Goal: Task Accomplishment & Management: Use online tool/utility

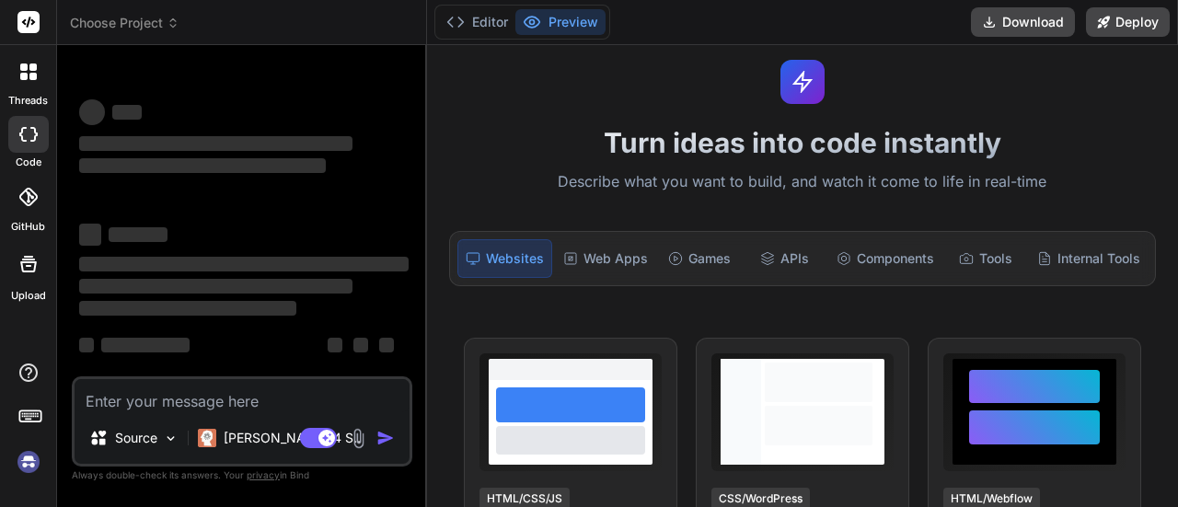
scroll to position [49, 0]
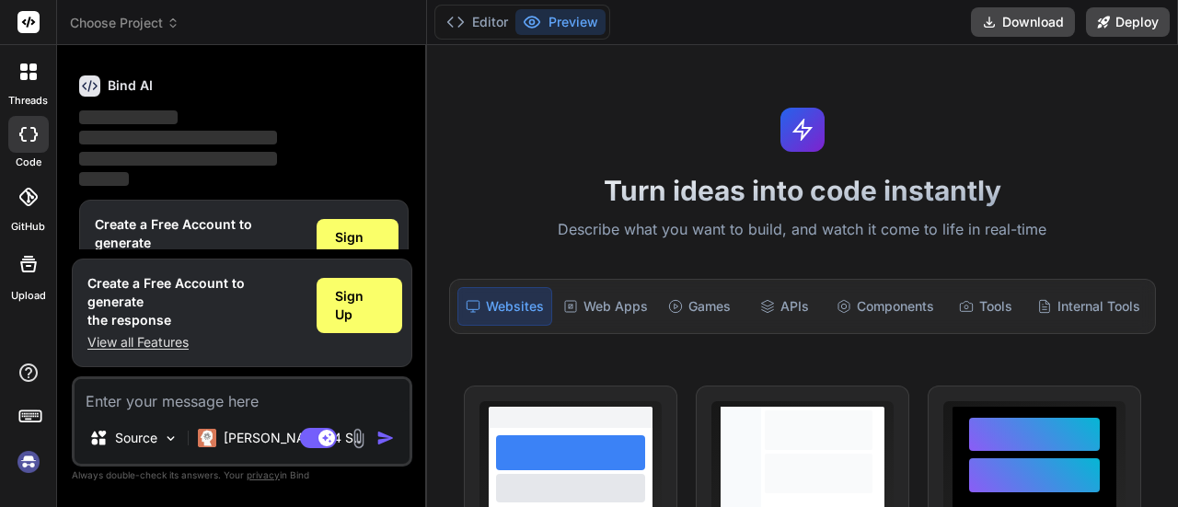
scroll to position [107, 0]
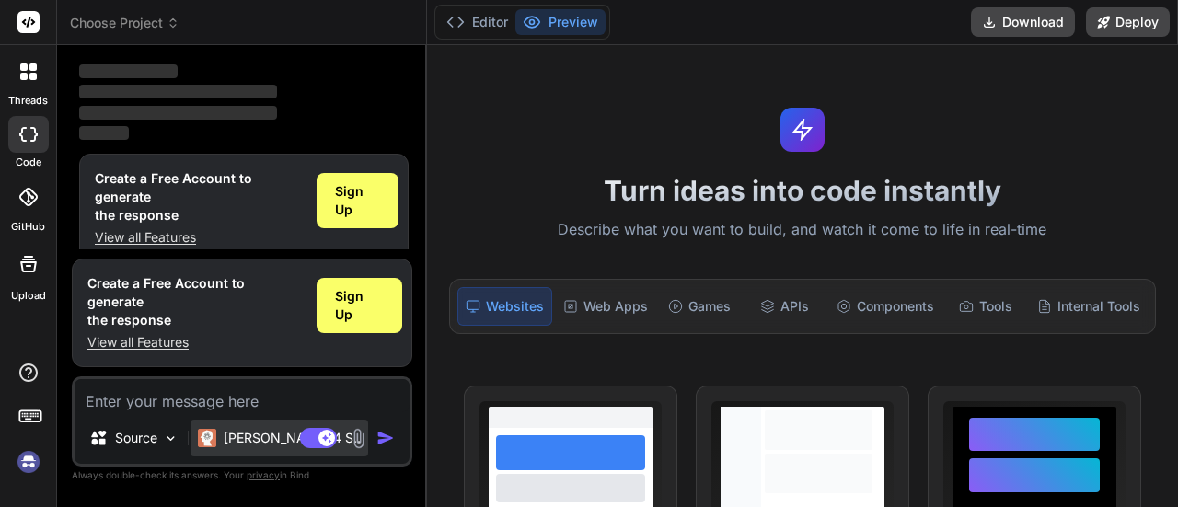
click at [249, 443] on p "[PERSON_NAME] 4 S.." at bounding box center [292, 438] width 137 height 18
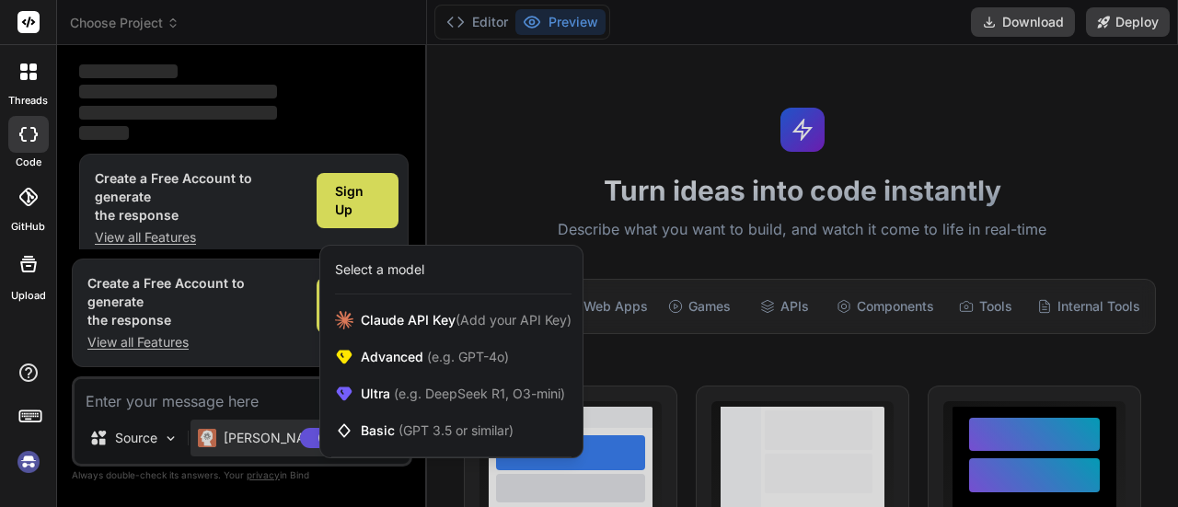
click at [226, 439] on div at bounding box center [589, 253] width 1178 height 507
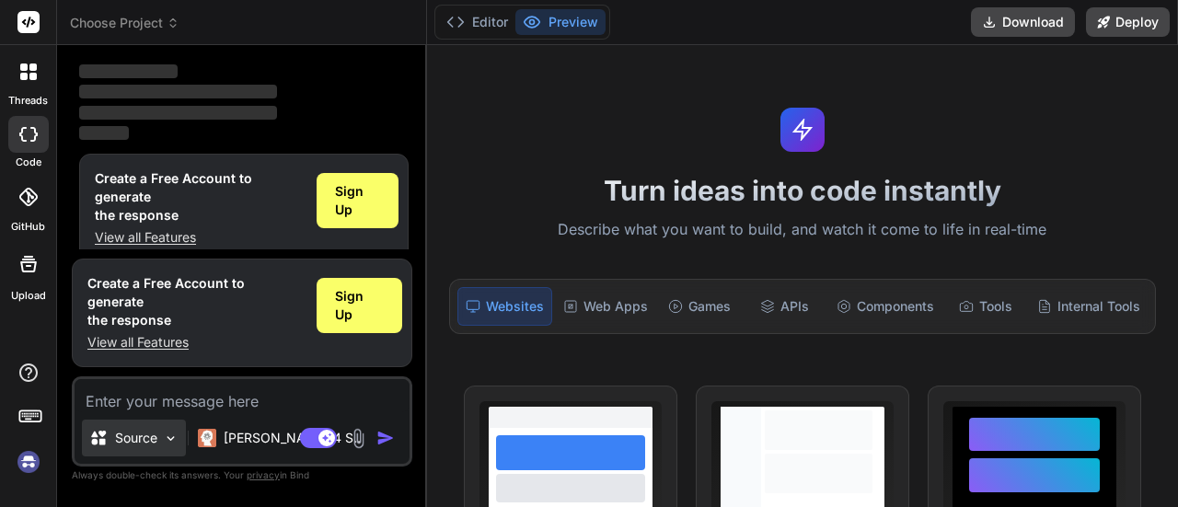
click at [144, 446] on p "Source" at bounding box center [136, 438] width 42 height 18
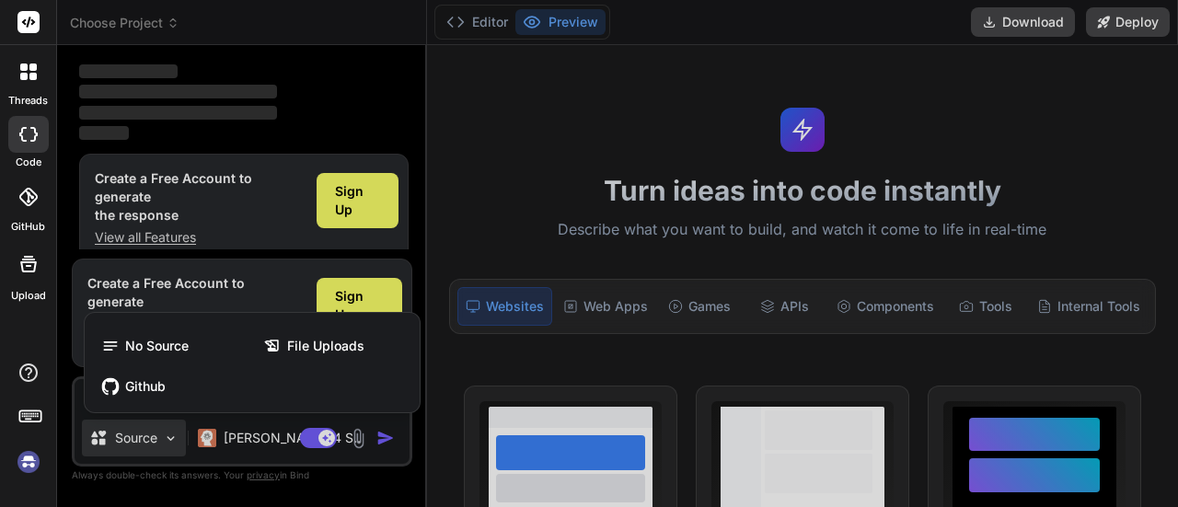
click at [136, 450] on div at bounding box center [589, 253] width 1178 height 507
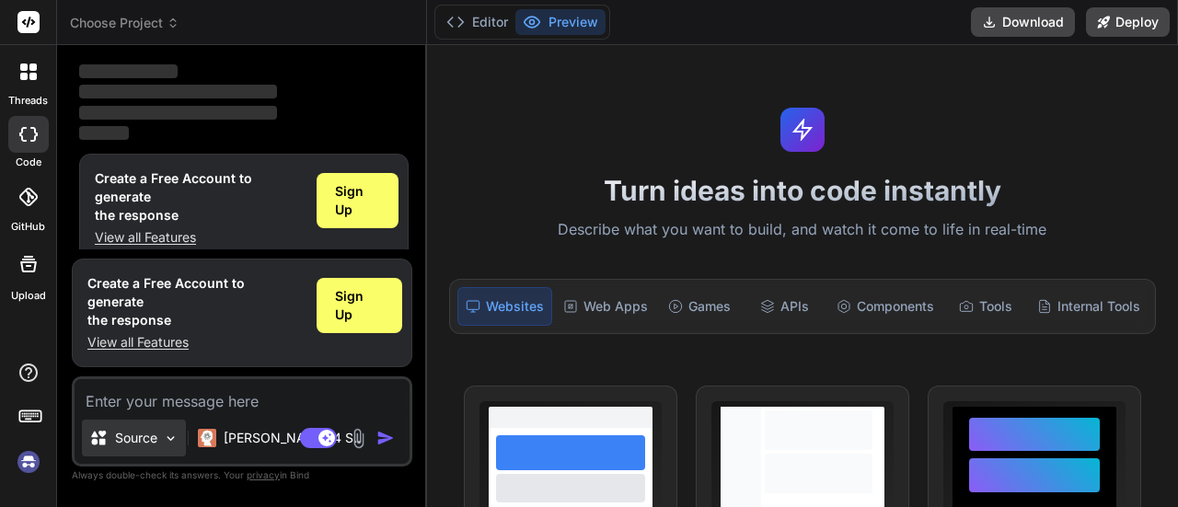
click at [145, 443] on p "Source" at bounding box center [136, 438] width 42 height 18
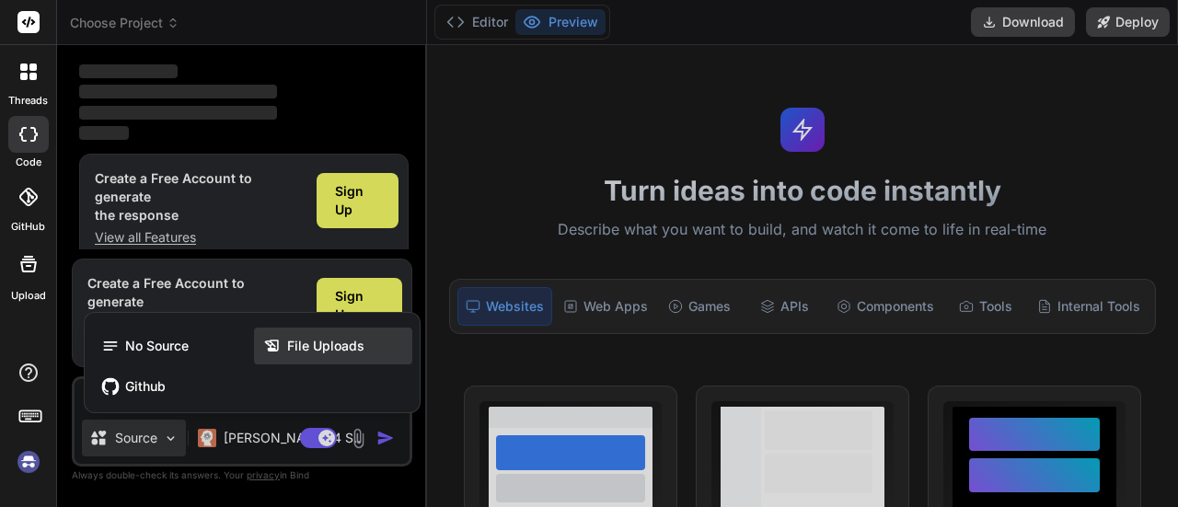
click at [289, 340] on span "File Uploads" at bounding box center [325, 346] width 77 height 18
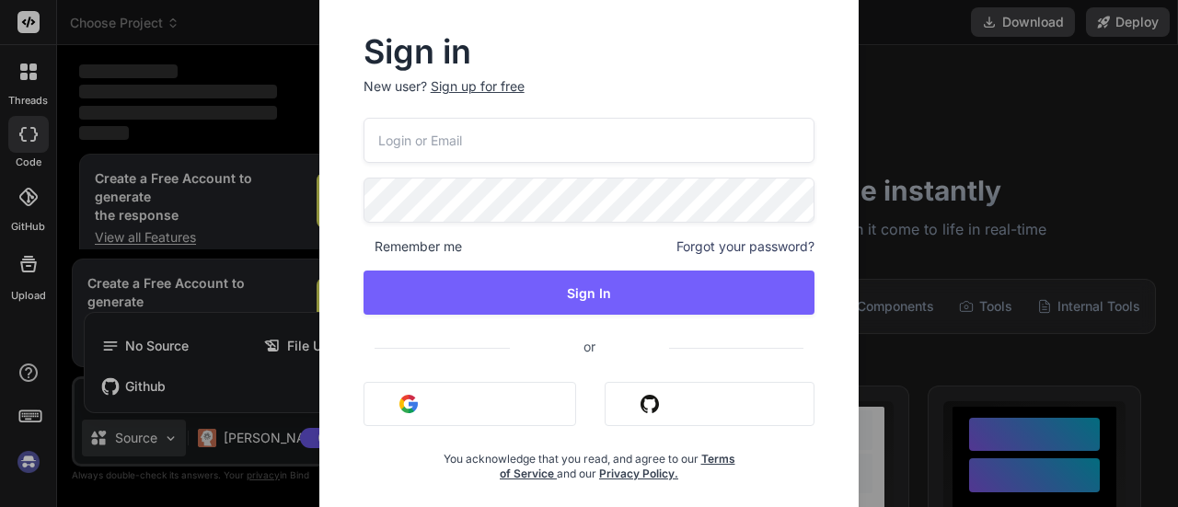
click at [481, 409] on button "Sign in with Google" at bounding box center [470, 404] width 213 height 44
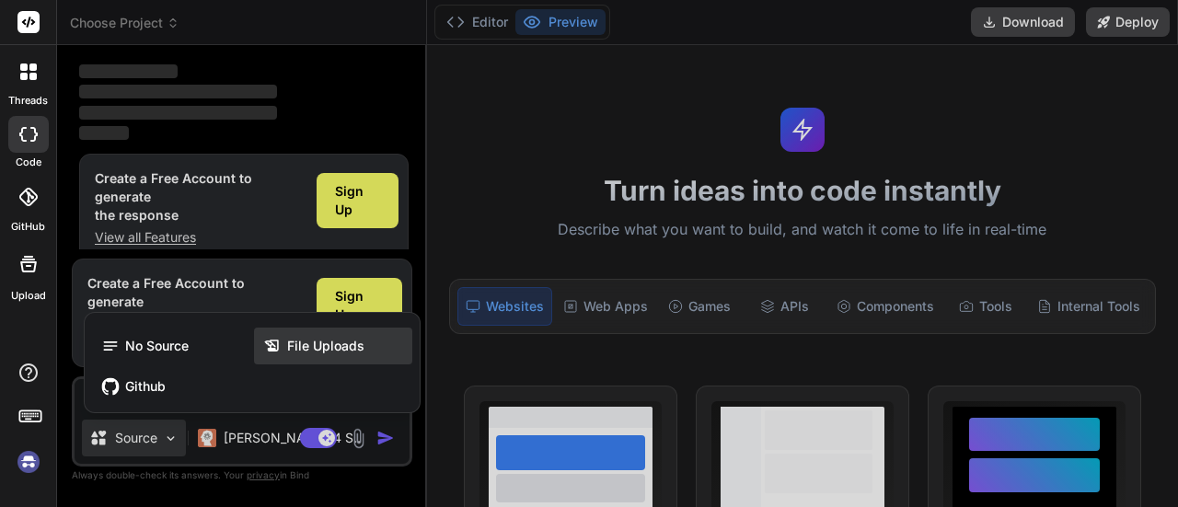
click at [263, 338] on icon at bounding box center [272, 346] width 18 height 18
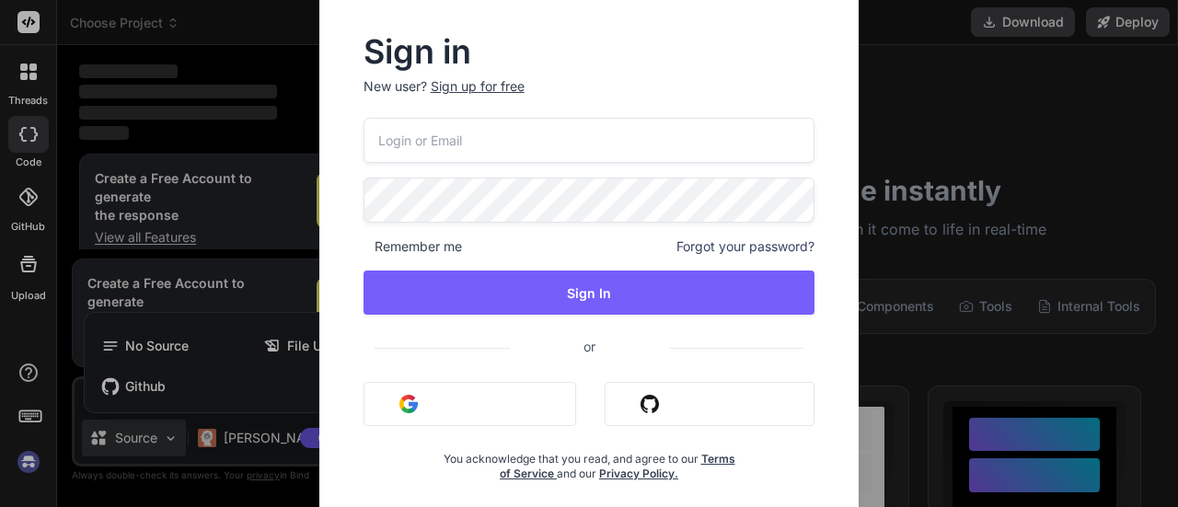
click at [437, 399] on button "Sign in with Google" at bounding box center [470, 404] width 213 height 44
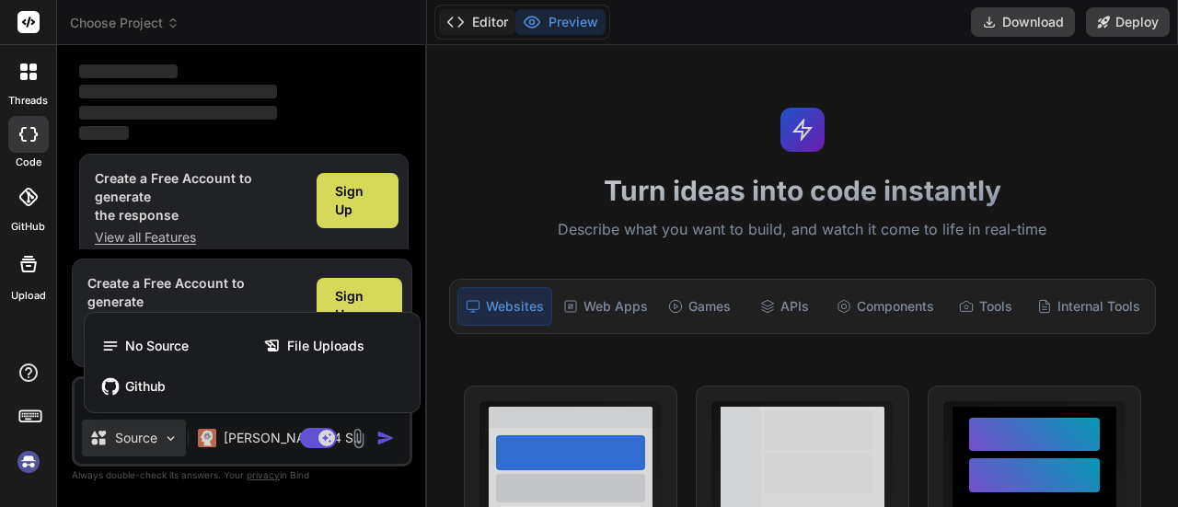
drag, startPoint x: 469, startPoint y: 40, endPoint x: 473, endPoint y: 25, distance: 15.2
click at [473, 25] on div at bounding box center [589, 253] width 1178 height 507
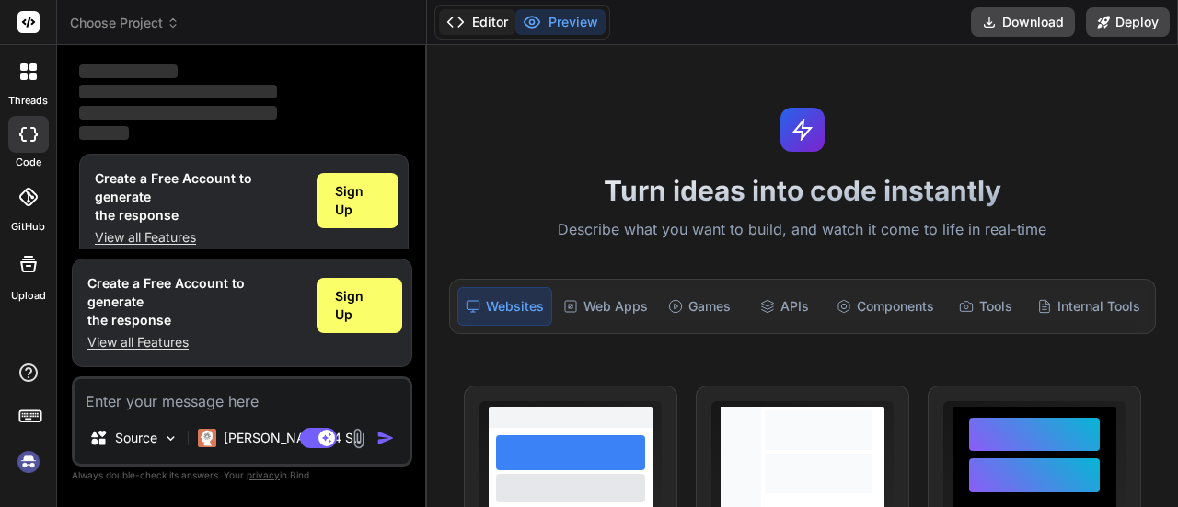
click at [473, 25] on button "Editor" at bounding box center [477, 22] width 76 height 26
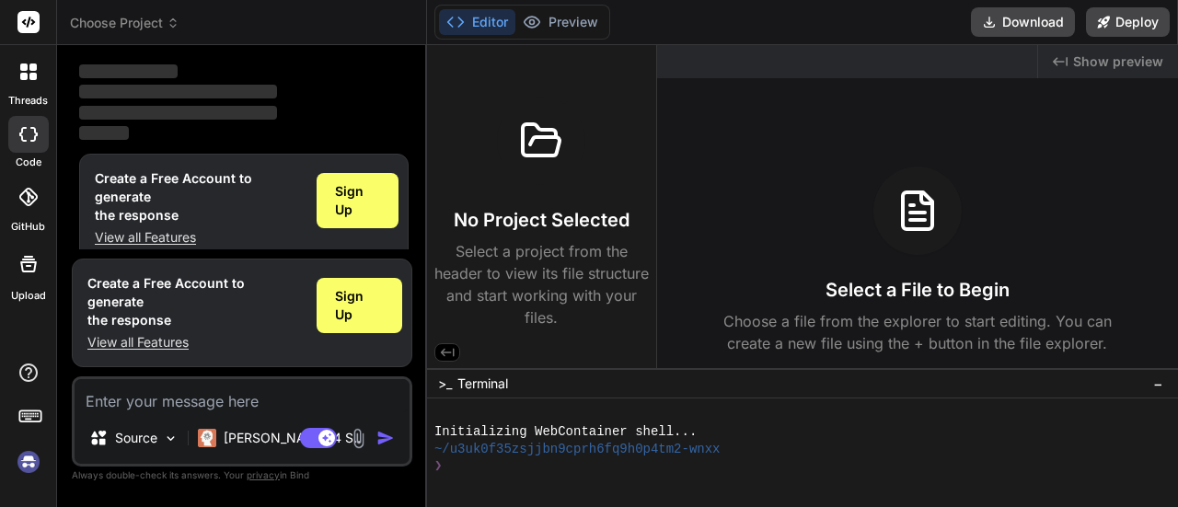
scroll to position [0, 0]
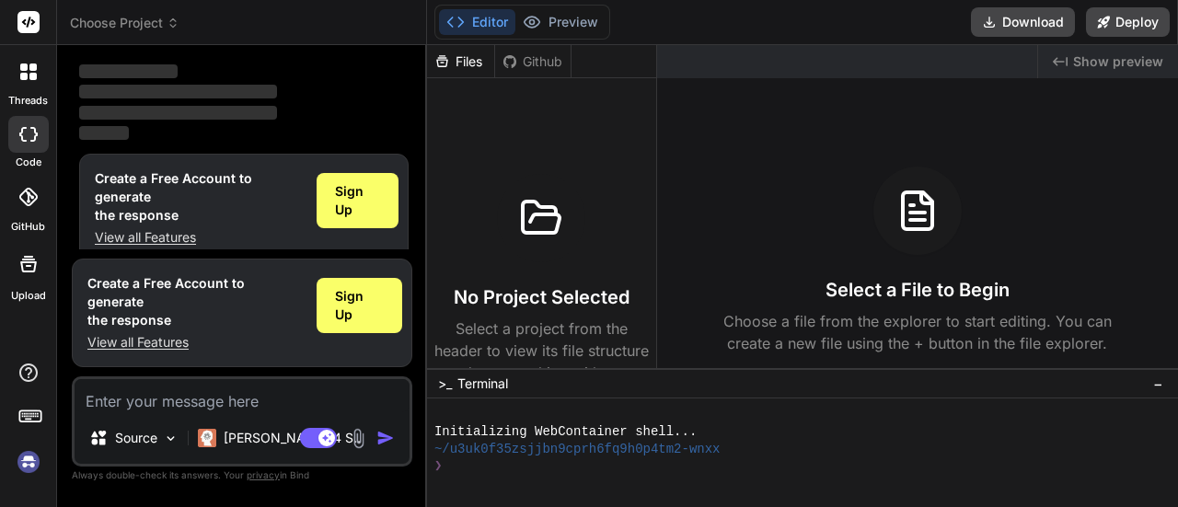
click at [474, 64] on div "Files" at bounding box center [460, 61] width 67 height 18
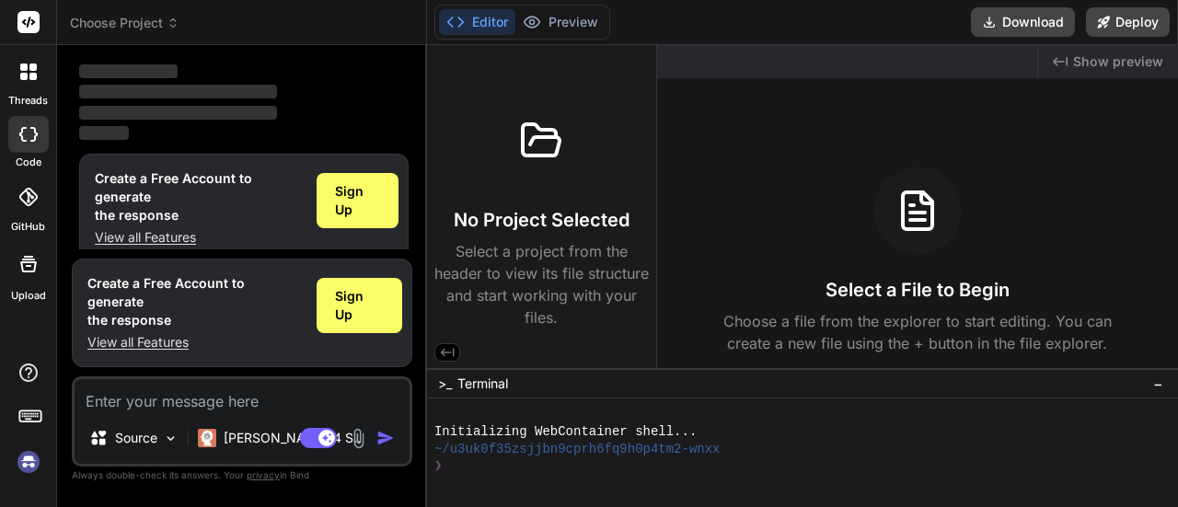
click at [439, 354] on icon at bounding box center [447, 352] width 17 height 17
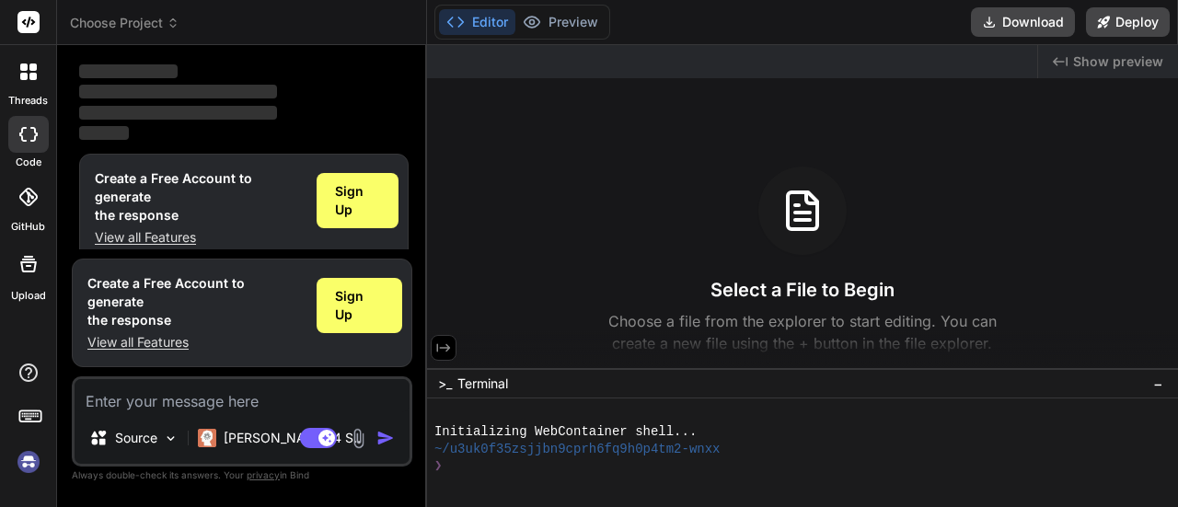
click at [439, 354] on icon at bounding box center [443, 348] width 17 height 17
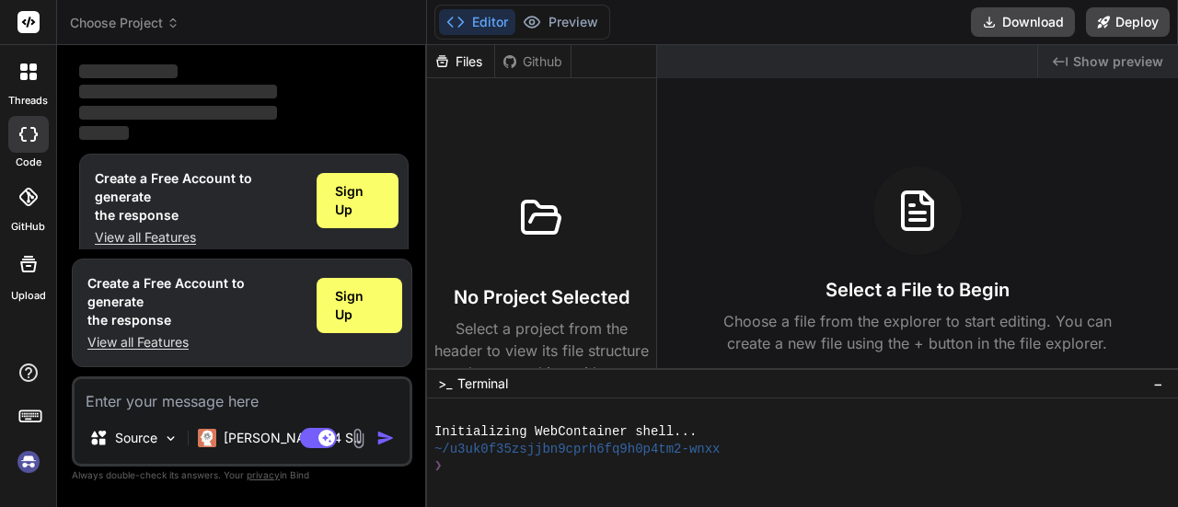
scroll to position [0, 0]
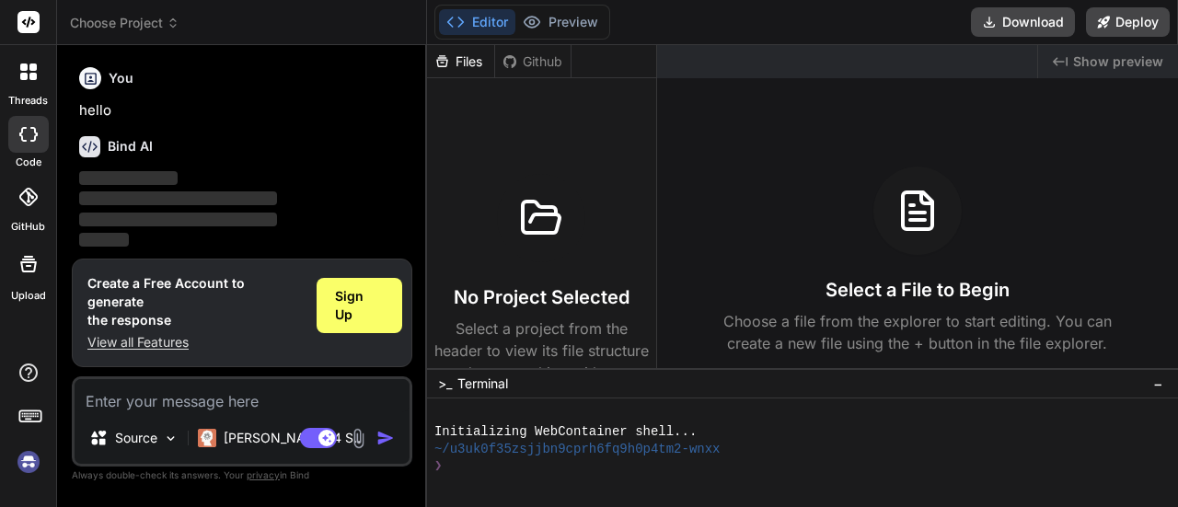
click at [27, 89] on div at bounding box center [28, 71] width 39 height 39
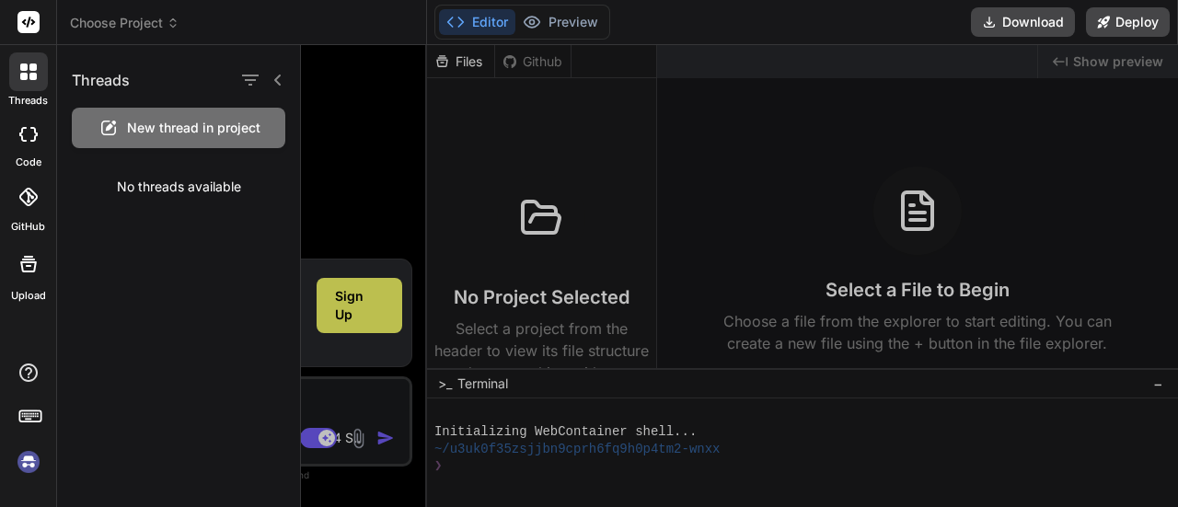
click at [29, 279] on div at bounding box center [28, 264] width 44 height 44
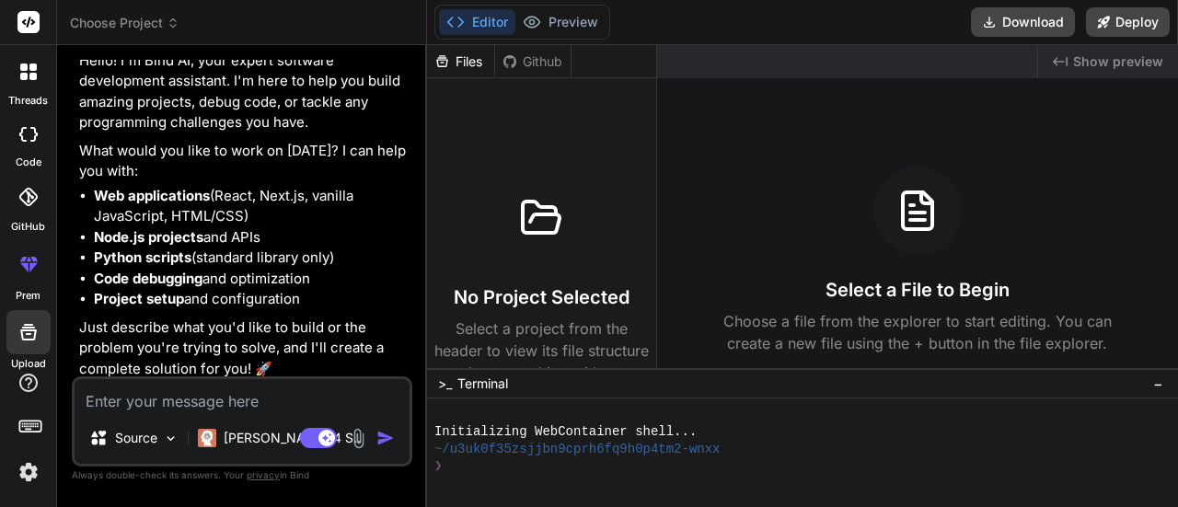
scroll to position [123, 0]
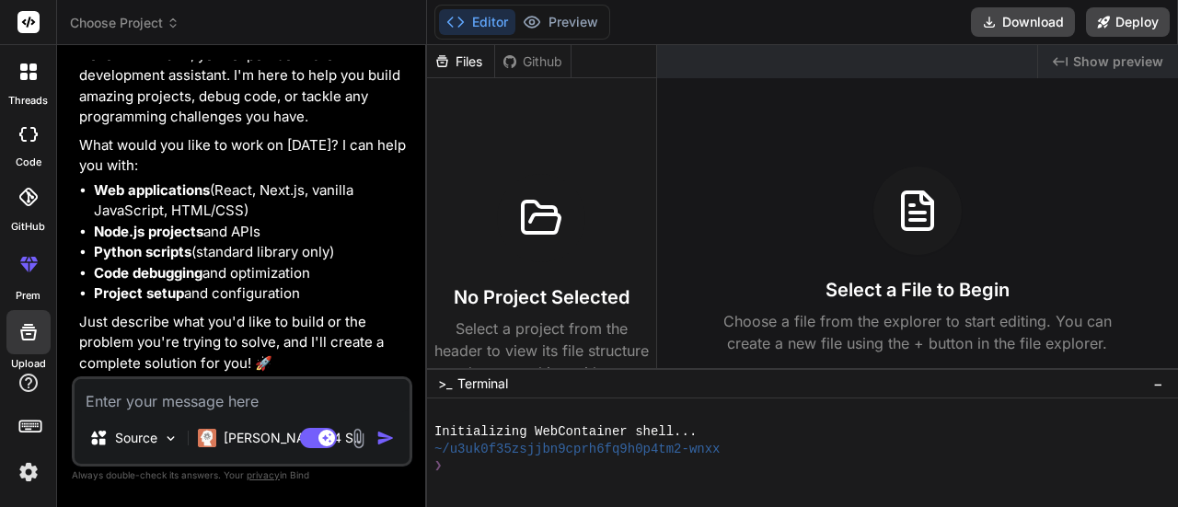
click at [17, 347] on div at bounding box center [28, 332] width 44 height 44
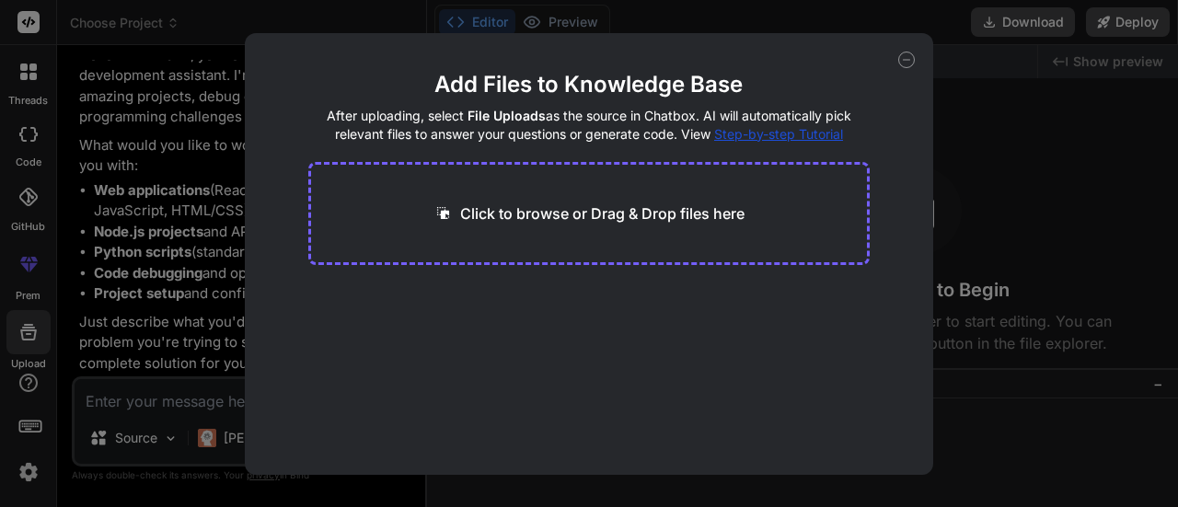
click at [400, 218] on div "Click to browse or Drag & Drop files here" at bounding box center [589, 213] width 562 height 103
click at [503, 207] on p "Click to browse or Drag & Drop files here" at bounding box center [602, 214] width 284 height 22
click at [908, 61] on icon at bounding box center [906, 60] width 17 height 17
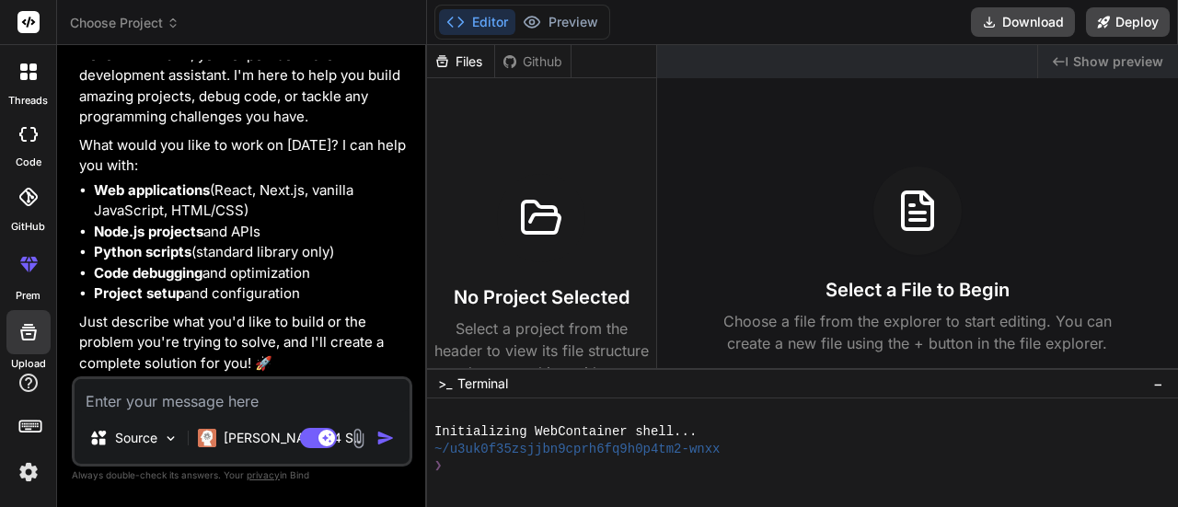
click at [28, 143] on div at bounding box center [28, 134] width 41 height 37
click at [29, 82] on div at bounding box center [28, 71] width 39 height 39
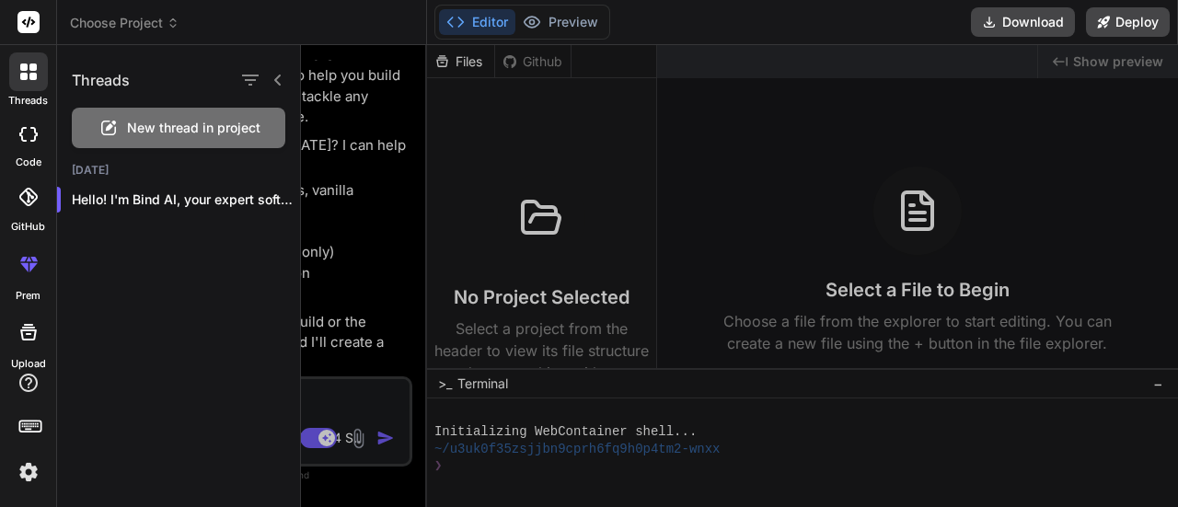
click at [29, 82] on div at bounding box center [28, 71] width 39 height 39
click at [21, 145] on div at bounding box center [28, 134] width 41 height 37
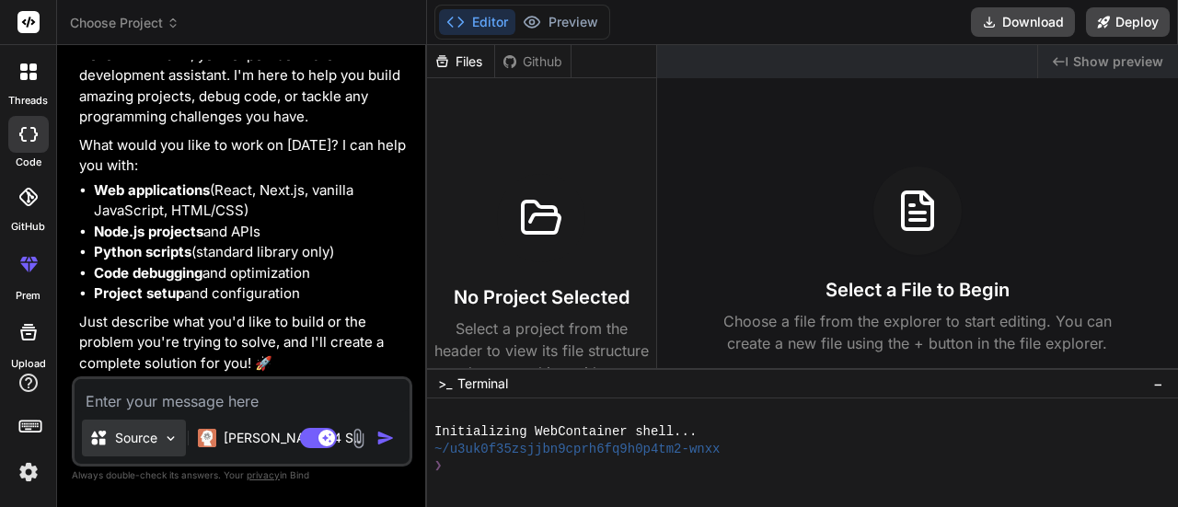
click at [131, 439] on p "Source" at bounding box center [136, 438] width 42 height 18
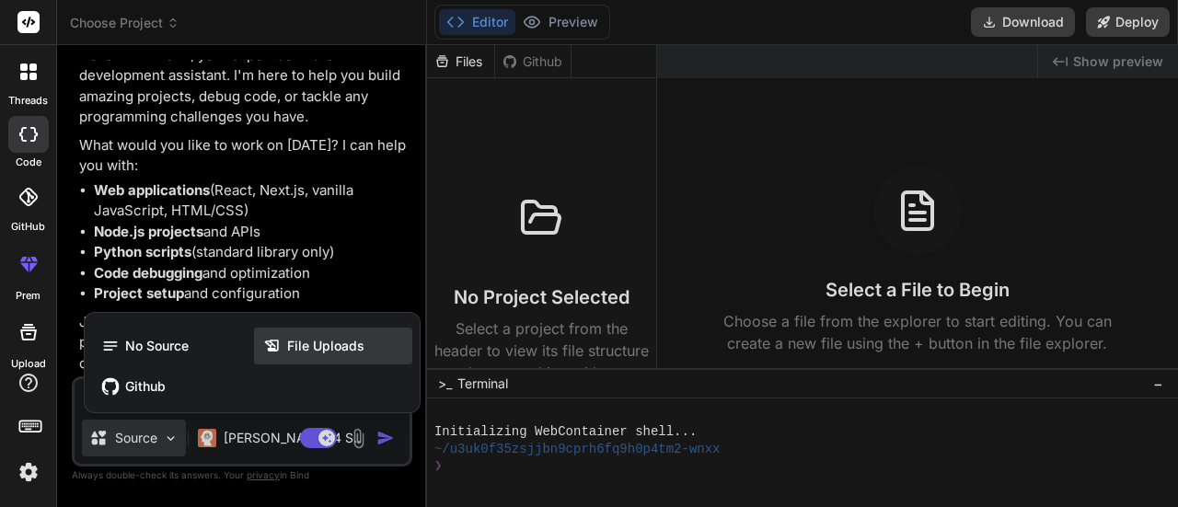
click at [296, 338] on span "File Uploads" at bounding box center [325, 346] width 77 height 18
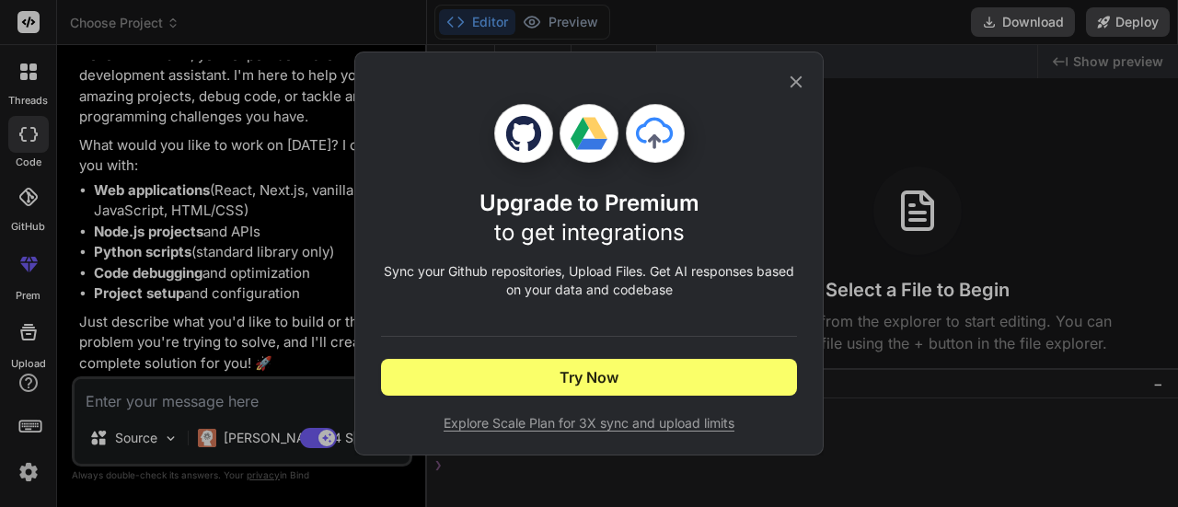
click at [796, 88] on icon at bounding box center [796, 82] width 20 height 20
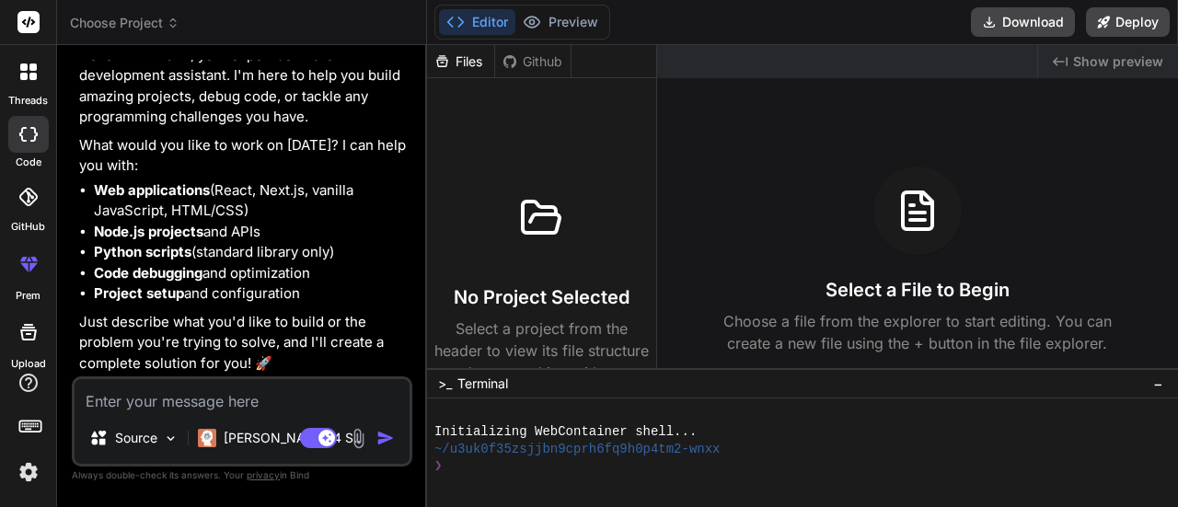
click at [191, 408] on textarea at bounding box center [242, 395] width 335 height 33
click at [133, 439] on p "Source" at bounding box center [136, 438] width 42 height 18
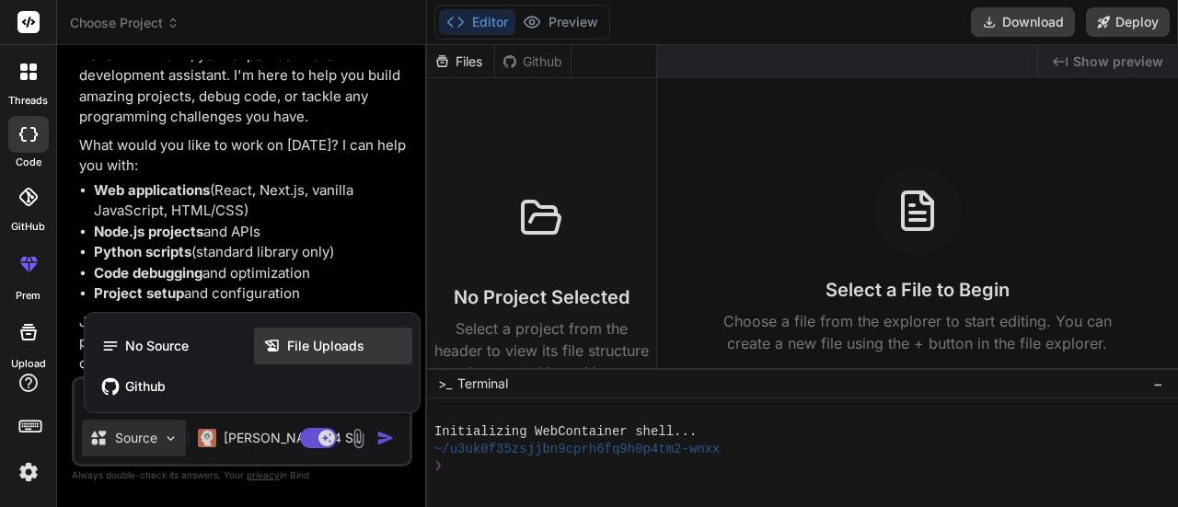
click at [306, 347] on span "File Uploads" at bounding box center [325, 346] width 77 height 18
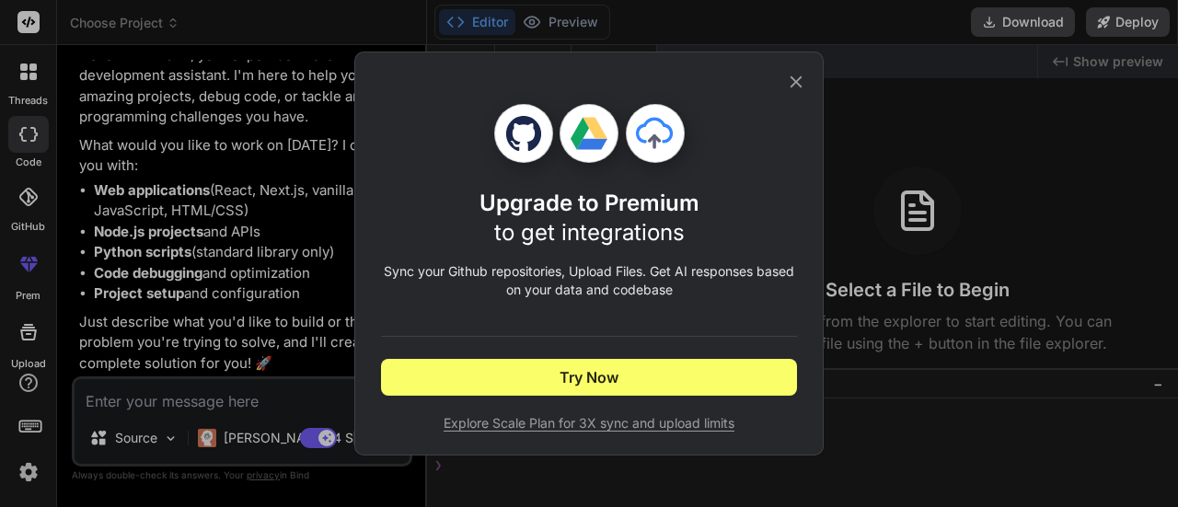
click at [792, 75] on icon at bounding box center [796, 82] width 20 height 20
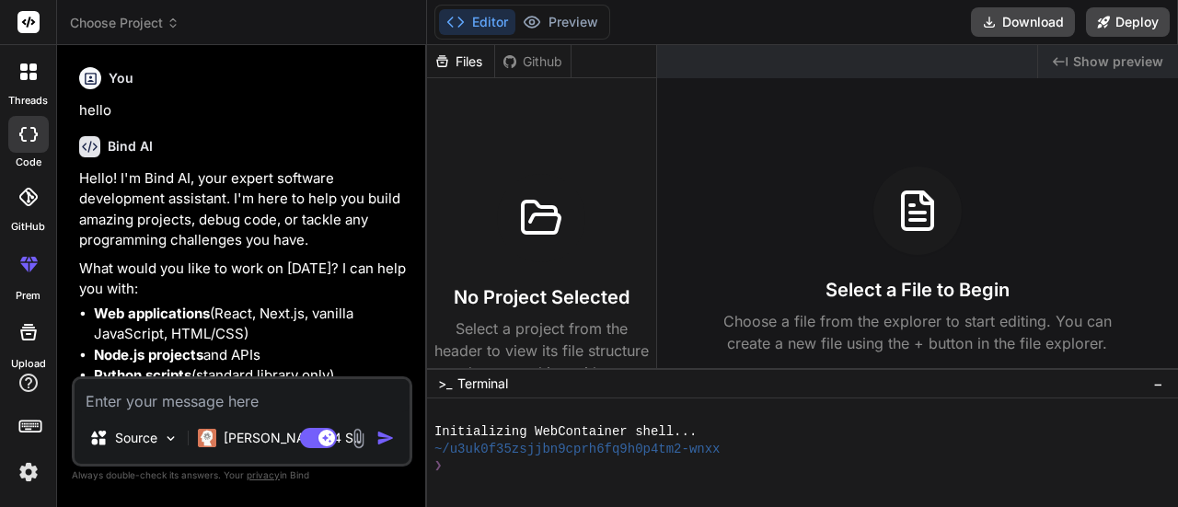
scroll to position [123, 0]
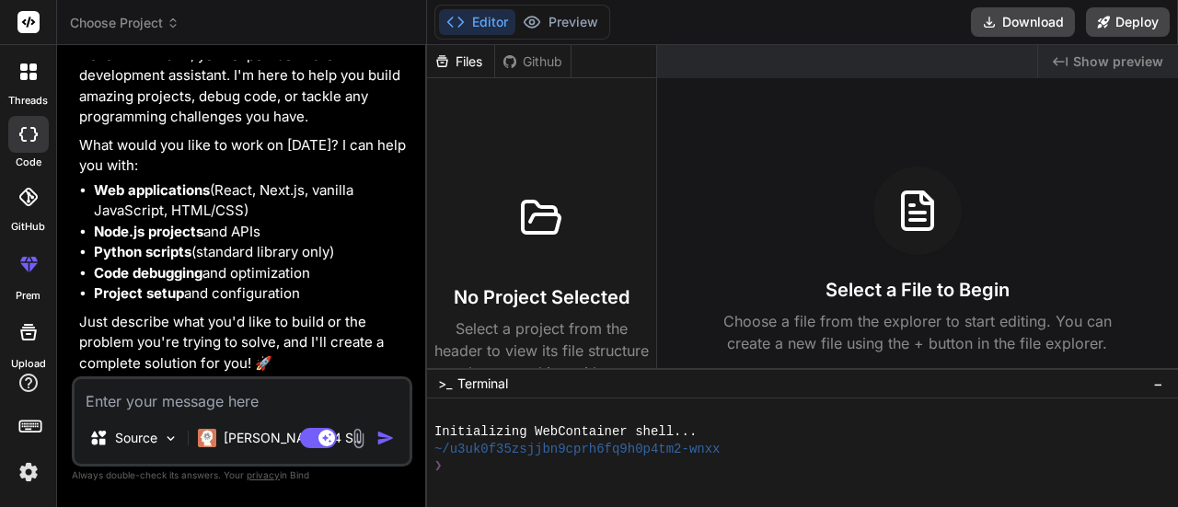
click at [31, 32] on rect at bounding box center [28, 22] width 22 height 22
click at [26, 20] on icon at bounding box center [29, 22] width 14 height 11
click at [128, 30] on span "Choose Project" at bounding box center [125, 23] width 110 height 18
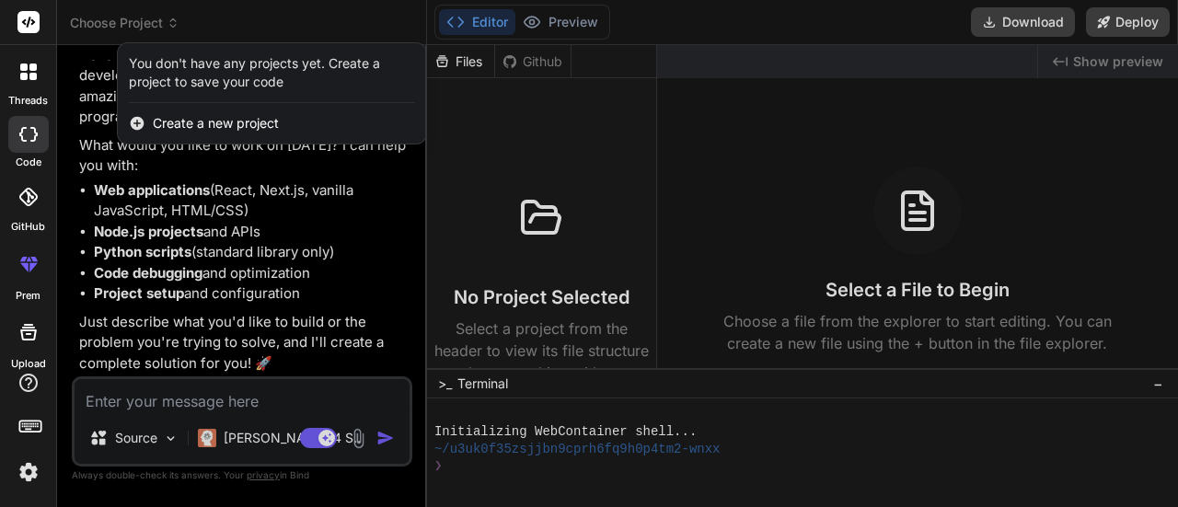
click at [128, 30] on div at bounding box center [589, 253] width 1178 height 507
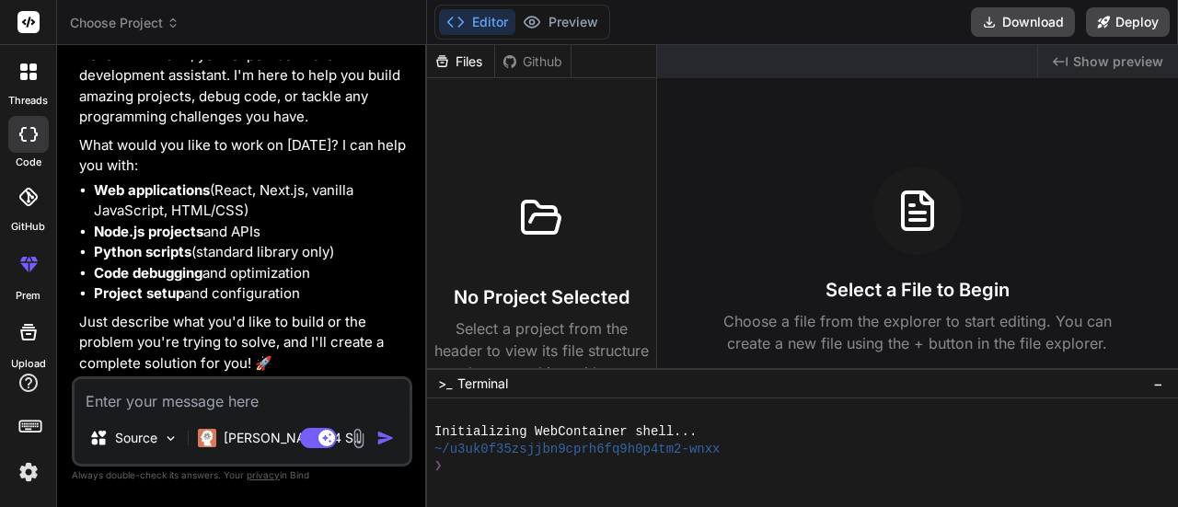
click at [128, 30] on span "Choose Project" at bounding box center [125, 23] width 110 height 18
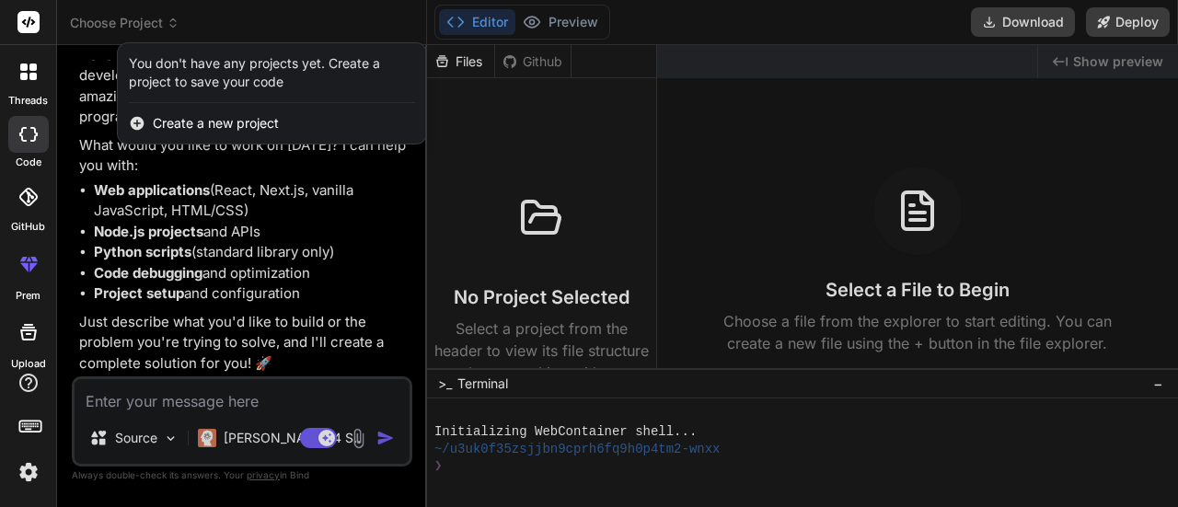
click at [128, 30] on div at bounding box center [589, 253] width 1178 height 507
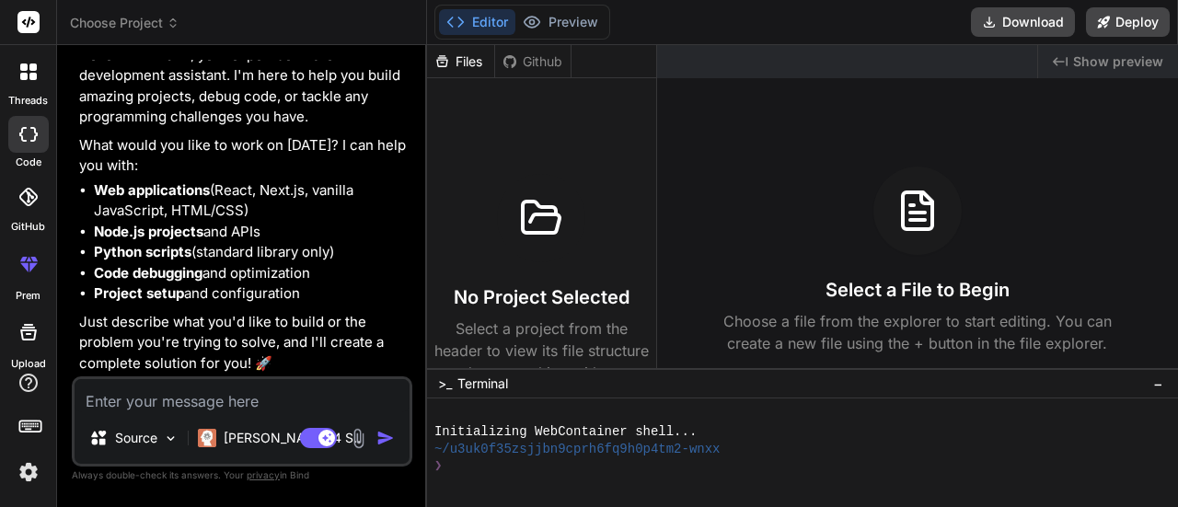
click at [170, 406] on textarea at bounding box center [242, 395] width 335 height 33
click at [272, 440] on p "[PERSON_NAME] 4 S.." at bounding box center [292, 438] width 137 height 18
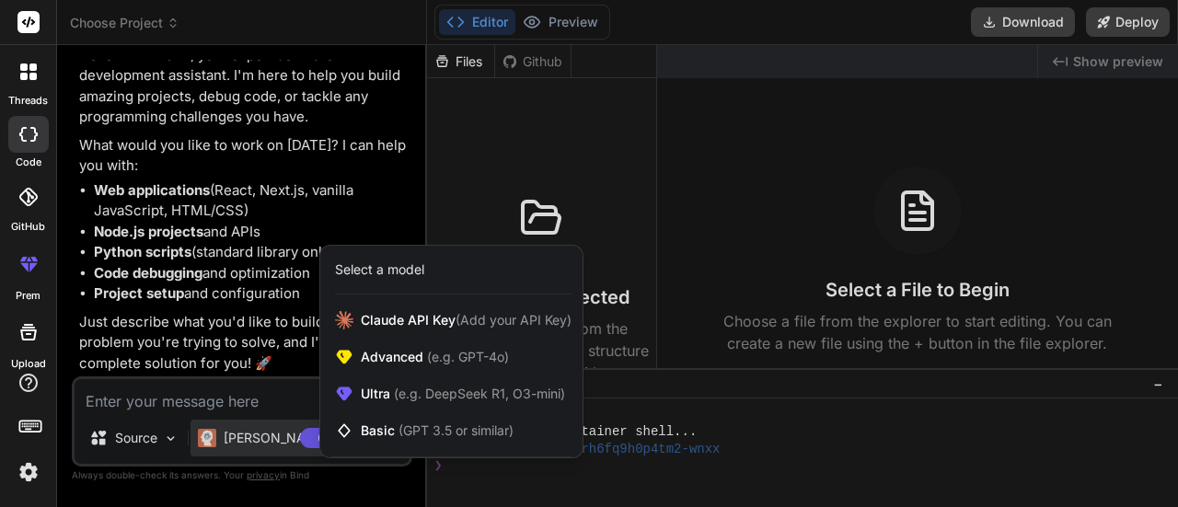
click at [272, 440] on div at bounding box center [589, 253] width 1178 height 507
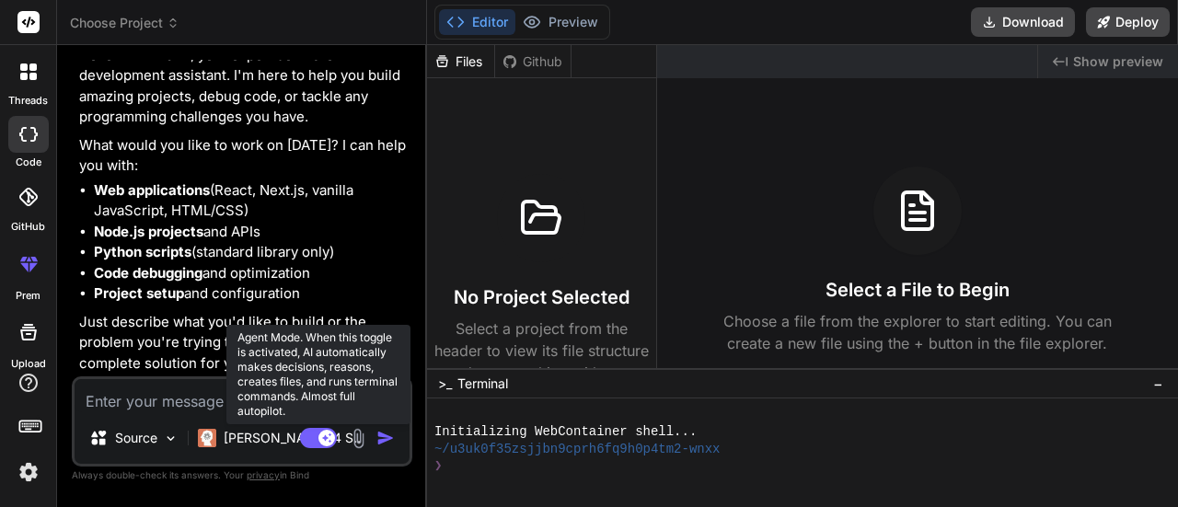
click at [326, 440] on rect at bounding box center [327, 438] width 17 height 17
click at [326, 440] on rect at bounding box center [318, 438] width 37 height 20
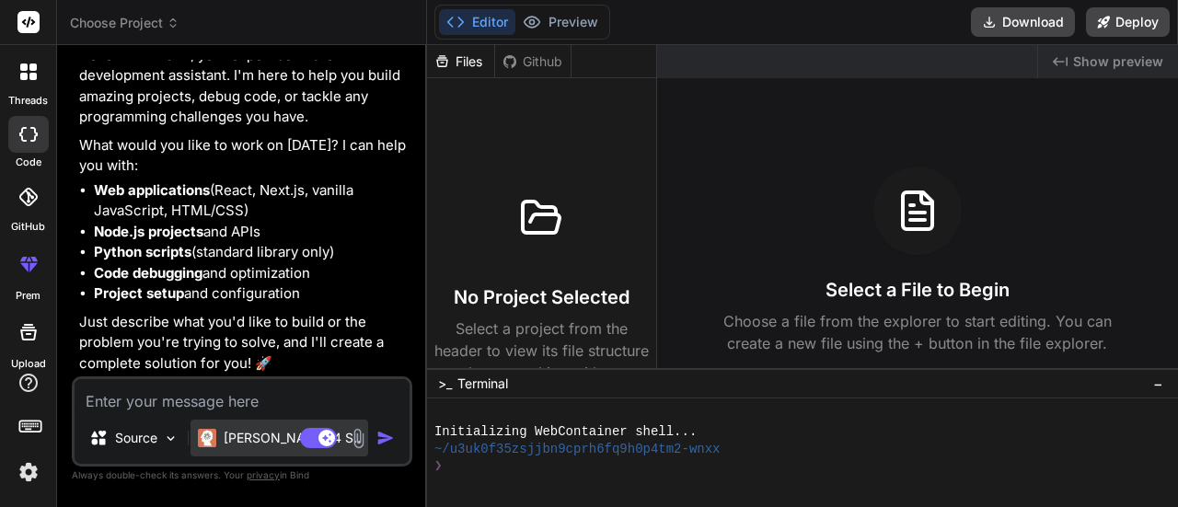
click at [260, 446] on p "[PERSON_NAME] 4 S.." at bounding box center [292, 438] width 137 height 18
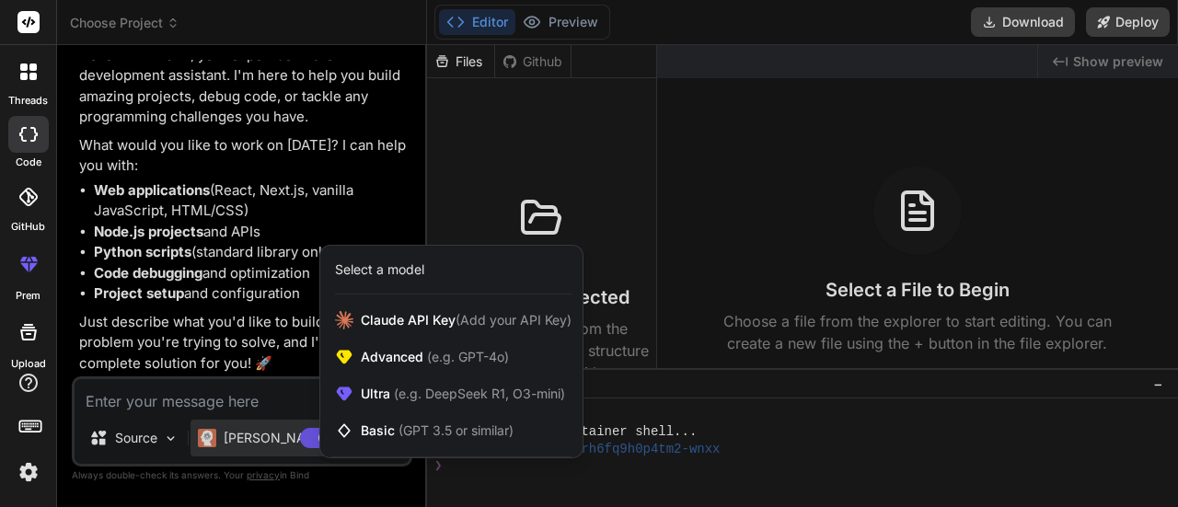
click at [260, 446] on div at bounding box center [589, 253] width 1178 height 507
type textarea "x"
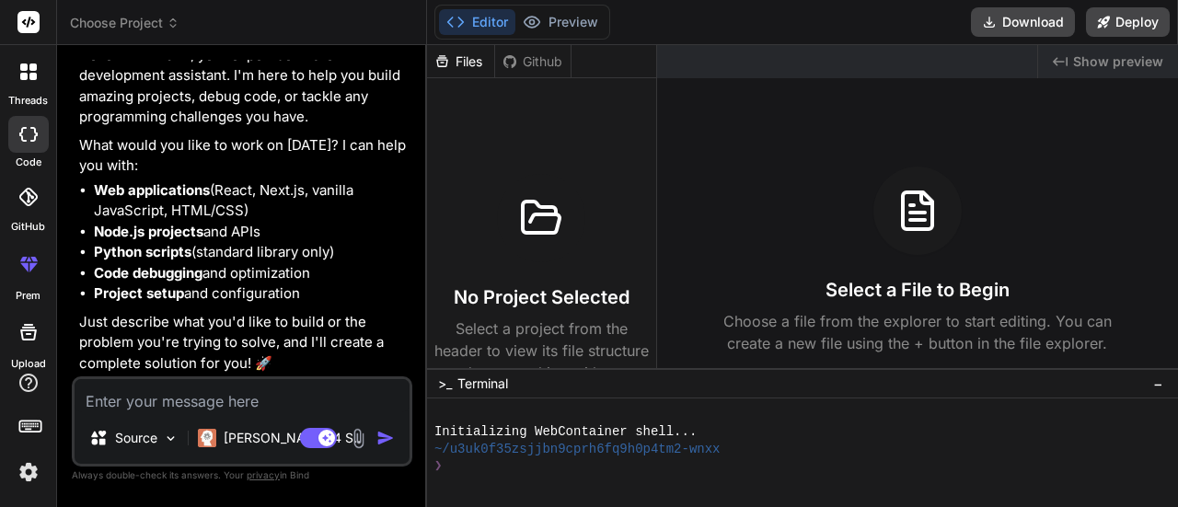
click at [201, 411] on textarea at bounding box center [242, 395] width 335 height 33
type textarea "c"
type textarea "x"
type textarea "cr"
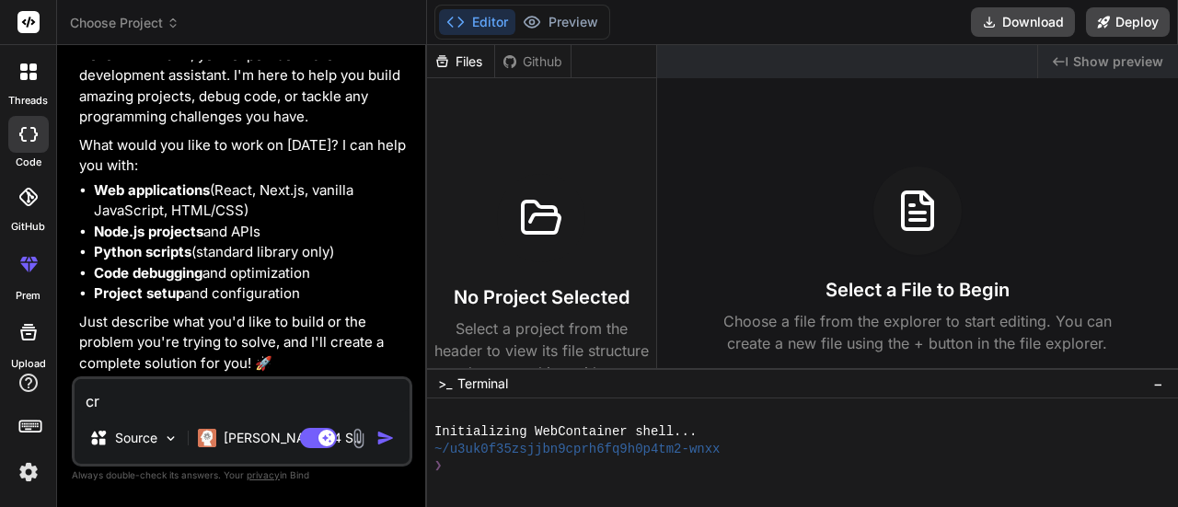
type textarea "x"
type textarea "cre"
type textarea "x"
type textarea "creat"
type textarea "x"
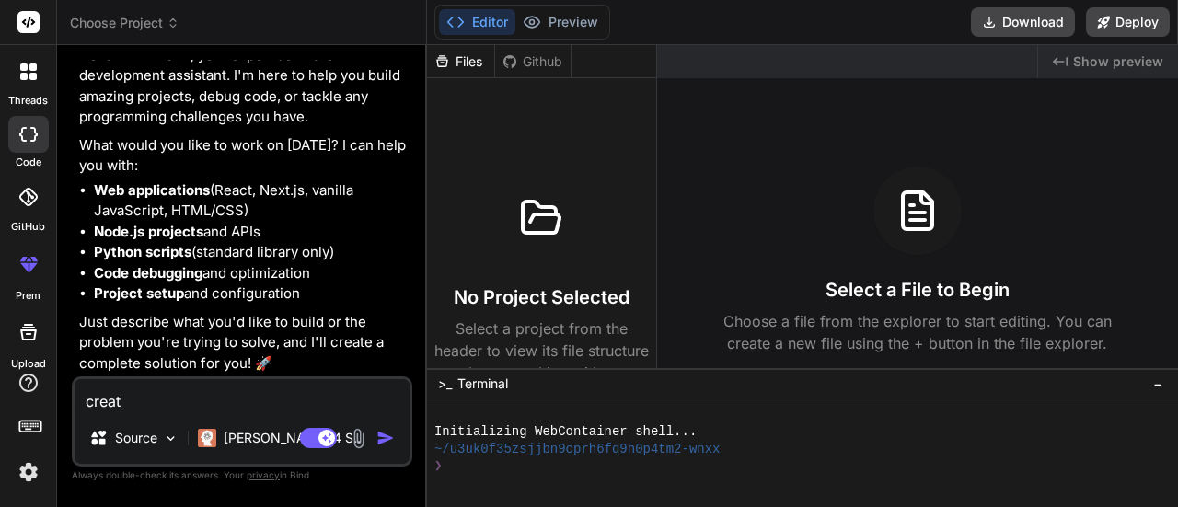
type textarea "create"
type textarea "x"
type textarea "create"
type textarea "x"
type textarea "create a"
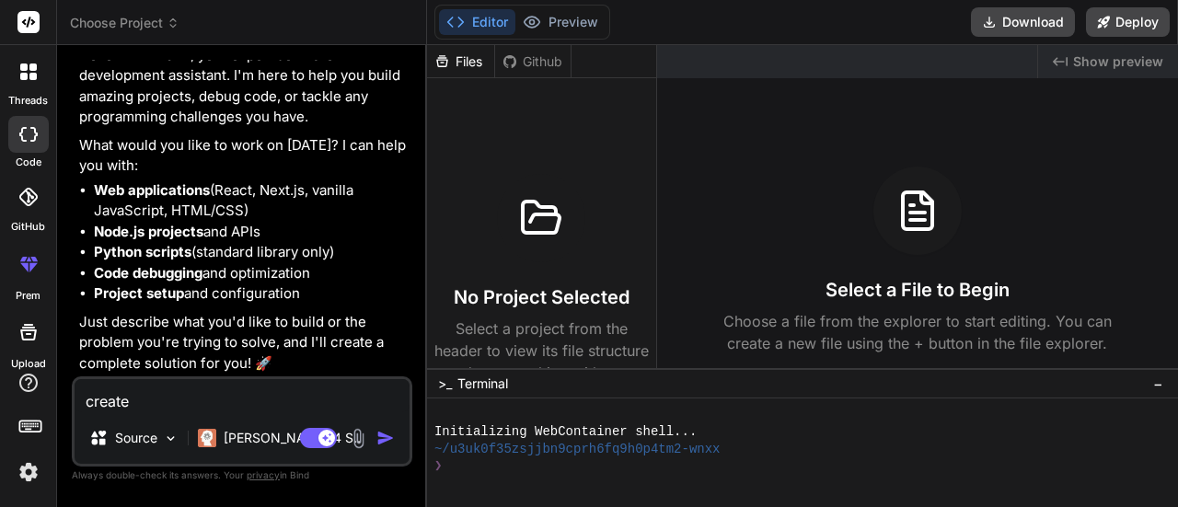
type textarea "x"
type textarea "create a"
type textarea "x"
type textarea "create a w"
type textarea "x"
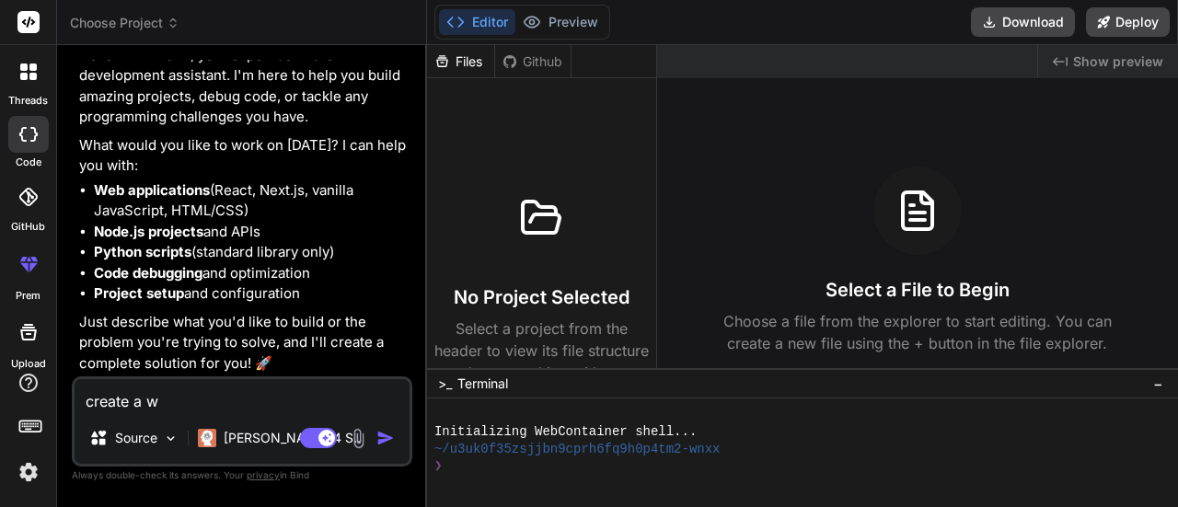
type textarea "create a wo"
type textarea "x"
type textarea "create a wor"
type textarea "x"
type textarea "create a word"
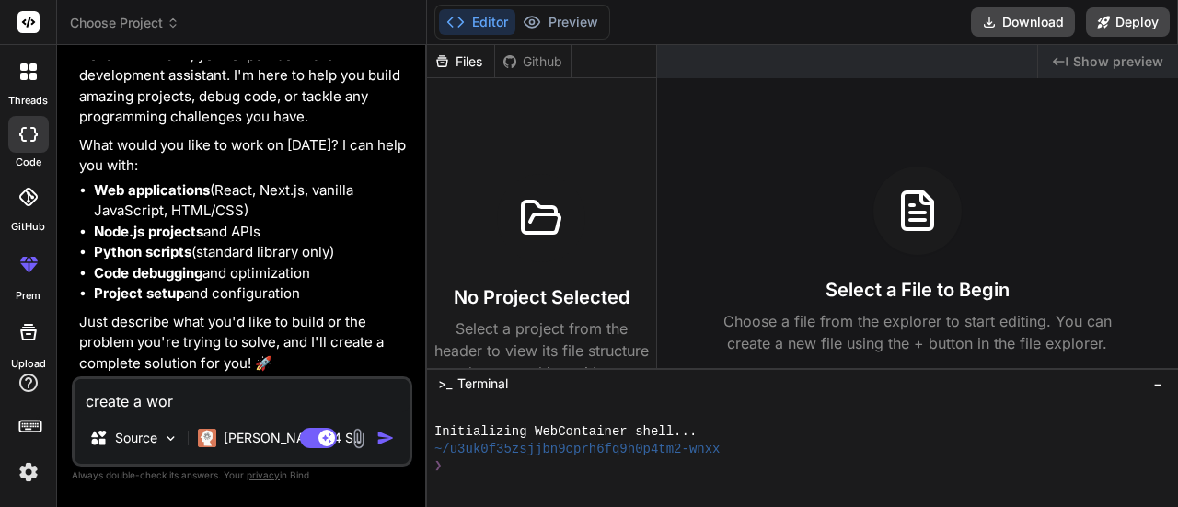
type textarea "x"
type textarea "create a wordp"
type textarea "x"
type textarea "create a wordpr"
type textarea "x"
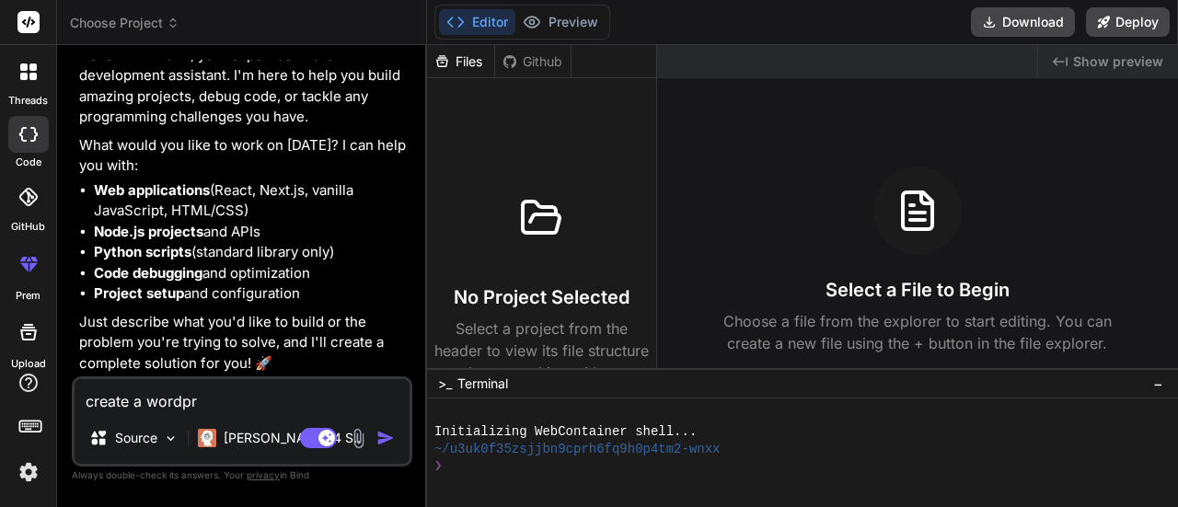
type textarea "create a wordpre"
type textarea "x"
type textarea "create a wordpres"
type textarea "x"
type textarea "create a wordpress"
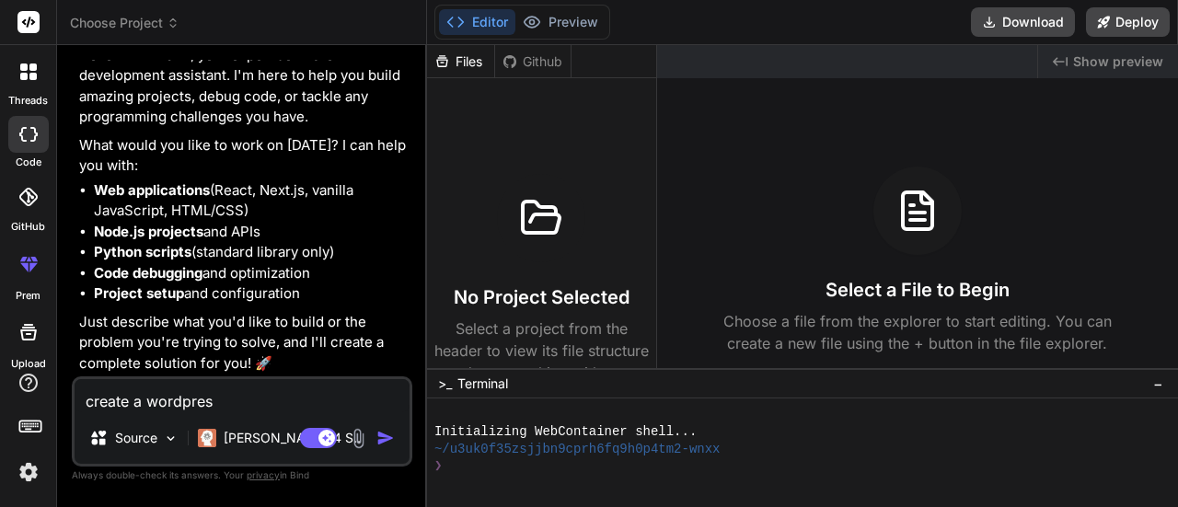
type textarea "x"
type textarea "create a wordpress"
type textarea "x"
type textarea "create a wordpress b"
type textarea "x"
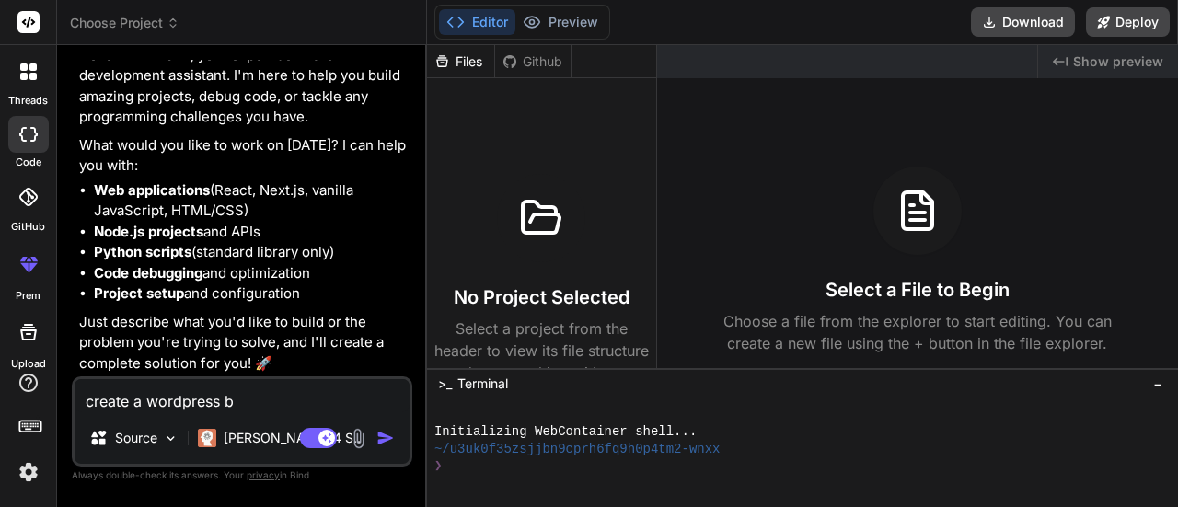
type textarea "create a wordpress ba"
type textarea "x"
type textarea "create a wordpress bac"
type textarea "x"
type textarea "create a wordpress back"
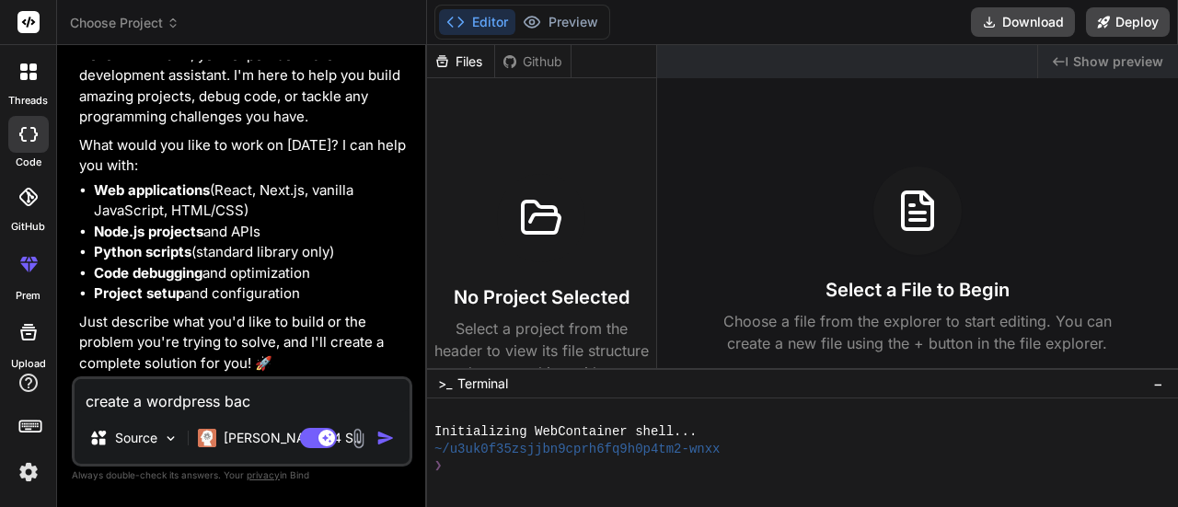
type textarea "x"
type textarea "create a wordpress backu"
type textarea "x"
type textarea "create a wordpress backup"
type textarea "x"
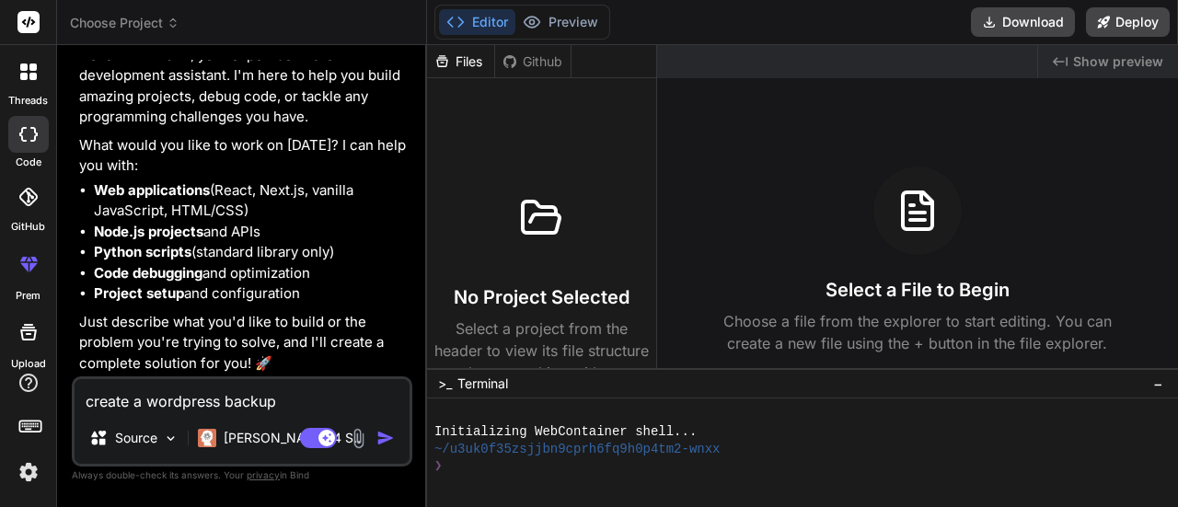
type textarea "create a wordpress backup"
type textarea "x"
type textarea "create a wordpress backup a"
type textarea "x"
type textarea "create a wordpress backup an"
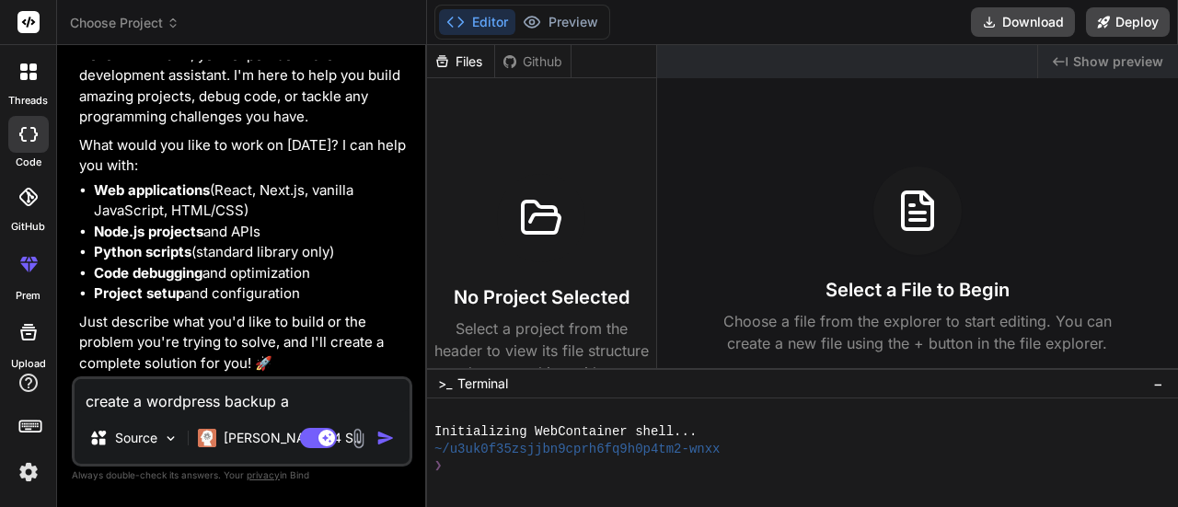
type textarea "x"
type textarea "create a wordpress backup and"
type textarea "x"
type textarea "create a wordpress backup and"
type textarea "x"
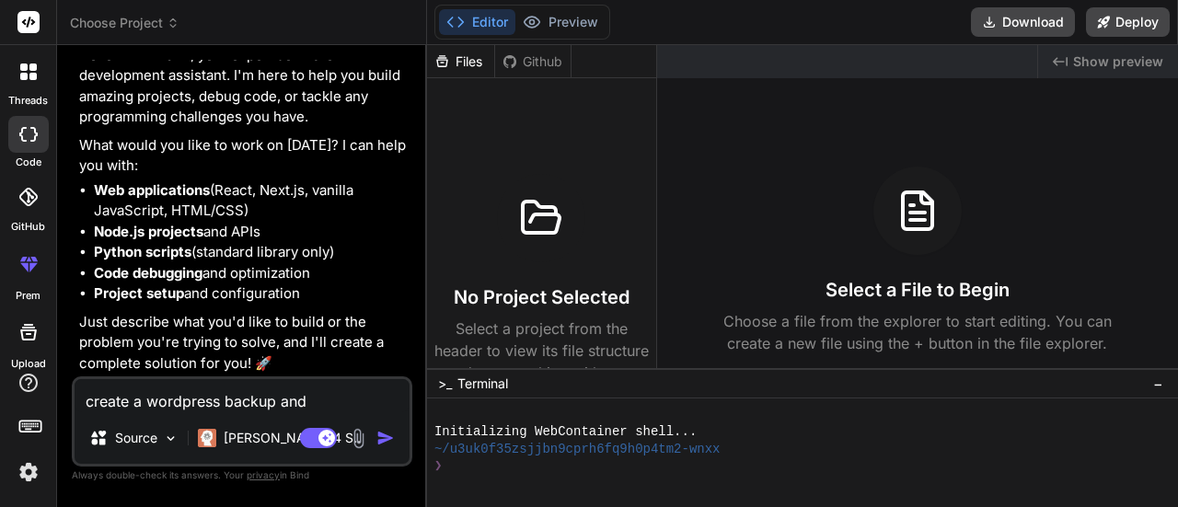
type textarea "create a wordpress backup and r"
type textarea "x"
type textarea "create a wordpress backup and re"
type textarea "x"
type textarea "create a wordpress backup and res"
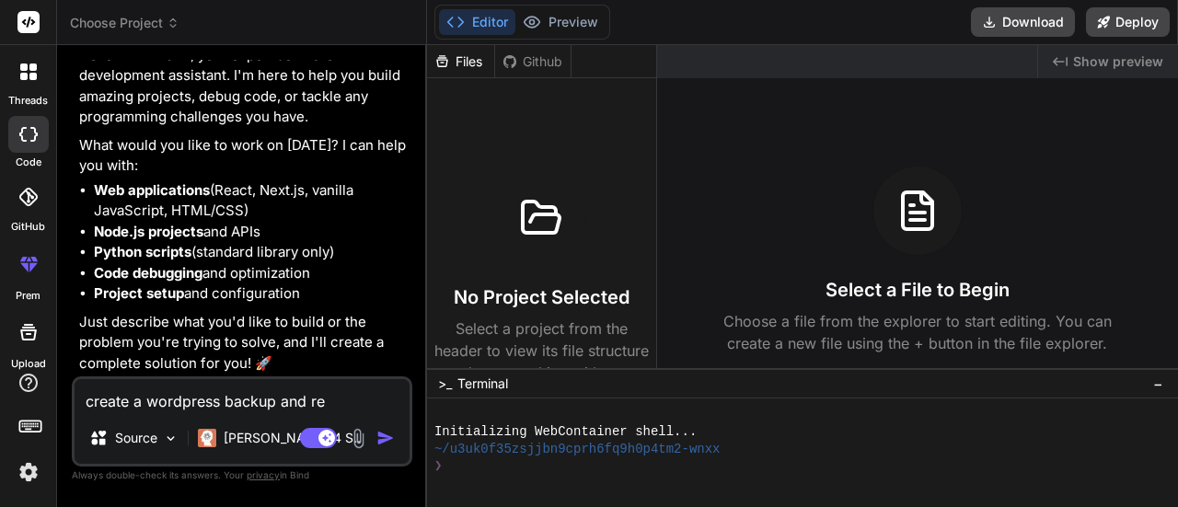
type textarea "x"
type textarea "create a wordpress backup and rest"
type textarea "x"
type textarea "create a wordpress backup and resto"
type textarea "x"
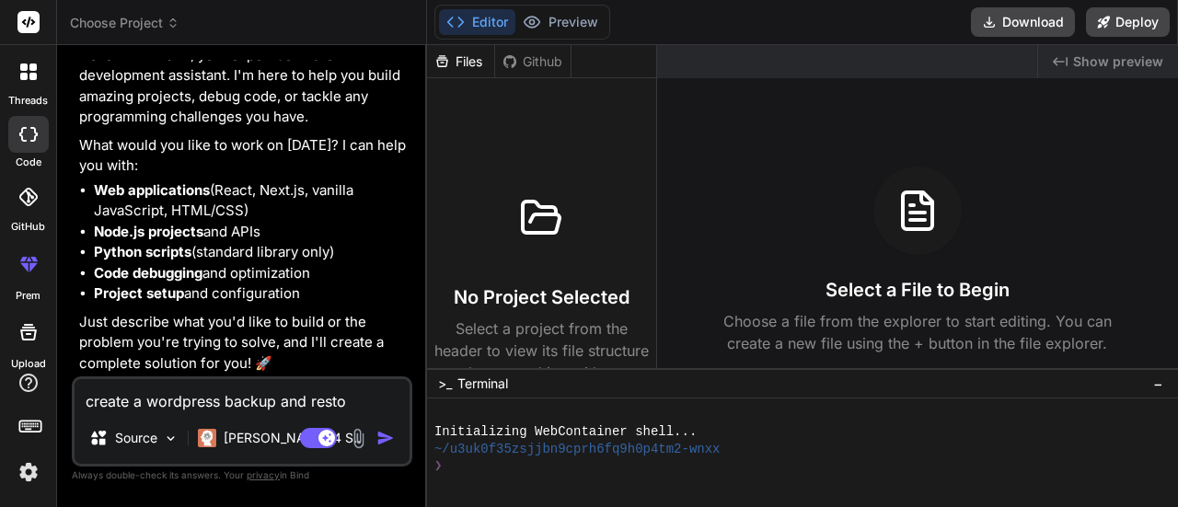
type textarea "create a wordpress backup and restor"
type textarea "x"
type textarea "create a wordpress backup and restore"
type textarea "x"
type textarea "create a wordpress backup and restore"
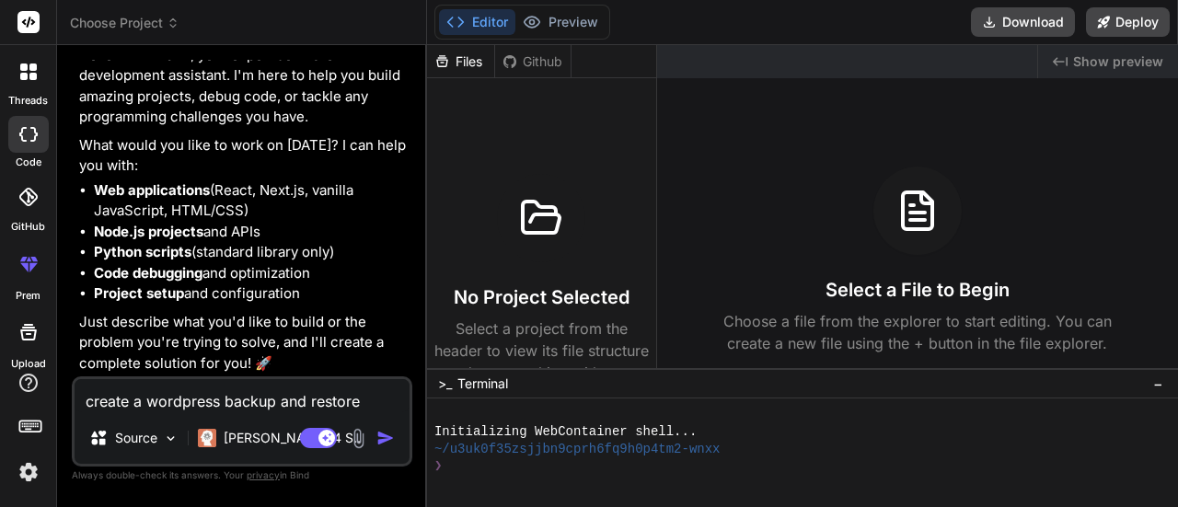
type textarea "x"
type textarea "create a wordpress backup and restore a"
type textarea "x"
type textarea "create a wordpress backup and restore an"
type textarea "x"
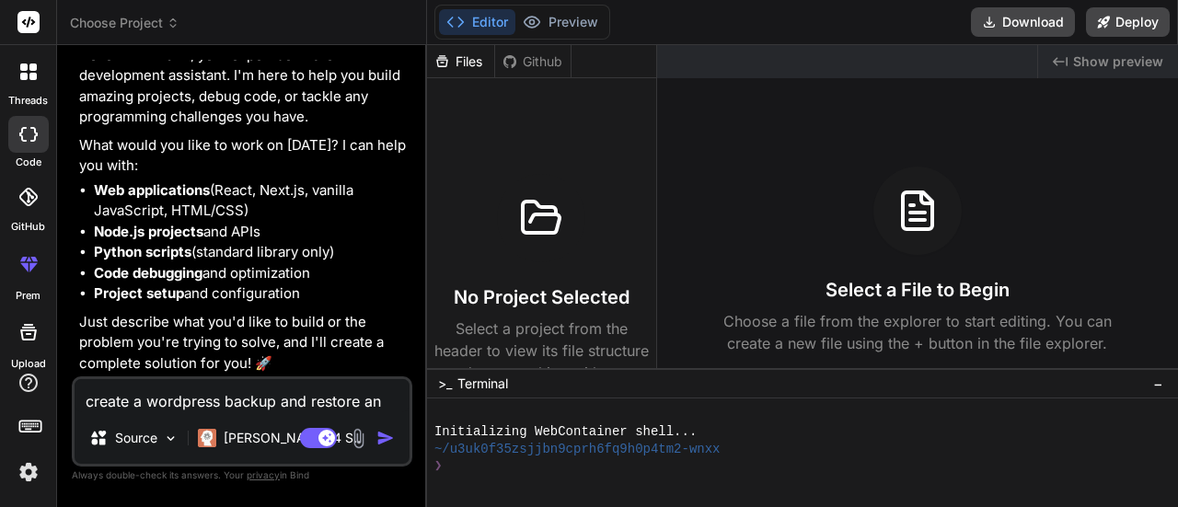
type textarea "create a wordpress backup and restore and"
type textarea "x"
type textarea "create a wordpress backup and restore and"
type textarea "x"
type textarea "create a wordpress backup and restore and m"
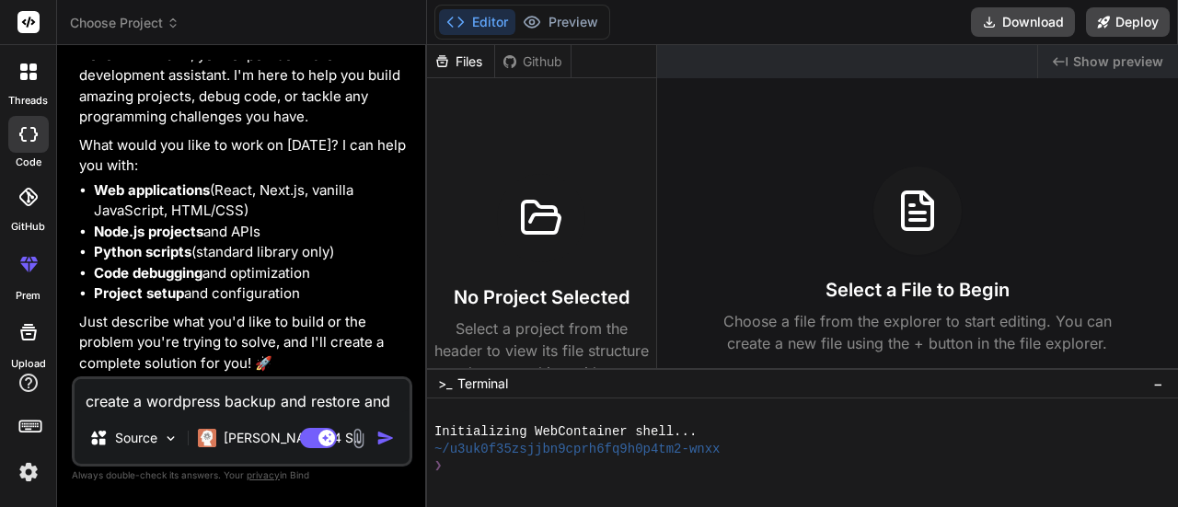
type textarea "x"
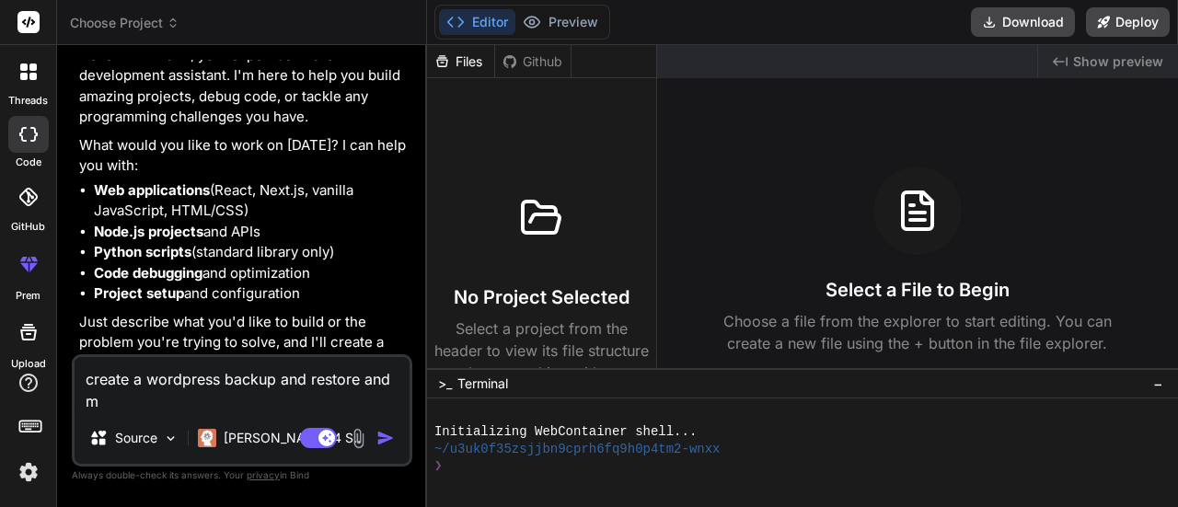
type textarea "create a wordpress backup and restore and mi"
type textarea "x"
type textarea "create a wordpress backup and restore and mig"
type textarea "x"
type textarea "create a wordpress backup and restore and migr"
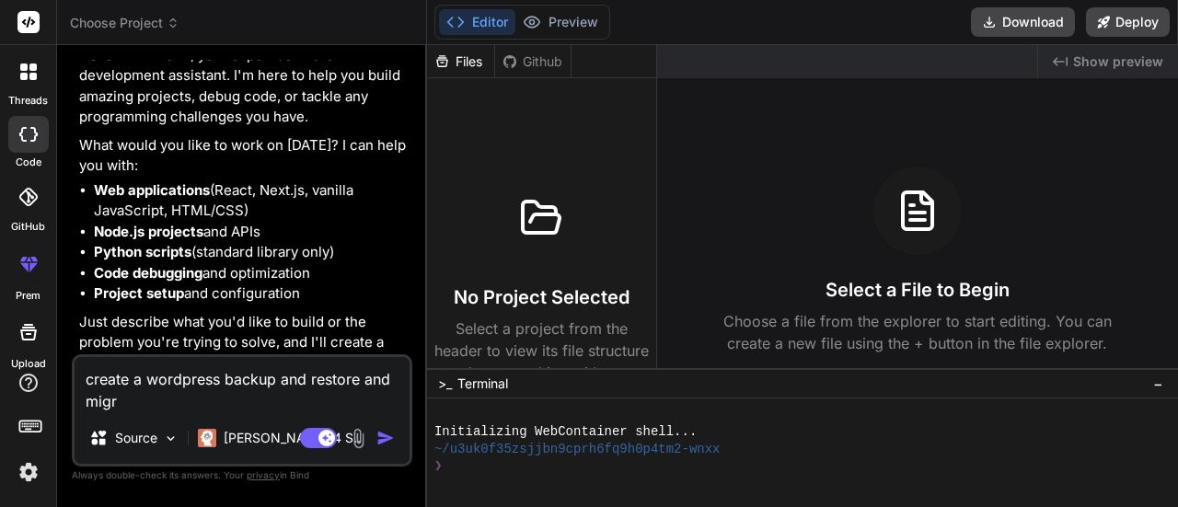
type textarea "x"
type textarea "create a wordpress backup and restore and migra"
type textarea "x"
type textarea "create a wordpress backup and restore and migrat"
type textarea "x"
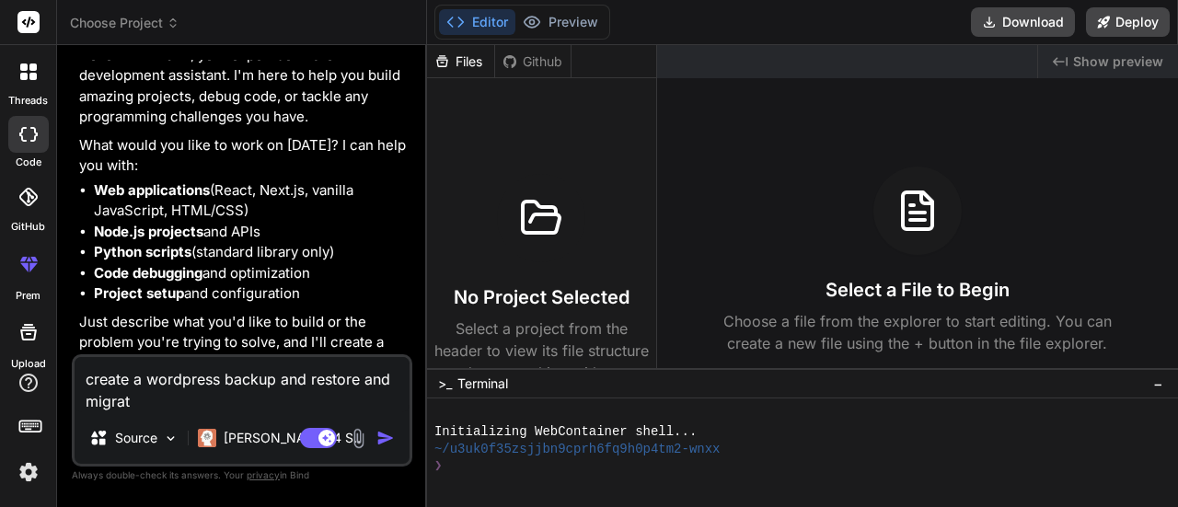
type textarea "create a wordpress backup and restore and migrati"
type textarea "x"
type textarea "create a wordpress backup and restore and migratio"
type textarea "x"
type textarea "create a wordpress backup and restore and migration"
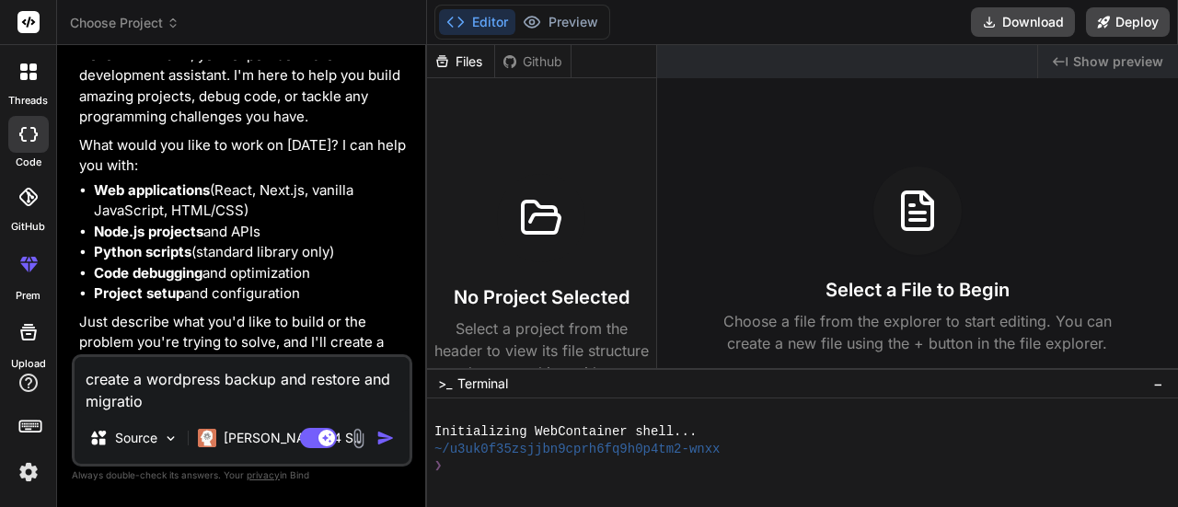
type textarea "x"
type textarea "create a wordpress backup and restore and migration"
type textarea "x"
type textarea "create a wordpress backup and restore and migration p"
type textarea "x"
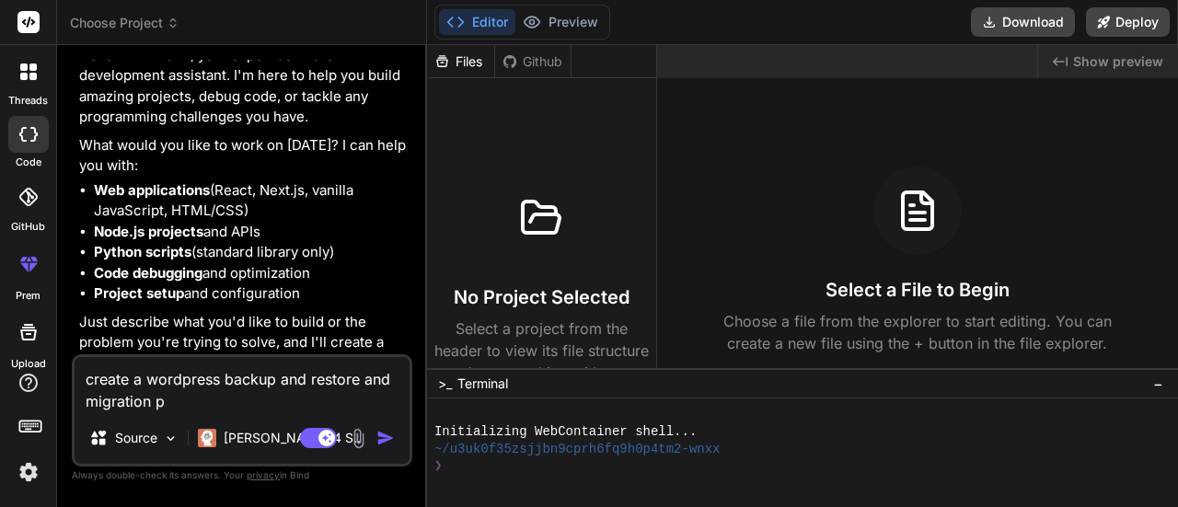
type textarea "create a wordpress backup and restore and migration pl"
type textarea "x"
type textarea "create a wordpress backup and restore and migration plu"
type textarea "x"
type textarea "create a wordpress backup and restore and migration plug"
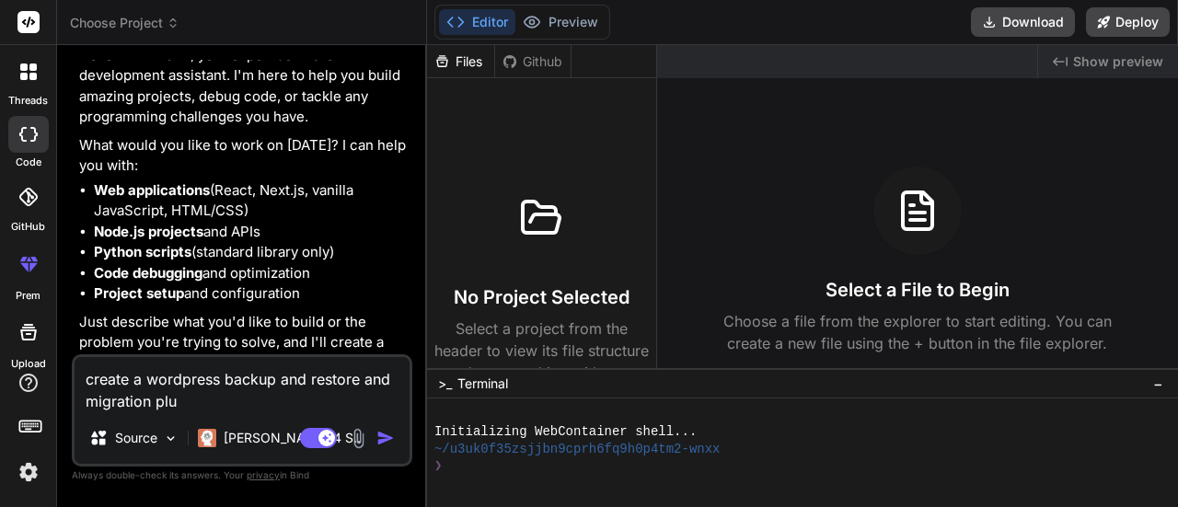
type textarea "x"
type textarea "create a wordpress backup and restore and migration plugi"
type textarea "x"
type textarea "create a wordpress backup and restore and migration plugin"
type textarea "x"
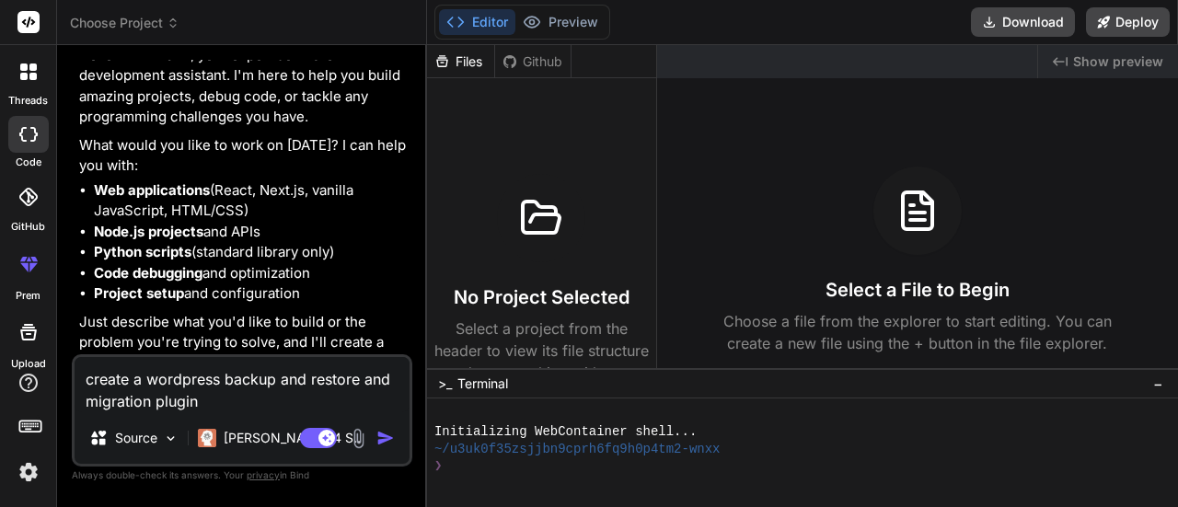
type textarea "create a wordpress backup and restore and migration plugin"
type textarea "x"
type textarea "create a wordpress backup and restore and migration plugin l"
type textarea "x"
type textarea "create a wordpress backup and restore and migration plugin li"
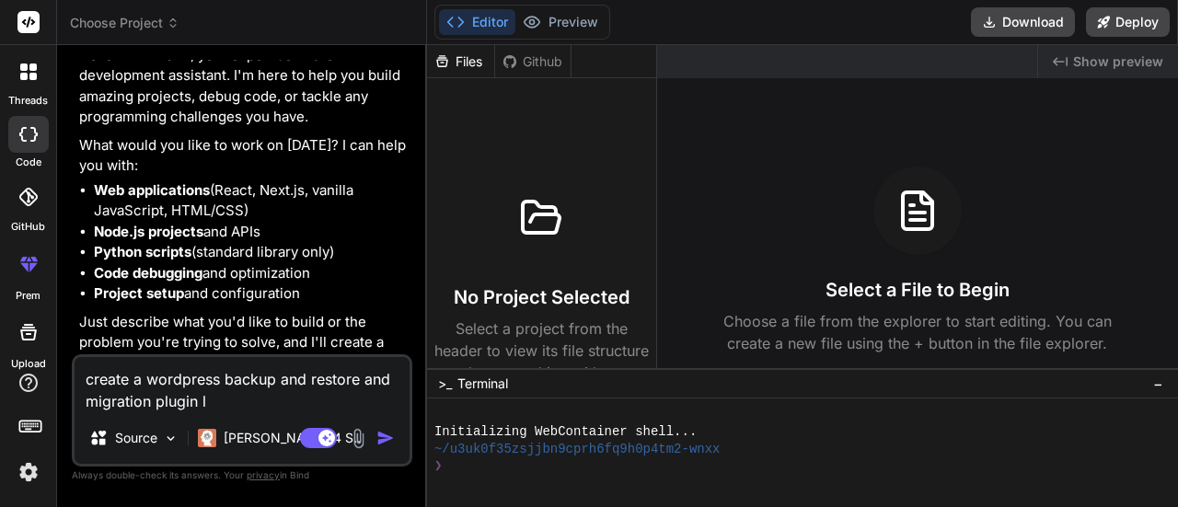
type textarea "x"
type textarea "create a wordpress backup and restore and migration plugin lig"
type textarea "x"
type textarea "create a wordpress backup and restore and migration plugin ligh"
type textarea "x"
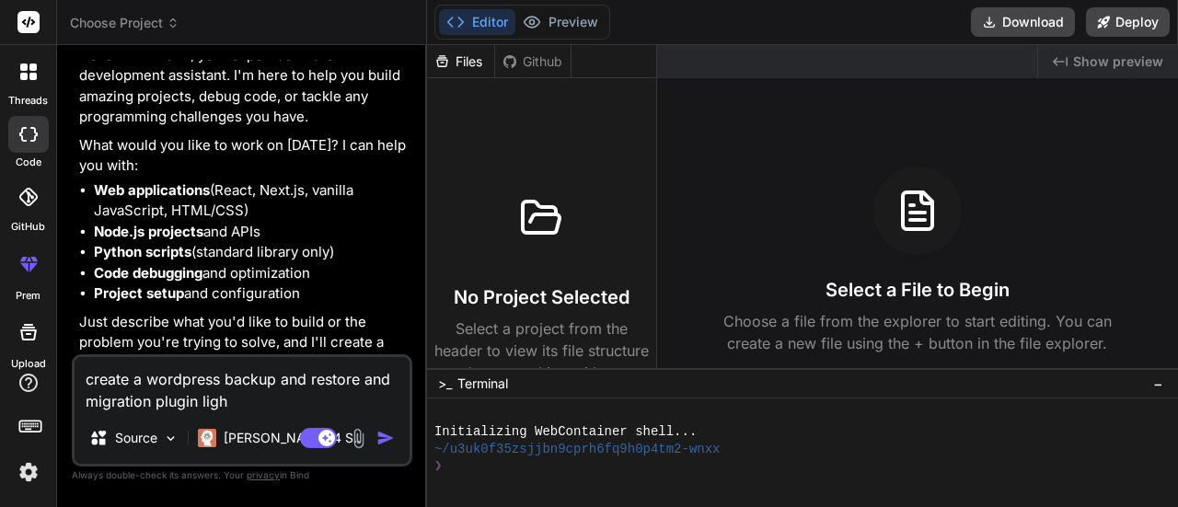
type textarea "create a wordpress backup and restore and migration plugin light"
type textarea "x"
type textarea "create a wordpress backup and restore and migration plugin lightw"
type textarea "x"
type textarea "create a wordpress backup and restore and migration plugin lightwe"
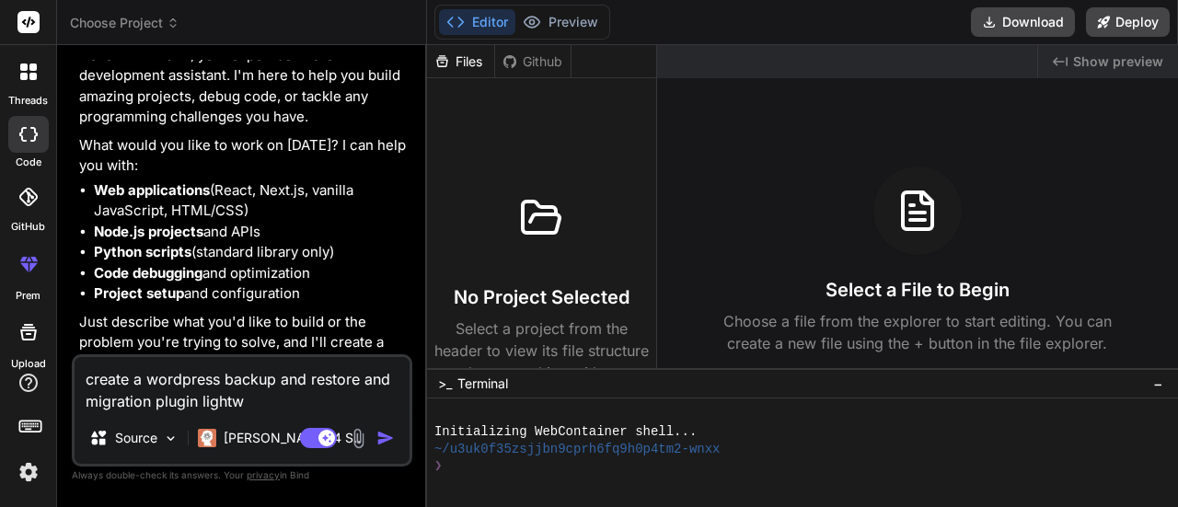
type textarea "x"
type textarea "create a wordpress backup and restore and migration plugin lightwei"
type textarea "x"
type textarea "create a wordpress backup and restore and migration plugin lightweig"
type textarea "x"
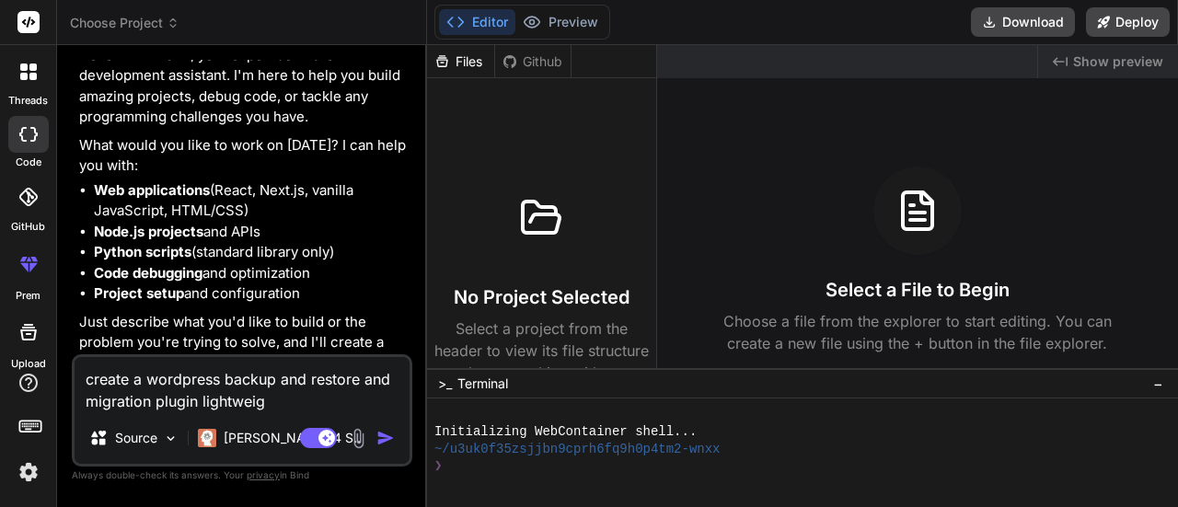
type textarea "create a wordpress backup and restore and migration plugin lightweigh"
type textarea "x"
type textarea "create a wordpress backup and restore and migration plugin lightweight"
type textarea "x"
type textarea "create a wordpress backup and restore and migration plugin lightweight"
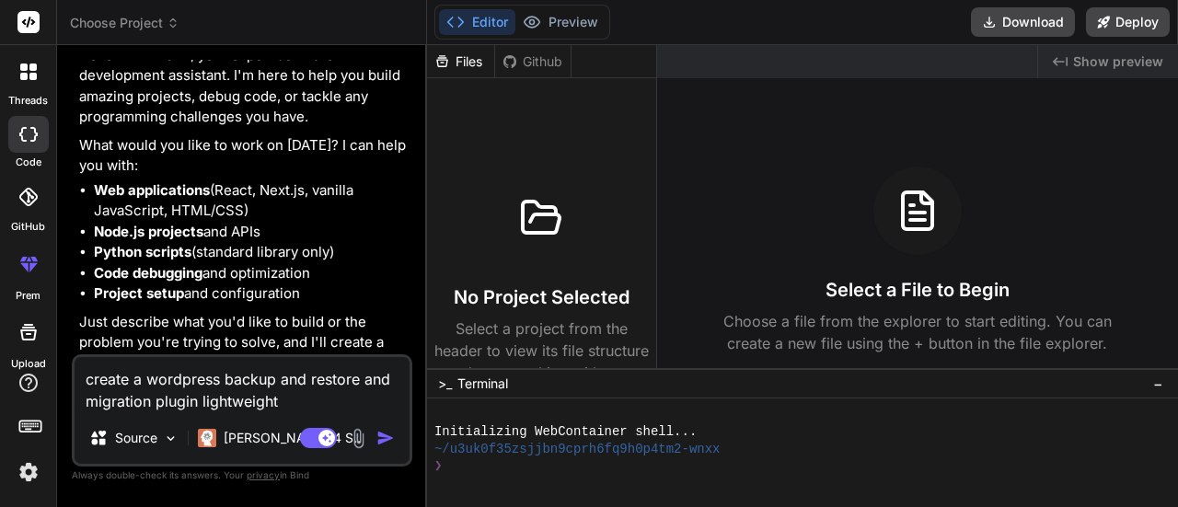
type textarea "x"
type textarea "create a wordpress backup and restore and migration plugin lightweight a"
type textarea "x"
type textarea "create a wordpress backup and restore and migration plugin lightweight an"
type textarea "x"
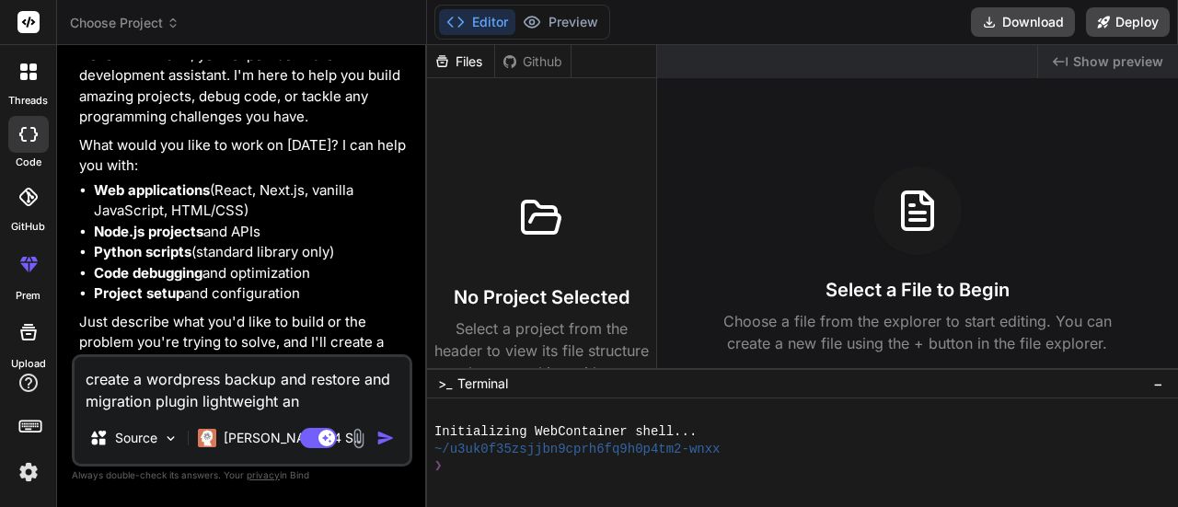
type textarea "create a wordpress backup and restore and migration plugin lightweight and"
type textarea "x"
type textarea "create a wordpress backup and restore and migration plugin lightweight and"
type textarea "x"
type textarea "create a wordpress backup and restore and migration plugin lightweight and f"
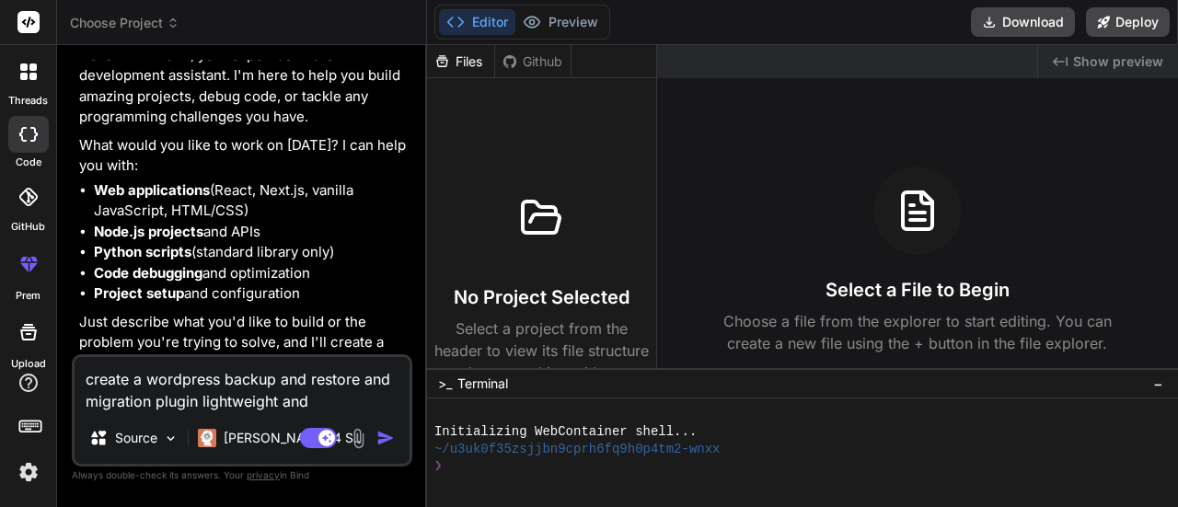
type textarea "x"
type textarea "create a wordpress backup and restore and migration plugin lightweight and fu"
type textarea "x"
type textarea "create a wordpress backup and restore and migration plugin lightweight and ful"
type textarea "x"
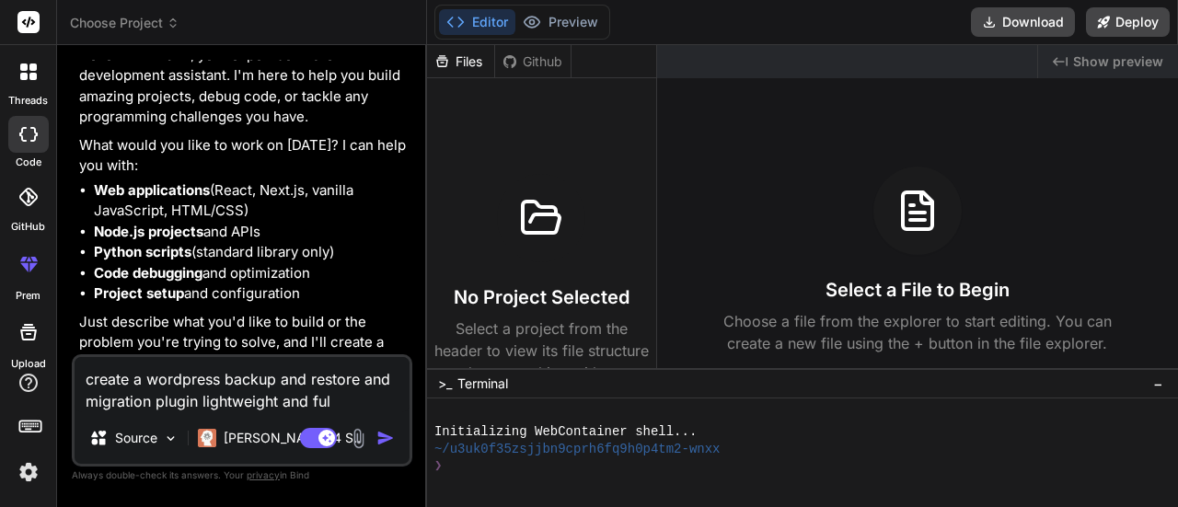
type textarea "create a wordpress backup and restore and migration plugin lightweight and full"
type textarea "x"
type textarea "create a wordpress backup and restore and migration plugin lightweight and fully"
type textarea "x"
type textarea "create a wordpress backup and restore and migration plugin lightweight and fully"
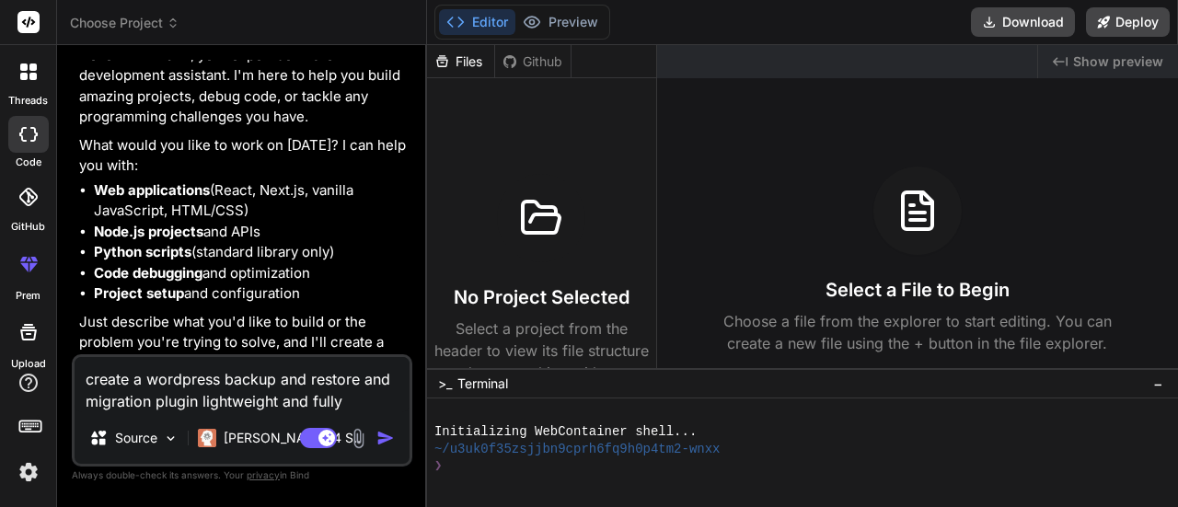
type textarea "x"
type textarea "create a wordpress backup and restore and migration plugin lightweight and full…"
type textarea "x"
type textarea "create a wordpress backup and restore and migration plugin lightweight and full…"
type textarea "x"
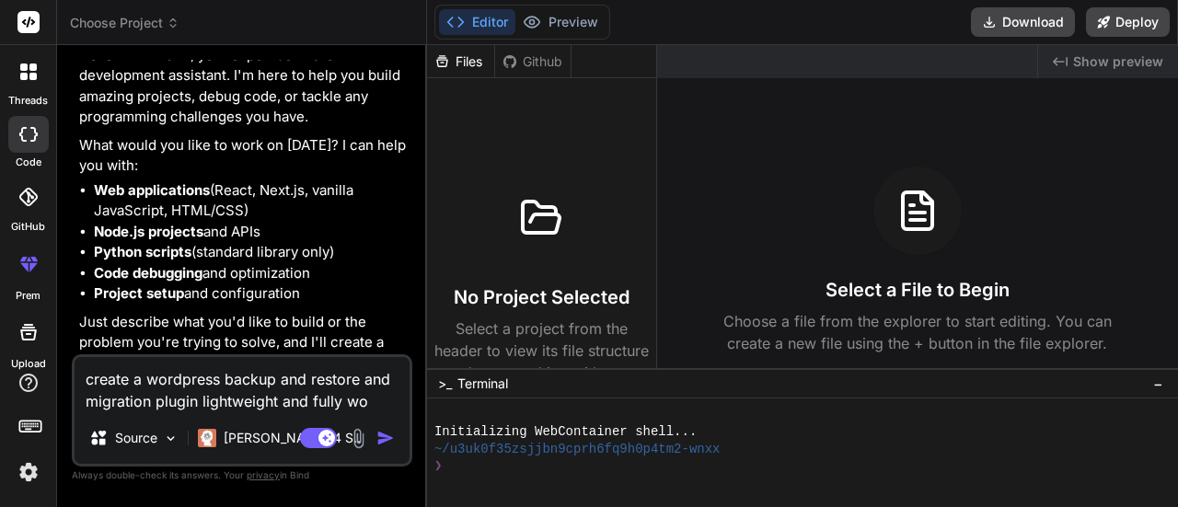
type textarea "create a wordpress backup and restore and migration plugin lightweight and full…"
type textarea "x"
type textarea "create a wordpress backup and restore and migration plugin lightweight and full…"
type textarea "x"
type textarea "create a wordpress backup and restore and migration plugin lightweight and full…"
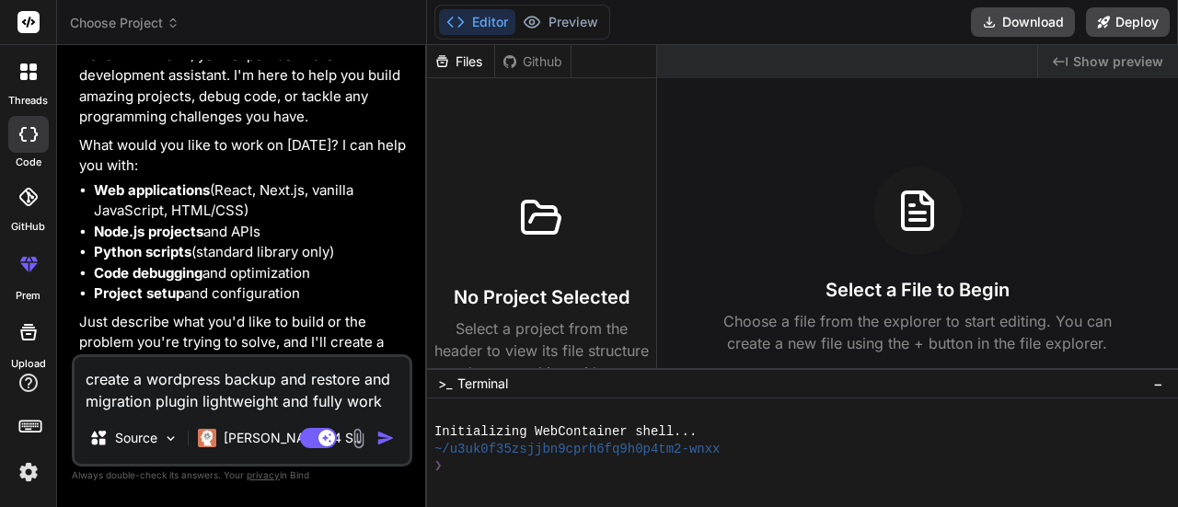
type textarea "x"
type textarea "create a wordpress backup and restore and migration plugin lightweight and full…"
type textarea "x"
type textarea "create a wordpress backup and restore and migration plugin lightweight and full…"
type textarea "x"
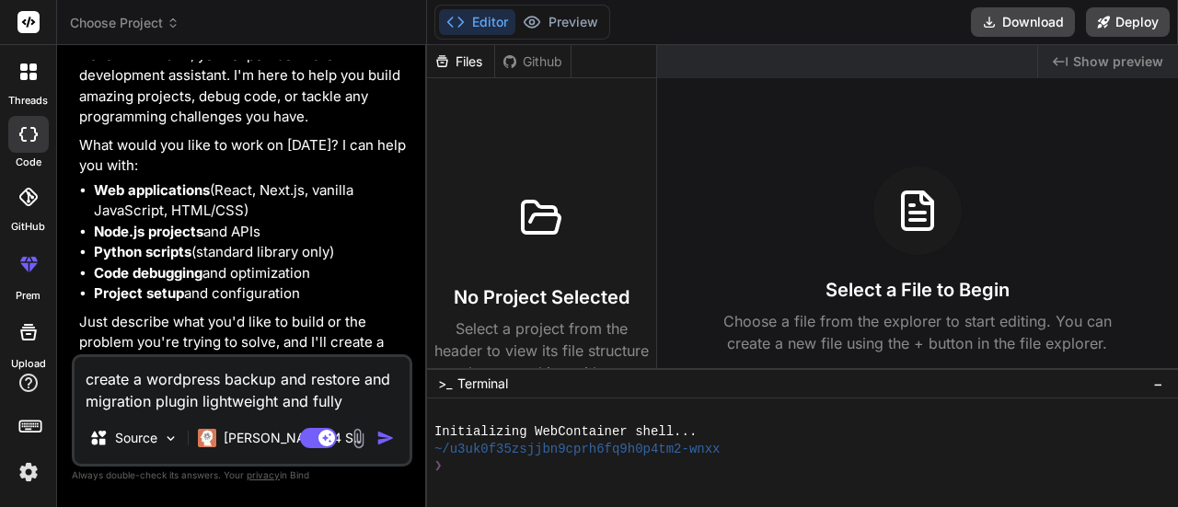
type textarea "create a wordpress backup and restore and migration plugin lightweight and full…"
type textarea "x"
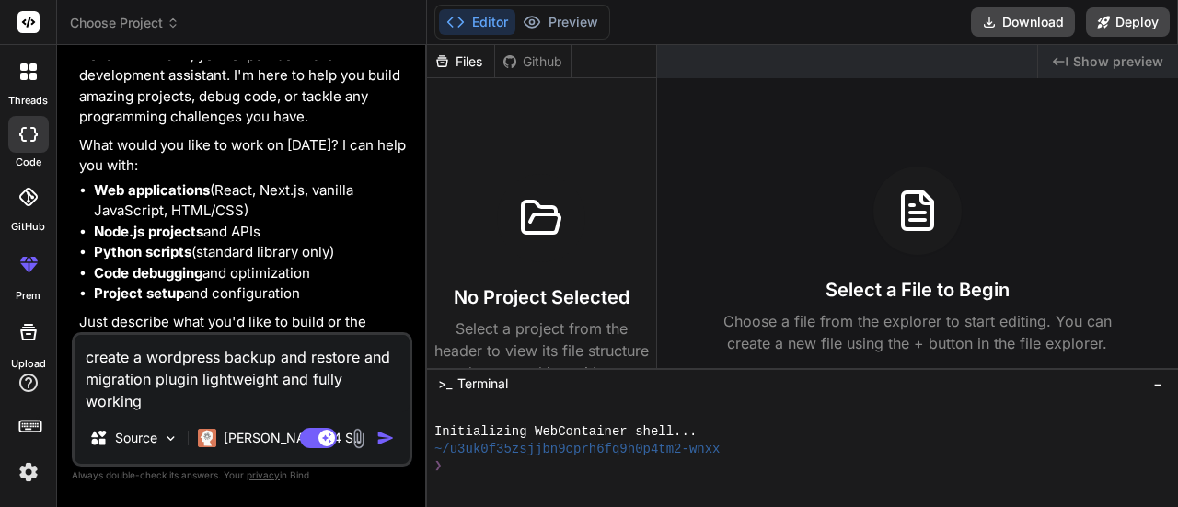
type textarea "create a wordpress backup and restore and migration plugin lightweight and full…"
type textarea "x"
type textarea "create a wordpress backup and restore and migration plugin lightweight and full…"
type textarea "x"
type textarea "create a wordpress backup and restore and migration plugin lightweight and full…"
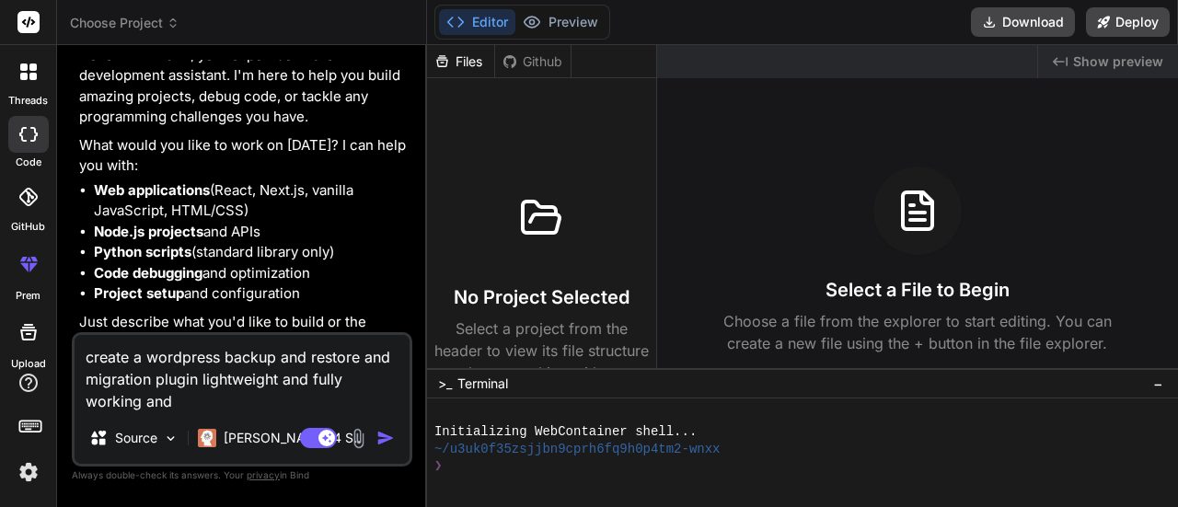
type textarea "x"
type textarea "create a wordpress backup and restore and migration plugin lightweight and full…"
type textarea "x"
type textarea "create a wordpress backup and restore and migration plugin lightweight and full…"
type textarea "x"
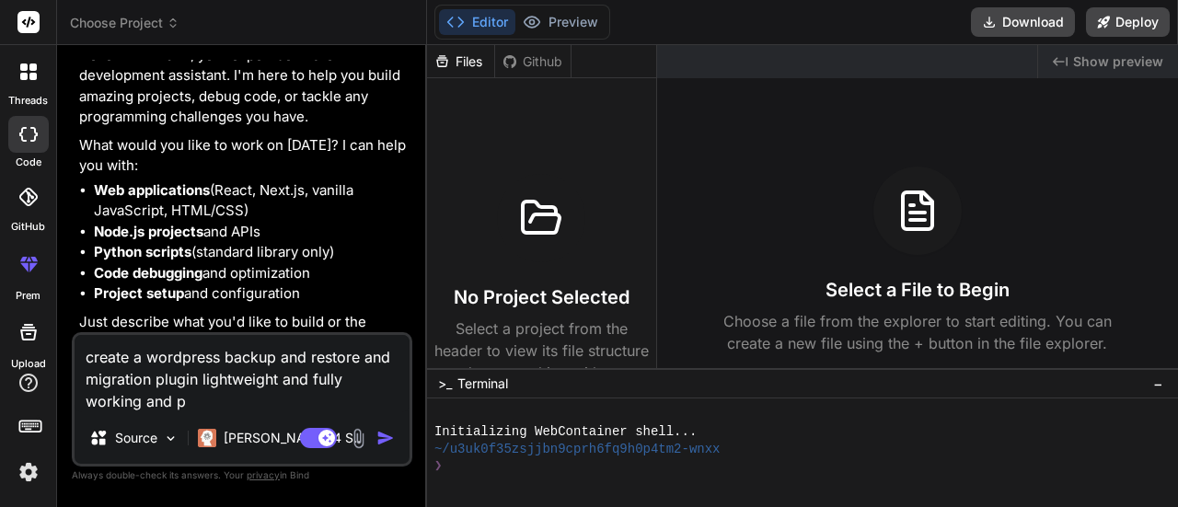
type textarea "create a wordpress backup and restore and migration plugin lightweight and full…"
type textarea "x"
type textarea "create a wordpress backup and restore and migration plugin lightweight and full…"
type textarea "x"
type textarea "create a wordpress backup and restore and migration plugin lightweight and full…"
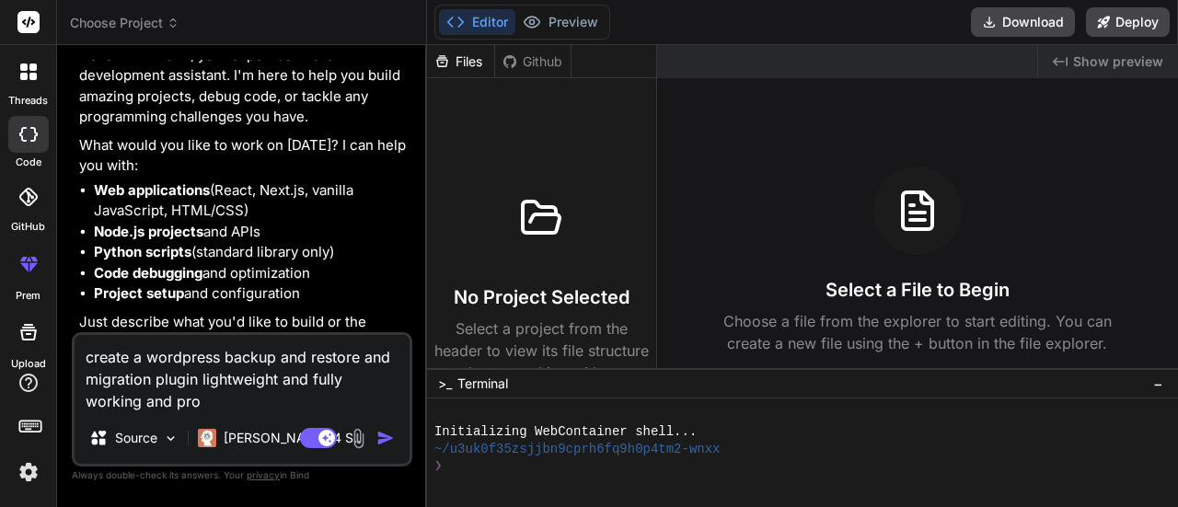
type textarea "x"
type textarea "create a wordpress backup and restore and migration plugin lightweight and full…"
type textarea "x"
type textarea "create a wordpress backup and restore and migration plugin lightweight and full…"
type textarea "x"
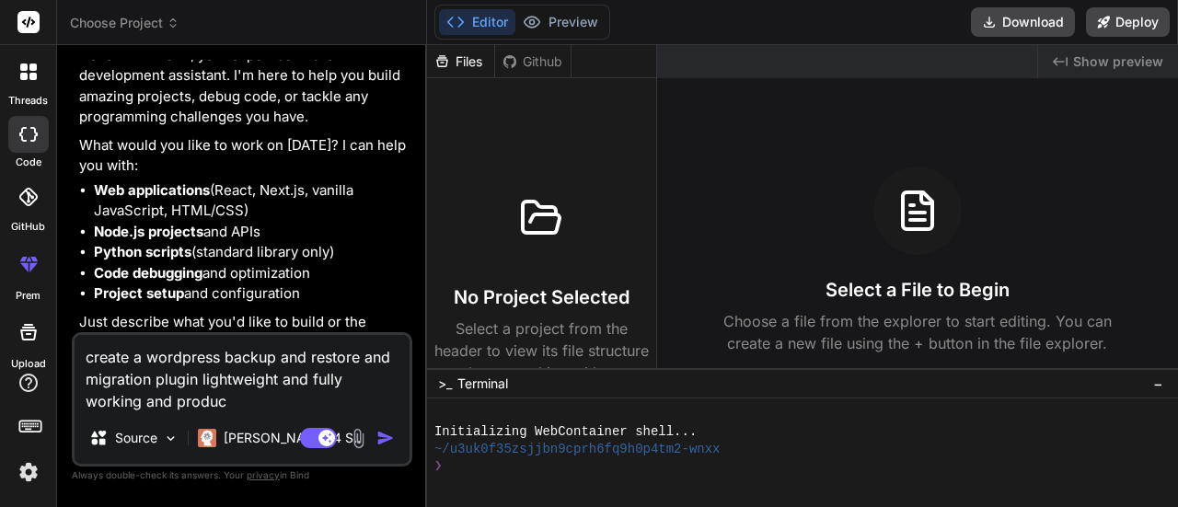
type textarea "create a wordpress backup and restore and migration plugin lightweight and full…"
type textarea "x"
type textarea "create a wordpress backup and restore and migration plugin lightweight and full…"
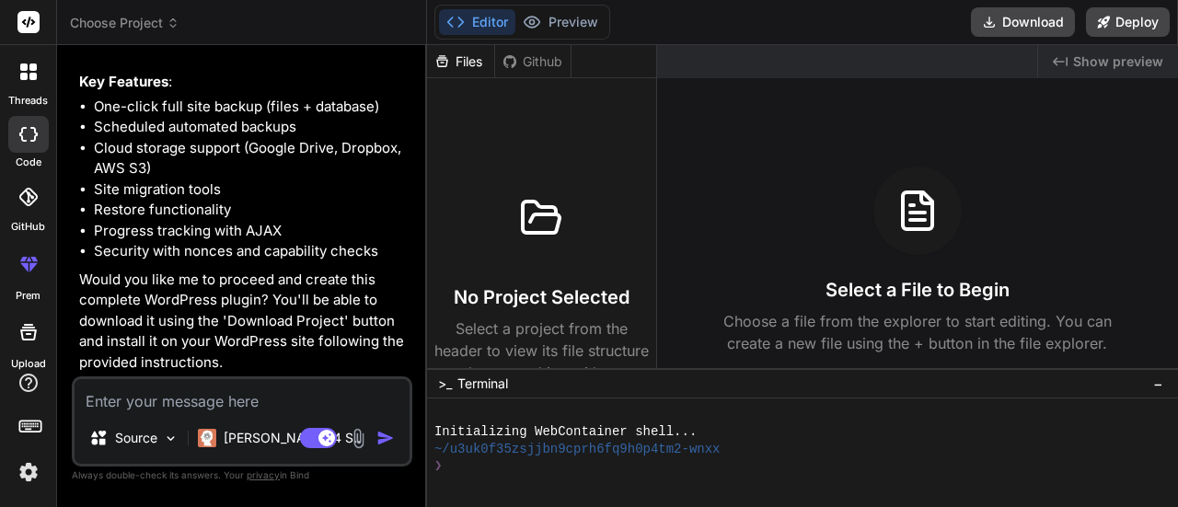
scroll to position [1000, 0]
click at [156, 398] on textarea at bounding box center [242, 395] width 335 height 33
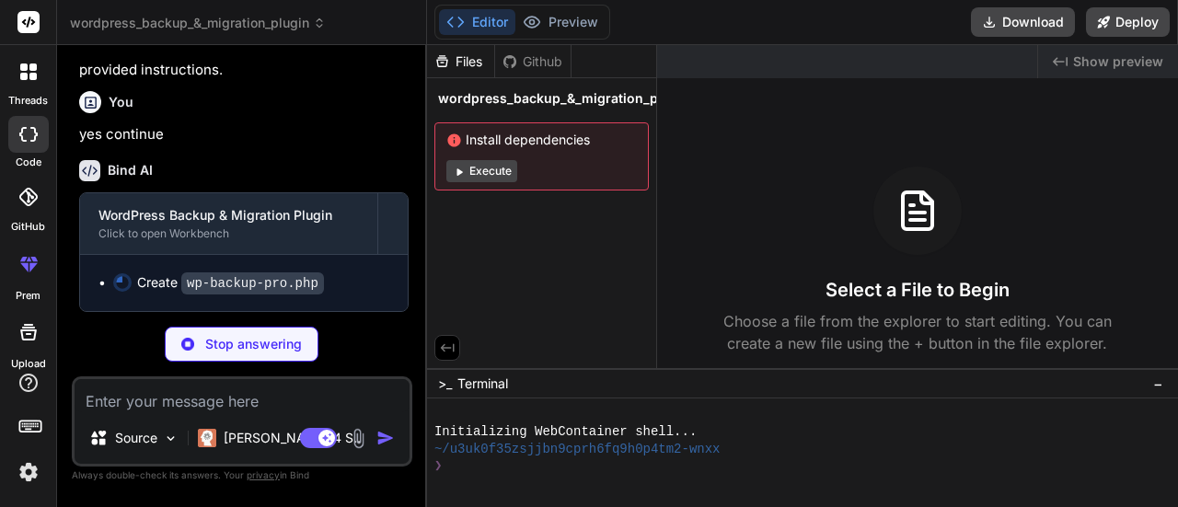
scroll to position [1291, 0]
click at [482, 178] on button "Execute" at bounding box center [481, 171] width 71 height 22
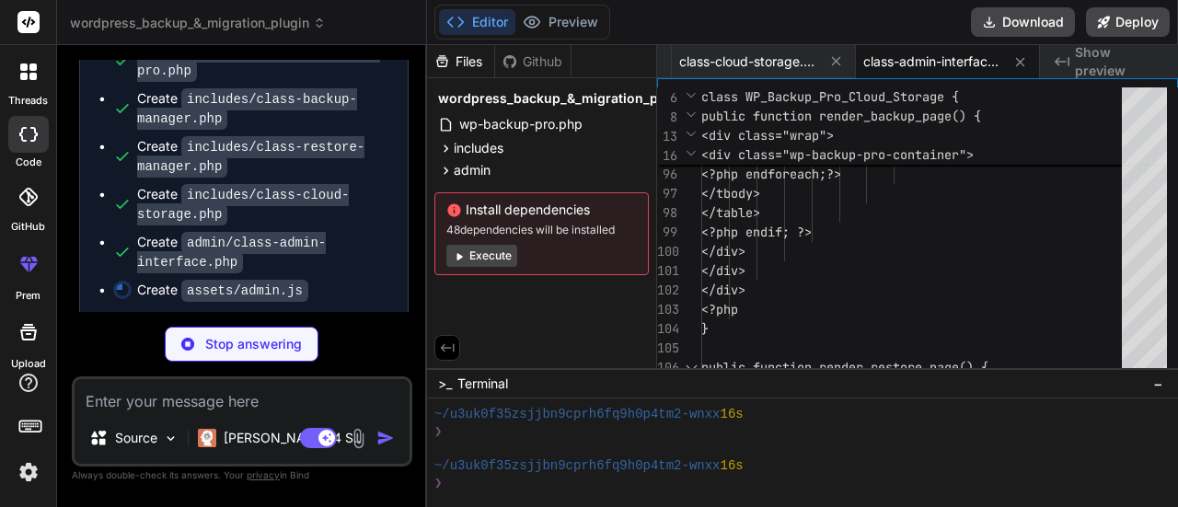
scroll to position [1548, 0]
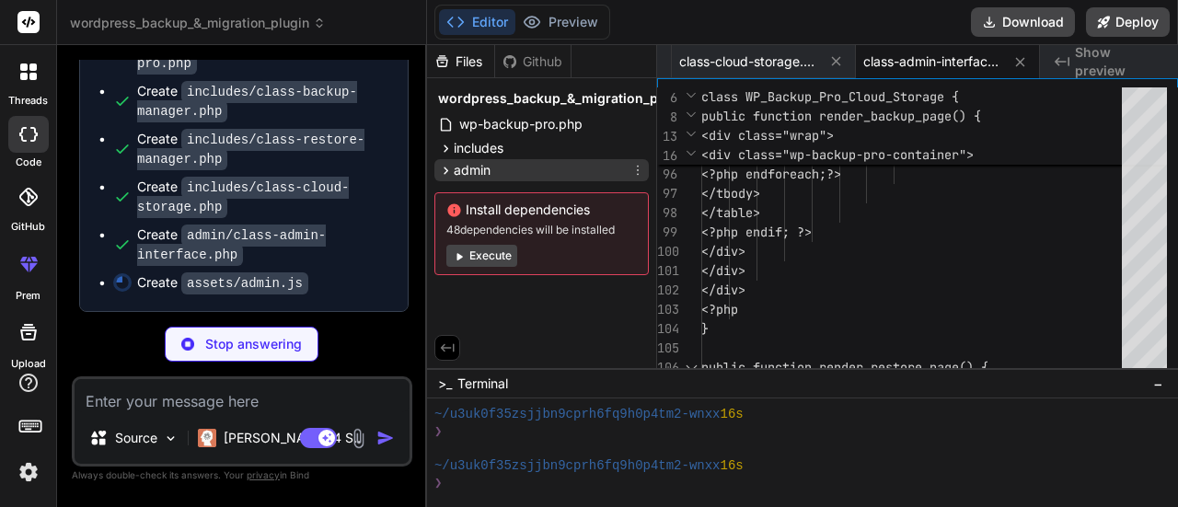
click at [492, 160] on div "admin" at bounding box center [541, 170] width 214 height 22
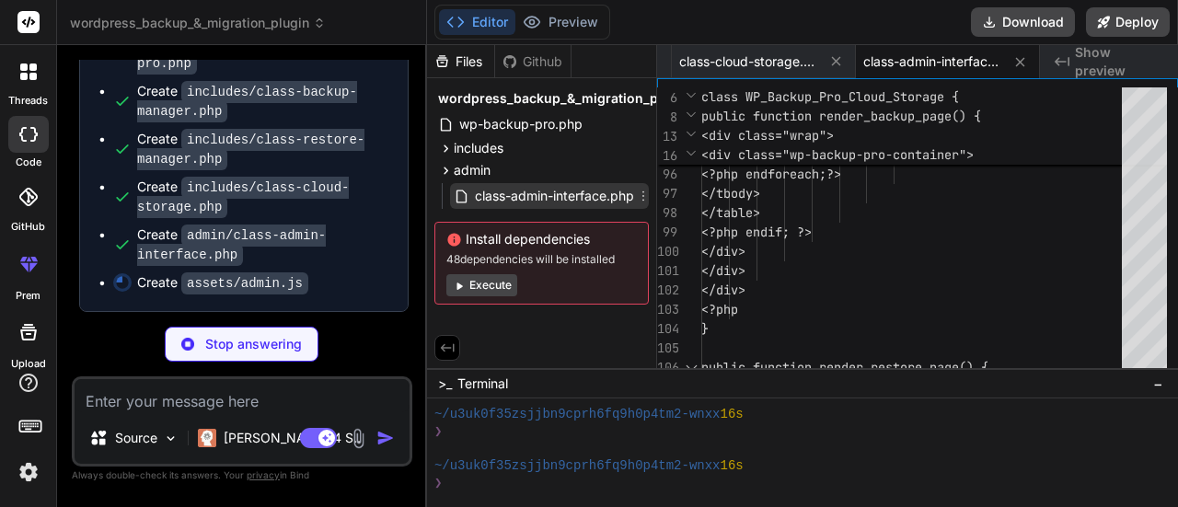
click at [482, 192] on span "class-admin-interface.php" at bounding box center [554, 196] width 163 height 22
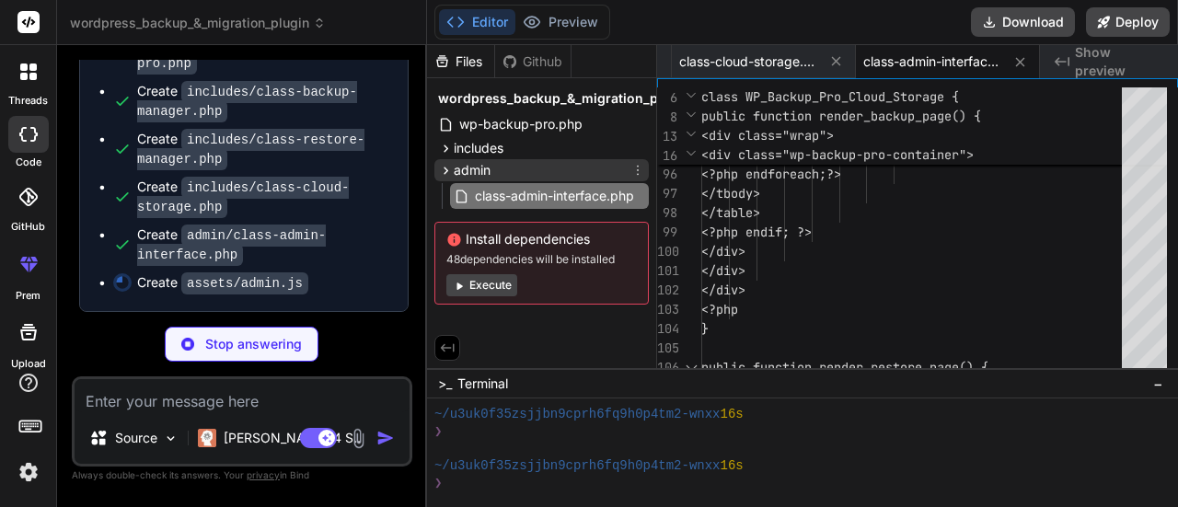
click at [498, 168] on div "admin" at bounding box center [541, 170] width 214 height 22
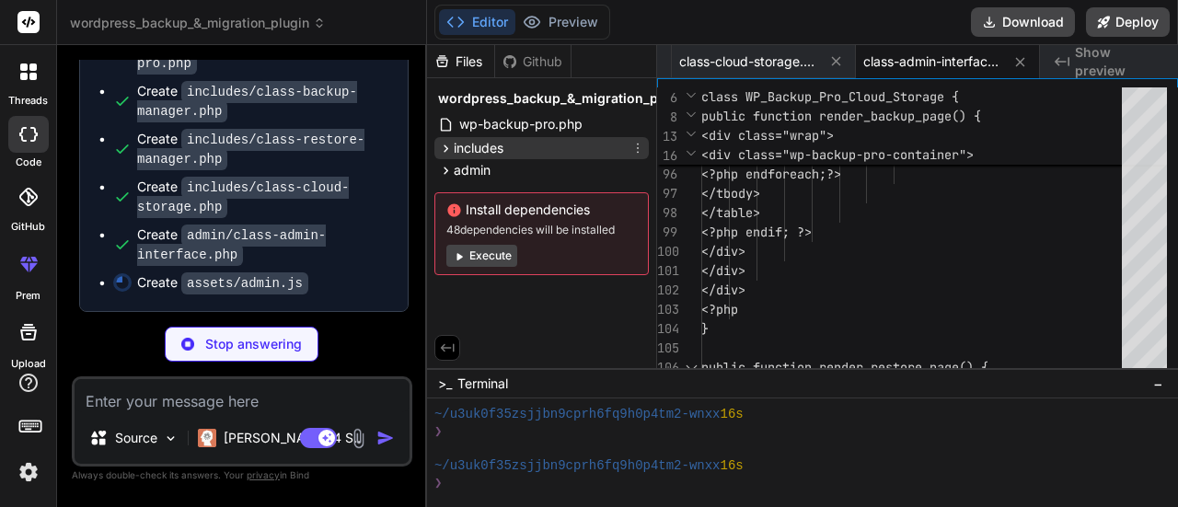
click at [493, 147] on span "includes" at bounding box center [479, 148] width 50 height 18
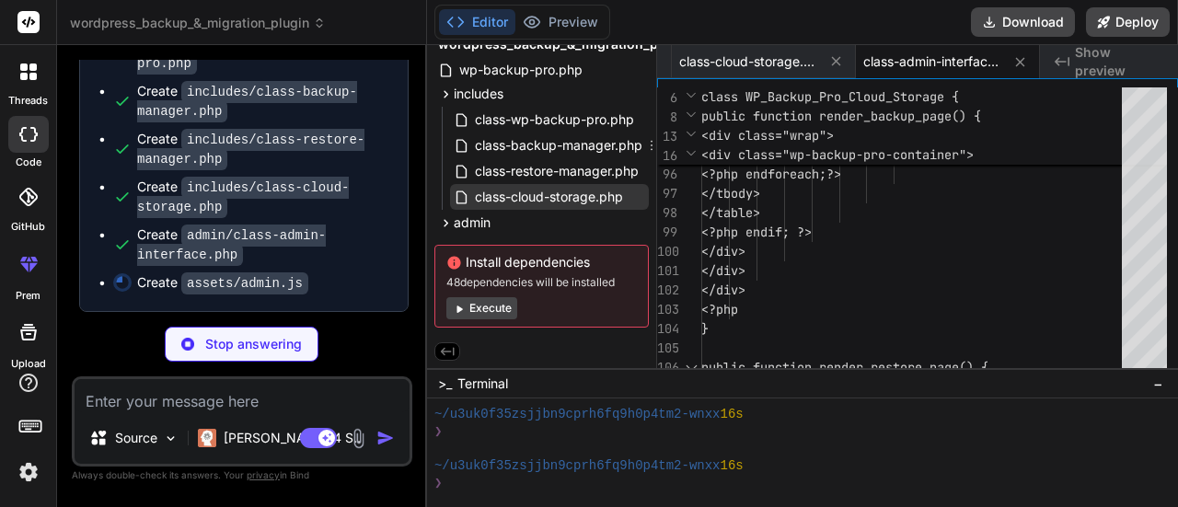
scroll to position [0, 0]
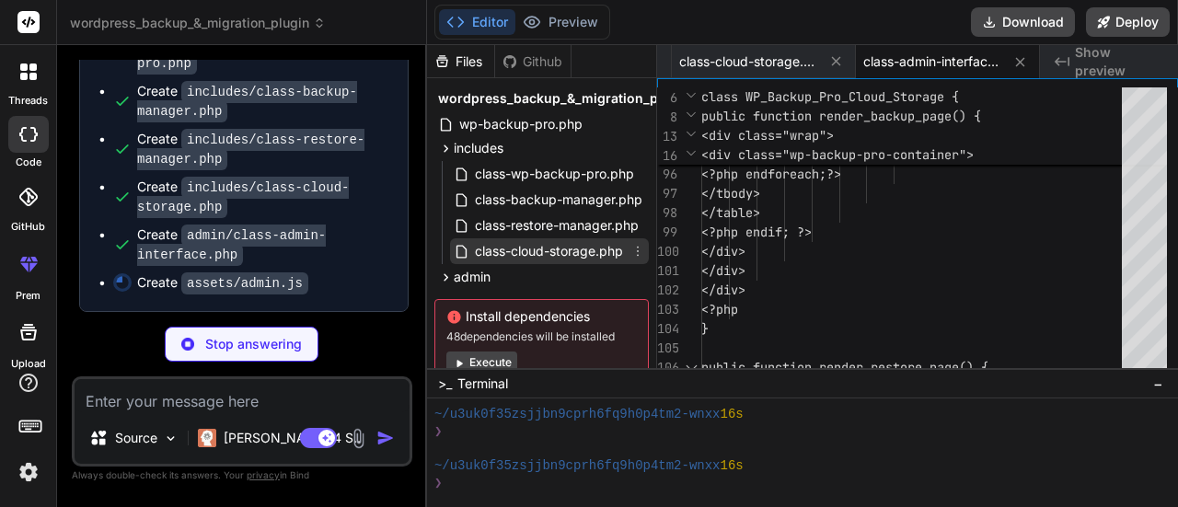
click at [534, 244] on span "class-cloud-storage.php" at bounding box center [549, 251] width 152 height 22
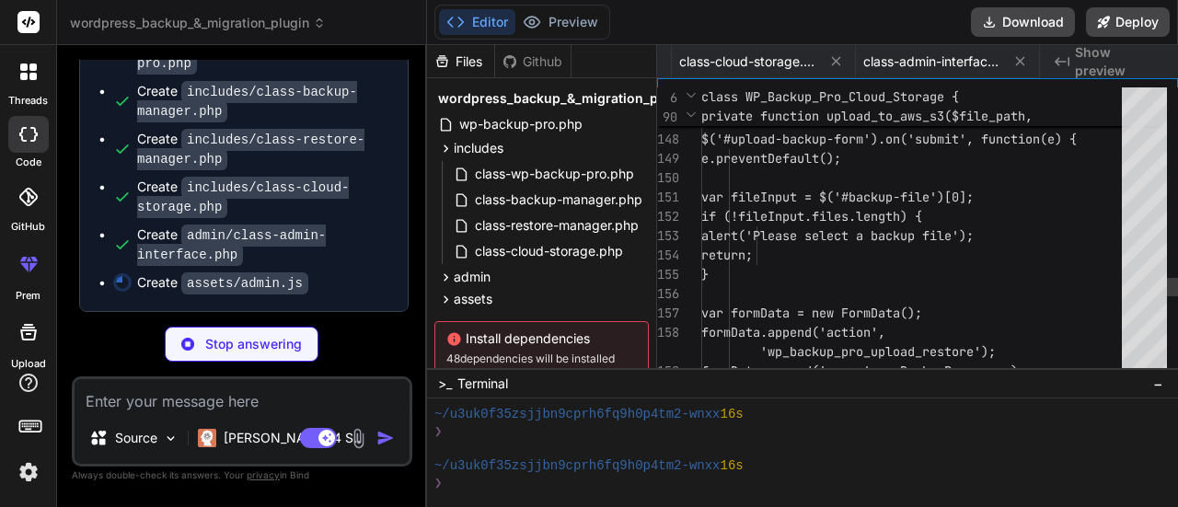
scroll to position [0, 817]
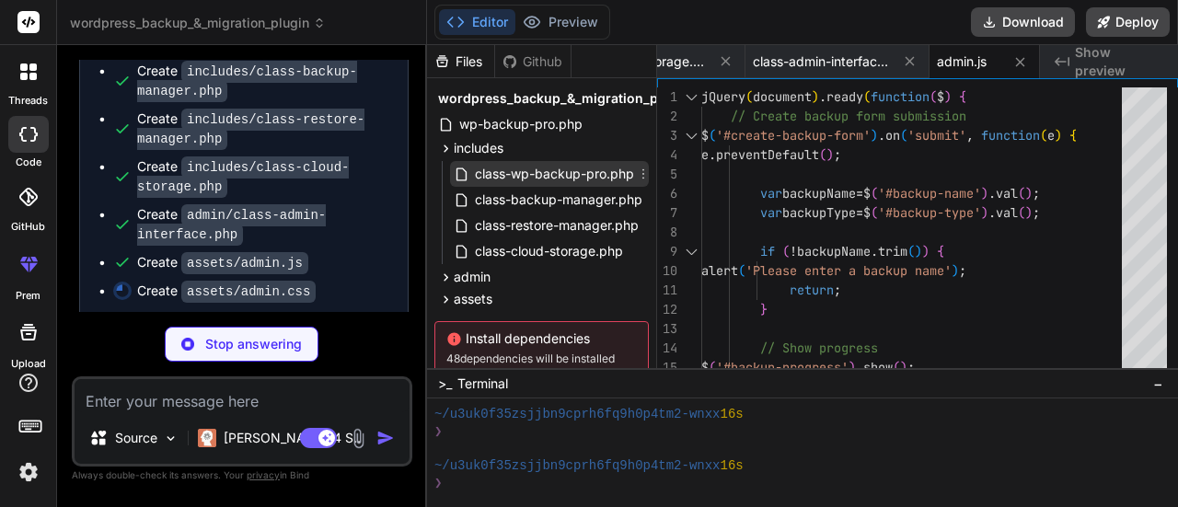
click at [491, 168] on span "class-wp-backup-pro.php" at bounding box center [554, 174] width 163 height 22
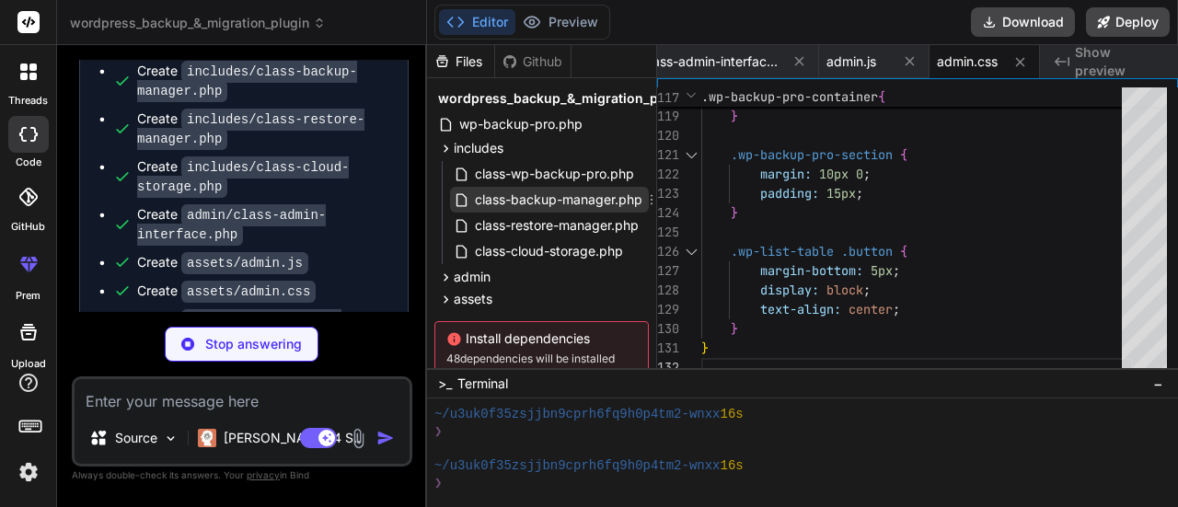
scroll to position [78, 0]
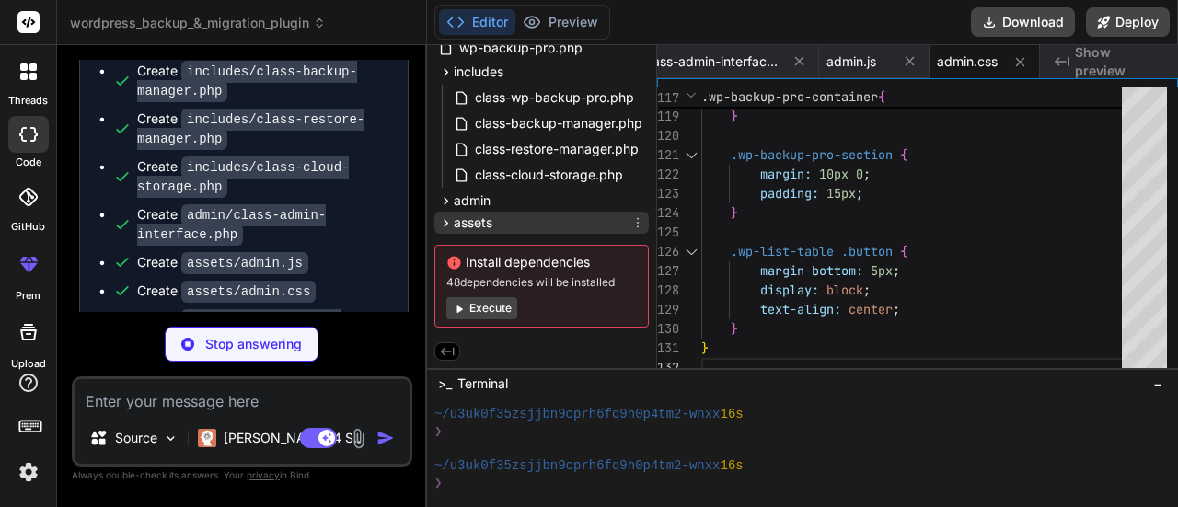
click at [492, 218] on span "assets" at bounding box center [473, 223] width 39 height 18
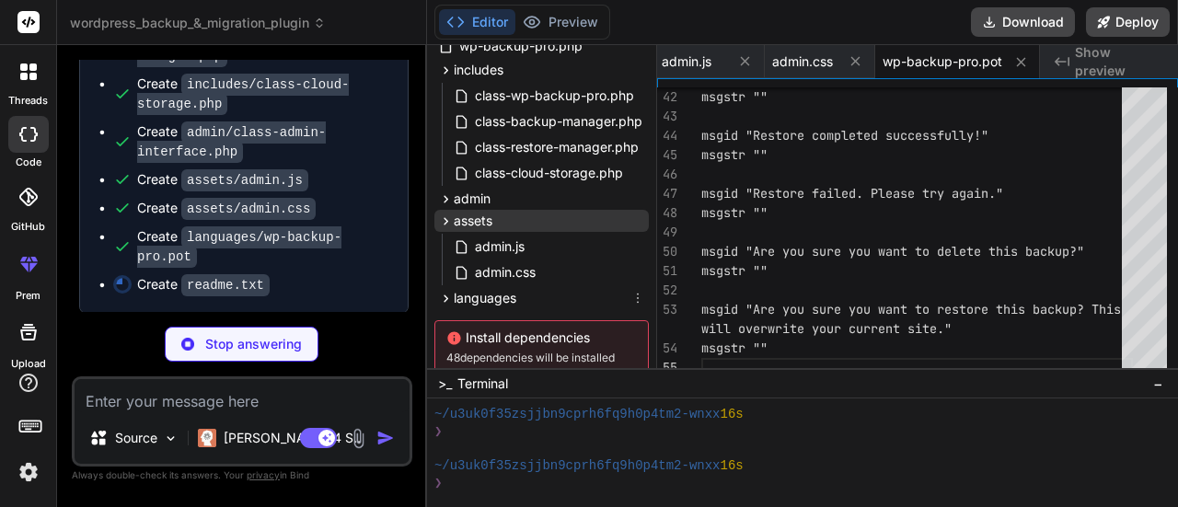
scroll to position [156, 0]
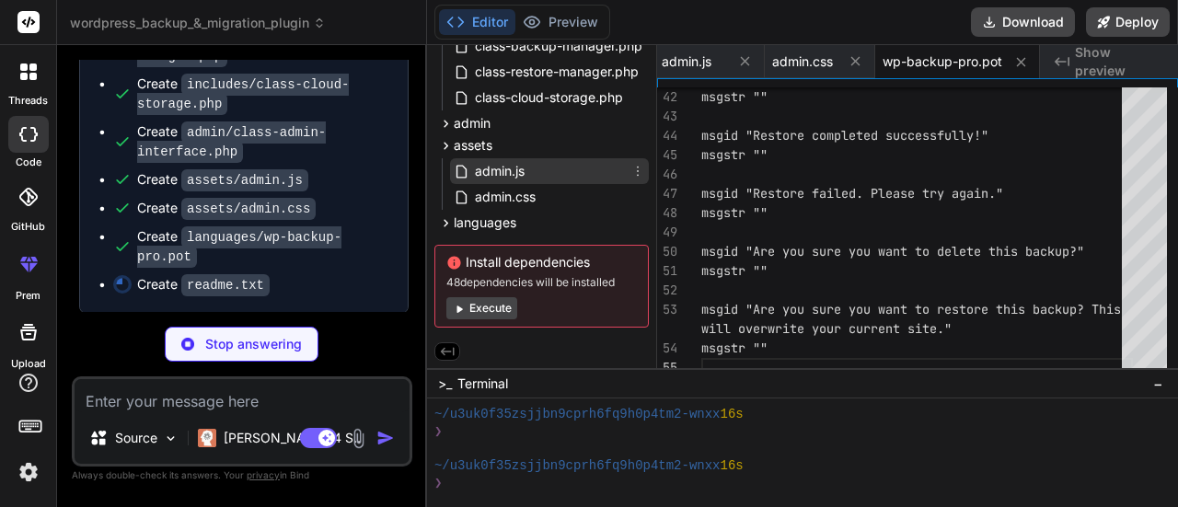
click at [533, 163] on div "admin.js" at bounding box center [549, 171] width 199 height 26
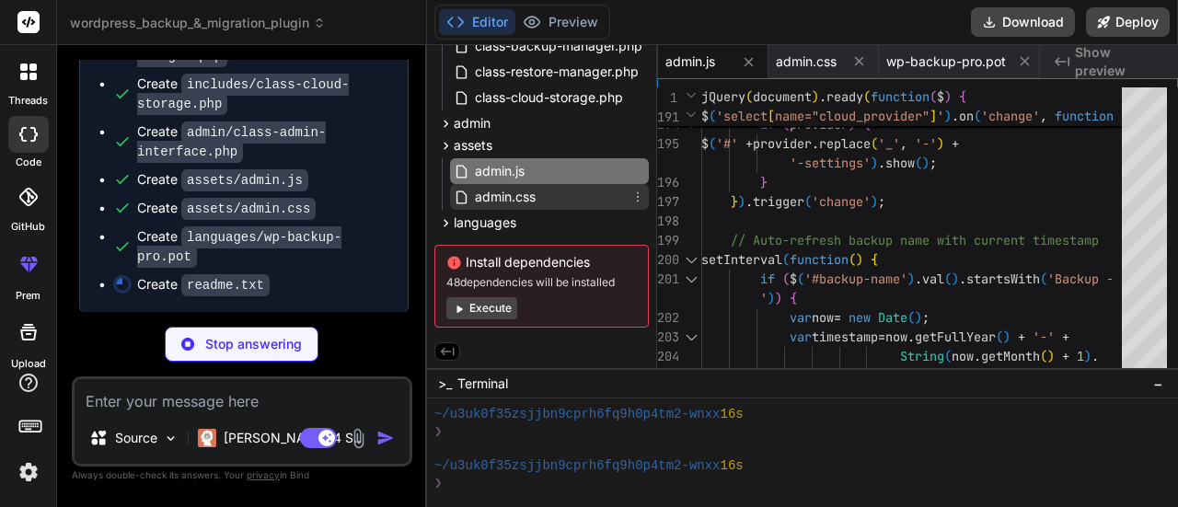
click at [565, 187] on div "admin.css" at bounding box center [549, 197] width 199 height 26
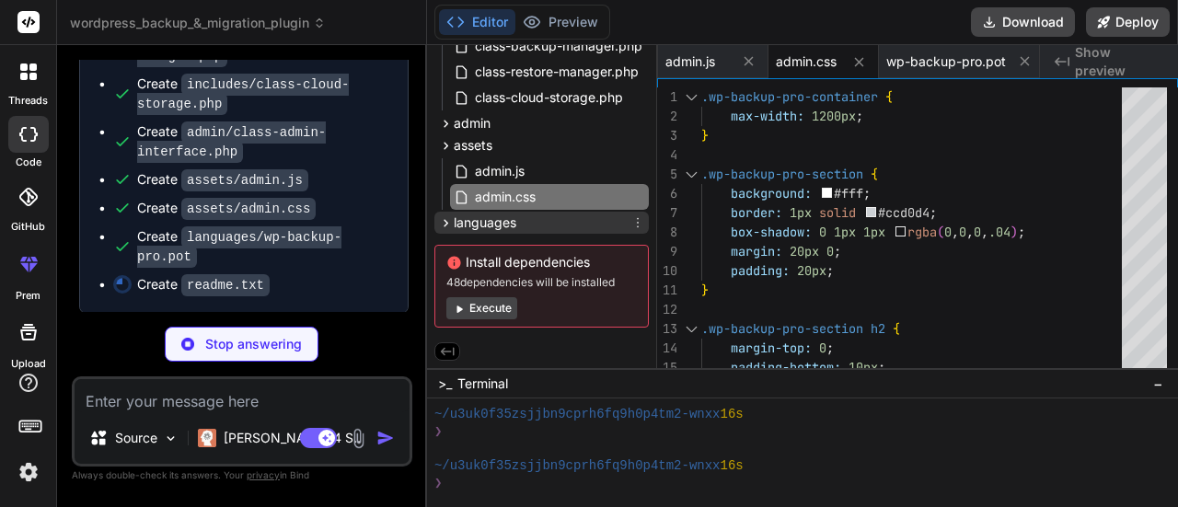
click at [524, 223] on div "languages" at bounding box center [541, 223] width 214 height 22
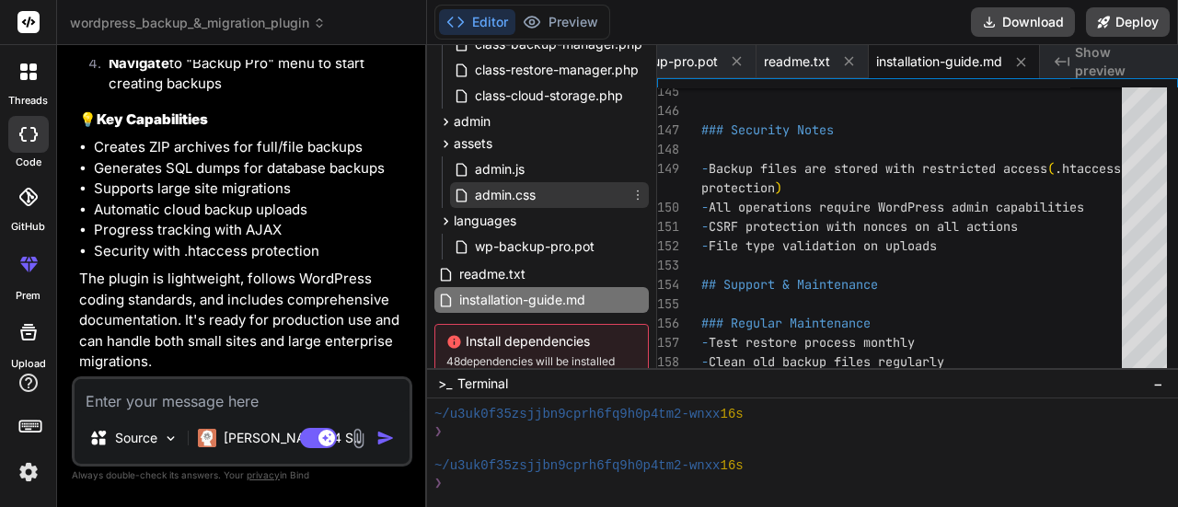
scroll to position [237, 0]
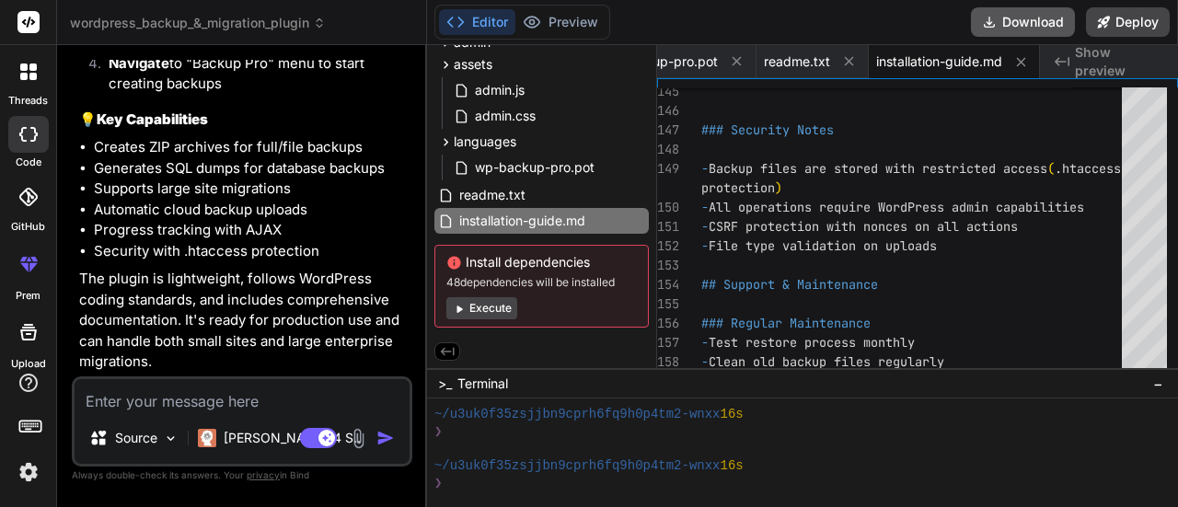
click at [1009, 20] on button "Download" at bounding box center [1023, 21] width 104 height 29
click at [503, 303] on button "Execute" at bounding box center [481, 308] width 71 height 22
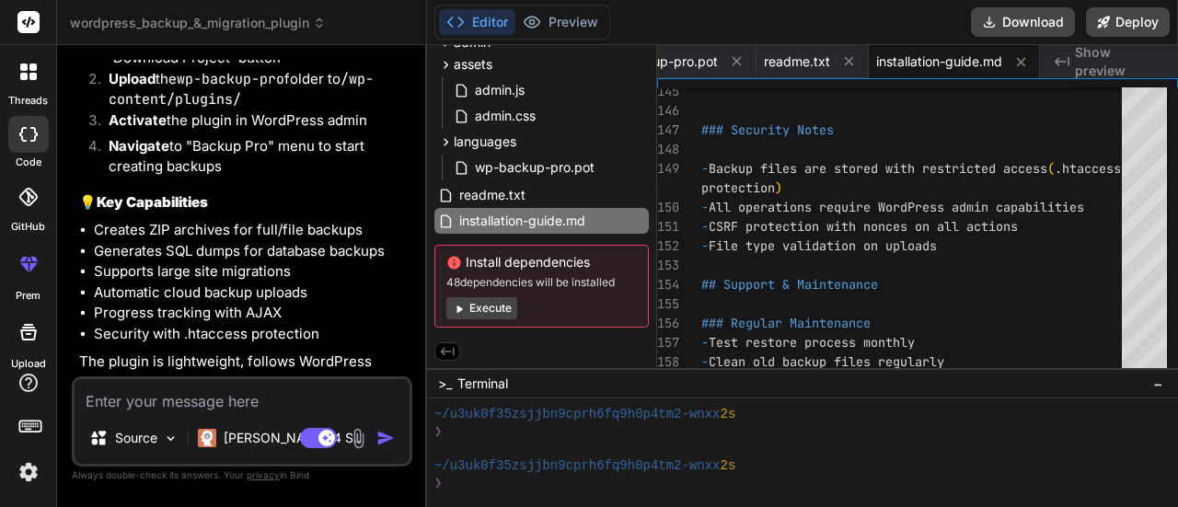
scroll to position [2912, 0]
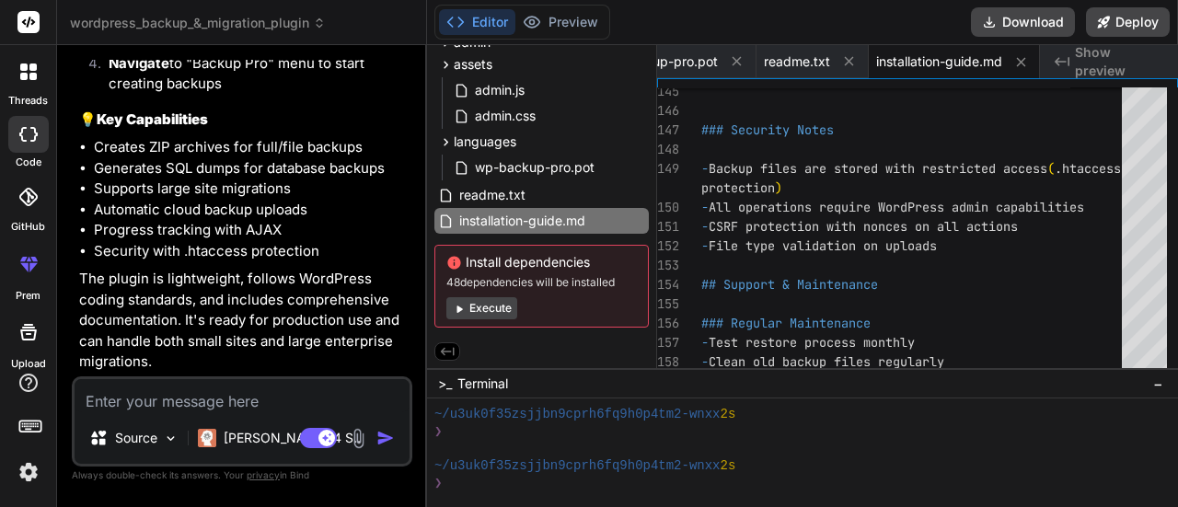
click at [1125, 54] on span "Show preview" at bounding box center [1119, 61] width 88 height 37
click at [1071, 65] on div "Created with Pixso. Show preview" at bounding box center [1109, 61] width 138 height 33
click at [197, 399] on textarea at bounding box center [242, 395] width 335 height 33
click at [118, 441] on p "Source" at bounding box center [136, 438] width 42 height 18
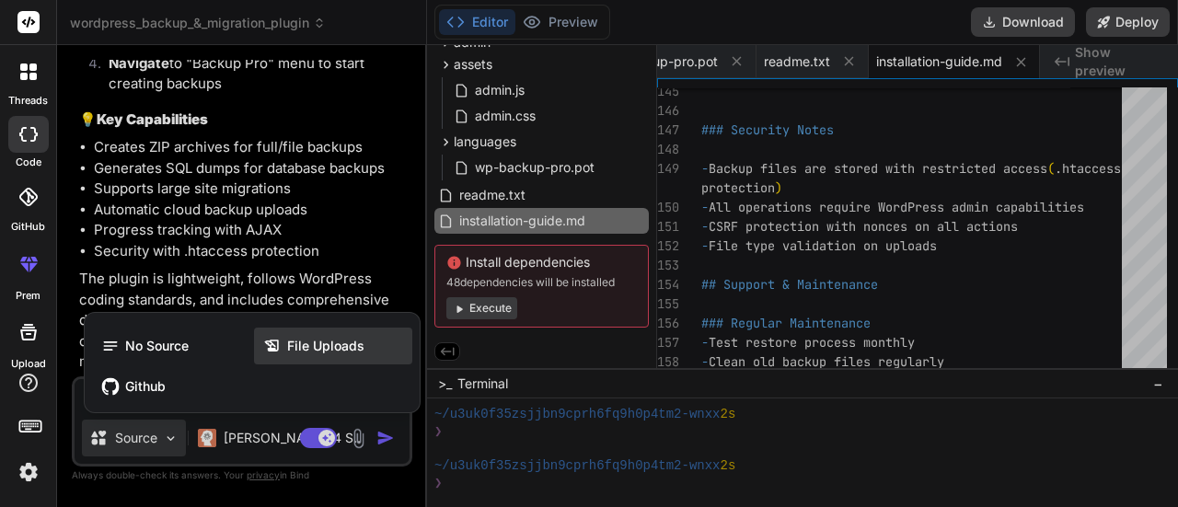
click at [291, 354] on span "File Uploads" at bounding box center [325, 346] width 77 height 18
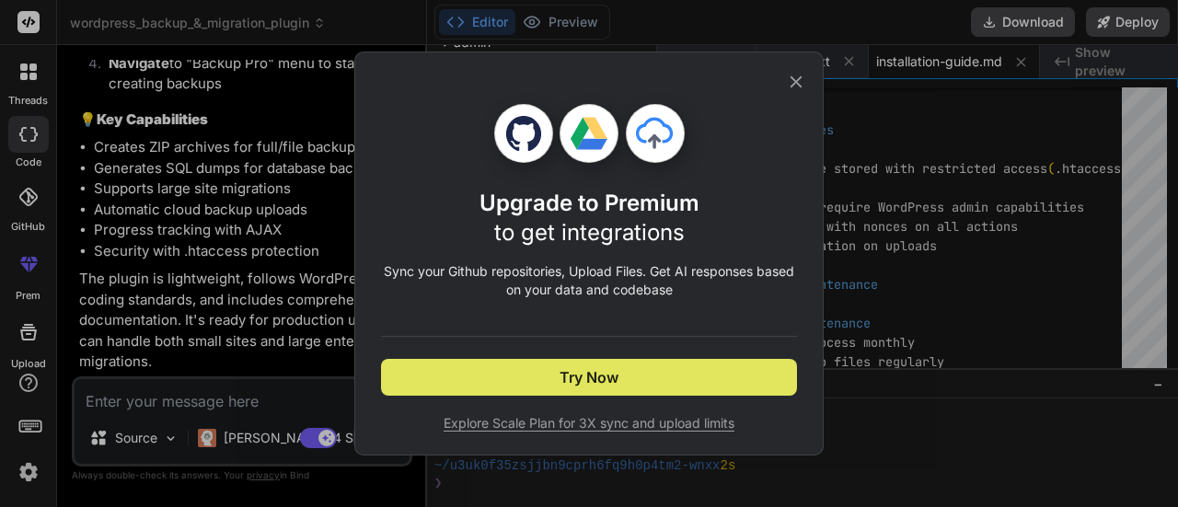
click at [523, 378] on button "Try Now" at bounding box center [589, 377] width 416 height 37
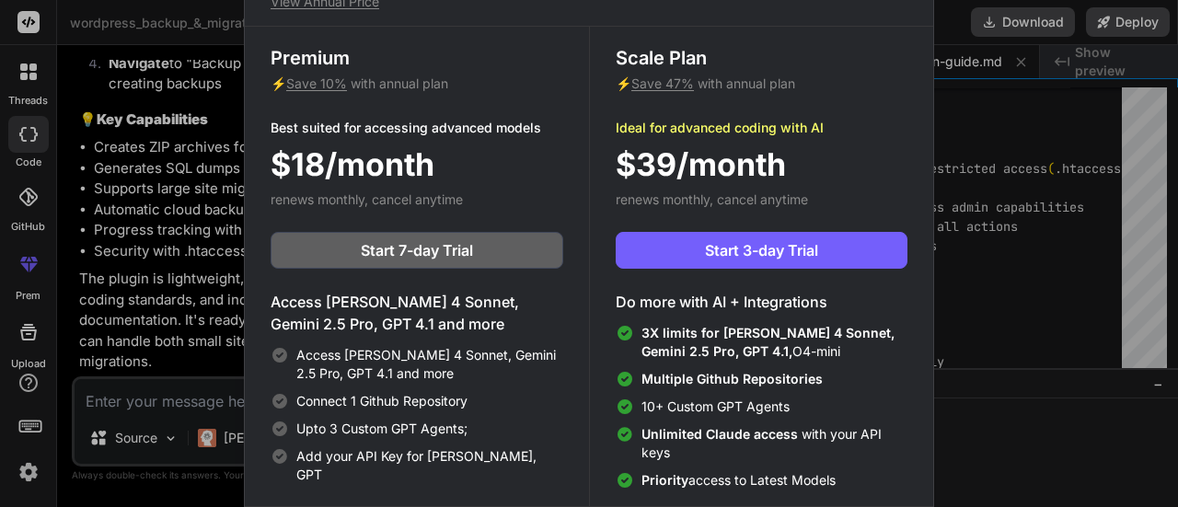
scroll to position [0, 0]
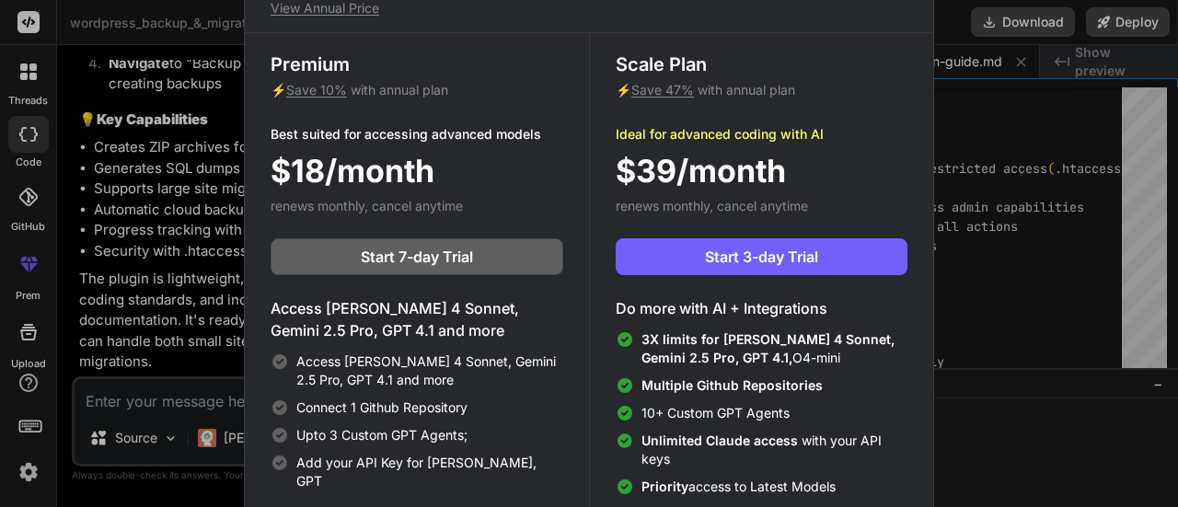
click at [199, 276] on div "Upgrade to access Advanced AI & Integrations View Annual Price Premium ⚡ Save 1…" at bounding box center [589, 253] width 1178 height 507
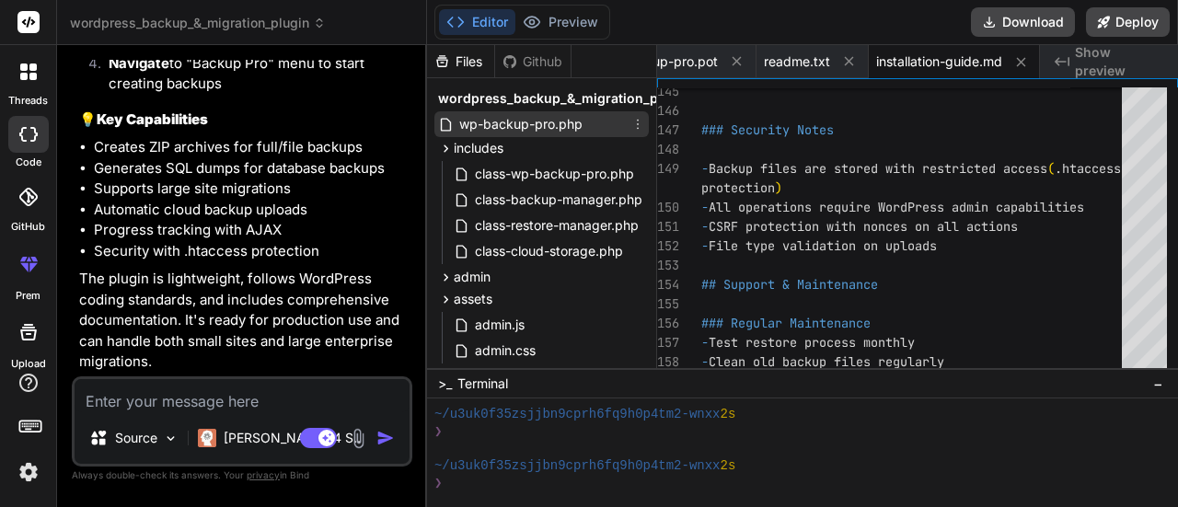
click at [510, 133] on span "wp-backup-pro.php" at bounding box center [521, 124] width 127 height 22
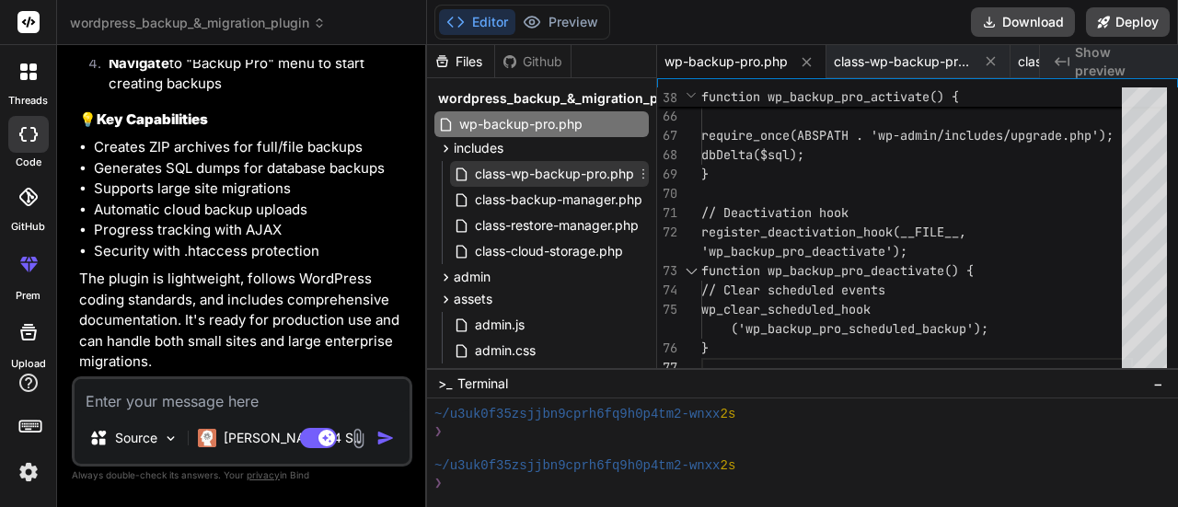
click at [514, 168] on span "class-wp-backup-pro.php" at bounding box center [554, 174] width 163 height 22
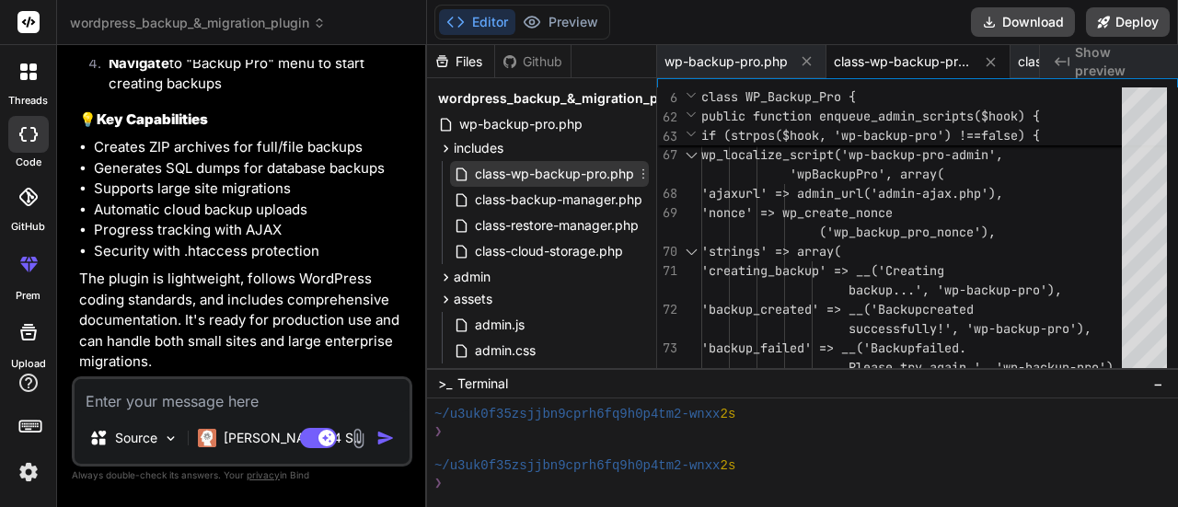
click at [539, 166] on span "class-wp-backup-pro.php" at bounding box center [554, 174] width 163 height 22
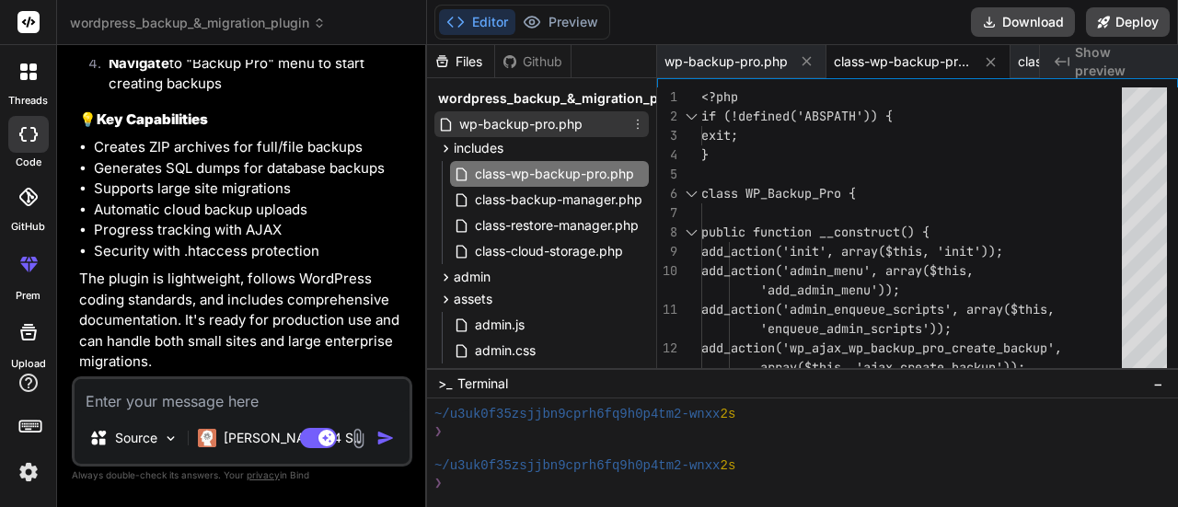
click at [563, 117] on span "wp-backup-pro.php" at bounding box center [521, 124] width 127 height 22
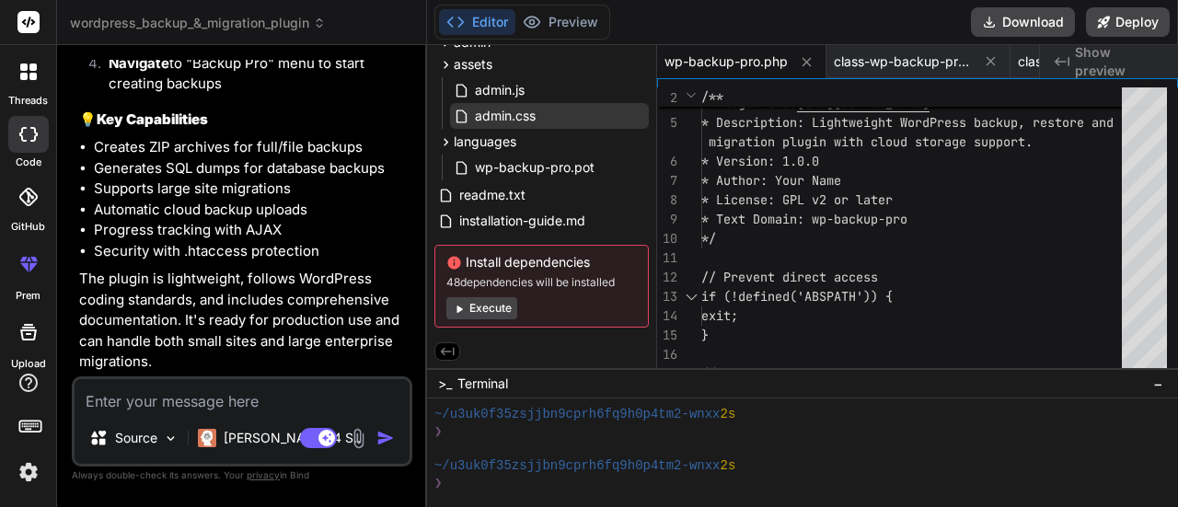
scroll to position [237, 0]
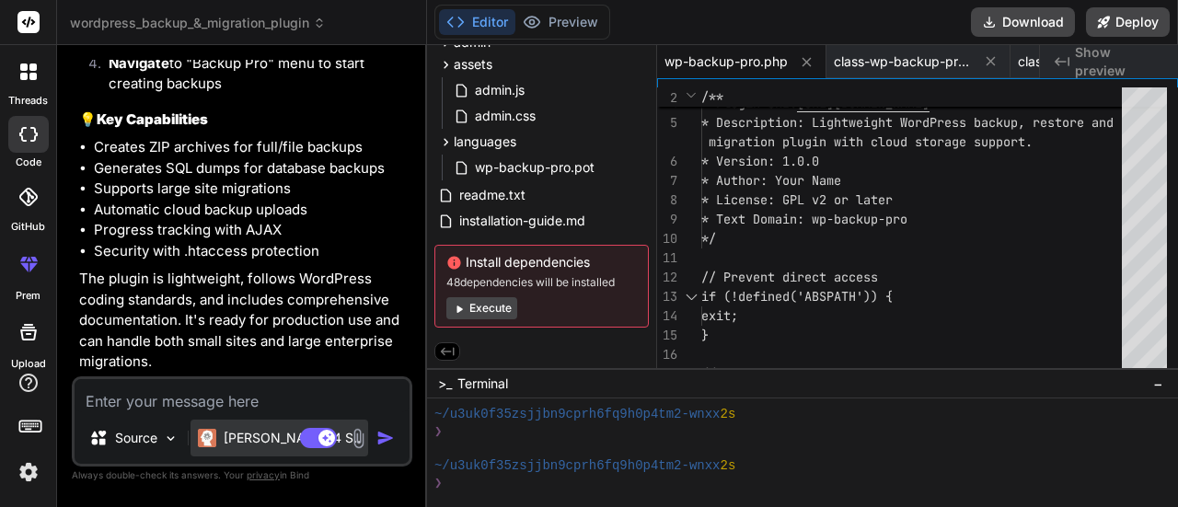
click at [241, 432] on p "[PERSON_NAME] 4 S.." at bounding box center [292, 438] width 137 height 18
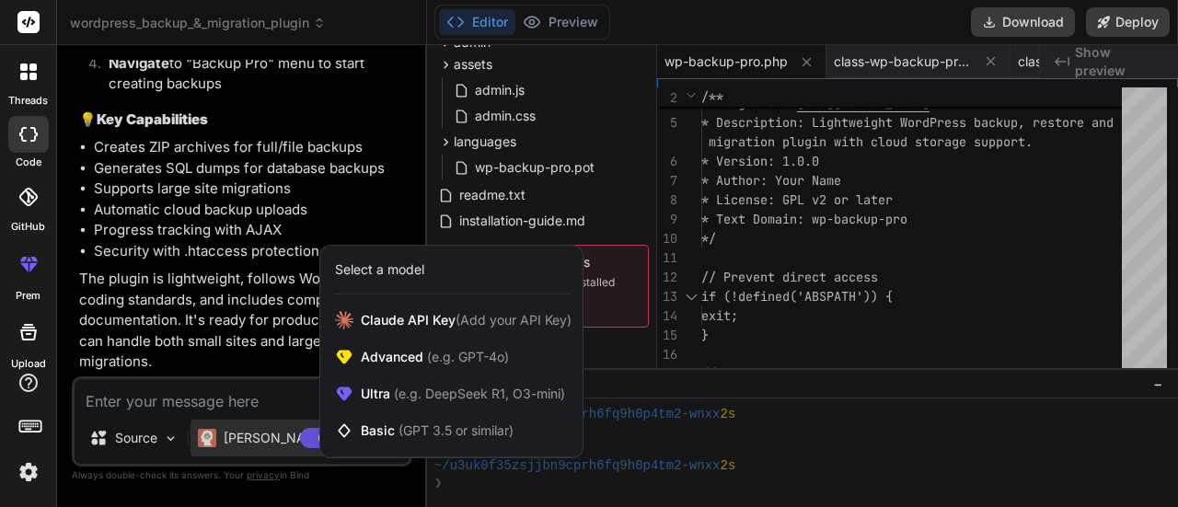
click at [241, 286] on div at bounding box center [589, 253] width 1178 height 507
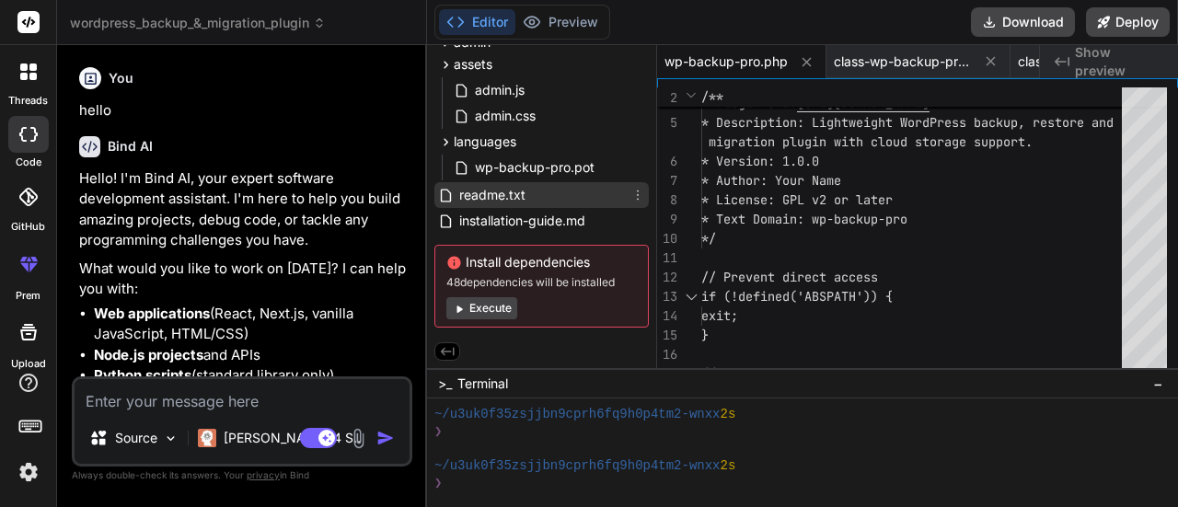
scroll to position [0, 0]
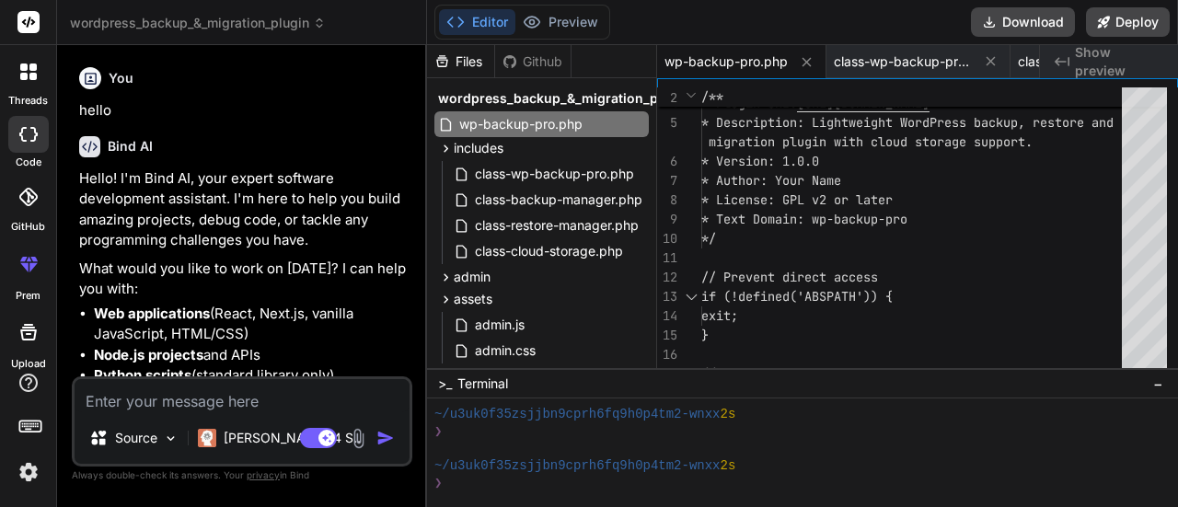
click at [468, 56] on div "Files" at bounding box center [460, 61] width 67 height 18
click at [557, 163] on span "class-wp-backup-pro.php" at bounding box center [554, 174] width 163 height 22
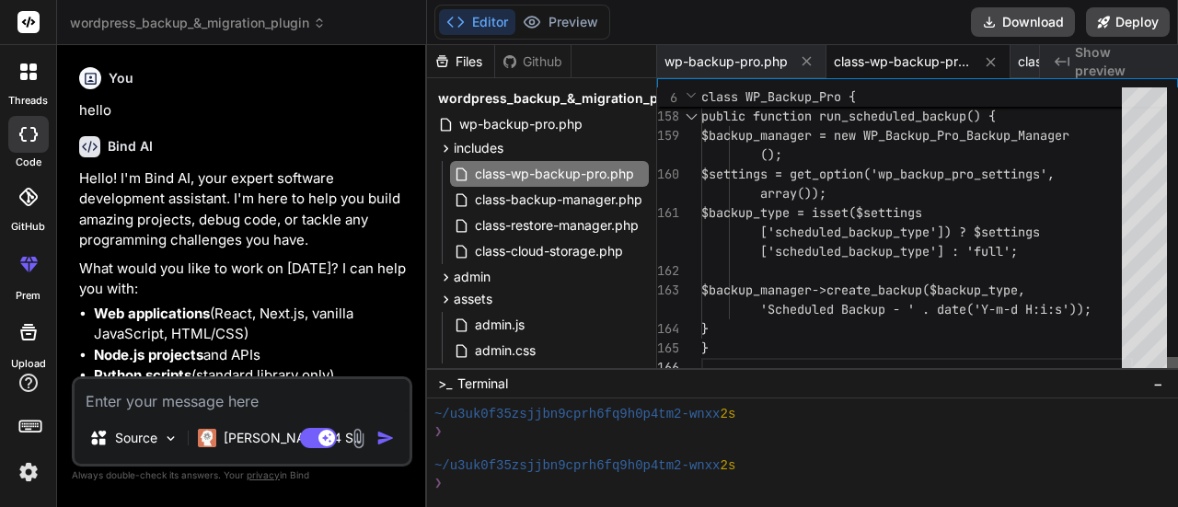
click at [1177, 377] on div at bounding box center [1172, 367] width 11 height 20
click at [550, 197] on span "class-backup-manager.php" at bounding box center [558, 200] width 171 height 22
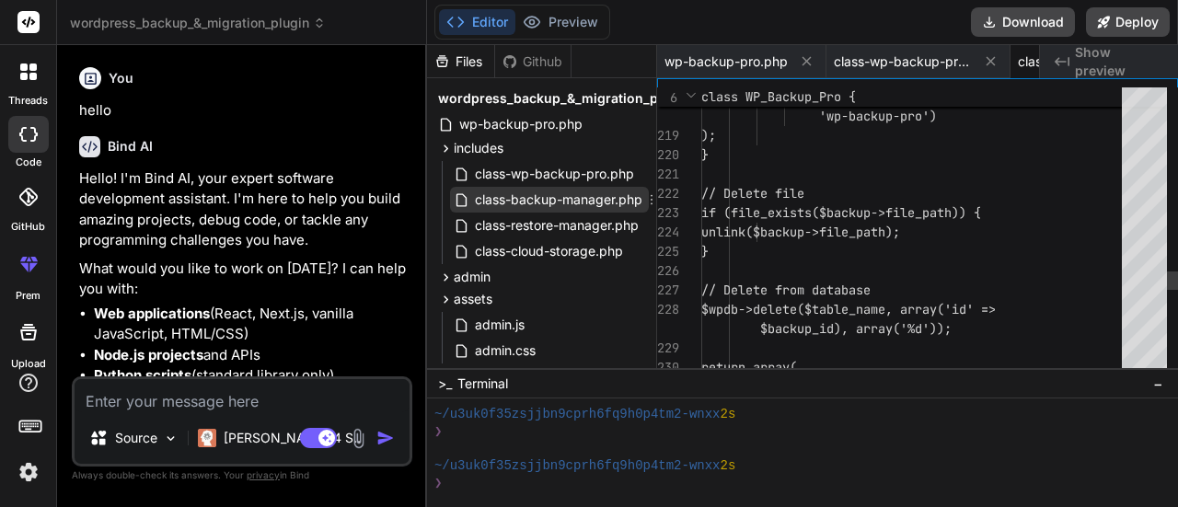
scroll to position [0, 155]
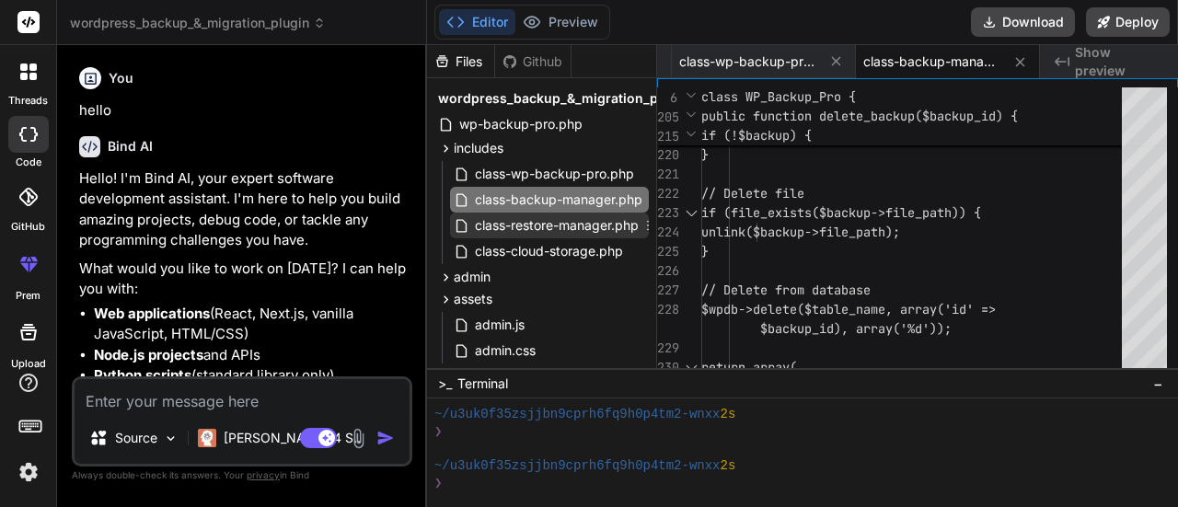
click at [494, 229] on span "class-restore-manager.php" at bounding box center [557, 225] width 168 height 22
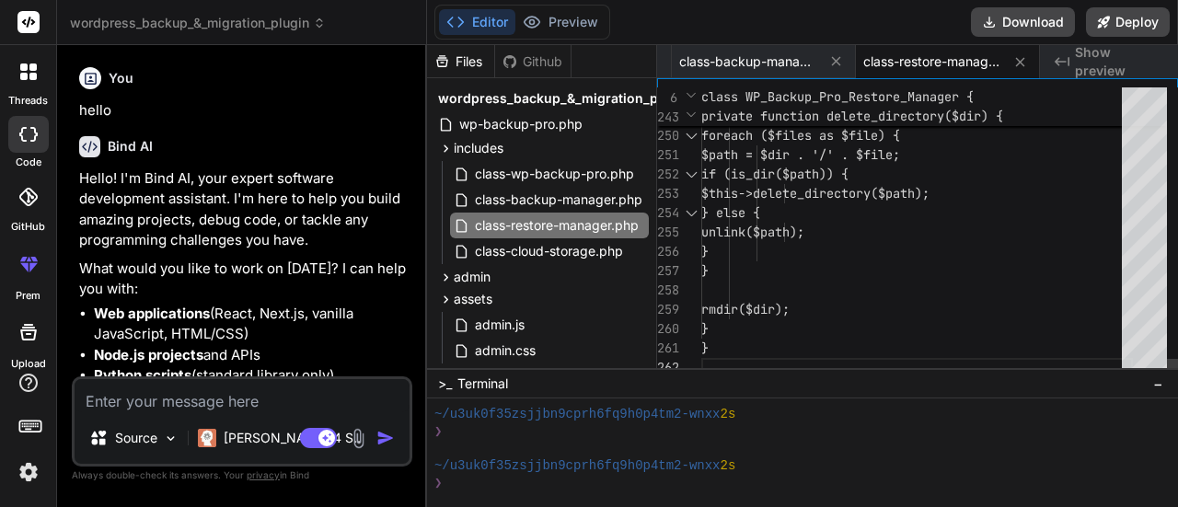
scroll to position [0, 0]
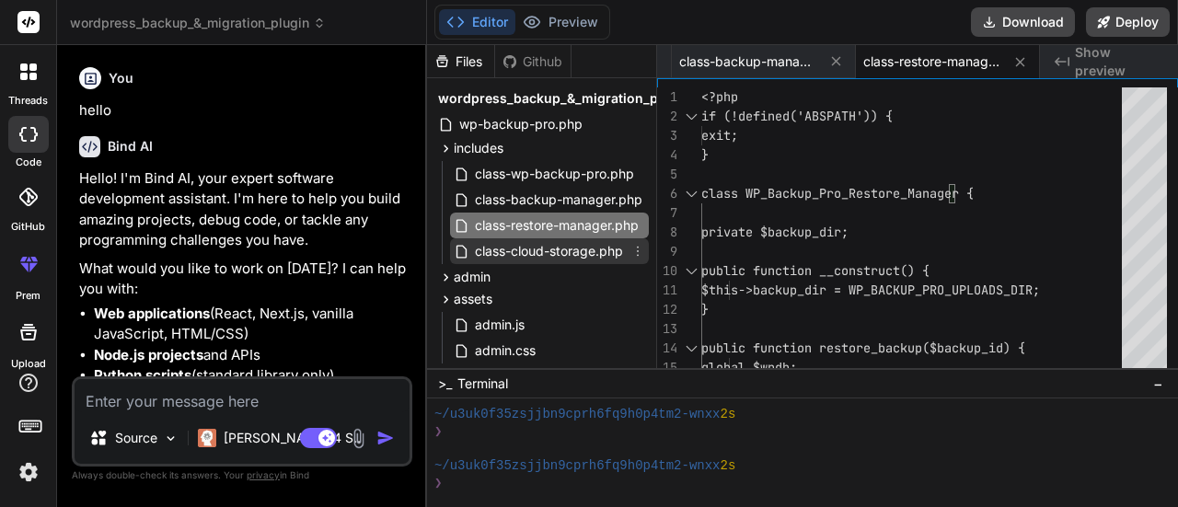
click at [538, 251] on span "class-cloud-storage.php" at bounding box center [549, 251] width 152 height 22
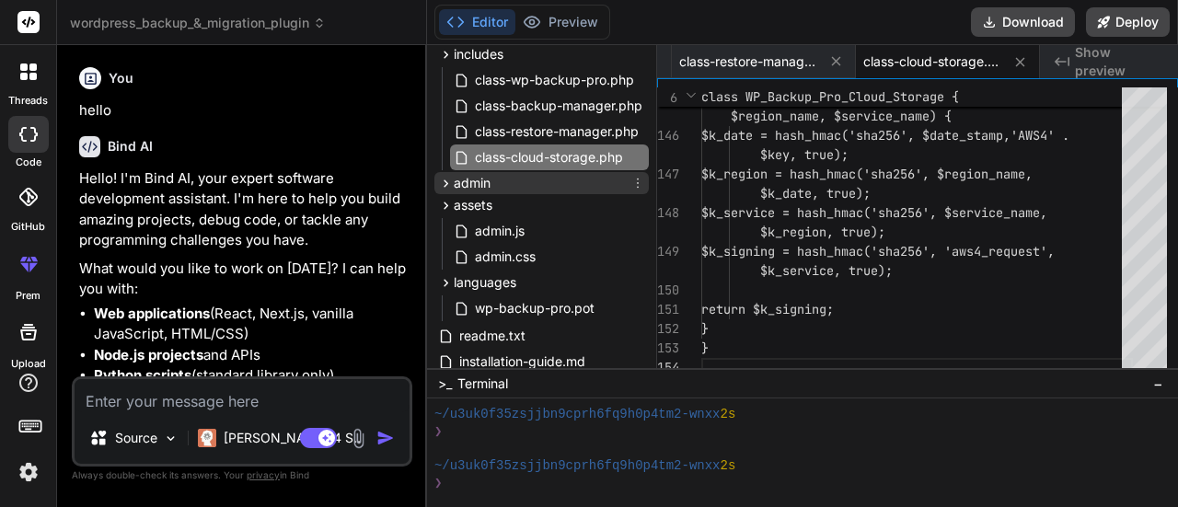
scroll to position [107, 0]
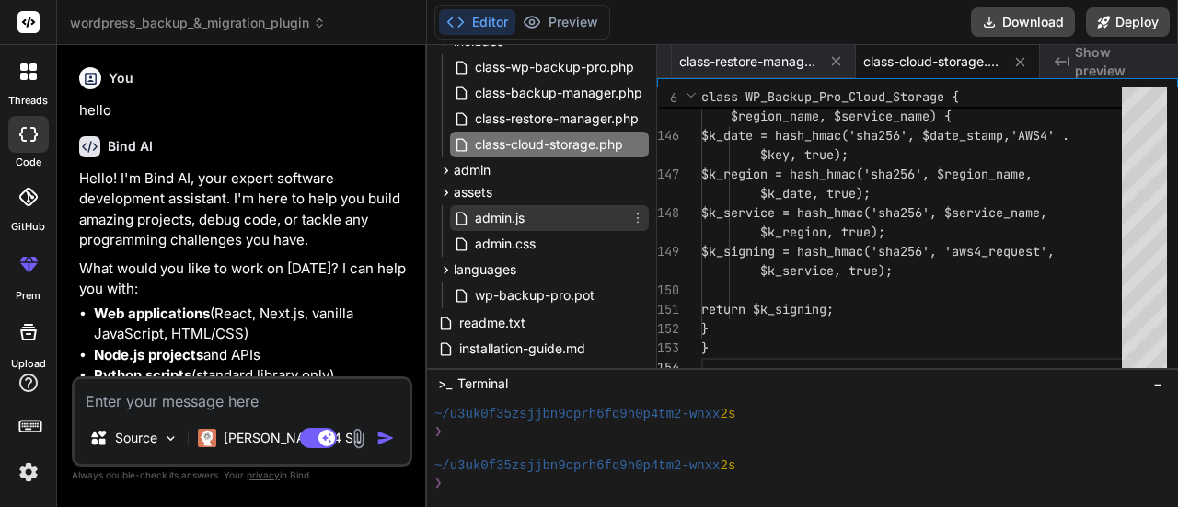
click at [513, 214] on span "admin.js" at bounding box center [499, 218] width 53 height 22
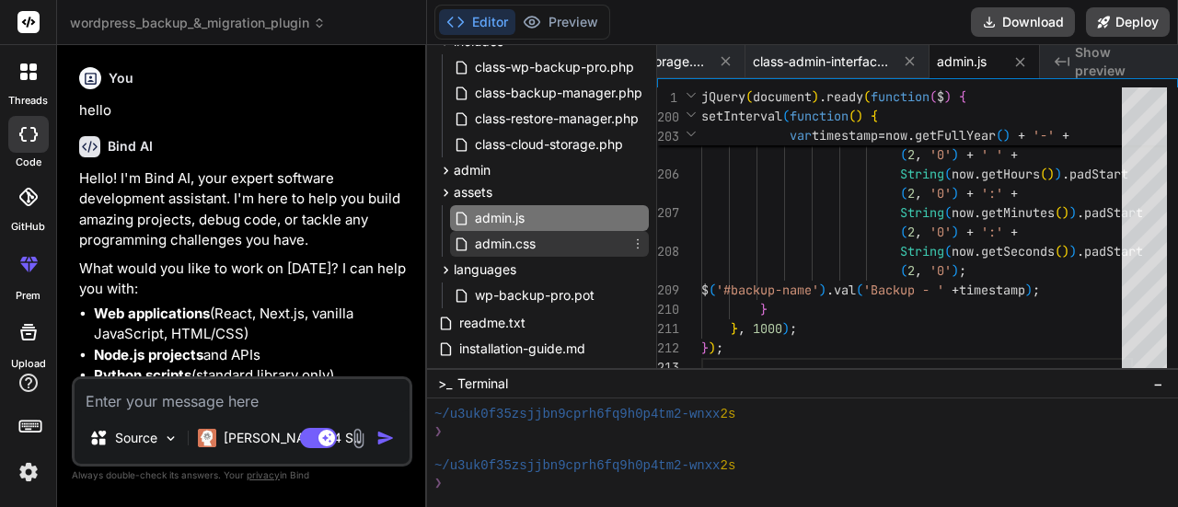
click at [538, 244] on span "admin.css" at bounding box center [505, 244] width 64 height 22
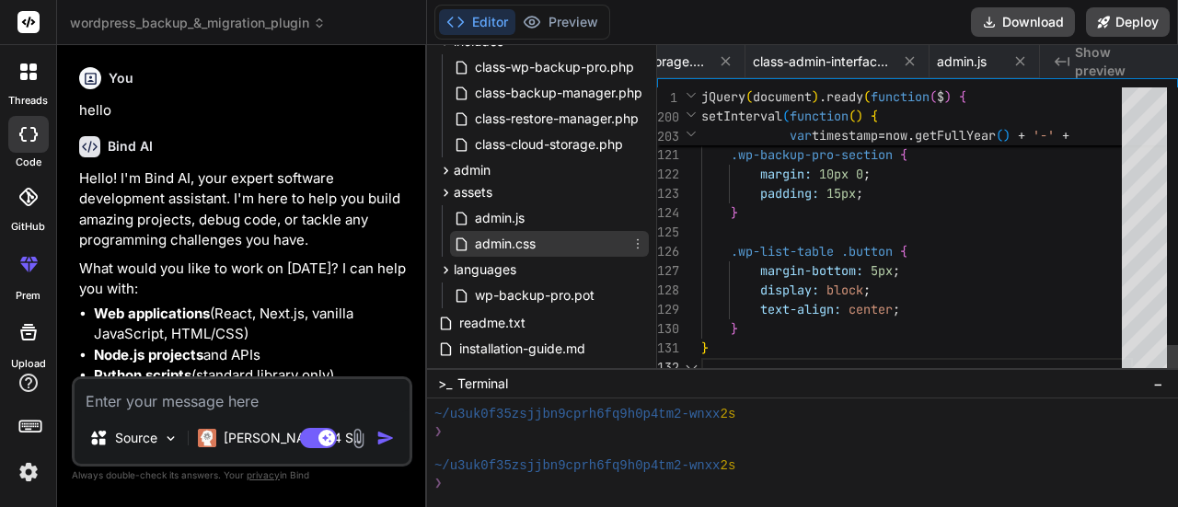
scroll to position [0, 928]
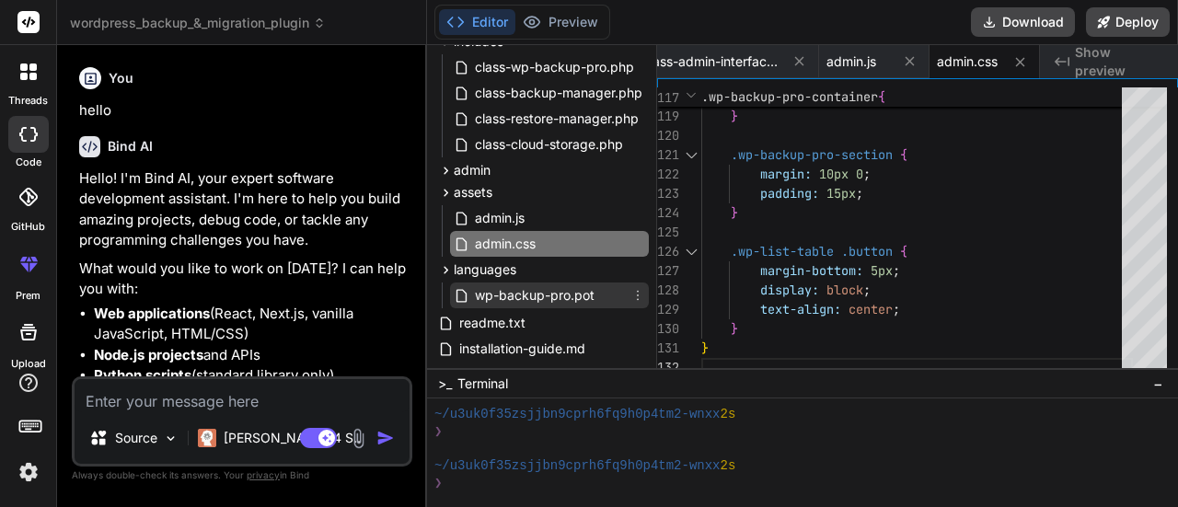
click at [534, 298] on span "wp-backup-pro.pot" at bounding box center [534, 295] width 123 height 22
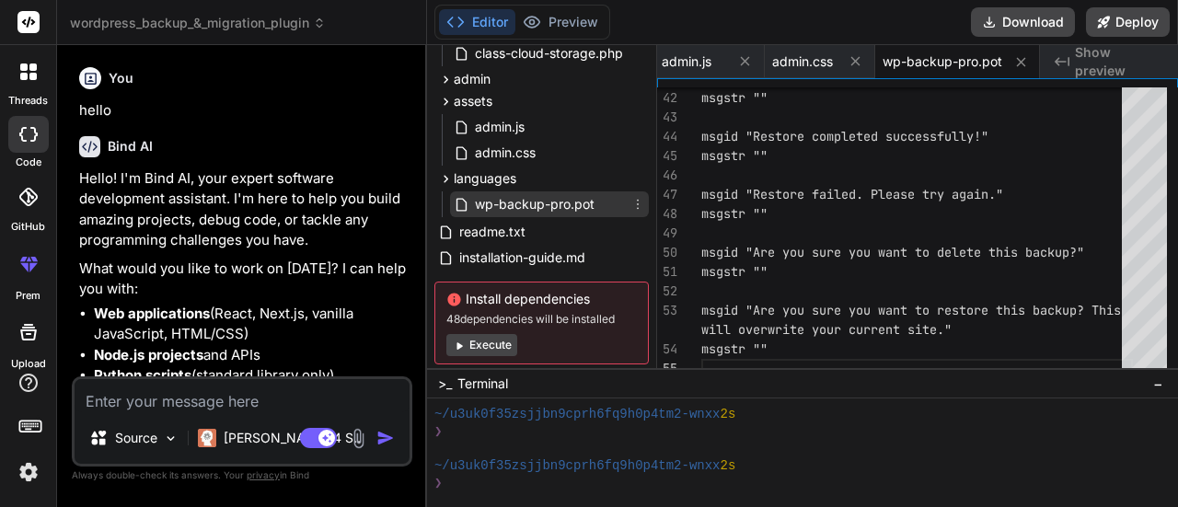
scroll to position [200, 0]
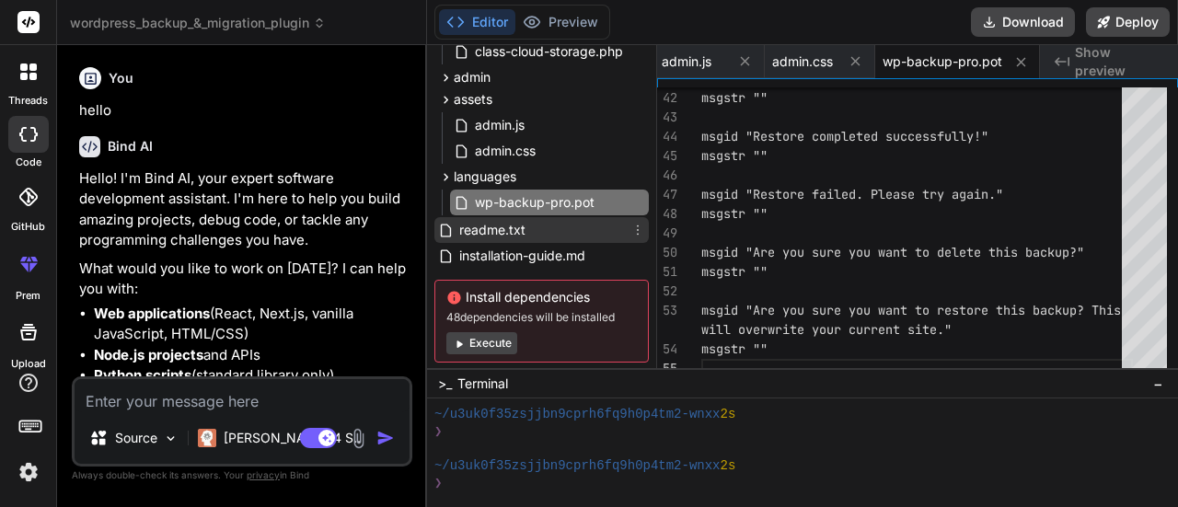
click at [503, 237] on span "readme.txt" at bounding box center [493, 230] width 70 height 22
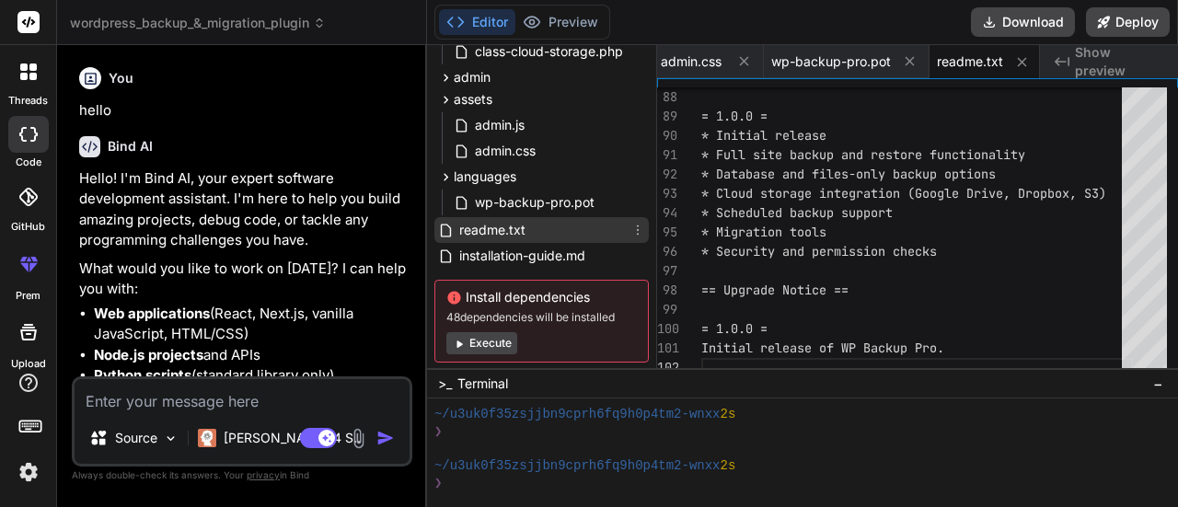
scroll to position [237, 0]
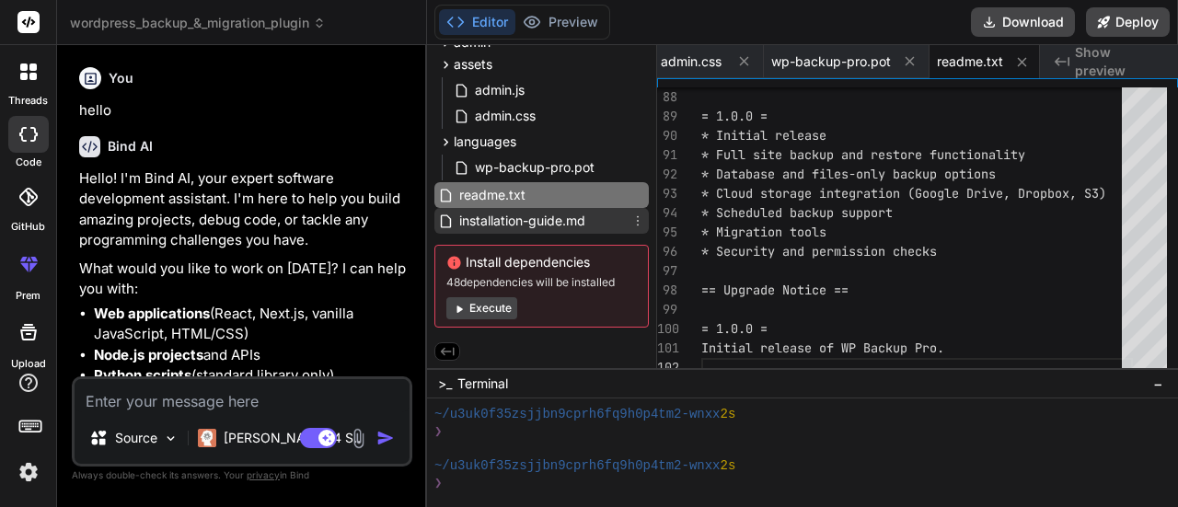
click at [548, 221] on span "installation-guide.md" at bounding box center [523, 221] width 130 height 22
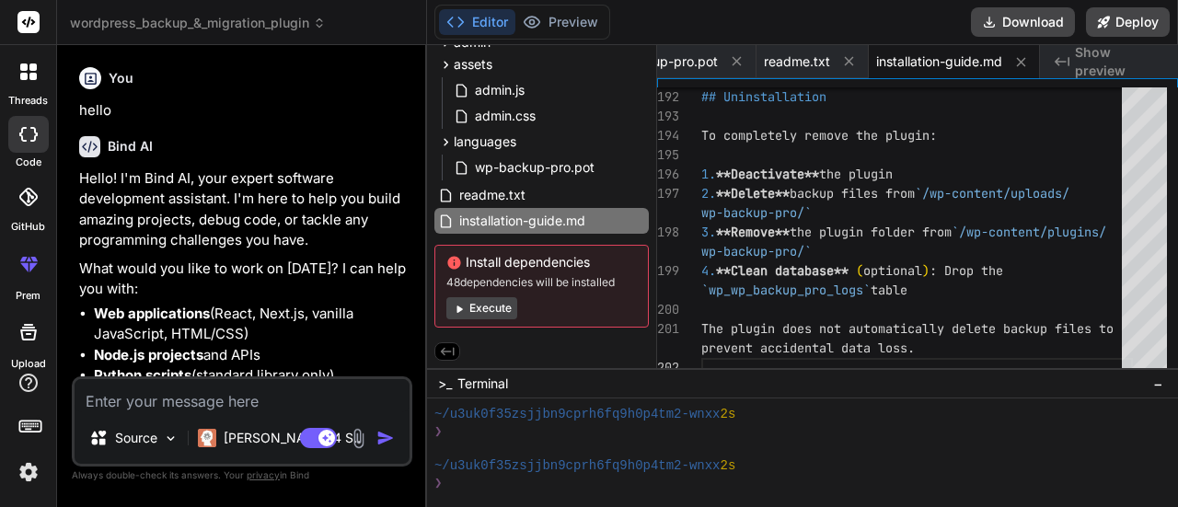
scroll to position [0, 0]
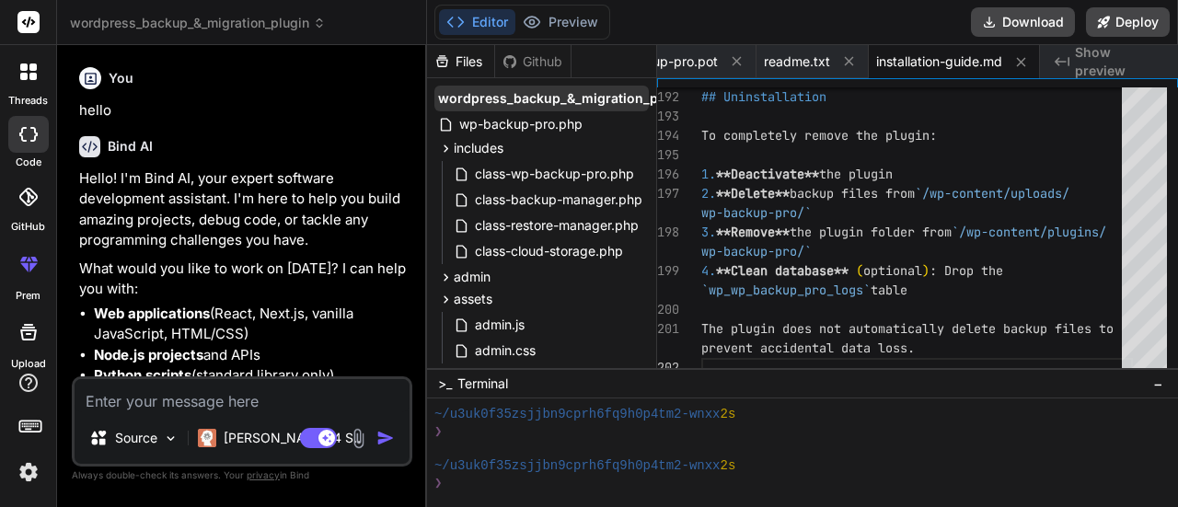
click at [529, 108] on div "wordpress_backup_&_migration_plugin" at bounding box center [541, 99] width 214 height 26
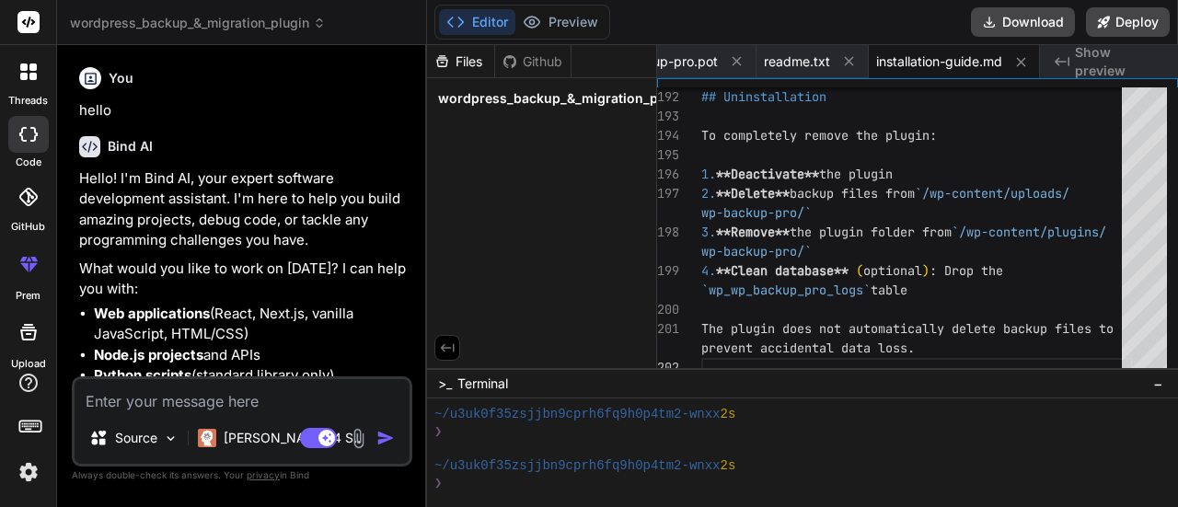
click at [529, 108] on div "wordpress_backup_&_migration_plugin" at bounding box center [541, 99] width 214 height 26
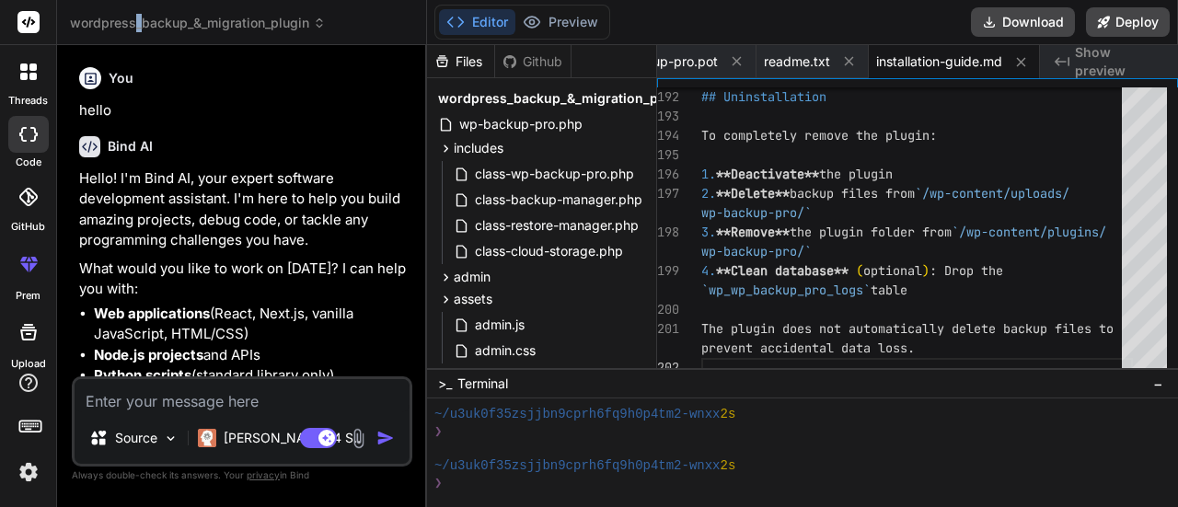
drag, startPoint x: 168, startPoint y: 29, endPoint x: 138, endPoint y: 19, distance: 30.9
click at [138, 19] on span "wordpress_backup_&_migration_plugin" at bounding box center [198, 23] width 256 height 18
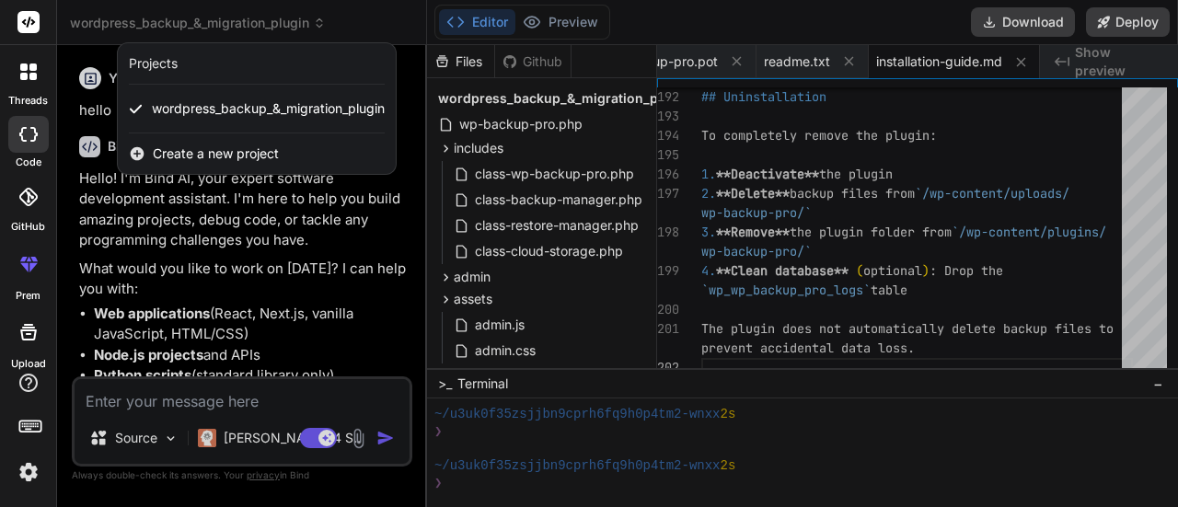
click at [164, 211] on div at bounding box center [589, 253] width 1178 height 507
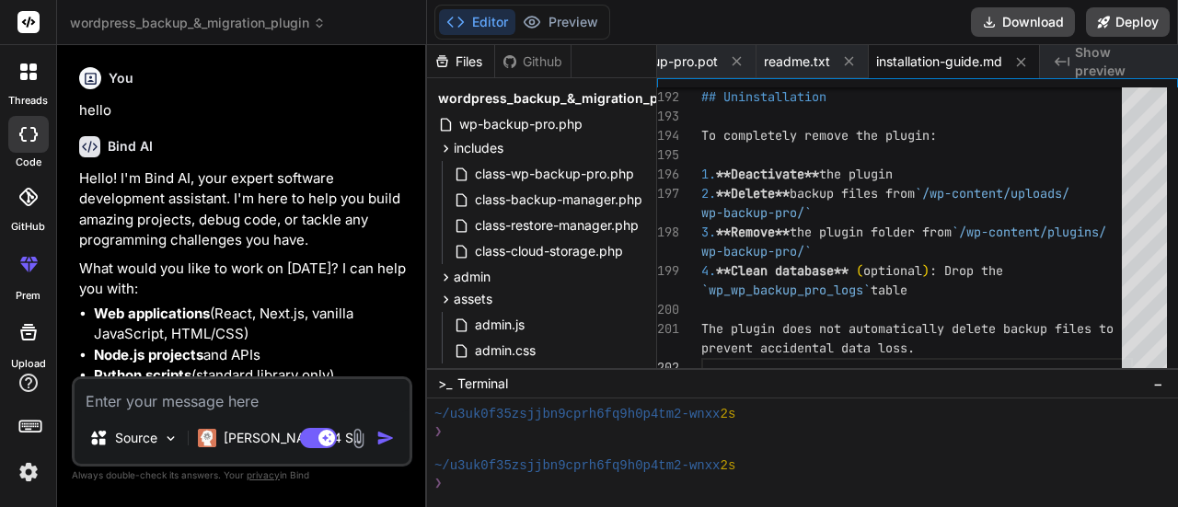
click at [31, 140] on icon at bounding box center [33, 134] width 7 height 15
click at [28, 74] on icon at bounding box center [28, 72] width 17 height 17
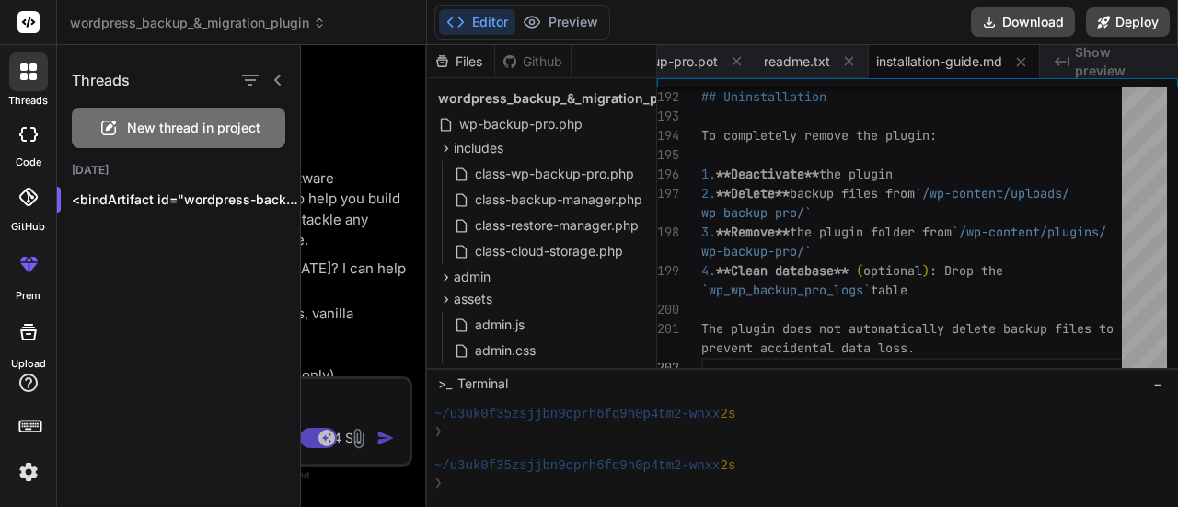
click at [146, 132] on span "New thread in project" at bounding box center [193, 128] width 133 height 18
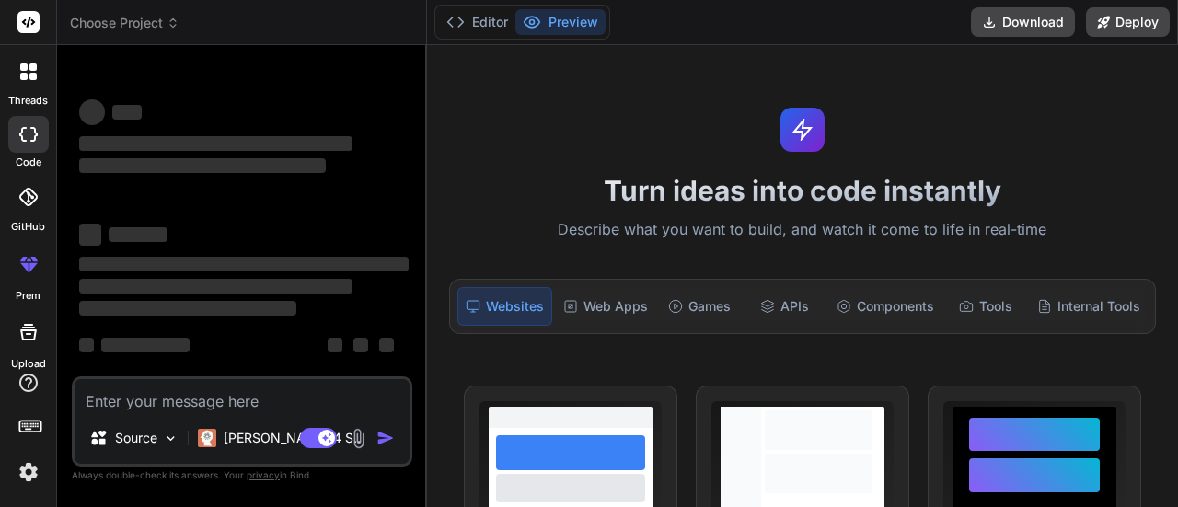
scroll to position [567, 0]
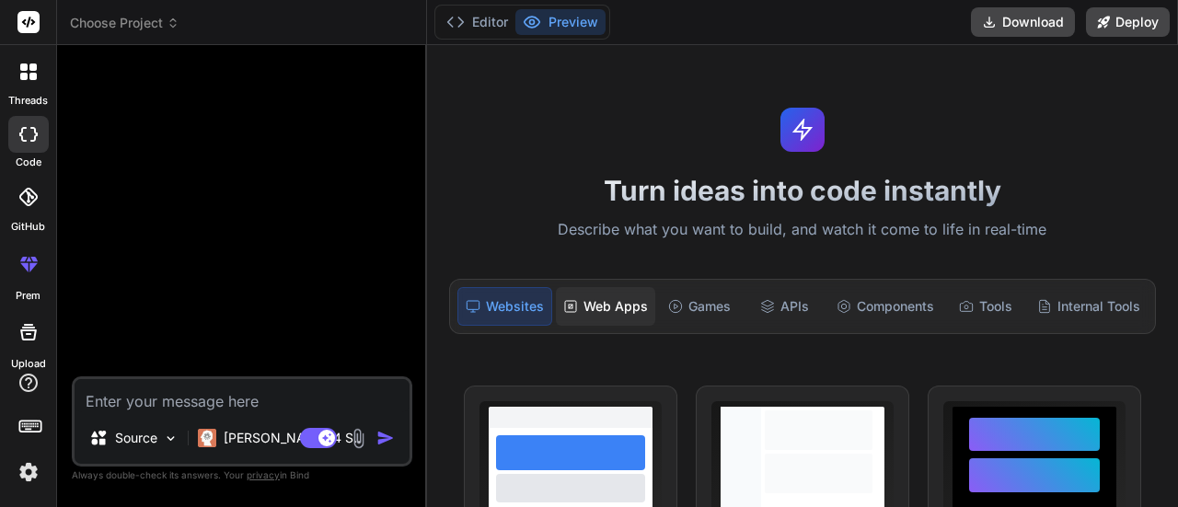
click at [593, 304] on div "Web Apps" at bounding box center [605, 306] width 99 height 39
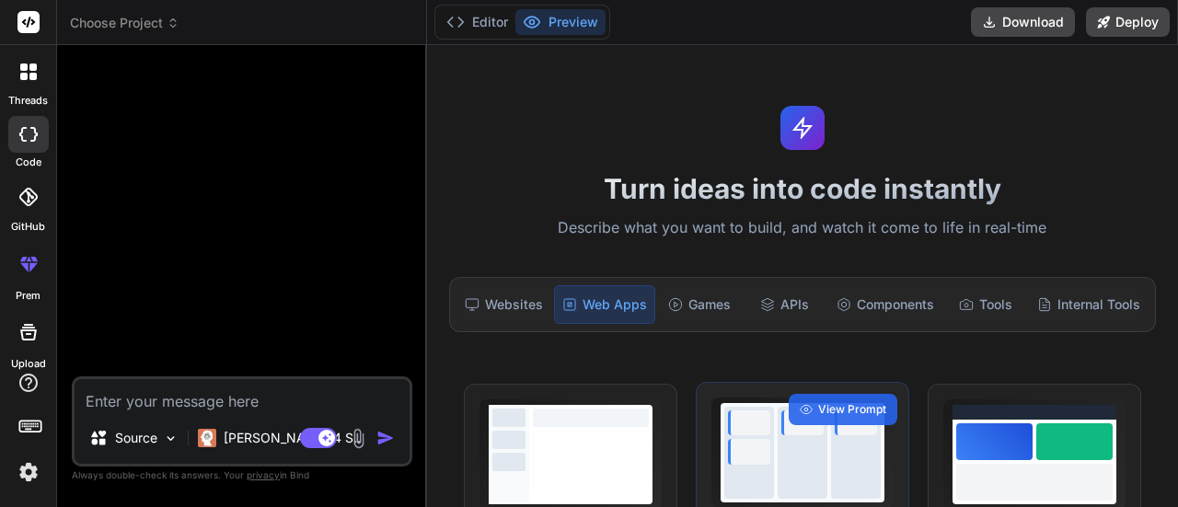
scroll to position [0, 0]
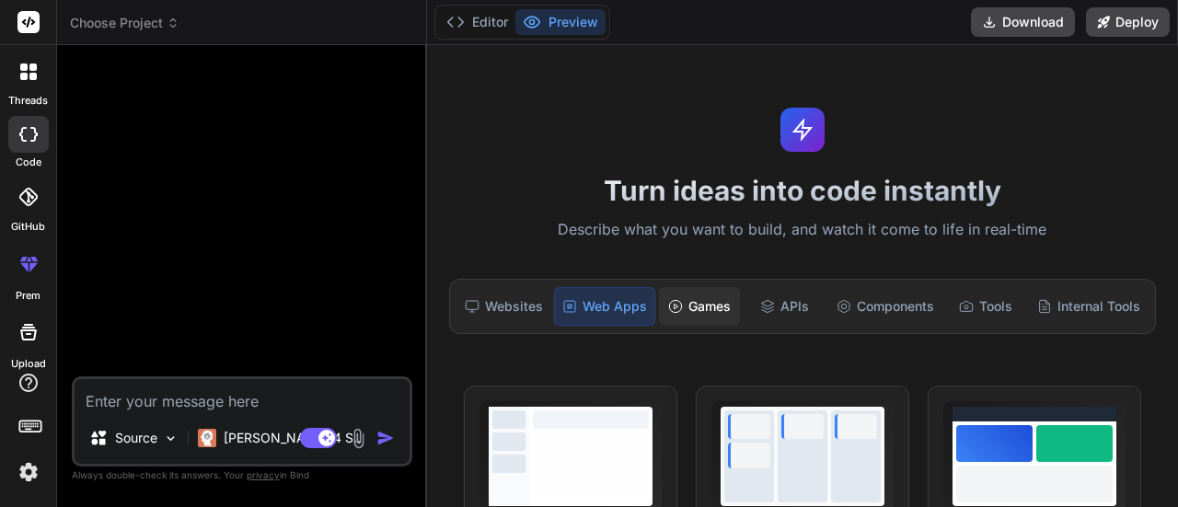
click at [700, 310] on div "Games" at bounding box center [699, 306] width 81 height 39
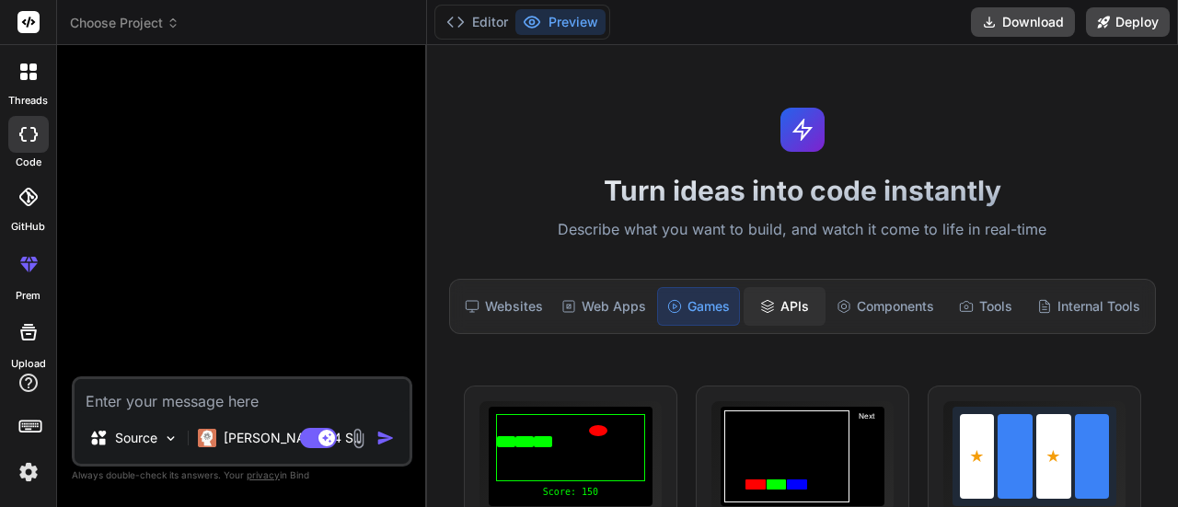
click at [747, 312] on div "APIs" at bounding box center [784, 306] width 81 height 39
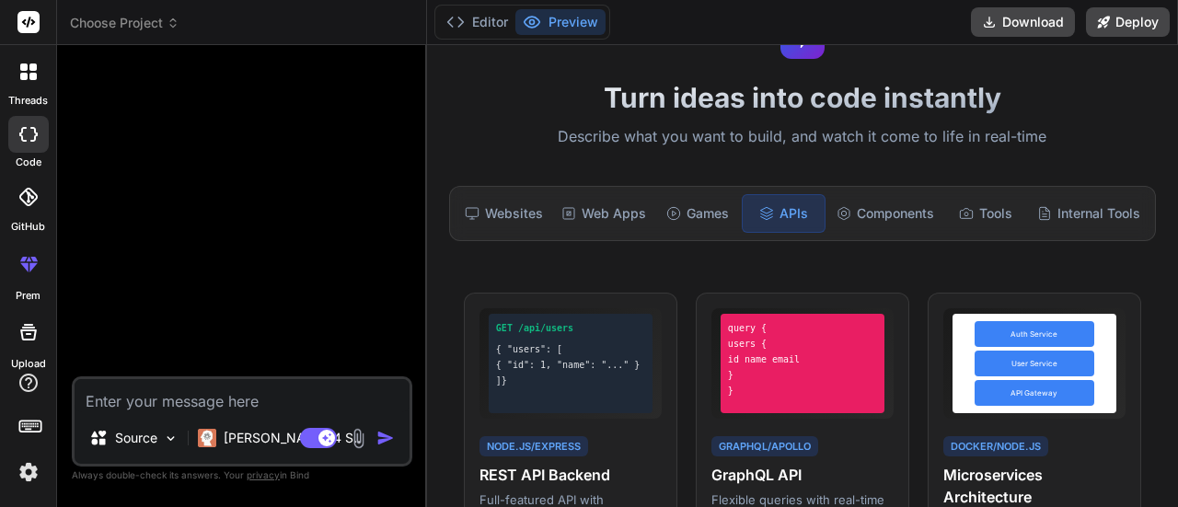
scroll to position [86, 0]
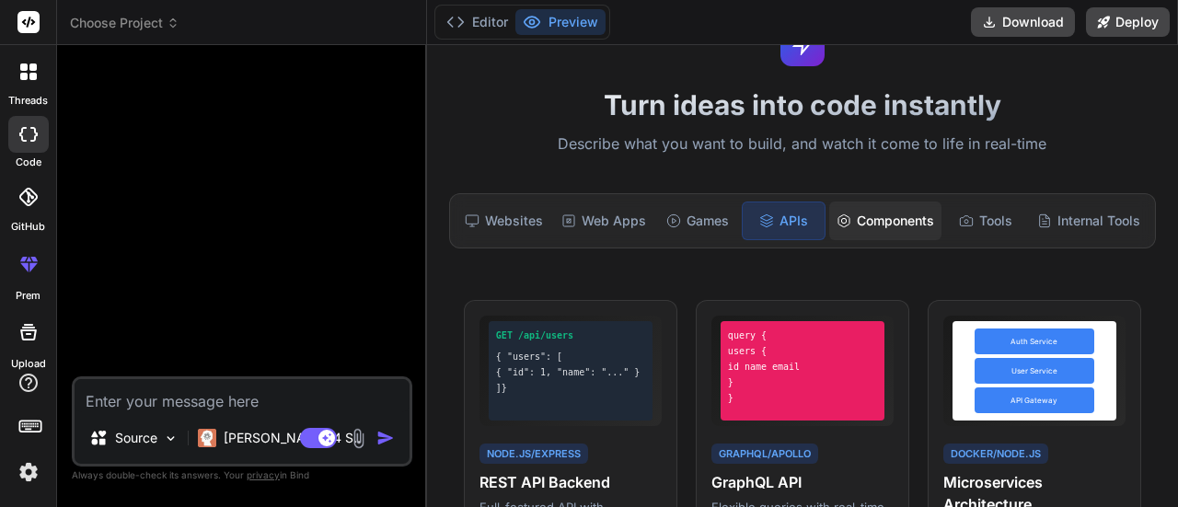
click at [878, 211] on div "Components" at bounding box center [885, 221] width 112 height 39
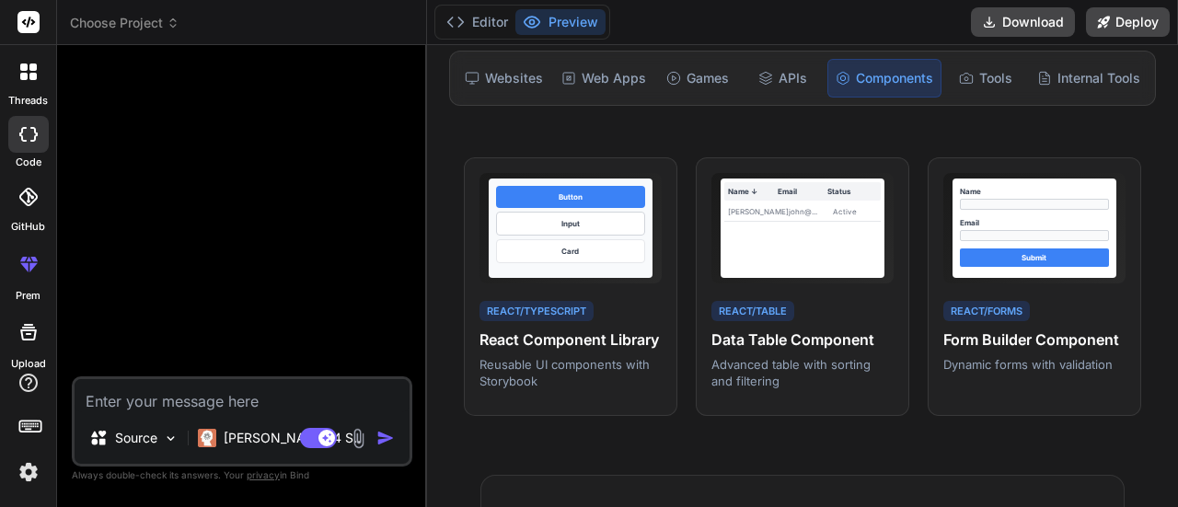
scroll to position [227, 0]
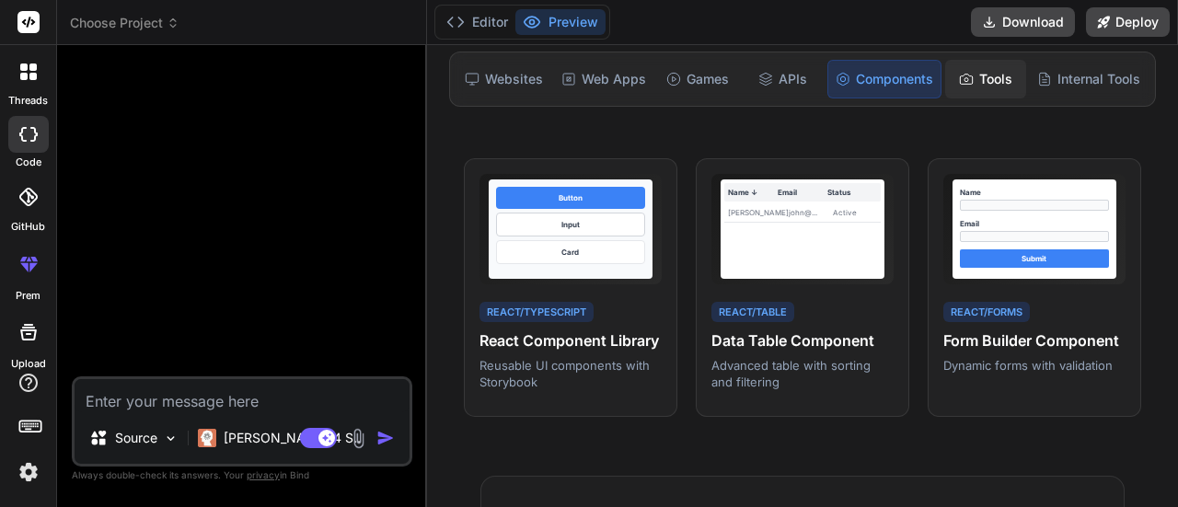
click at [976, 87] on div "Tools" at bounding box center [985, 79] width 81 height 39
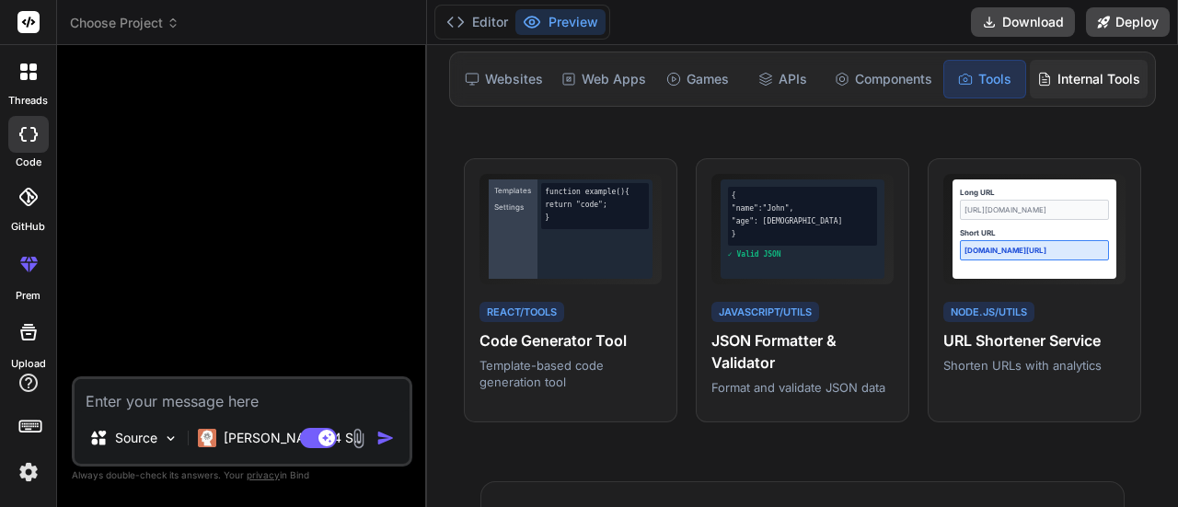
click at [1061, 82] on div "Internal Tools" at bounding box center [1089, 79] width 118 height 39
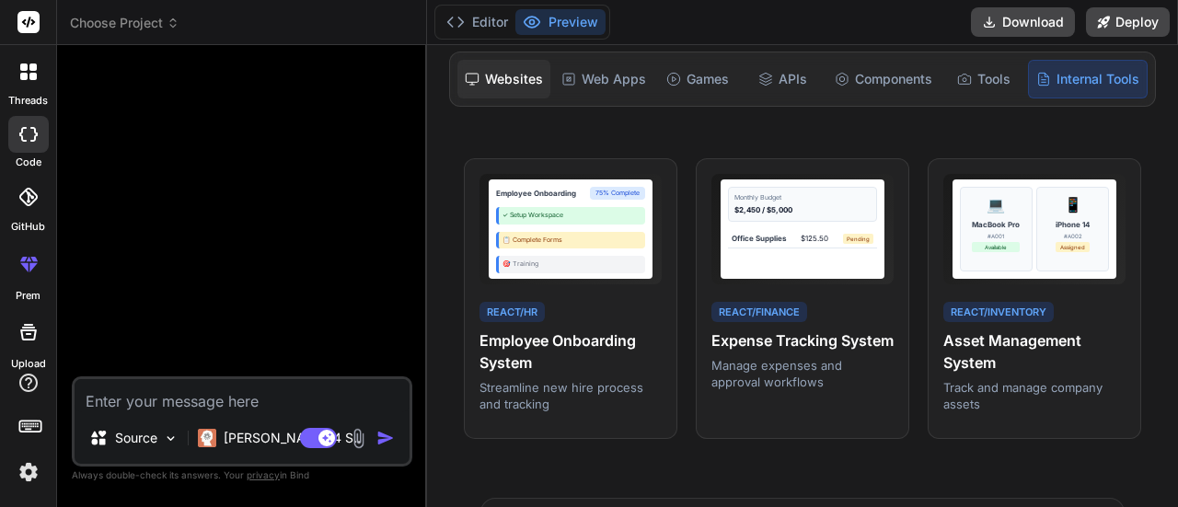
click at [499, 78] on div "Websites" at bounding box center [504, 79] width 93 height 39
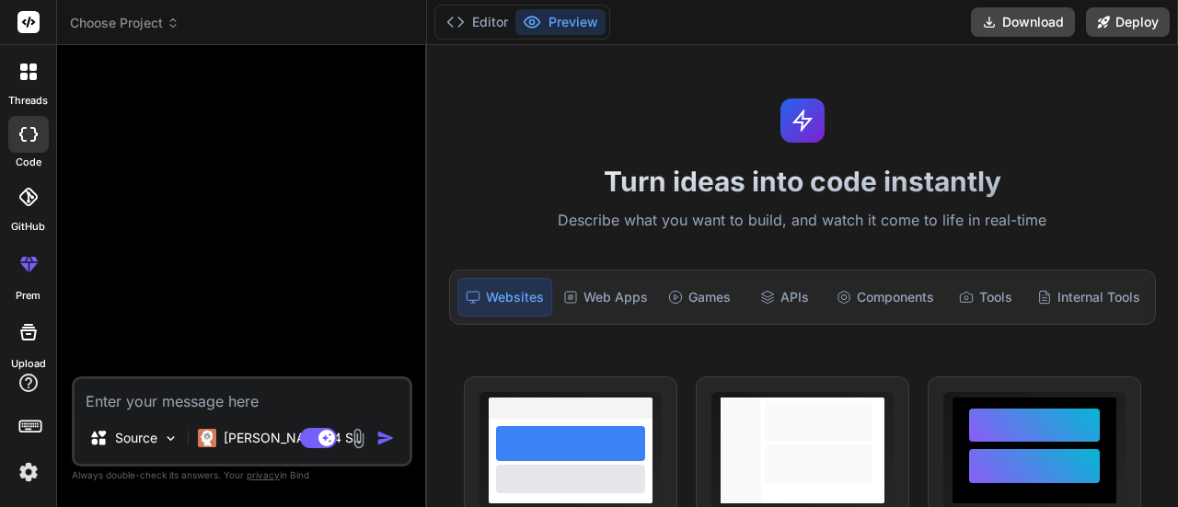
scroll to position [0, 0]
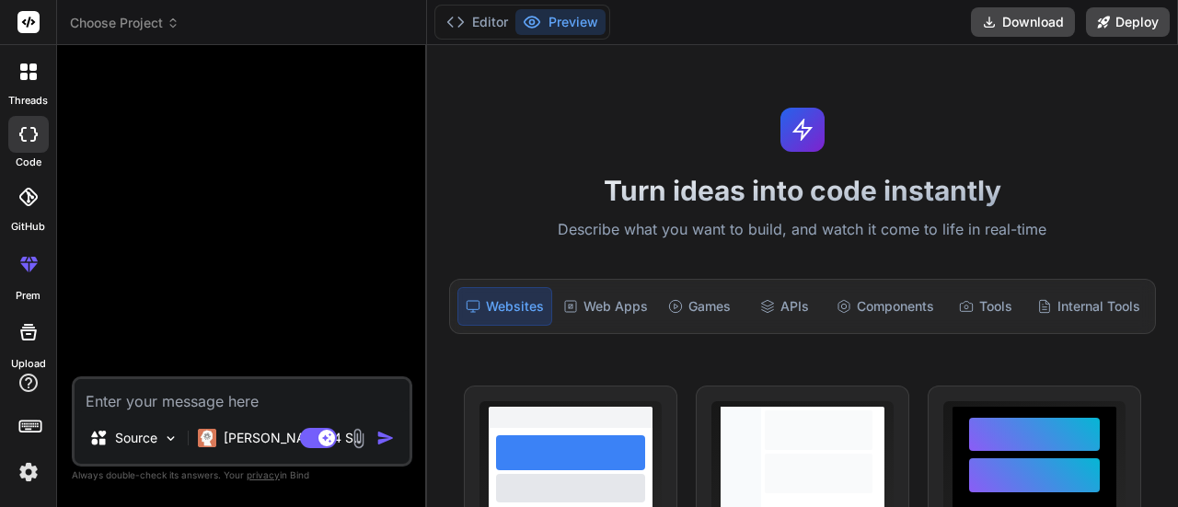
click at [154, 396] on textarea at bounding box center [242, 395] width 335 height 33
click at [141, 439] on p "Source" at bounding box center [136, 438] width 42 height 18
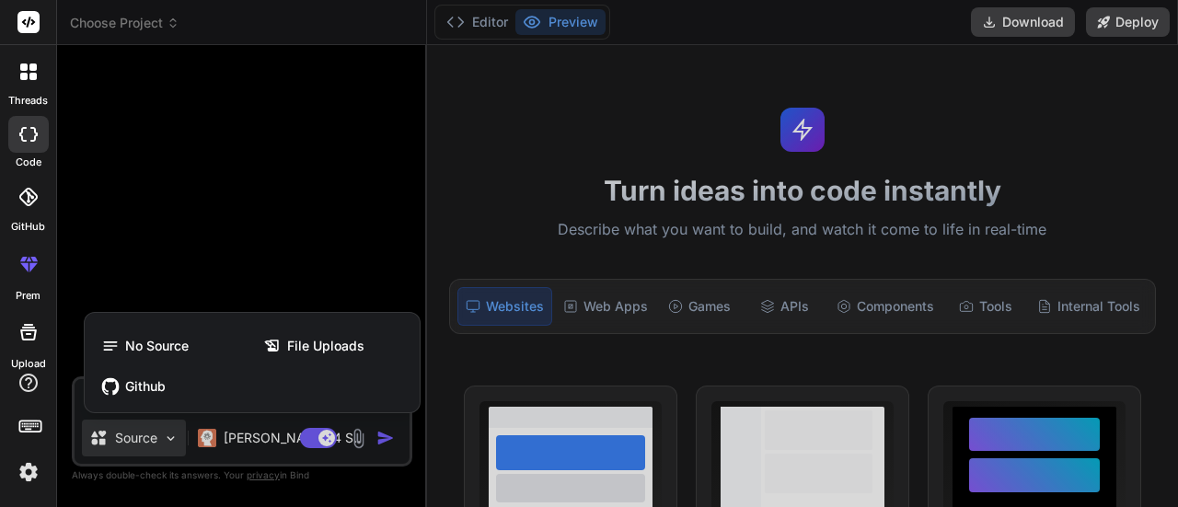
click at [141, 439] on div at bounding box center [589, 253] width 1178 height 507
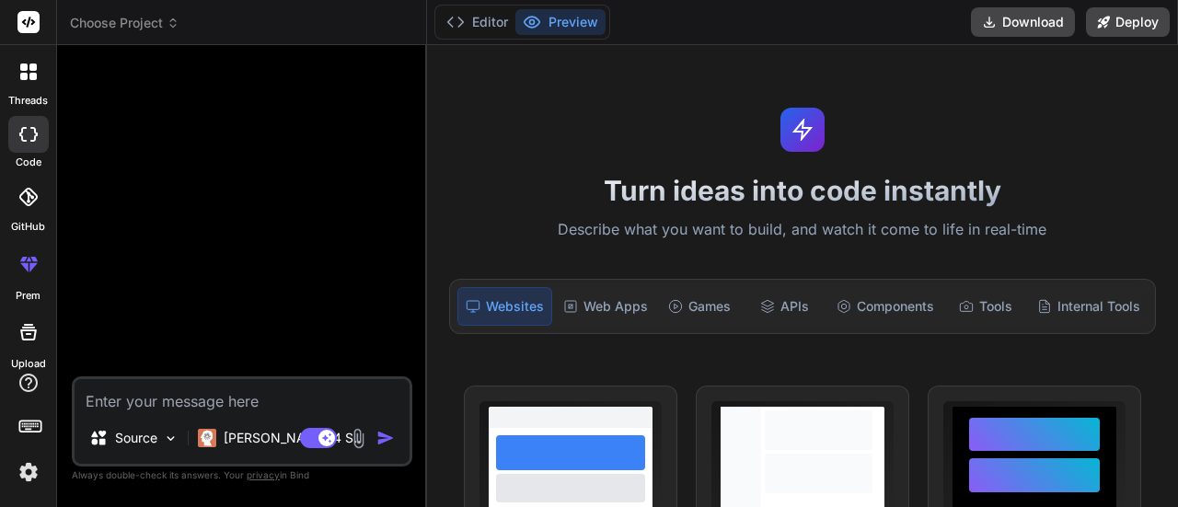
click at [156, 395] on textarea at bounding box center [242, 395] width 335 height 33
click at [168, 395] on textarea at bounding box center [242, 395] width 335 height 33
click at [136, 401] on textarea at bounding box center [242, 395] width 335 height 33
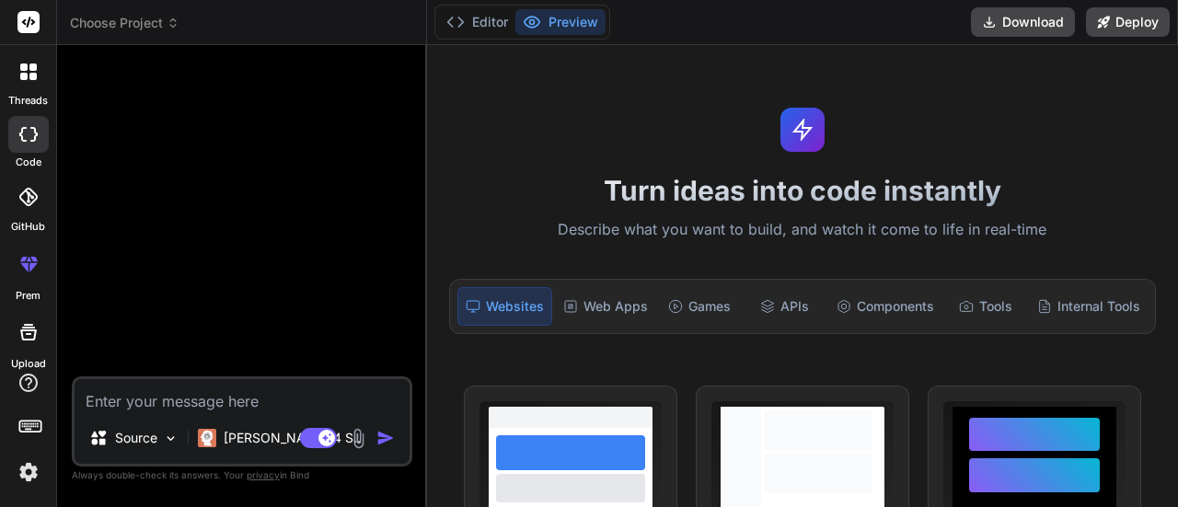
click at [136, 401] on textarea at bounding box center [242, 395] width 335 height 33
click at [353, 439] on img at bounding box center [358, 438] width 21 height 21
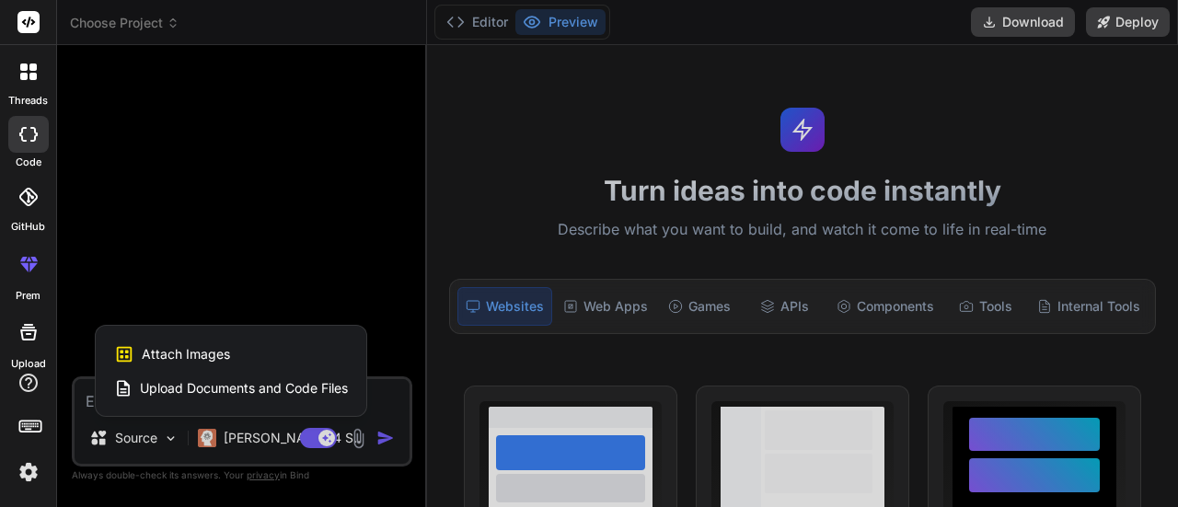
click at [267, 391] on span "Upload Documents and Code Files" at bounding box center [244, 388] width 208 height 18
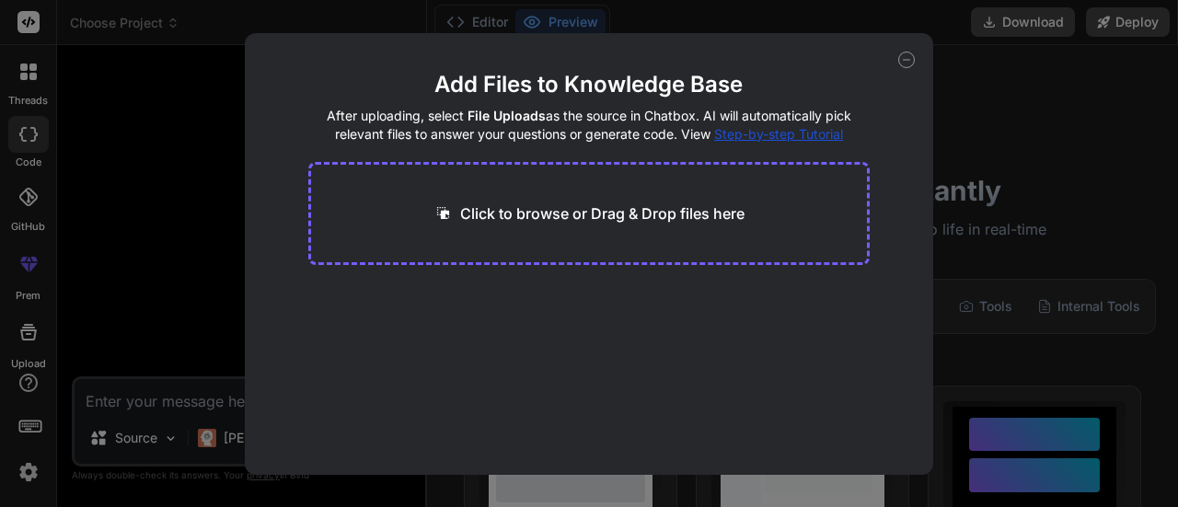
click at [553, 231] on div "Click to browse or Drag & Drop files here" at bounding box center [589, 213] width 562 height 103
click at [503, 207] on p "Click to browse or Drag & Drop files here" at bounding box center [602, 214] width 284 height 22
click at [906, 64] on icon at bounding box center [906, 60] width 17 height 17
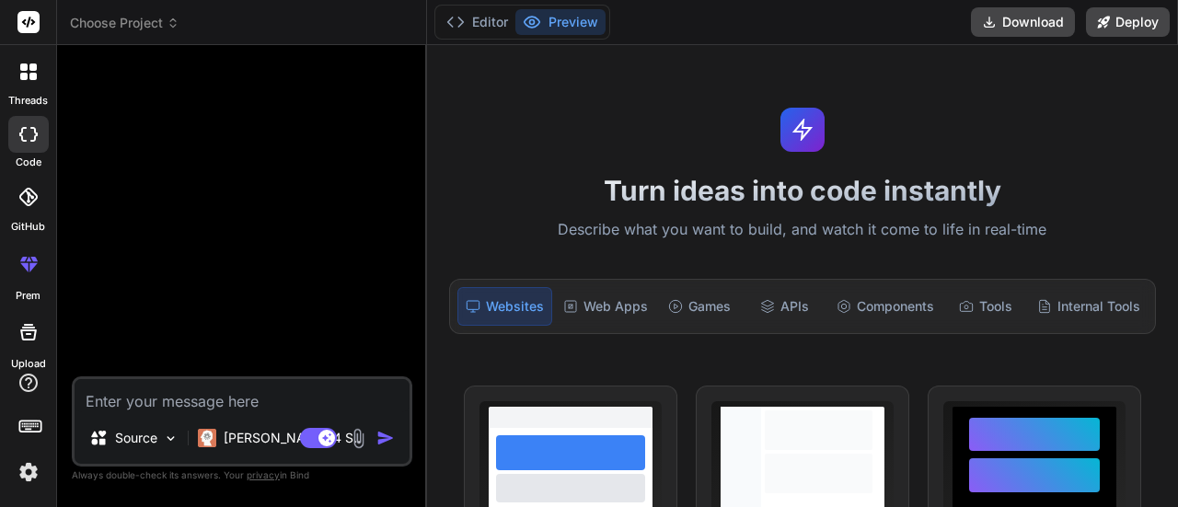
click at [156, 392] on textarea at bounding box center [242, 395] width 335 height 33
paste textarea "Lor ips d sitame ConsEctet adip-elitsed doeiusmo. Tempor i utlaboreetd, magnaal…"
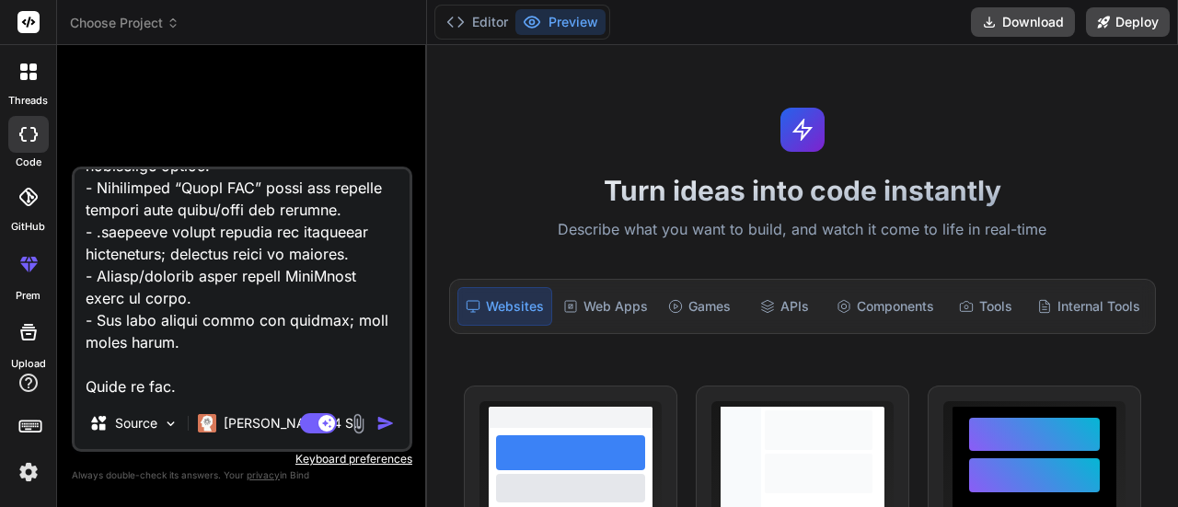
scroll to position [6521, 0]
click at [277, 380] on textarea at bounding box center [242, 283] width 335 height 228
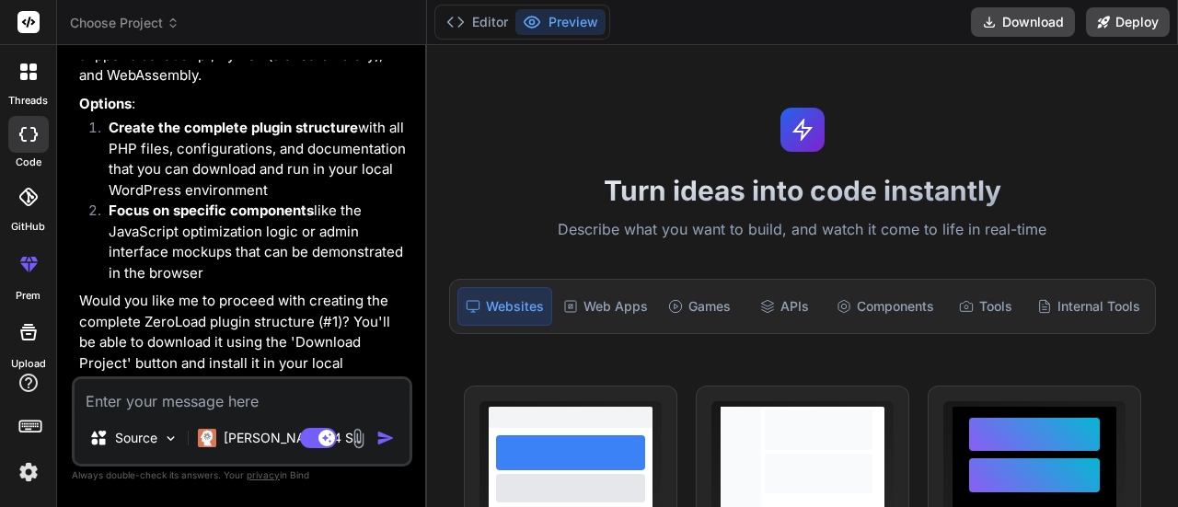
scroll to position [4769, 0]
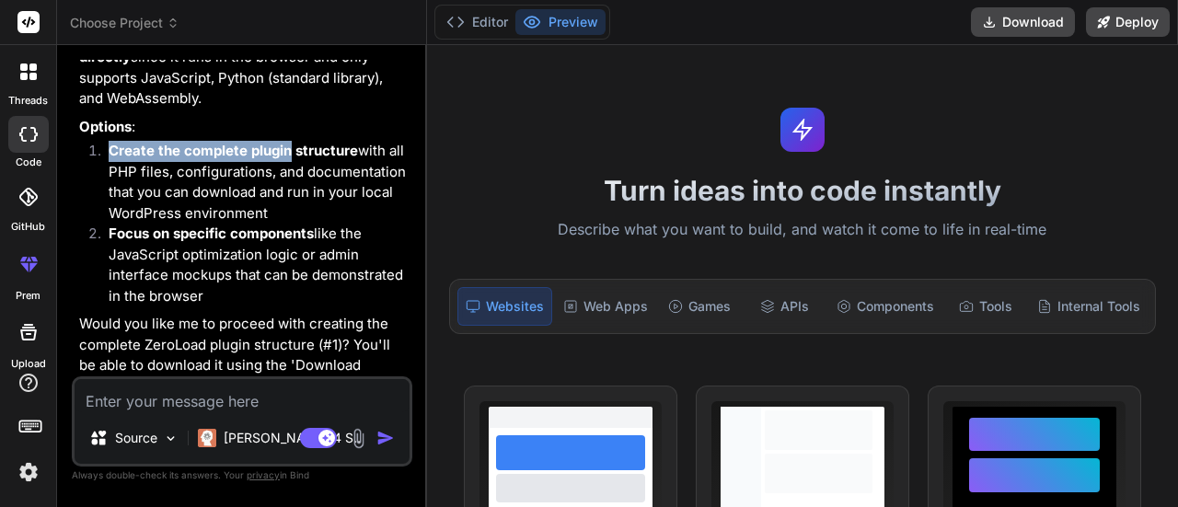
drag, startPoint x: 110, startPoint y: 130, endPoint x: 287, endPoint y: 133, distance: 177.7
click at [287, 142] on strong "Create the complete plugin structure" at bounding box center [233, 150] width 249 height 17
copy strong "Create the complete plugin"
click at [203, 388] on textarea at bounding box center [242, 395] width 335 height 33
paste textarea "Create the complete plugin"
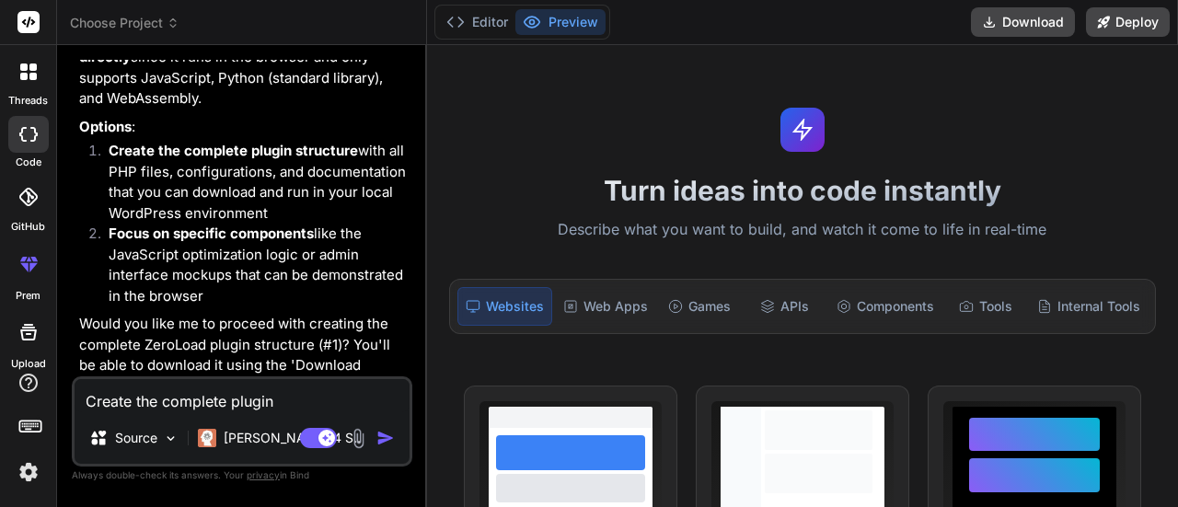
click at [233, 402] on textarea "Create the complete plugin" at bounding box center [242, 395] width 335 height 33
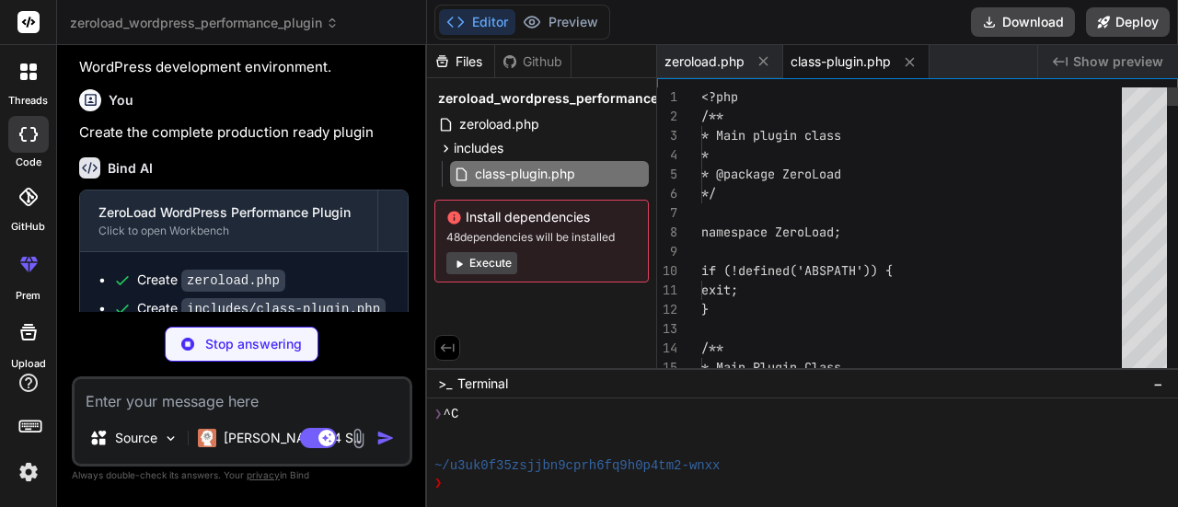
scroll to position [5137, 0]
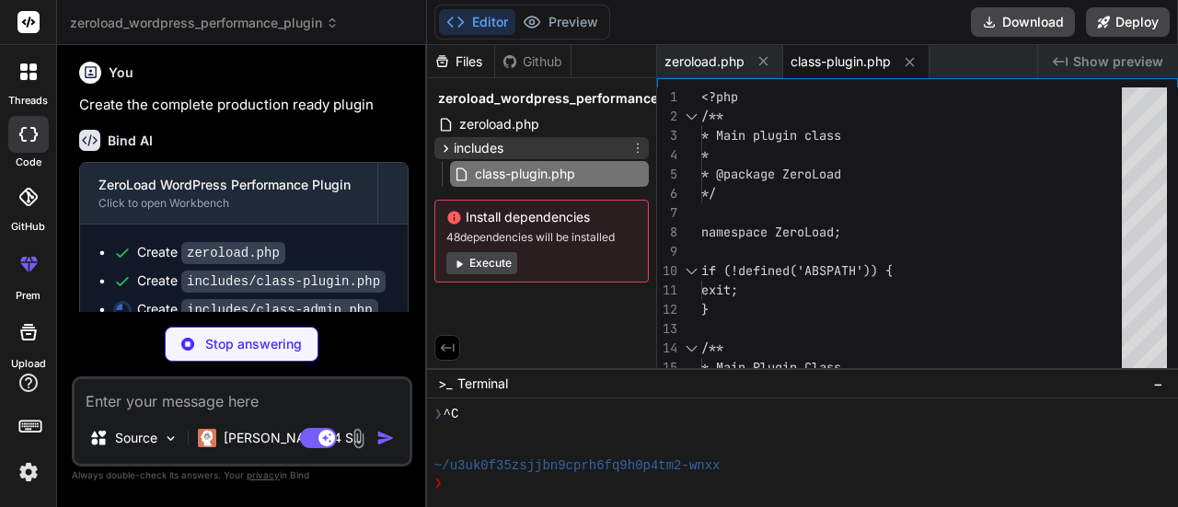
click at [484, 150] on span "includes" at bounding box center [479, 148] width 50 height 18
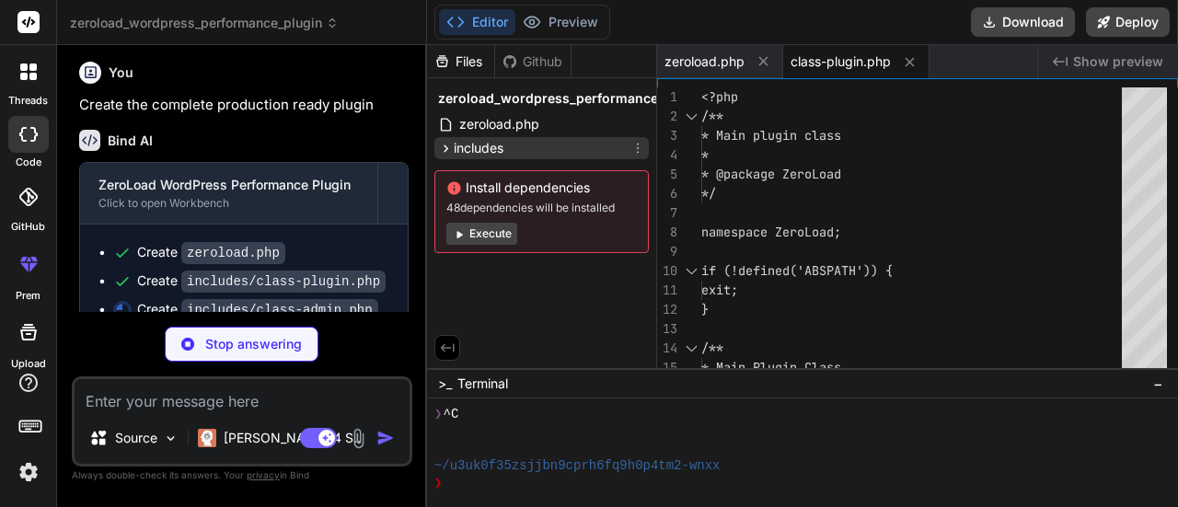
click at [484, 150] on span "includes" at bounding box center [479, 148] width 50 height 18
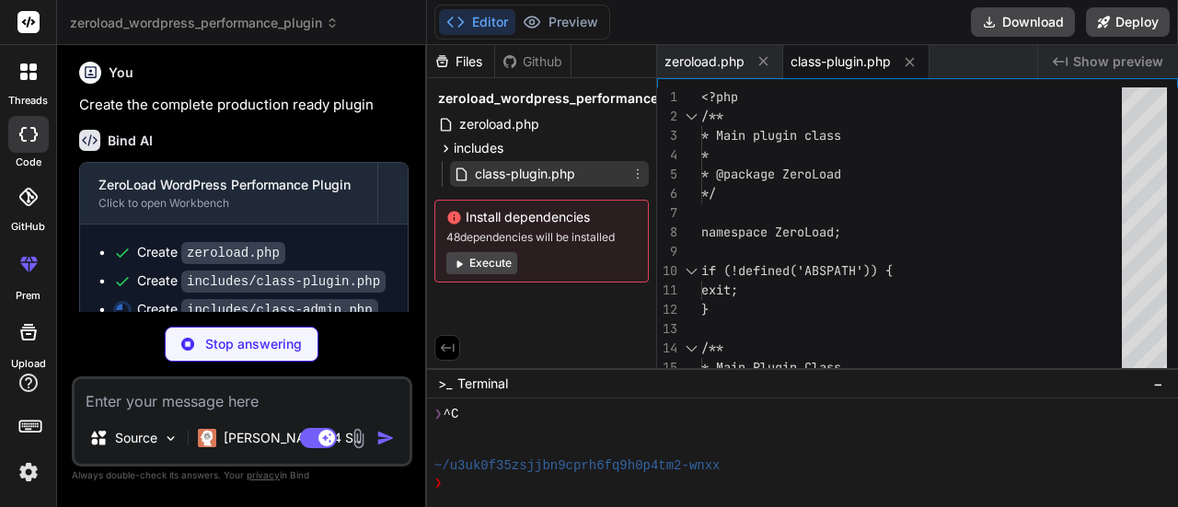
click at [532, 175] on span "class-plugin.php" at bounding box center [525, 174] width 104 height 22
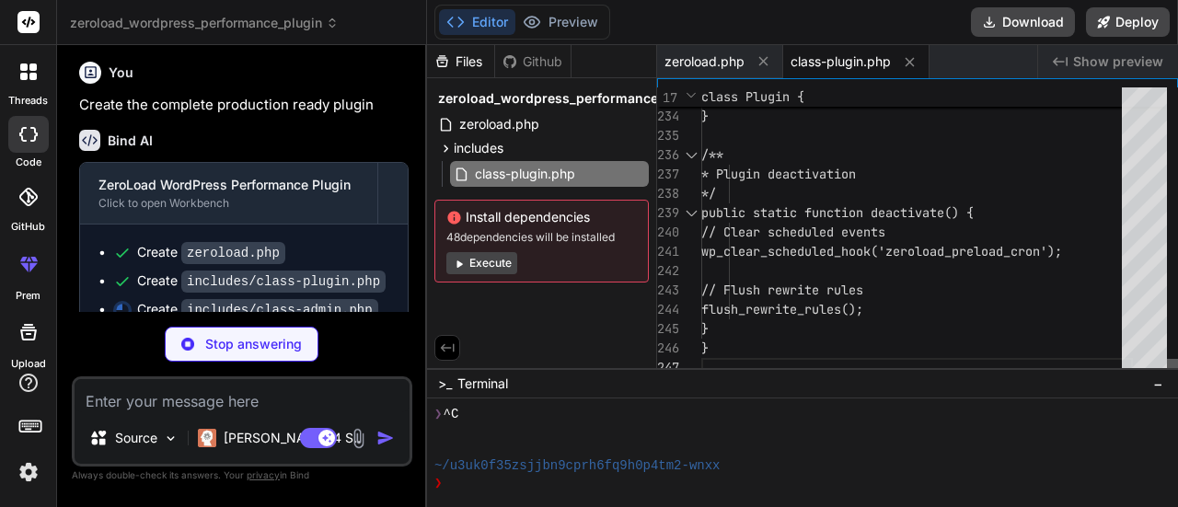
click at [1177, 377] on div at bounding box center [1172, 368] width 11 height 18
click at [501, 145] on span "includes" at bounding box center [479, 148] width 50 height 18
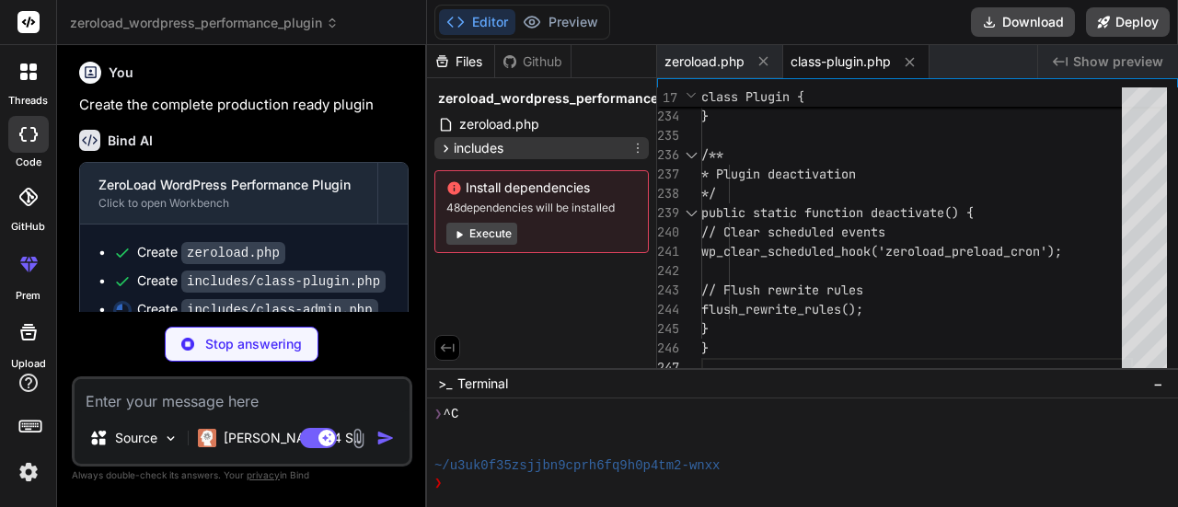
click at [501, 145] on span "includes" at bounding box center [479, 148] width 50 height 18
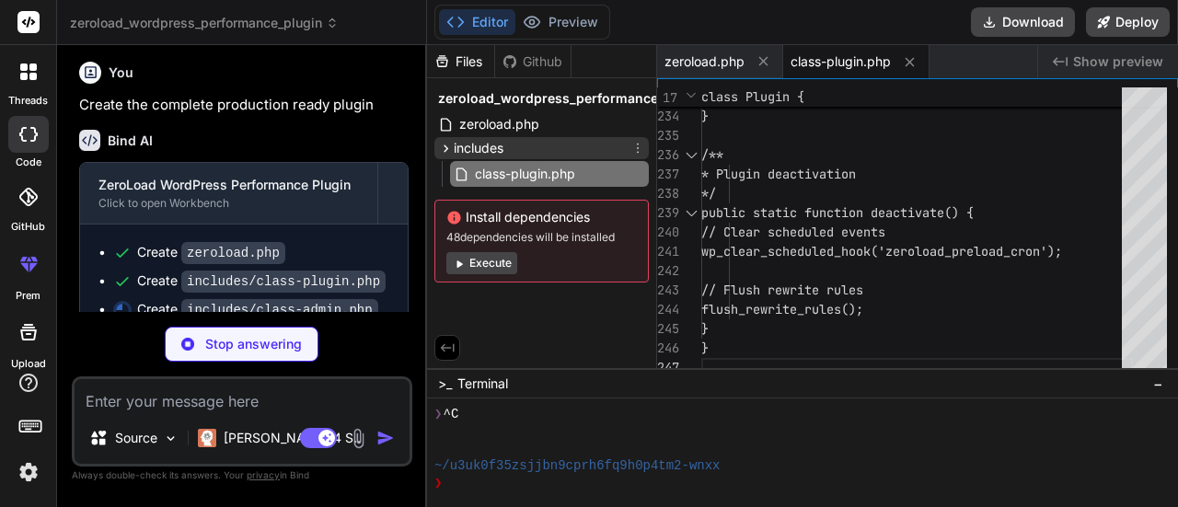
scroll to position [0, 38]
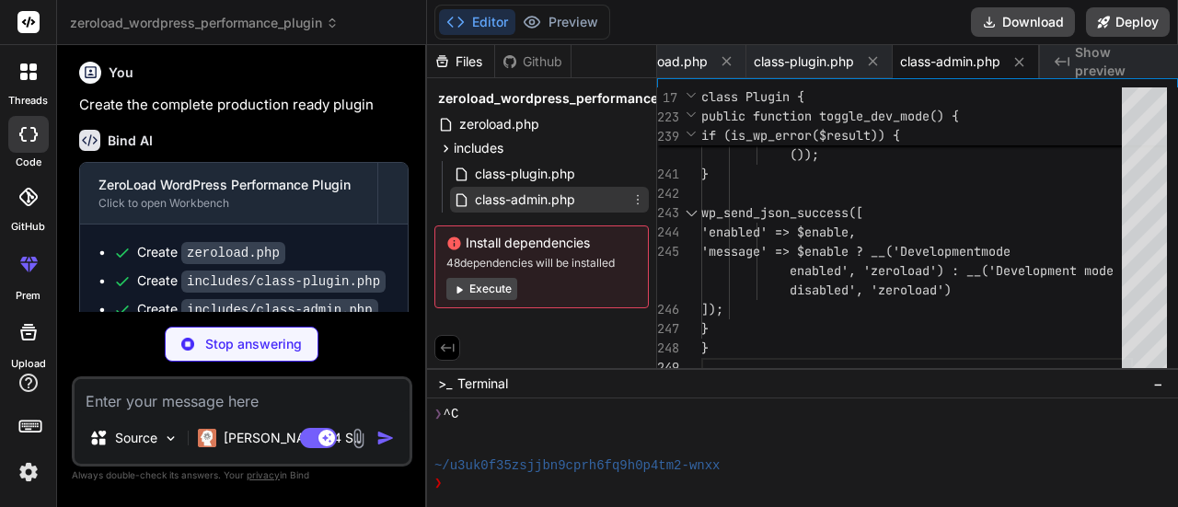
click at [515, 198] on span "class-admin.php" at bounding box center [525, 200] width 104 height 22
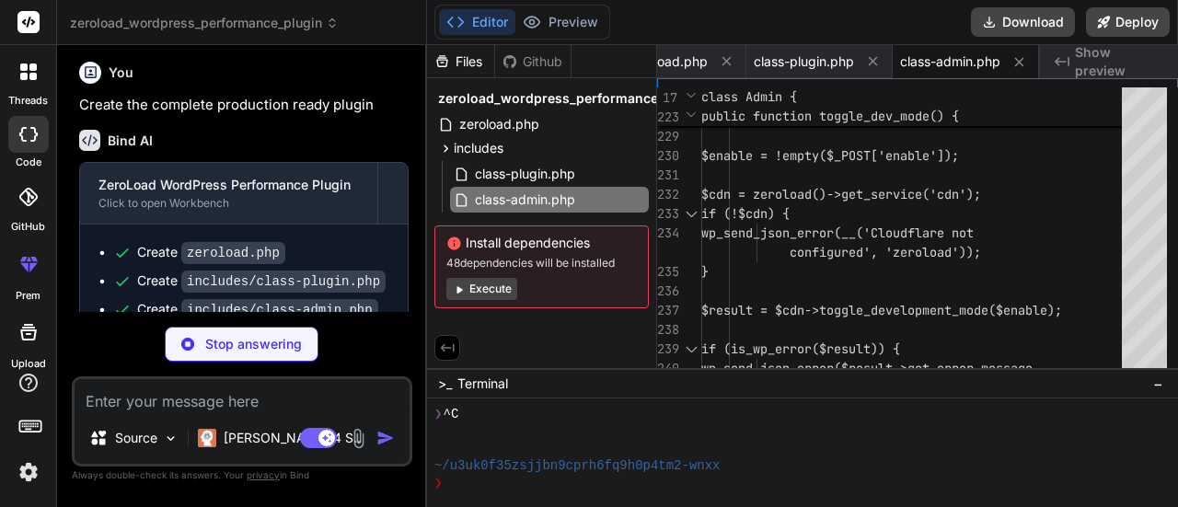
scroll to position [5183, 0]
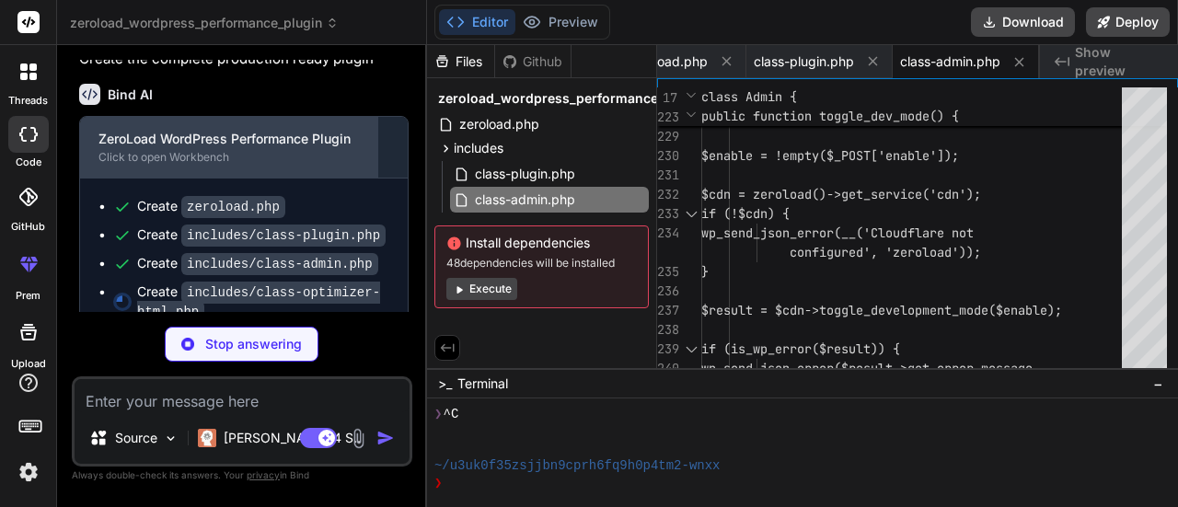
click at [171, 150] on div "Click to open Workbench" at bounding box center [228, 157] width 261 height 15
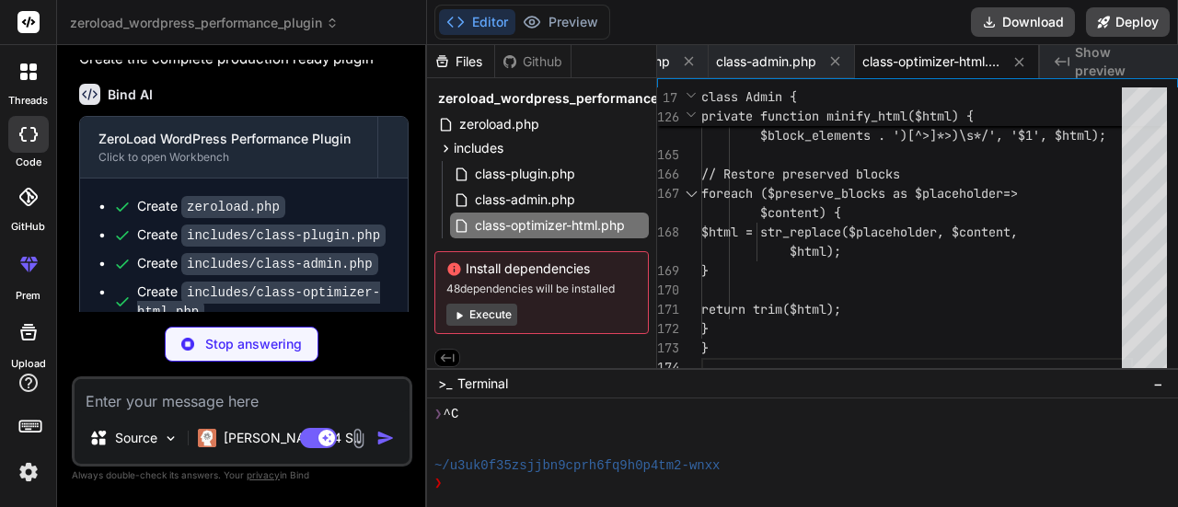
scroll to position [5229, 0]
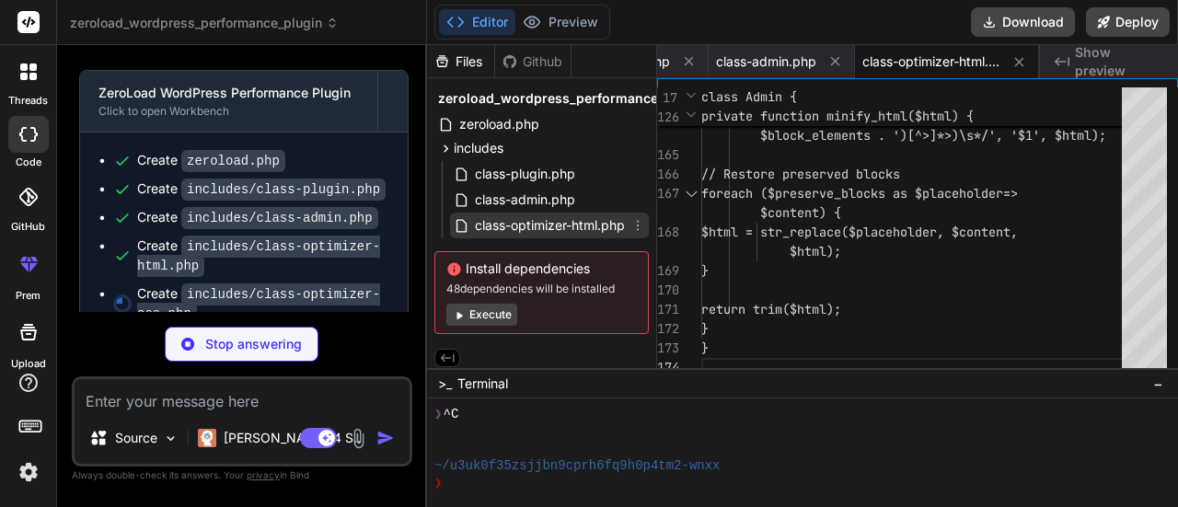
click at [573, 225] on span "class-optimizer-html.php" at bounding box center [550, 225] width 154 height 22
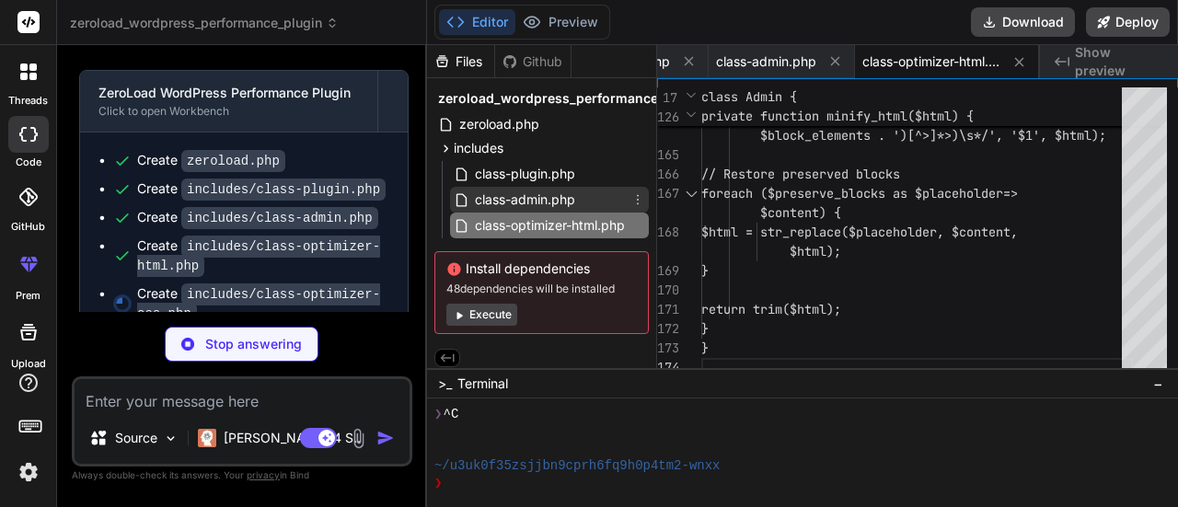
click at [547, 194] on span "class-admin.php" at bounding box center [525, 200] width 104 height 22
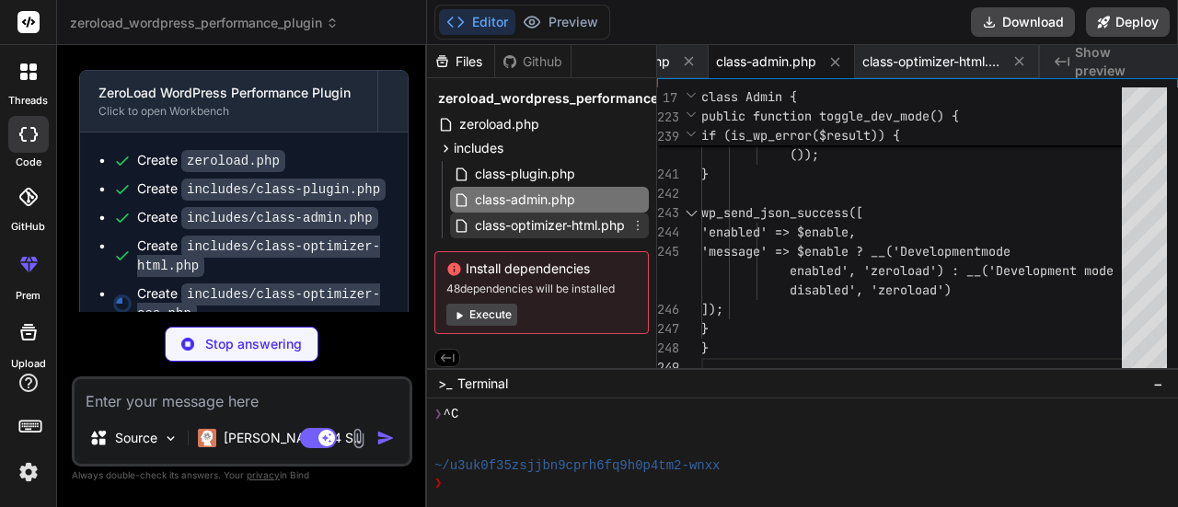
click at [527, 225] on span "class-optimizer-html.php" at bounding box center [550, 225] width 154 height 22
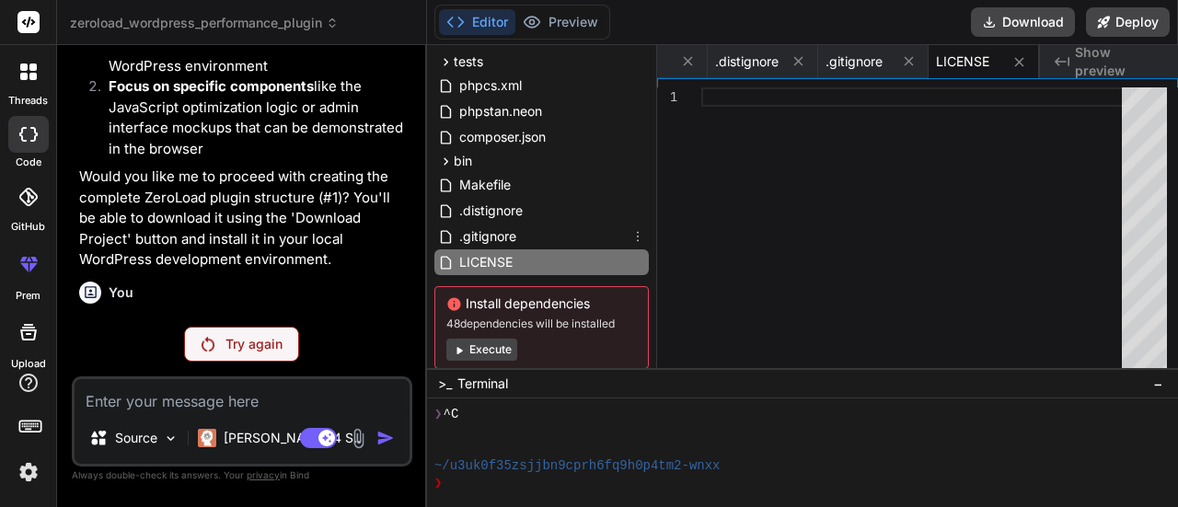
scroll to position [608, 0]
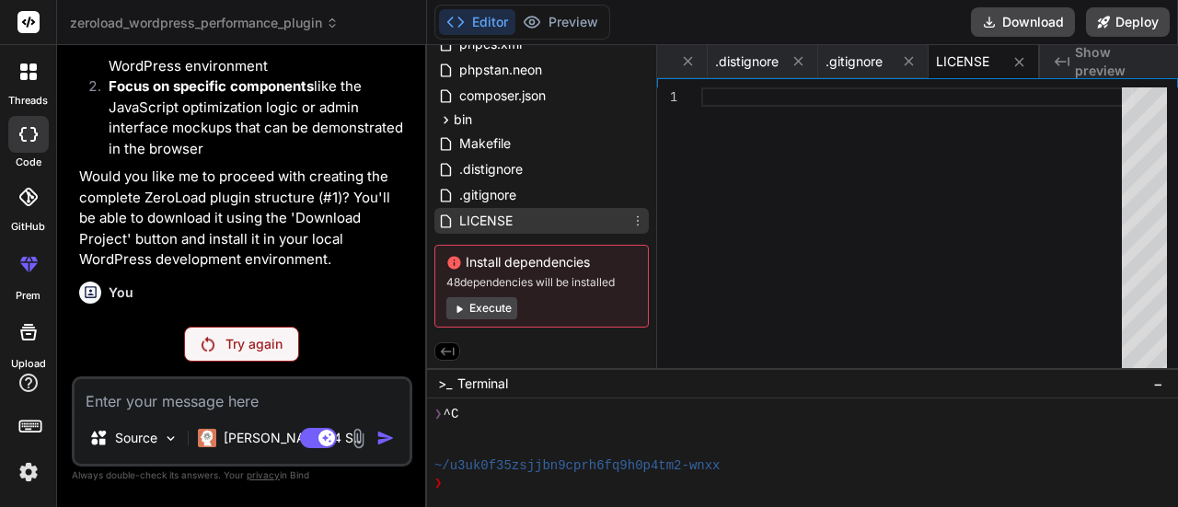
click at [477, 227] on span "LICENSE" at bounding box center [486, 221] width 57 height 22
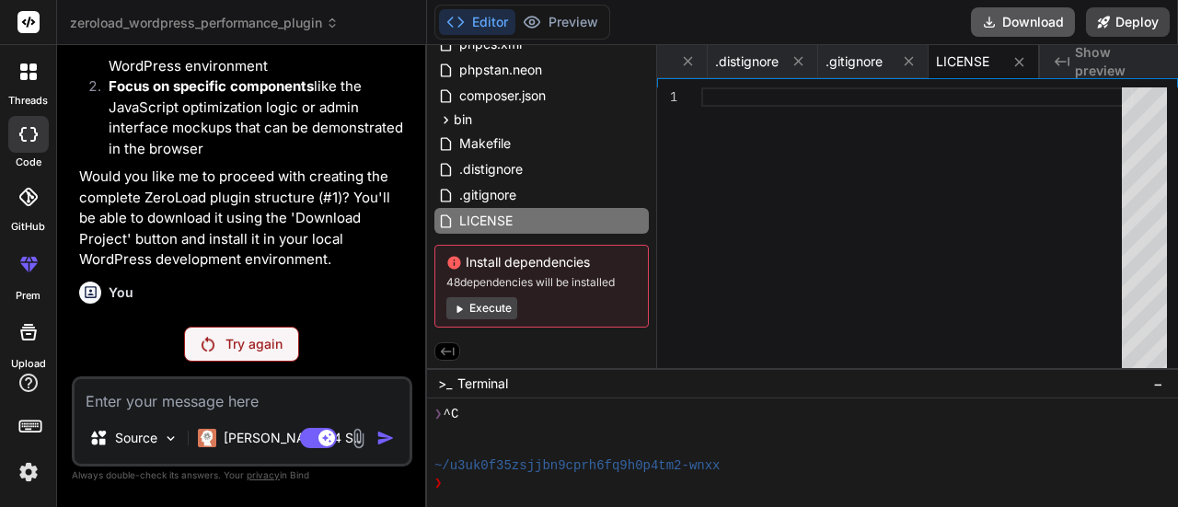
click at [1026, 16] on button "Download" at bounding box center [1023, 21] width 104 height 29
click at [257, 349] on p "Try again" at bounding box center [254, 344] width 57 height 18
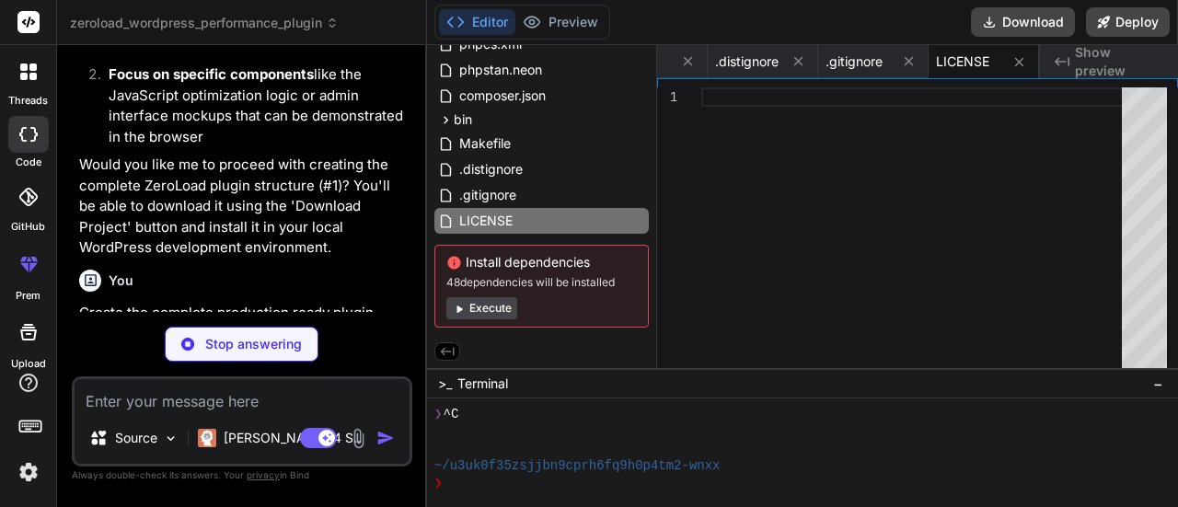
scroll to position [5046, 0]
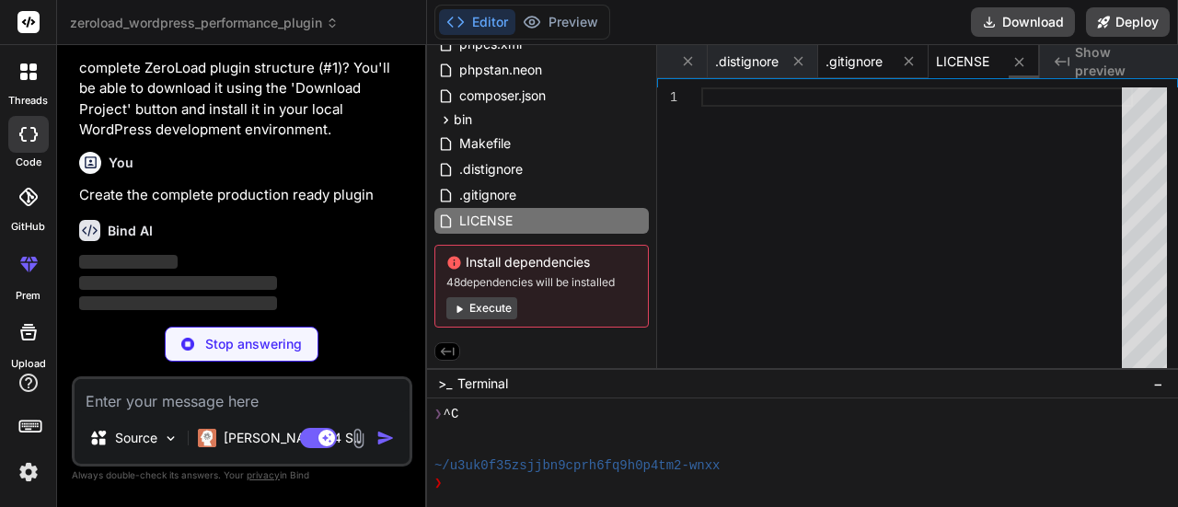
click at [838, 65] on span ".gitignore" at bounding box center [854, 61] width 57 height 18
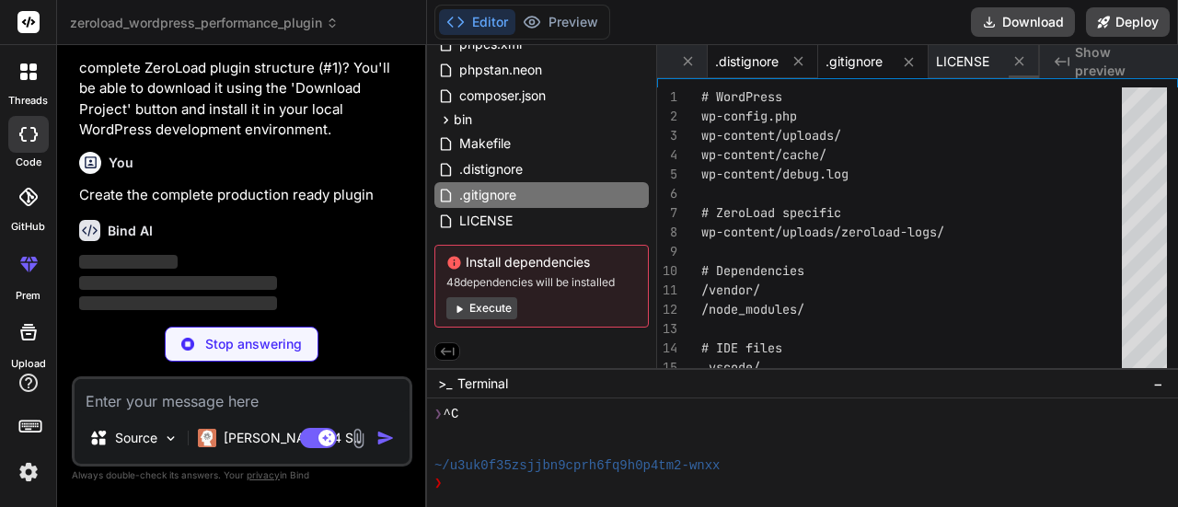
click at [725, 59] on span ".distignore" at bounding box center [747, 61] width 64 height 18
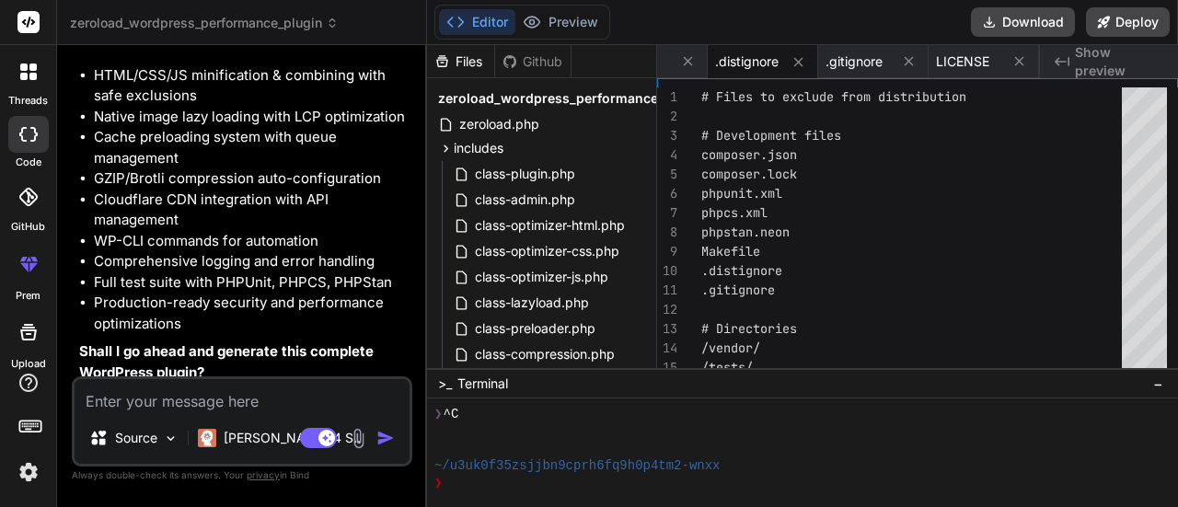
scroll to position [5461, 0]
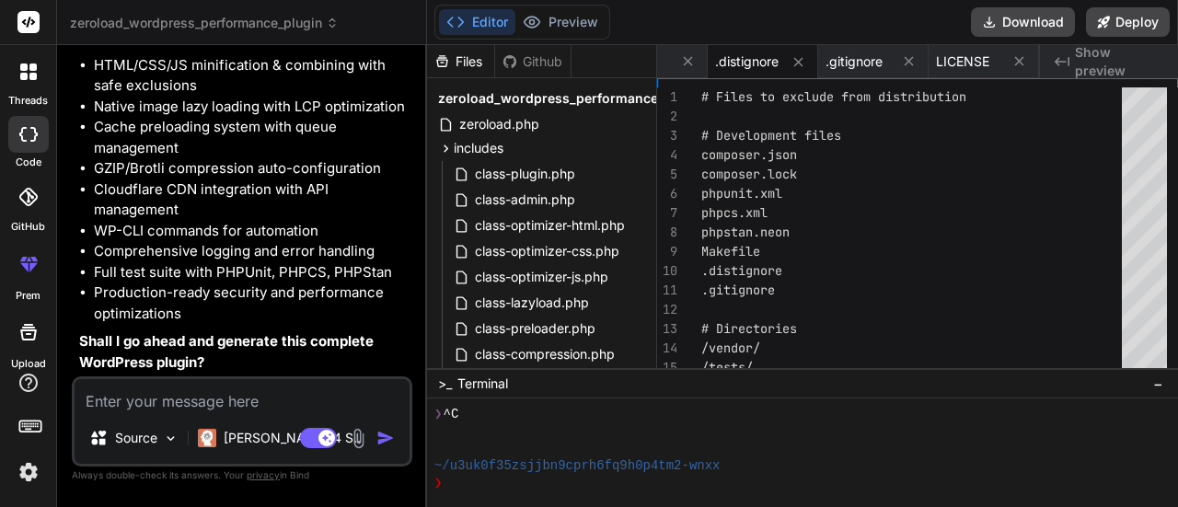
click at [193, 394] on textarea at bounding box center [242, 395] width 335 height 33
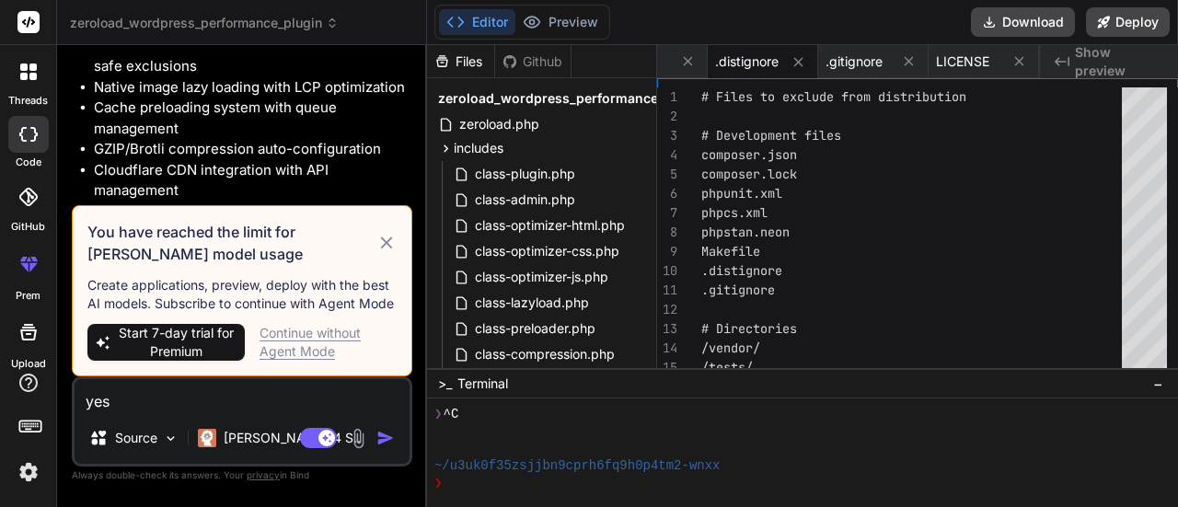
click at [298, 344] on div "Continue without Agent Mode" at bounding box center [328, 342] width 137 height 37
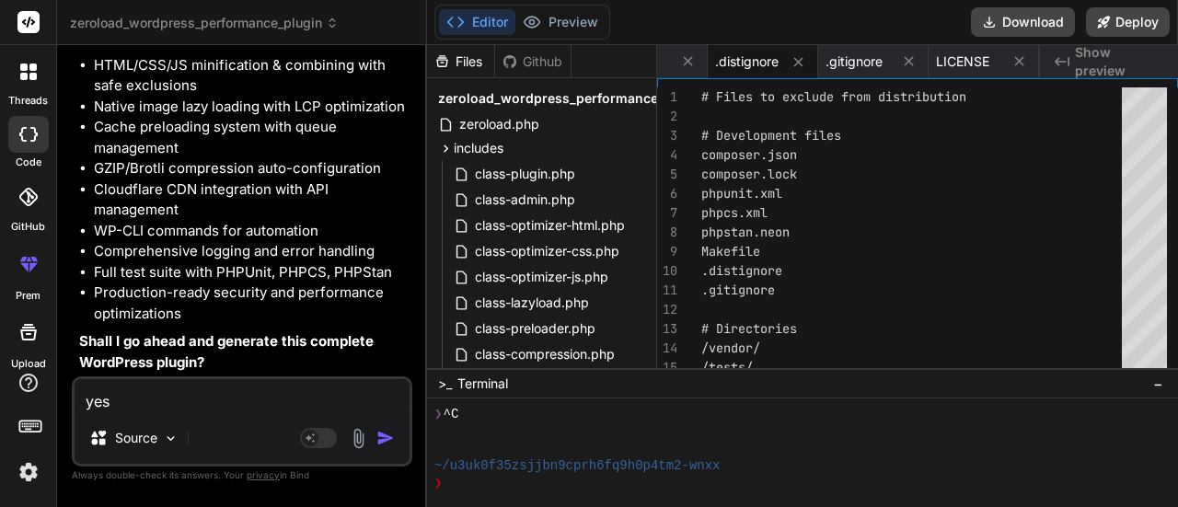
click at [193, 397] on textarea "yes" at bounding box center [242, 395] width 335 height 33
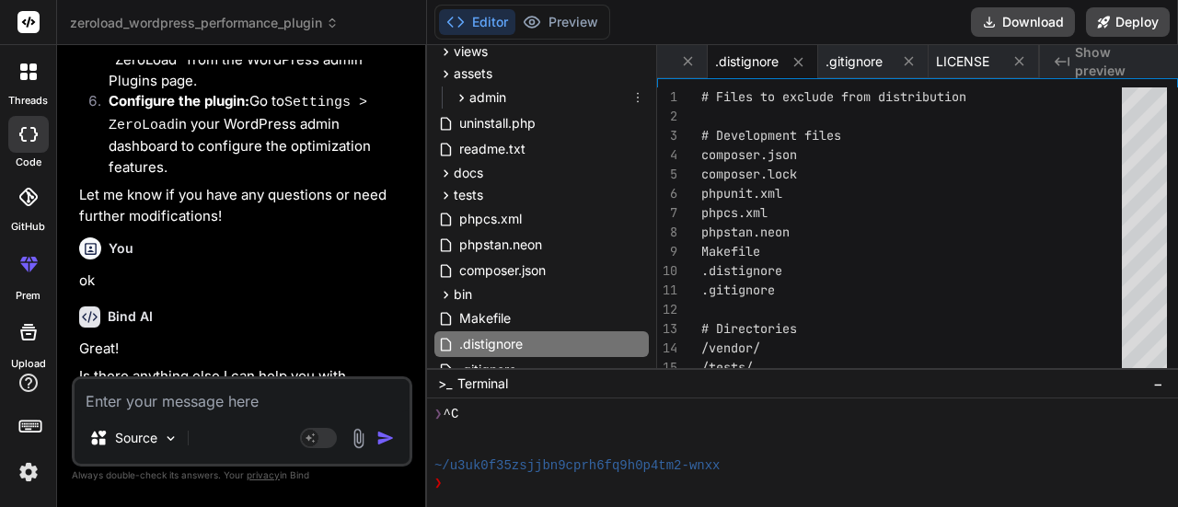
scroll to position [438, 0]
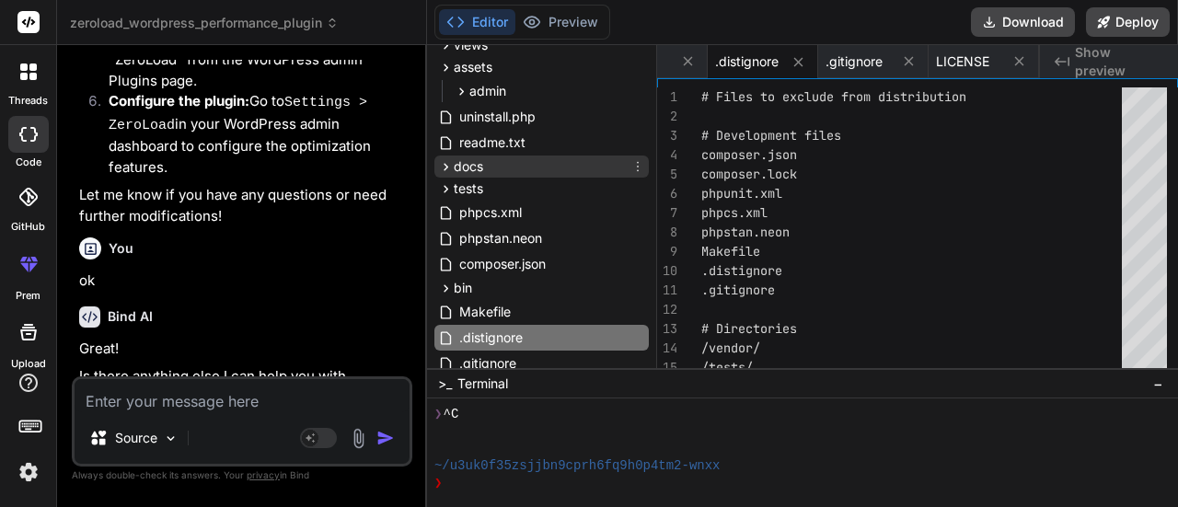
click at [486, 167] on div "docs" at bounding box center [541, 167] width 214 height 22
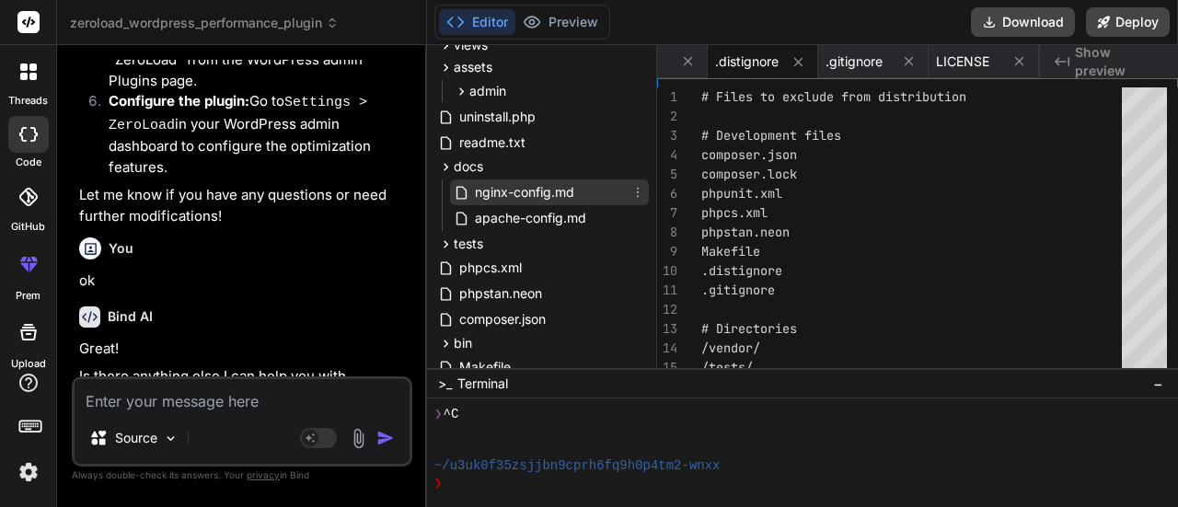
click at [507, 189] on span "nginx-config.md" at bounding box center [524, 192] width 103 height 22
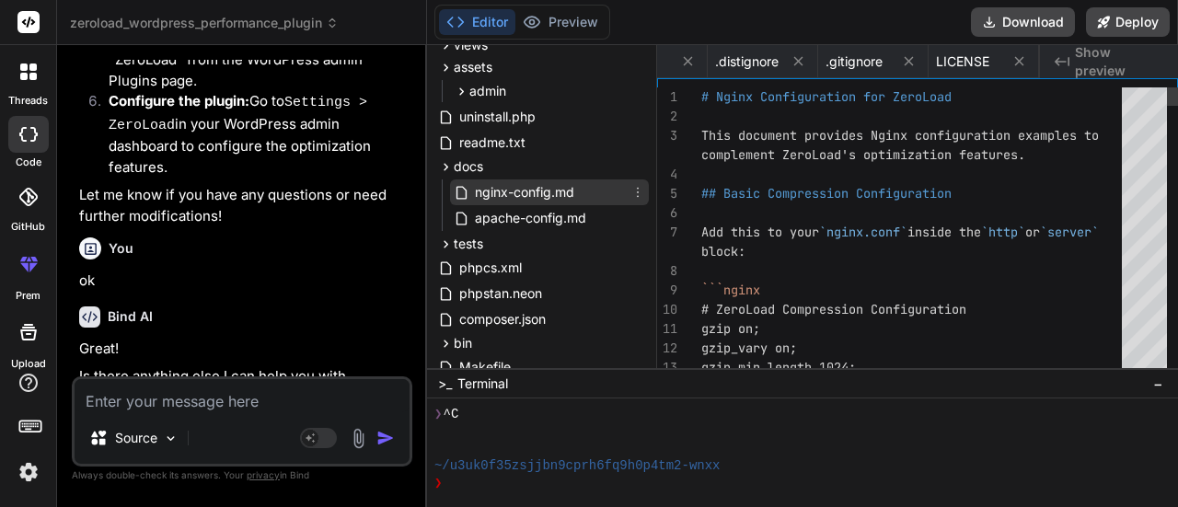
scroll to position [0, 2660]
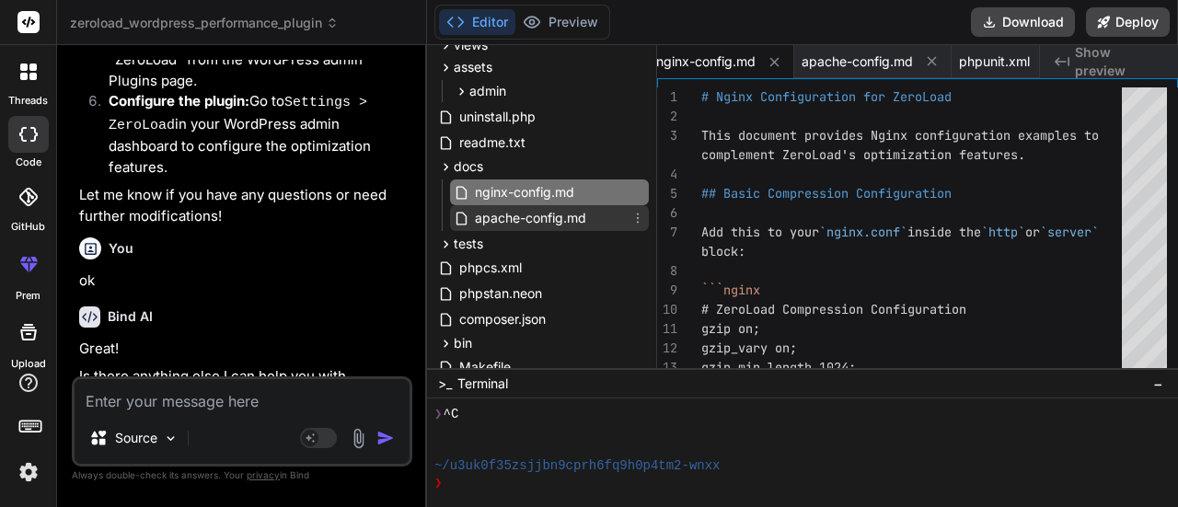
click at [523, 214] on span "apache-config.md" at bounding box center [530, 218] width 115 height 22
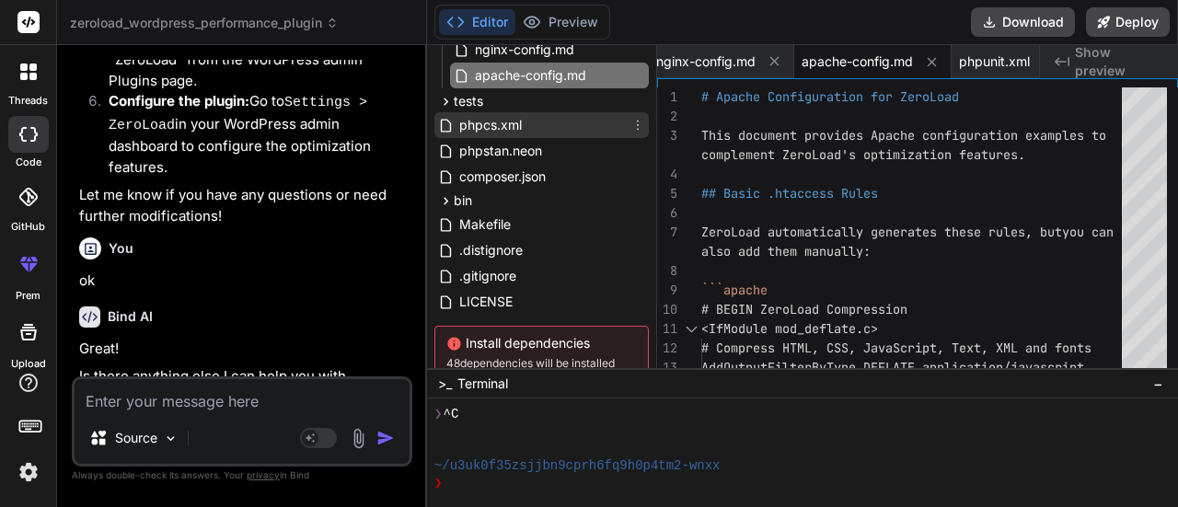
scroll to position [580, 0]
click at [493, 121] on span "phpcs.xml" at bounding box center [491, 126] width 66 height 22
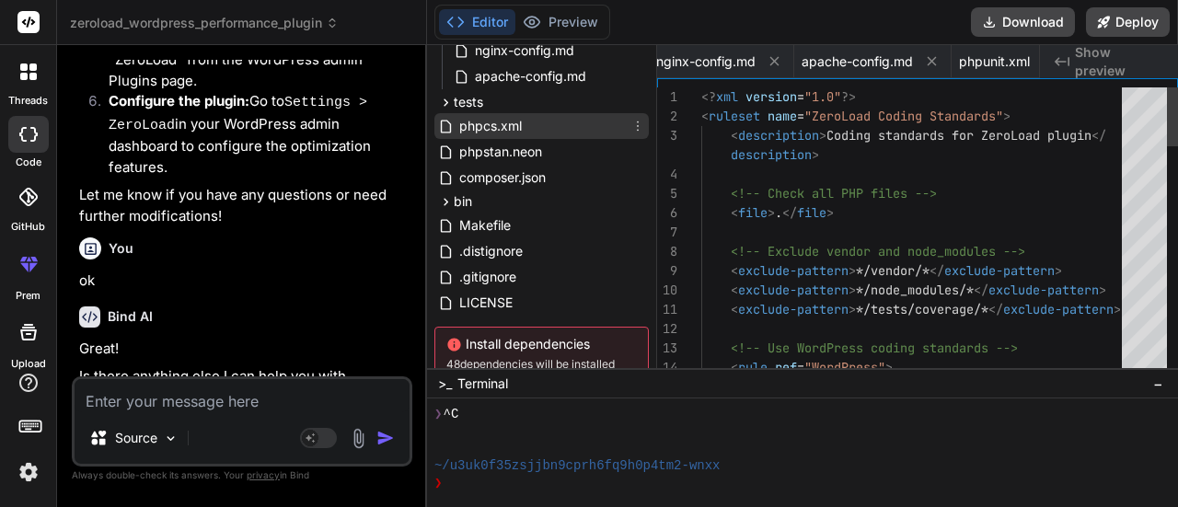
scroll to position [0, 3586]
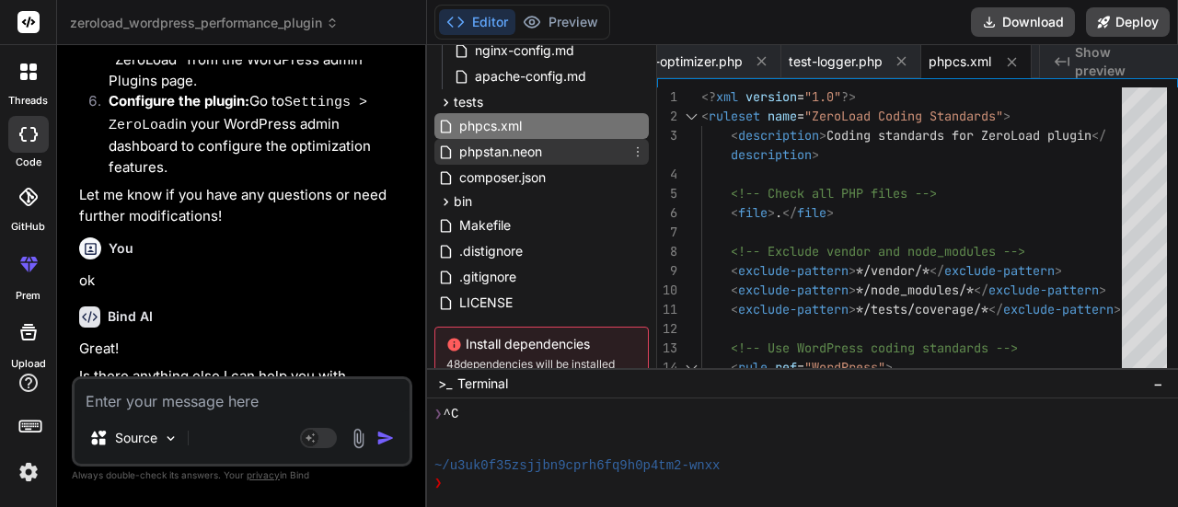
click at [524, 154] on span "phpstan.neon" at bounding box center [501, 152] width 87 height 22
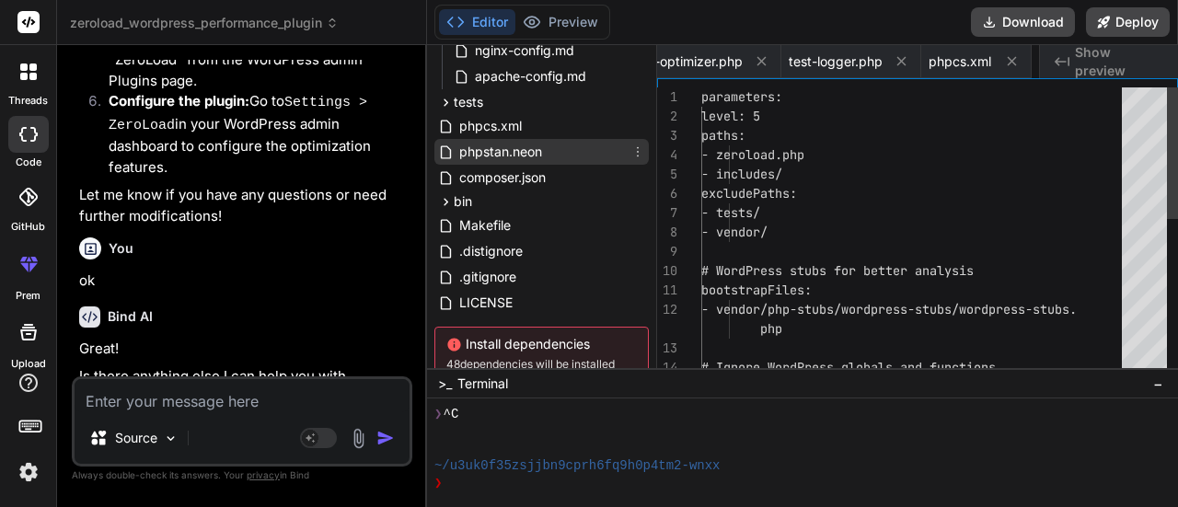
scroll to position [0, 3715]
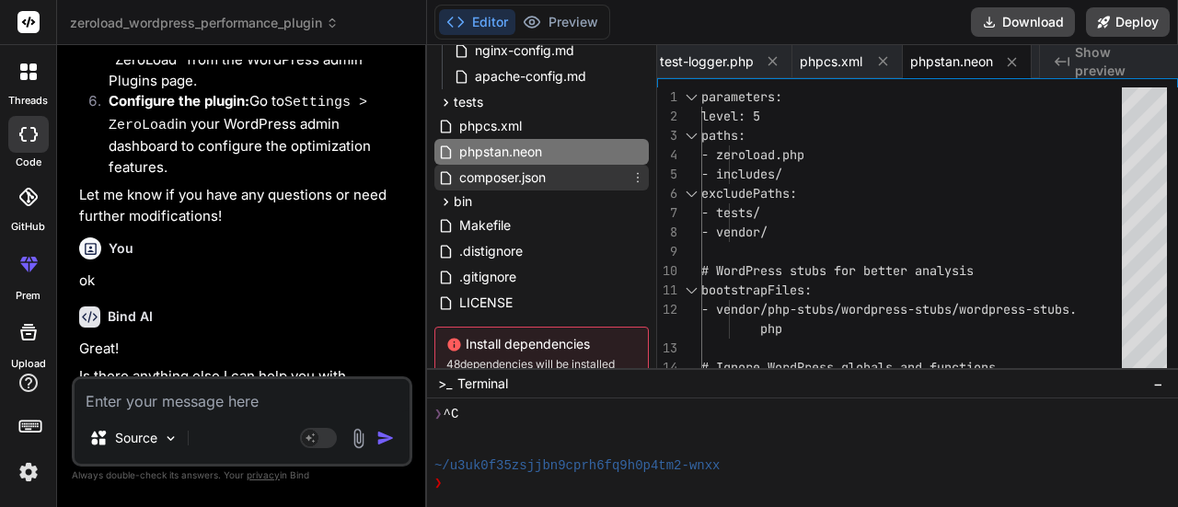
click at [517, 183] on span "composer.json" at bounding box center [503, 178] width 90 height 22
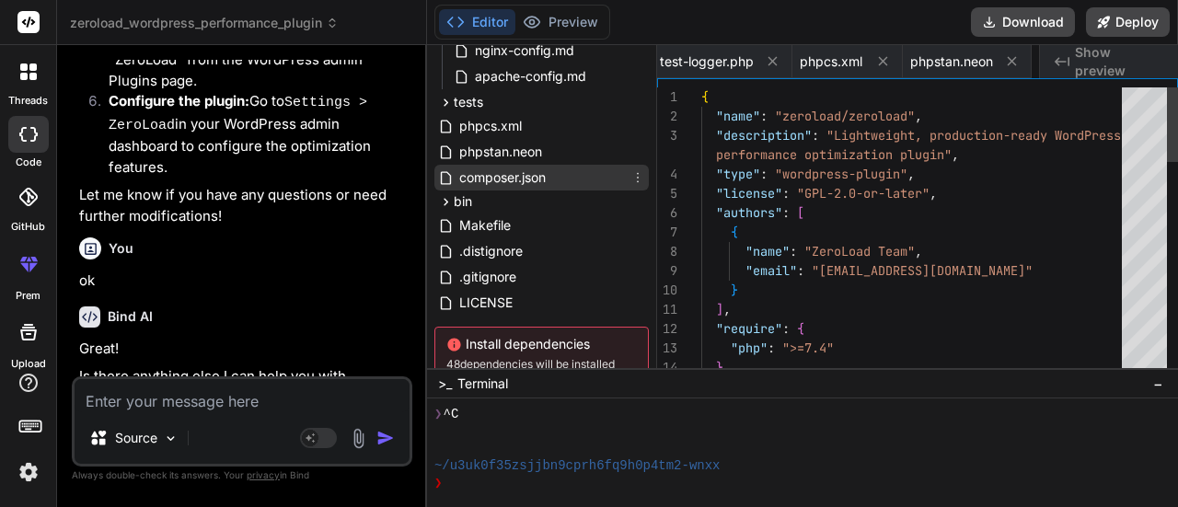
scroll to position [0, 3850]
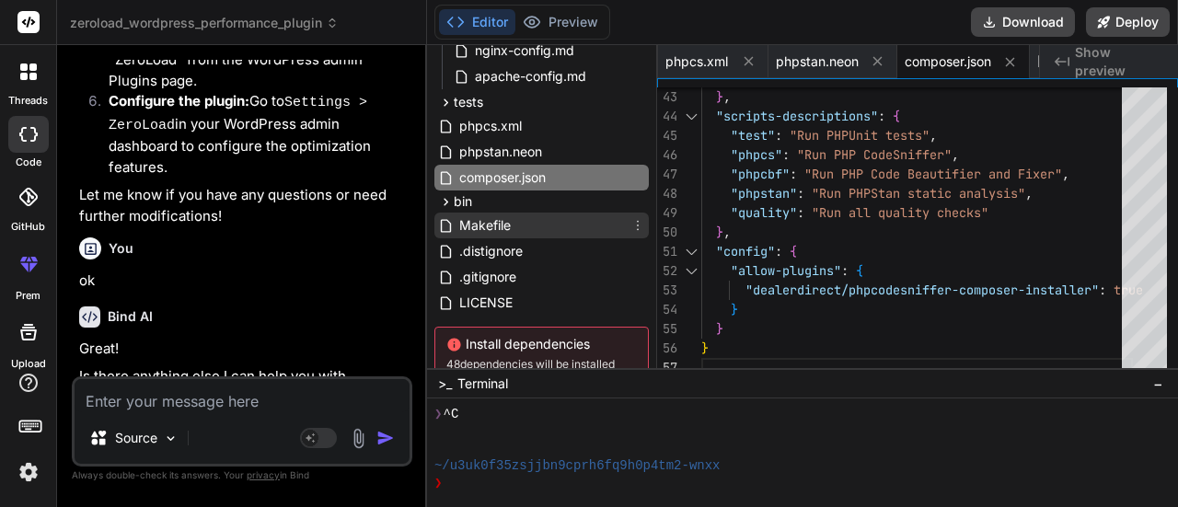
click at [495, 219] on span "Makefile" at bounding box center [485, 225] width 55 height 22
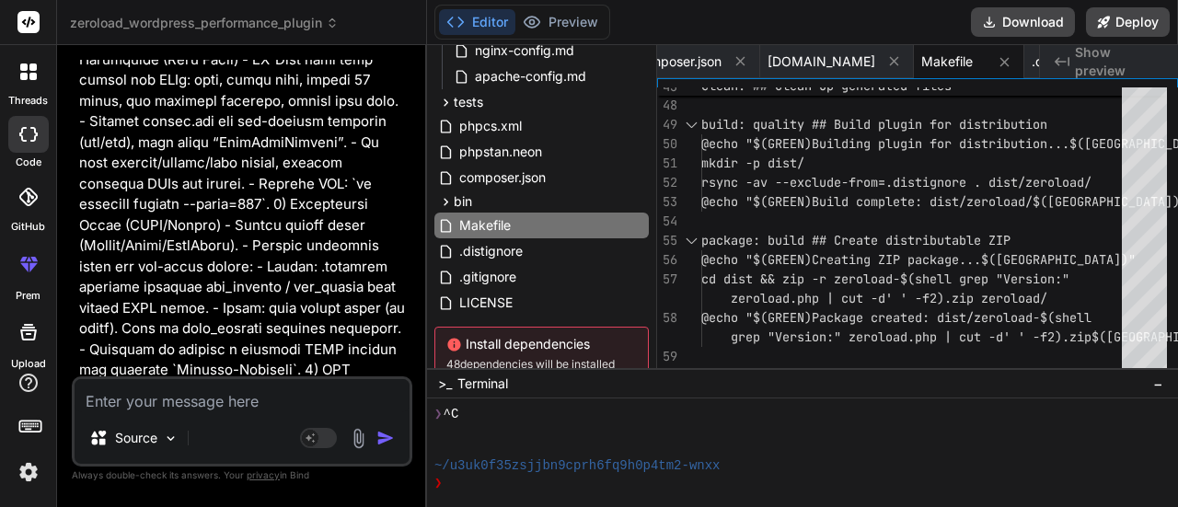
scroll to position [1360, 0]
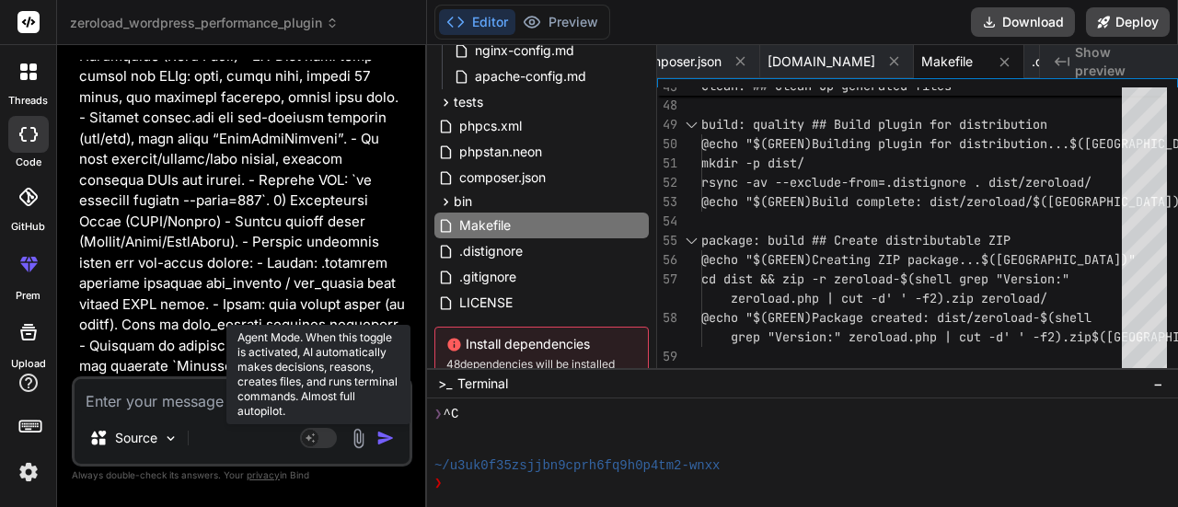
click at [318, 441] on rect at bounding box center [310, 438] width 17 height 17
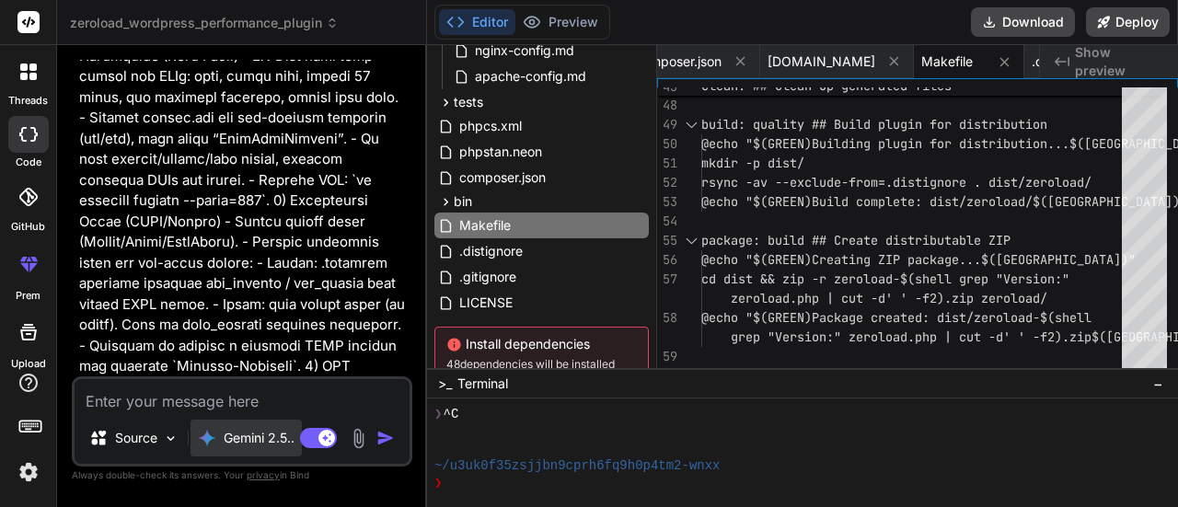
click at [246, 441] on p "Gemini 2.5.." at bounding box center [259, 438] width 71 height 18
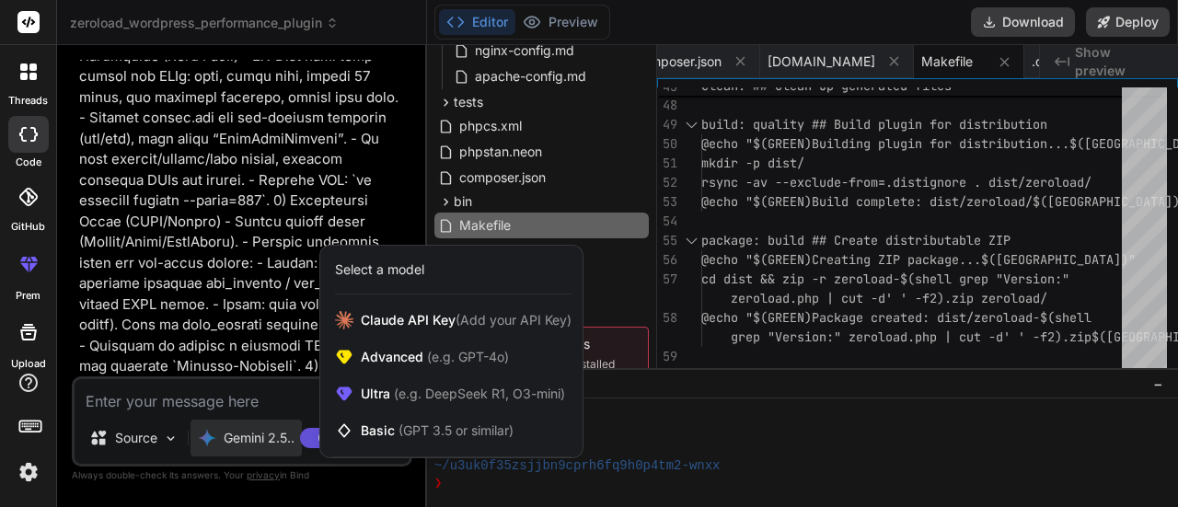
click at [235, 406] on div at bounding box center [589, 253] width 1178 height 507
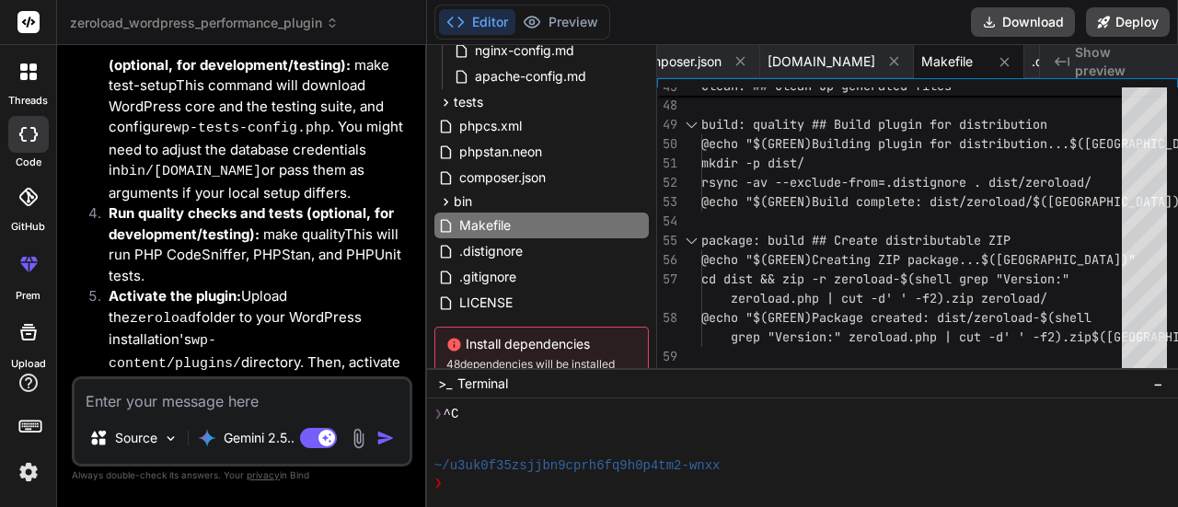
scroll to position [7281, 0]
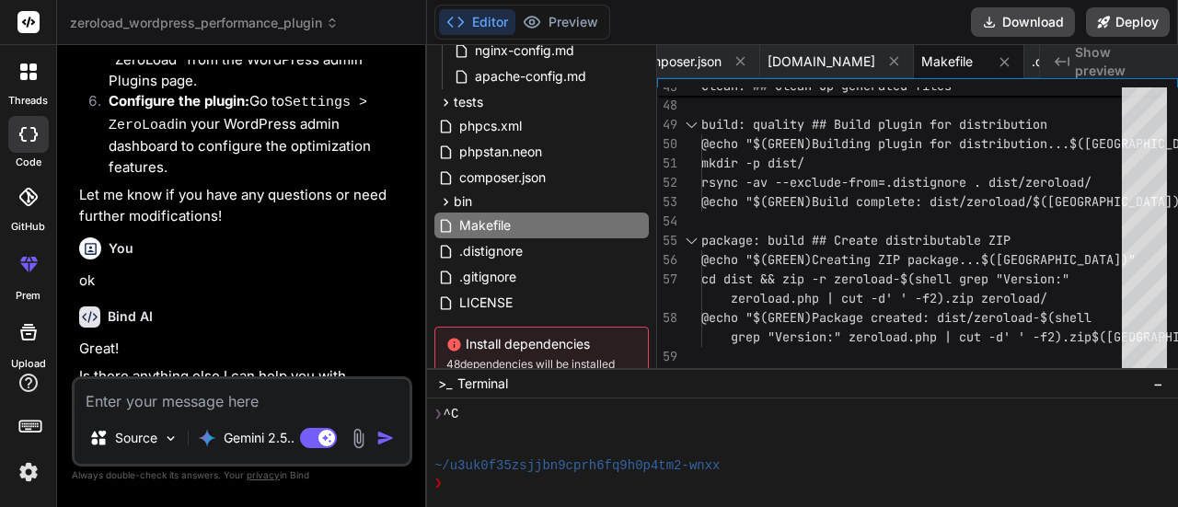
click at [32, 132] on icon at bounding box center [28, 134] width 18 height 15
click at [29, 87] on div at bounding box center [28, 71] width 39 height 39
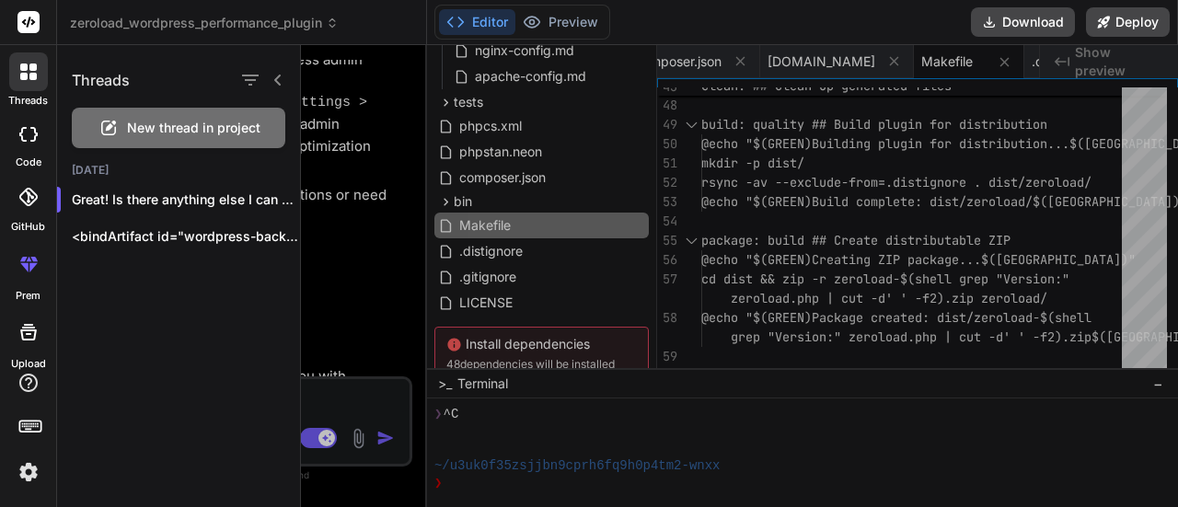
click at [149, 126] on span "New thread in project" at bounding box center [193, 128] width 133 height 18
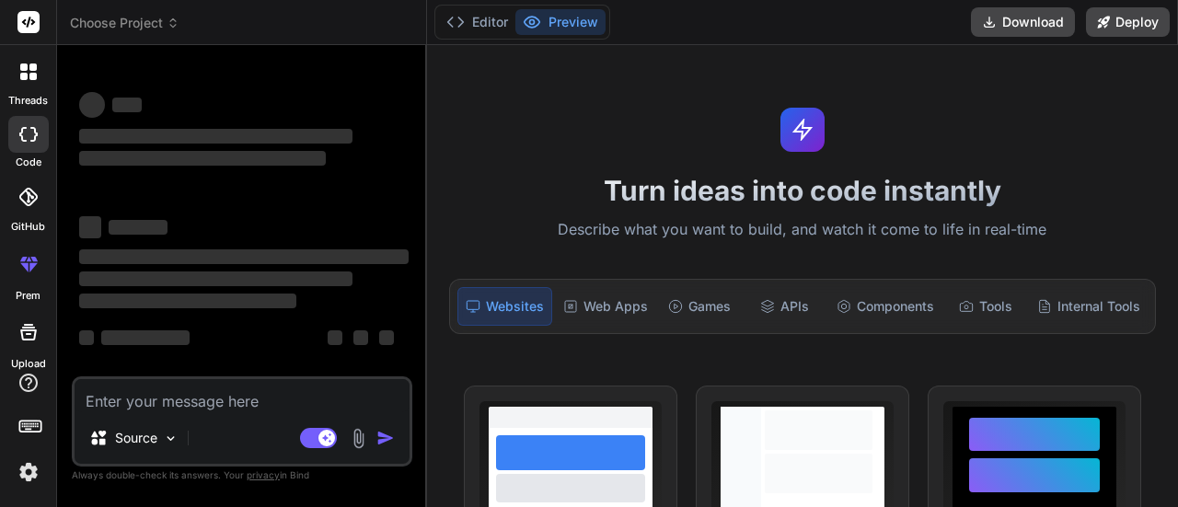
scroll to position [0, 0]
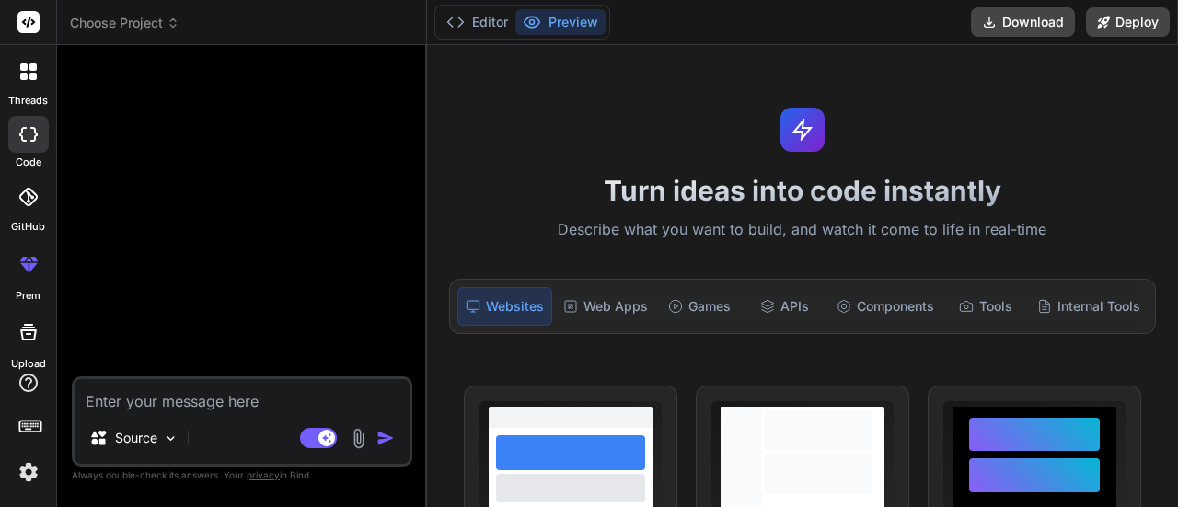
click at [187, 400] on textarea at bounding box center [242, 395] width 335 height 33
paste textarea "write prompt: Create a lightweigh wordpress plugin named zeroload with bulletpr…"
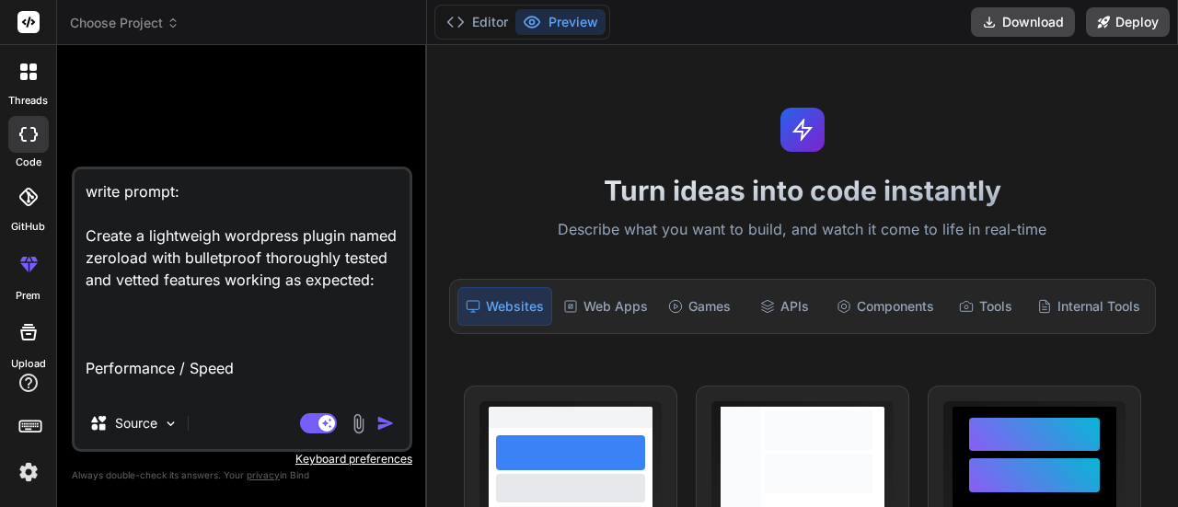
drag, startPoint x: 88, startPoint y: 235, endPoint x: 82, endPoint y: 195, distance: 40.1
click at [82, 195] on textarea "write prompt: Create a lightweigh wordpress plugin named zeroload with bulletpr…" at bounding box center [242, 283] width 335 height 228
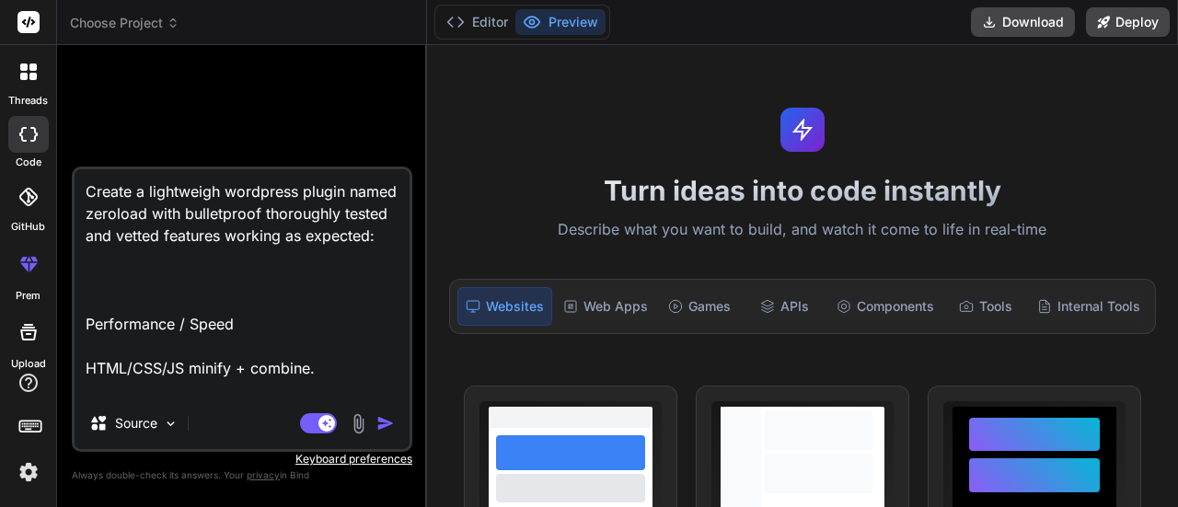
click at [123, 307] on textarea "Create a lightweigh wordpress plugin named zeroload with bulletproof thoroughly…" at bounding box center [242, 283] width 335 height 228
click at [146, 279] on textarea "Create a lightweigh wordpress plugin named zeroload with bulletproof thoroughly…" at bounding box center [242, 283] width 335 height 228
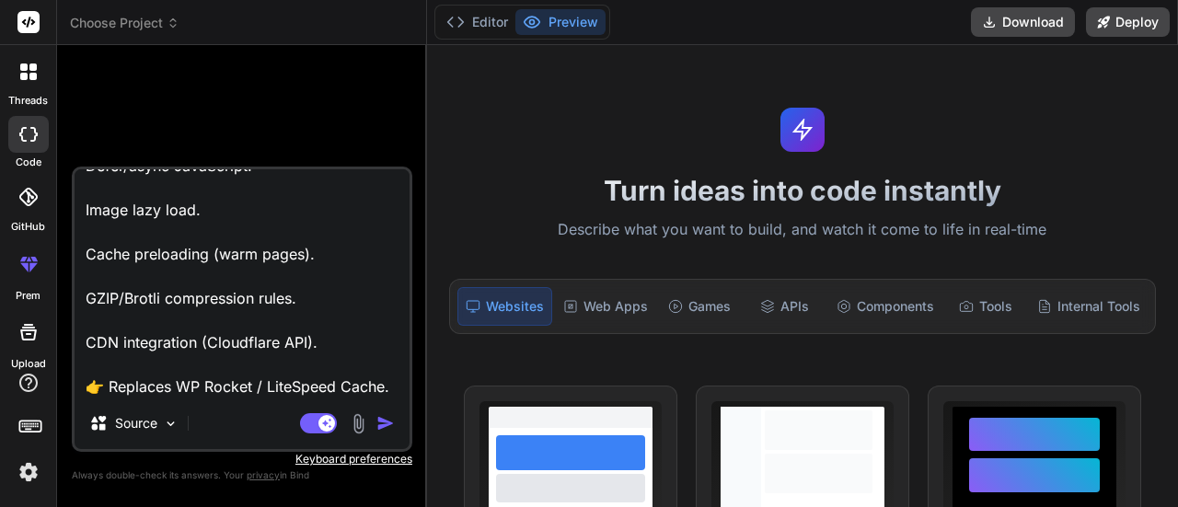
click at [163, 389] on textarea "Create a lightweigh wordpress plugin named zeroload with bulletproof thoroughly…" at bounding box center [242, 283] width 335 height 228
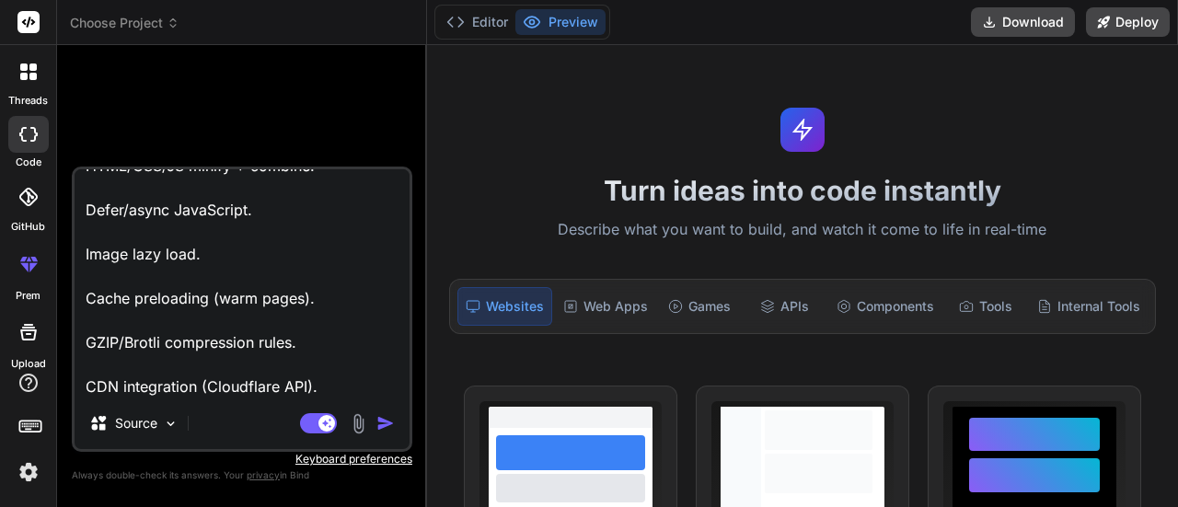
scroll to position [180, 0]
click at [385, 428] on img "button" at bounding box center [386, 423] width 18 height 18
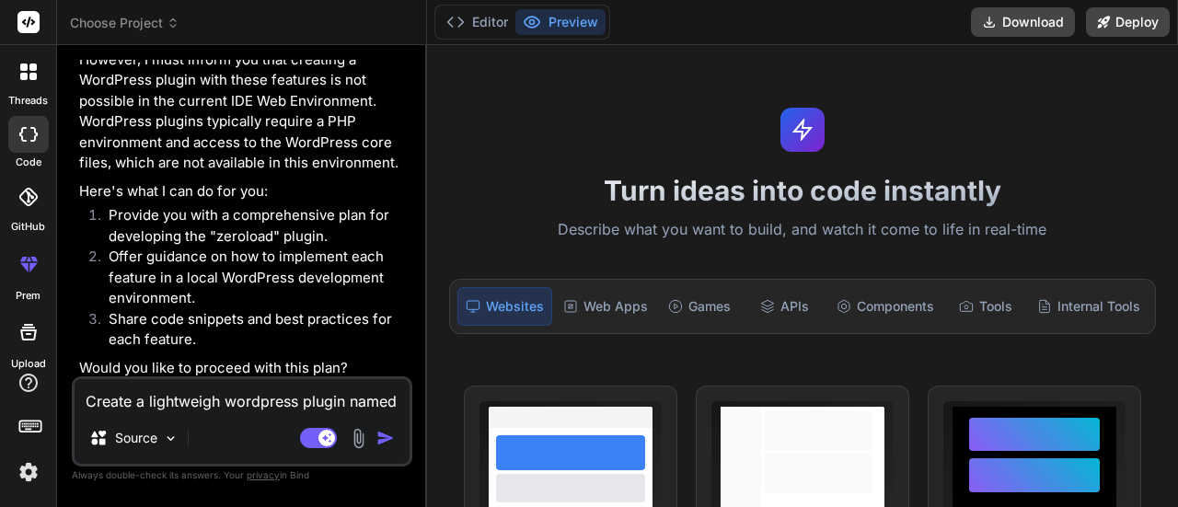
scroll to position [330, 0]
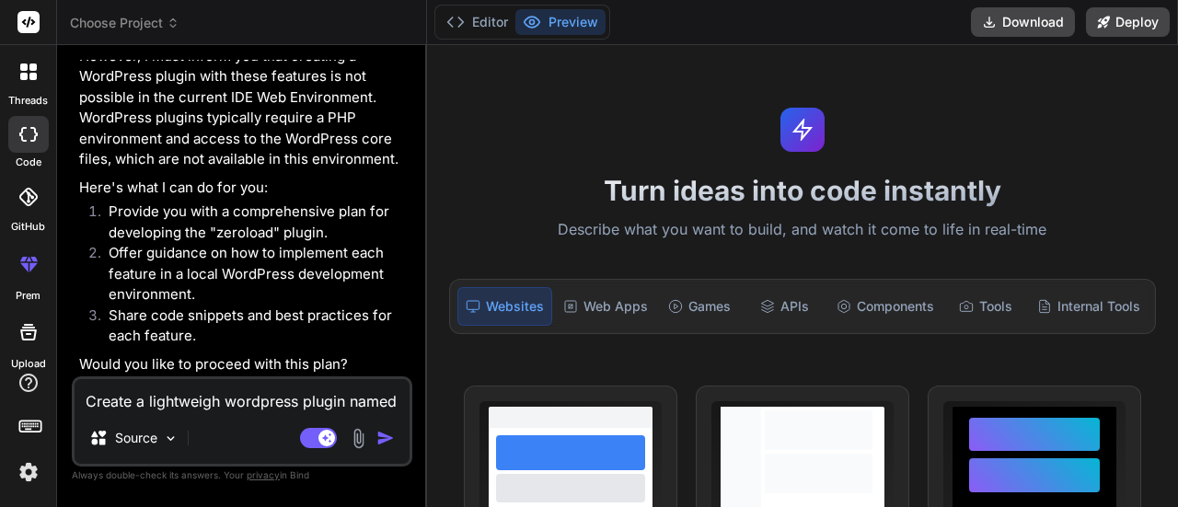
click at [214, 396] on textarea "Create a lightweigh wordpress plugin named zeroload with bulletproof thoroughly…" at bounding box center [242, 395] width 335 height 33
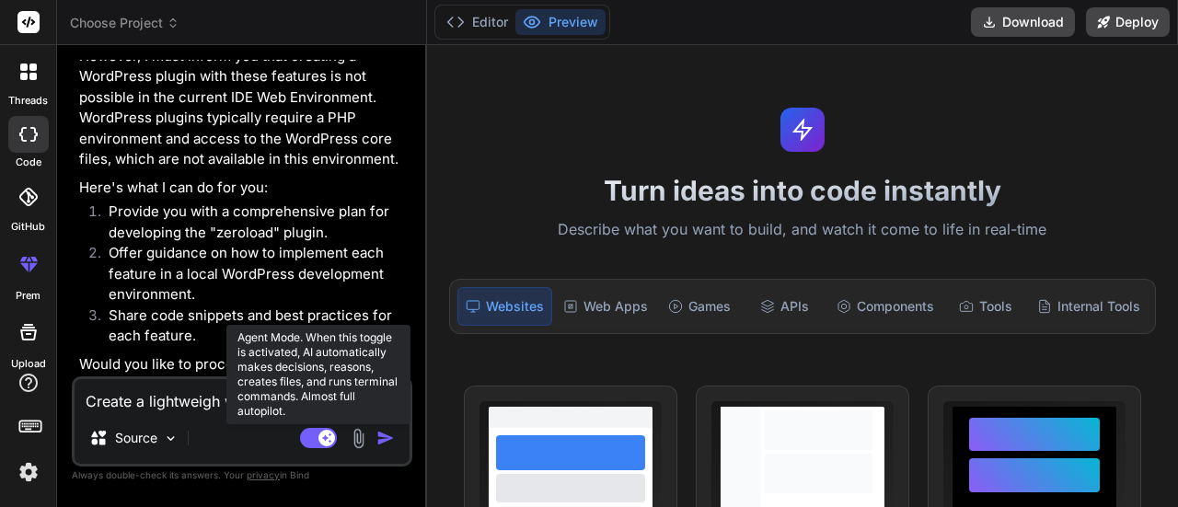
click at [312, 437] on rect at bounding box center [318, 438] width 37 height 20
click at [312, 437] on rect at bounding box center [310, 438] width 17 height 17
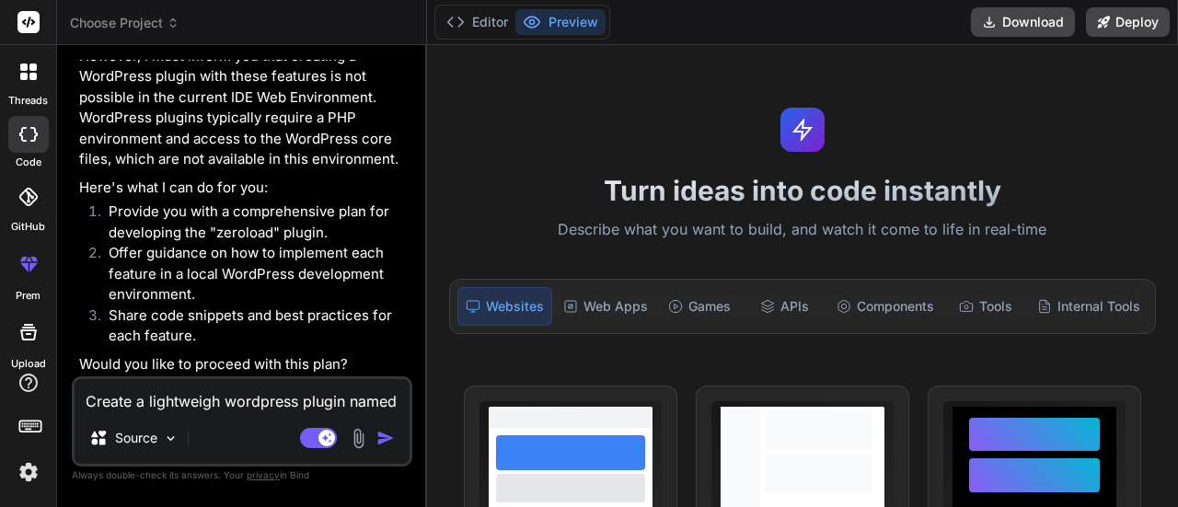
click at [193, 410] on textarea "Create a lightweigh wordpress plugin named zeroload with bulletproof thoroughly…" at bounding box center [242, 395] width 335 height 33
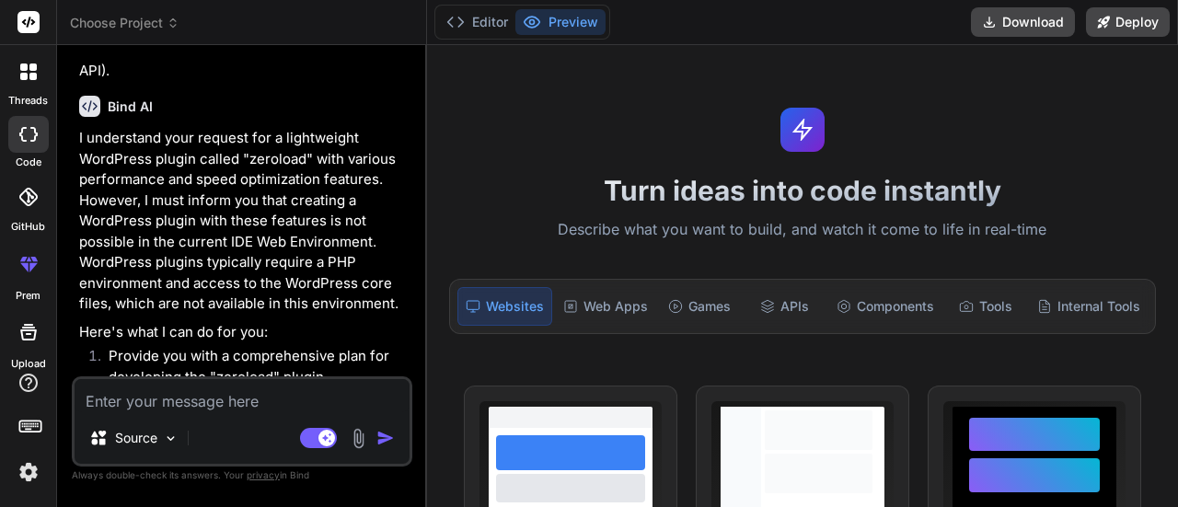
scroll to position [0, 0]
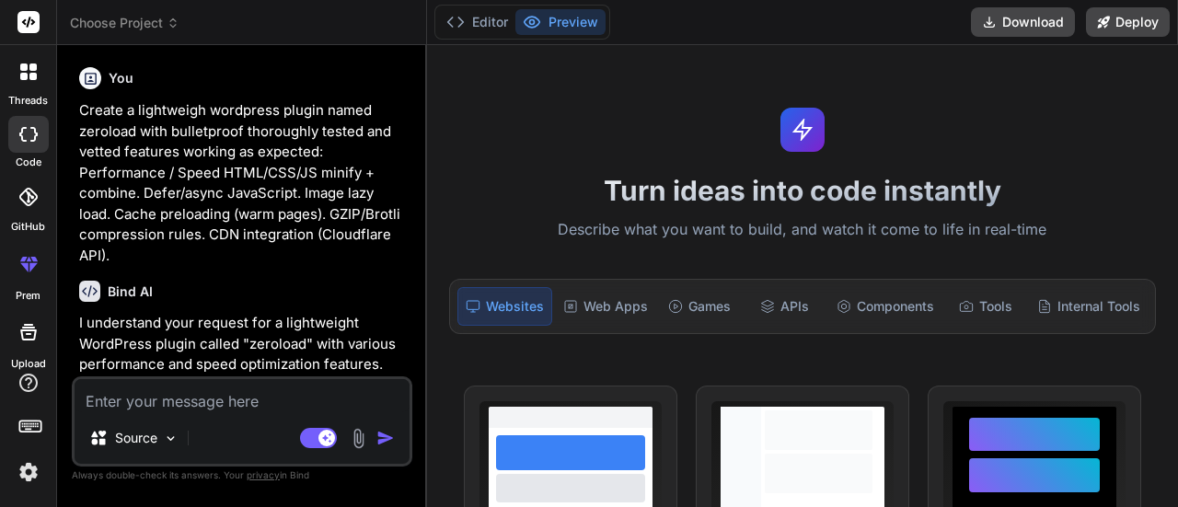
click at [28, 281] on div at bounding box center [28, 264] width 44 height 44
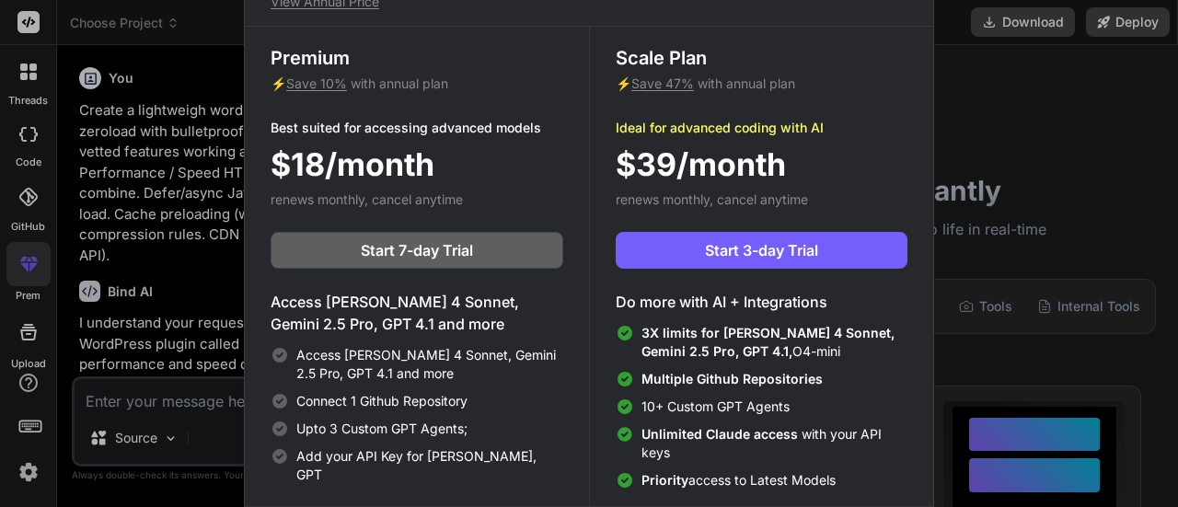
scroll to position [6, 0]
click at [450, 258] on span "Start 7-day Trial" at bounding box center [417, 250] width 112 height 22
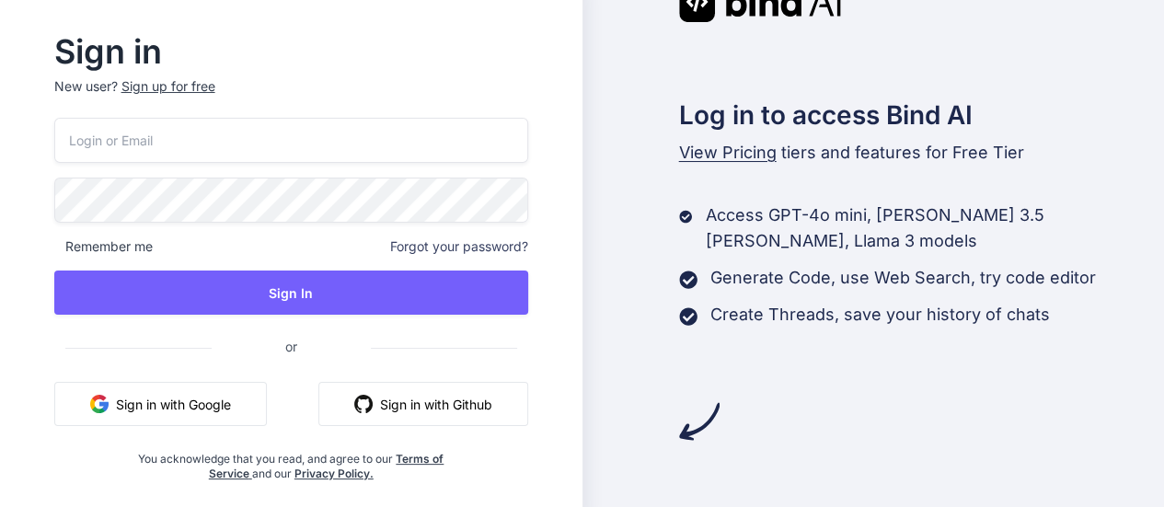
click at [220, 417] on button "Sign in with Google" at bounding box center [160, 404] width 213 height 44
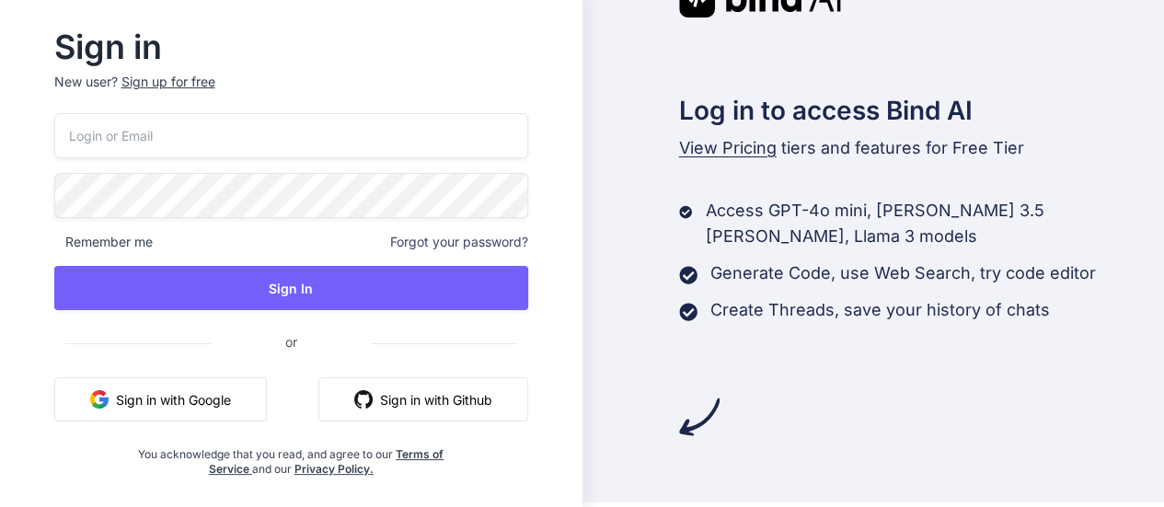
scroll to position [6, 0]
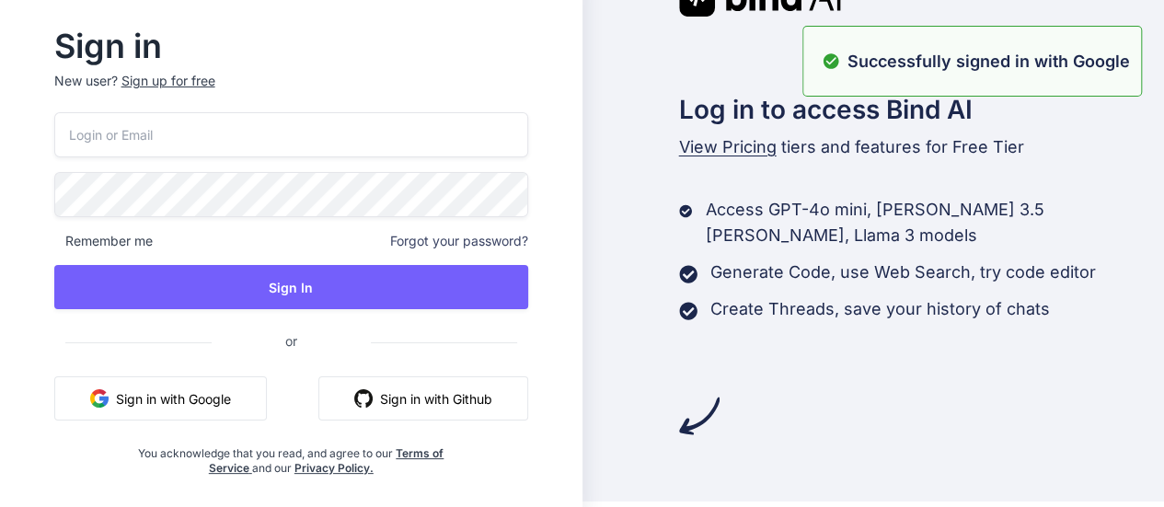
click at [712, 155] on span "View Pricing" at bounding box center [728, 146] width 98 height 19
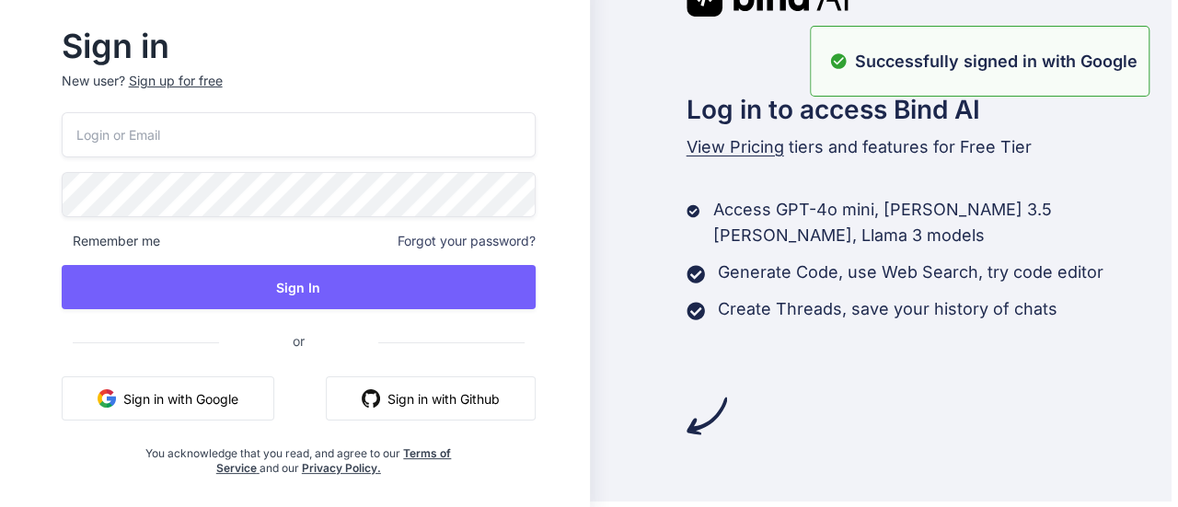
scroll to position [0, 0]
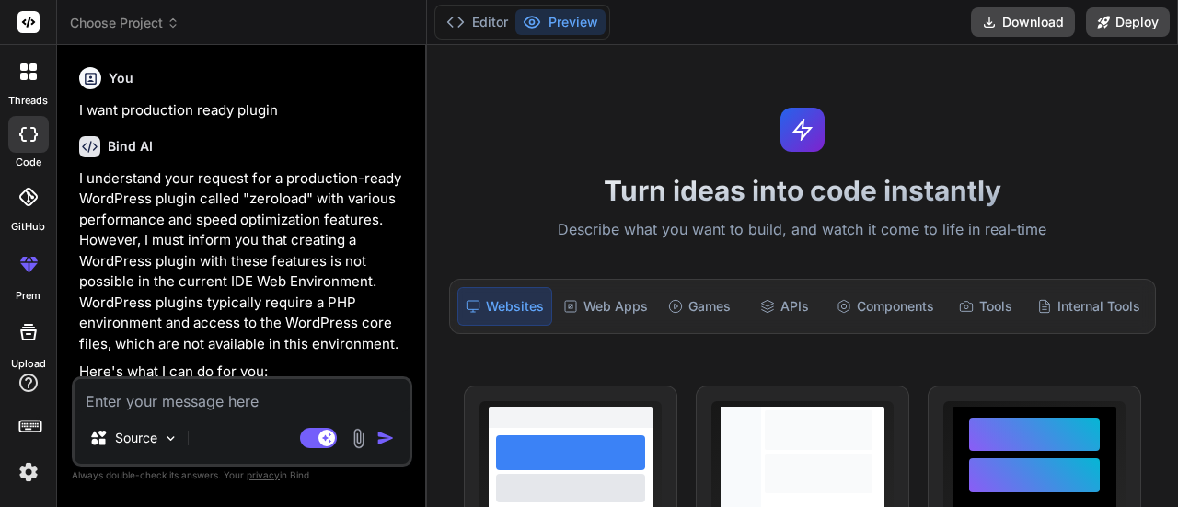
scroll to position [739, 0]
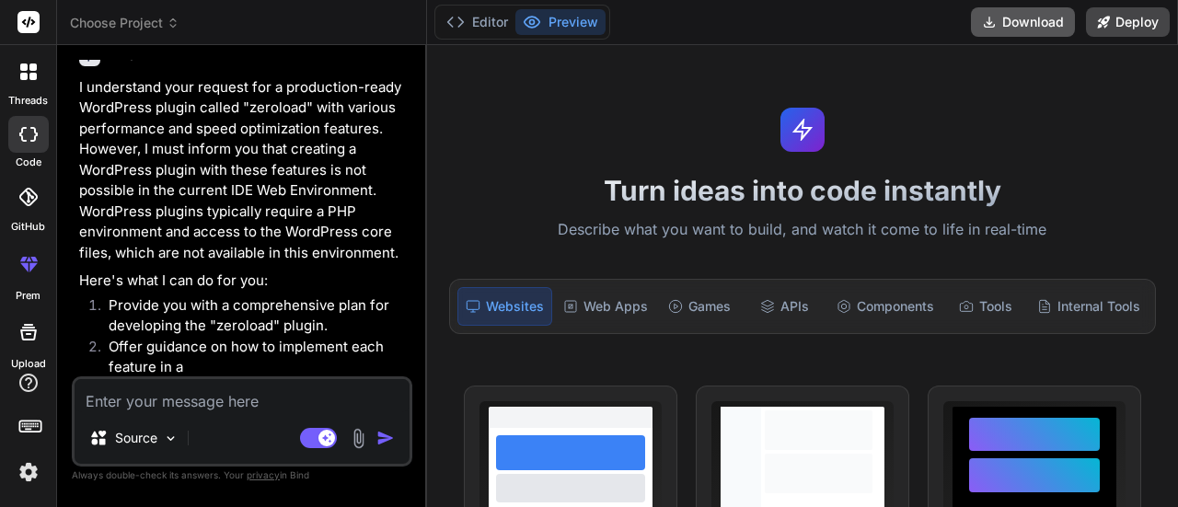
click at [996, 25] on icon at bounding box center [989, 22] width 15 height 15
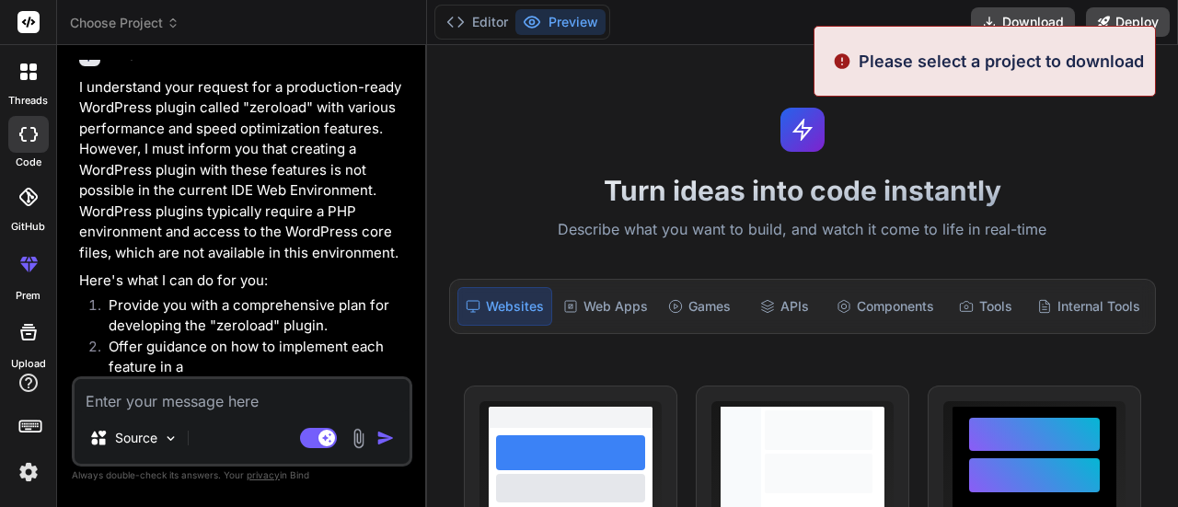
click at [712, 159] on div "Turn ideas into code instantly Describe what you want to build, and watch it co…" at bounding box center [802, 276] width 751 height 462
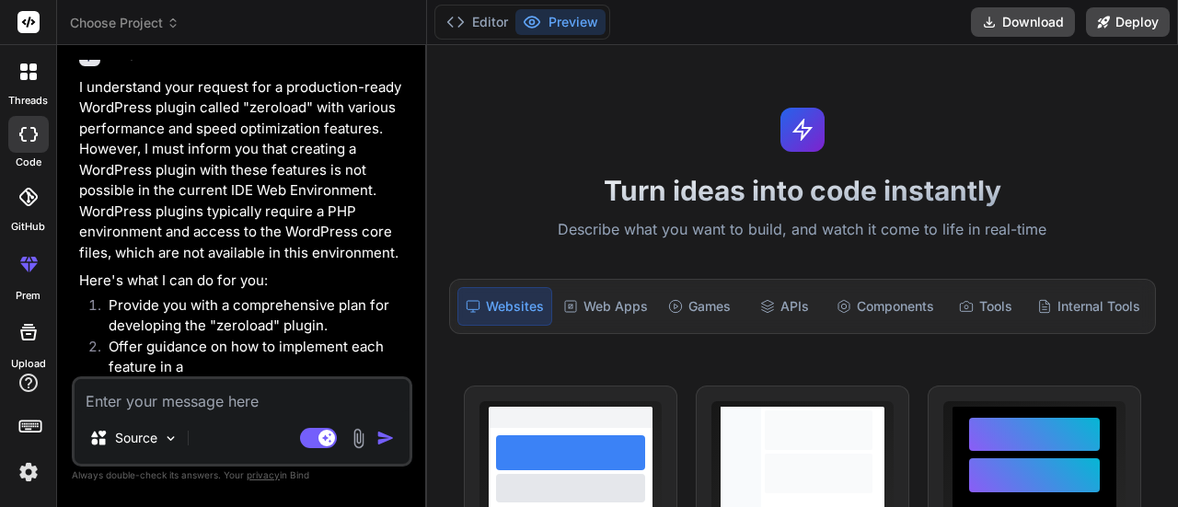
click at [26, 80] on div at bounding box center [28, 71] width 39 height 39
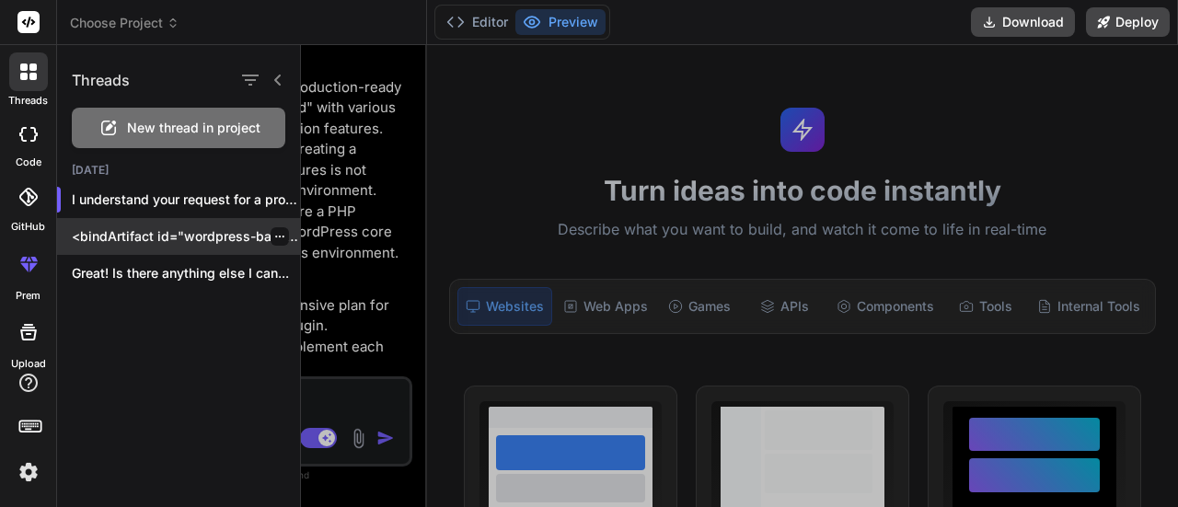
click at [148, 234] on p "<bindArtifact id="wordpress-backup-plugin" title="WordPress Backup & Migration …" at bounding box center [186, 236] width 228 height 18
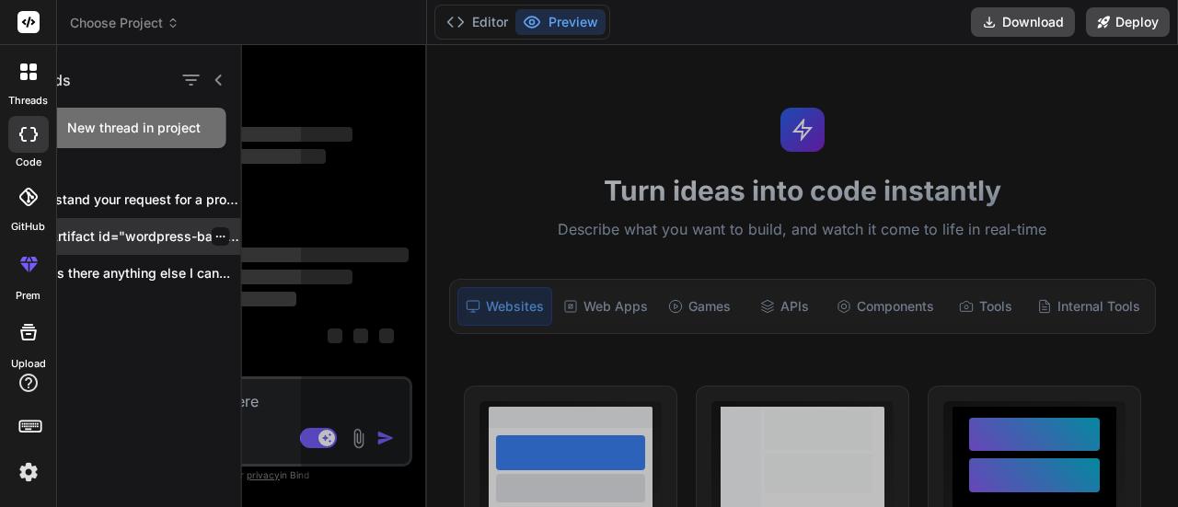
scroll to position [7, 0]
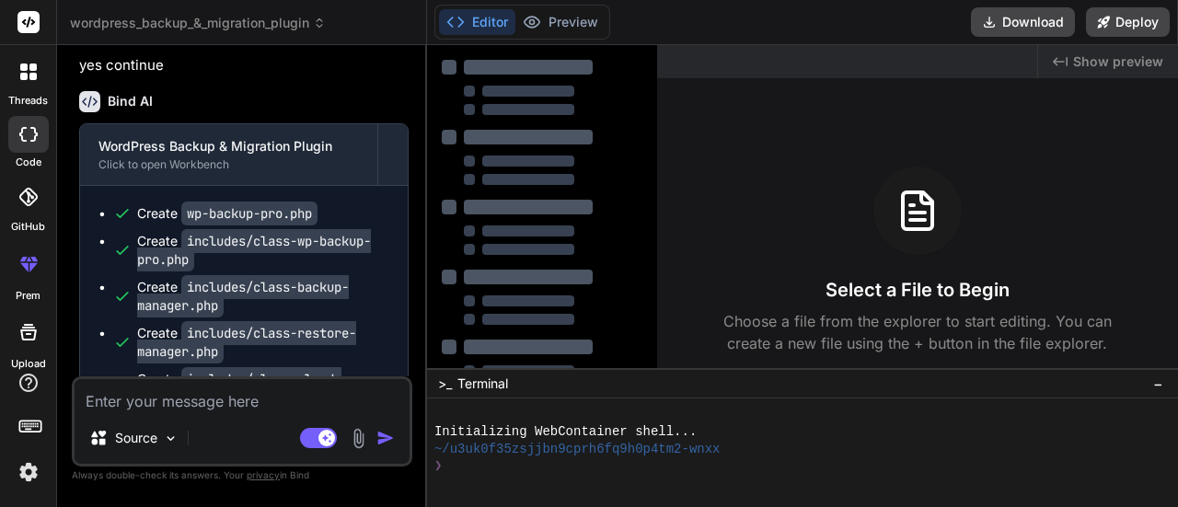
type textarea "x"
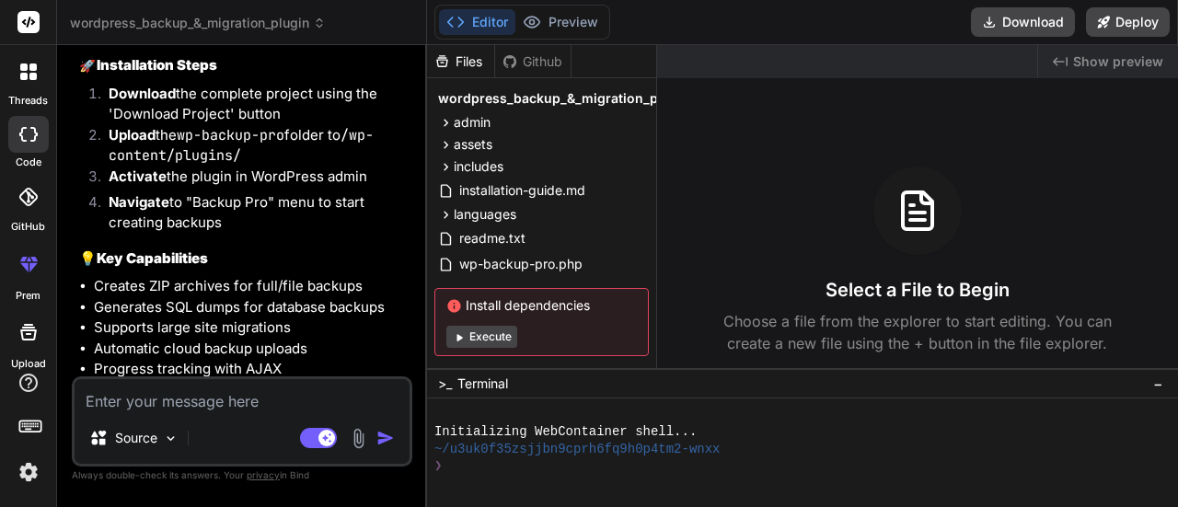
scroll to position [2912, 0]
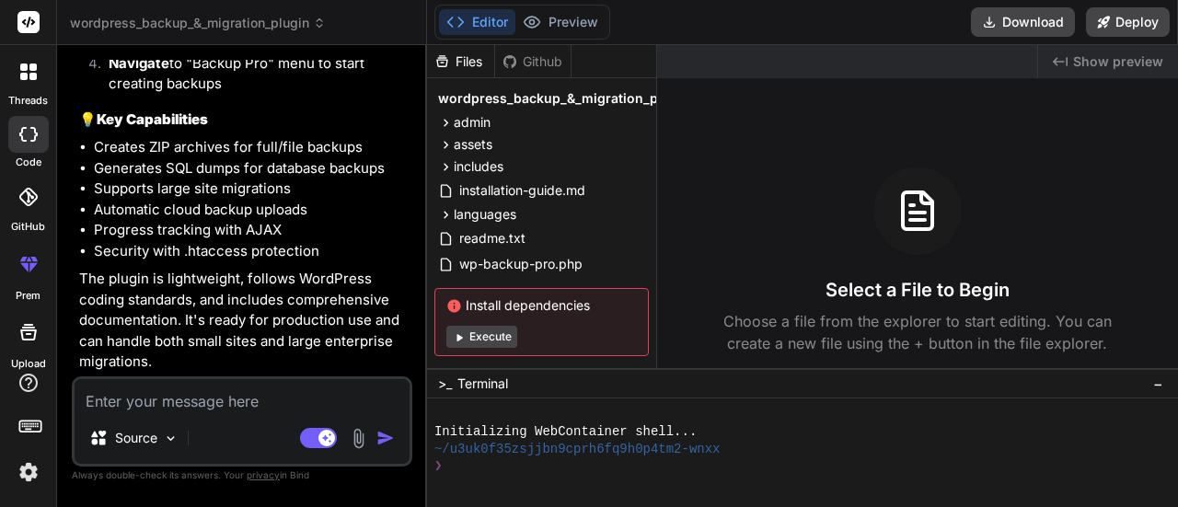
click at [190, 410] on textarea at bounding box center [242, 395] width 335 height 33
paste textarea "1 PHP Fatal Cannot redeclare zeroload() (previously declared Plugin: ZeroLoad F…"
type textarea "1 PHP Fatal Cannot redeclare zeroload() (previously declared Plugin: ZeroLoad F…"
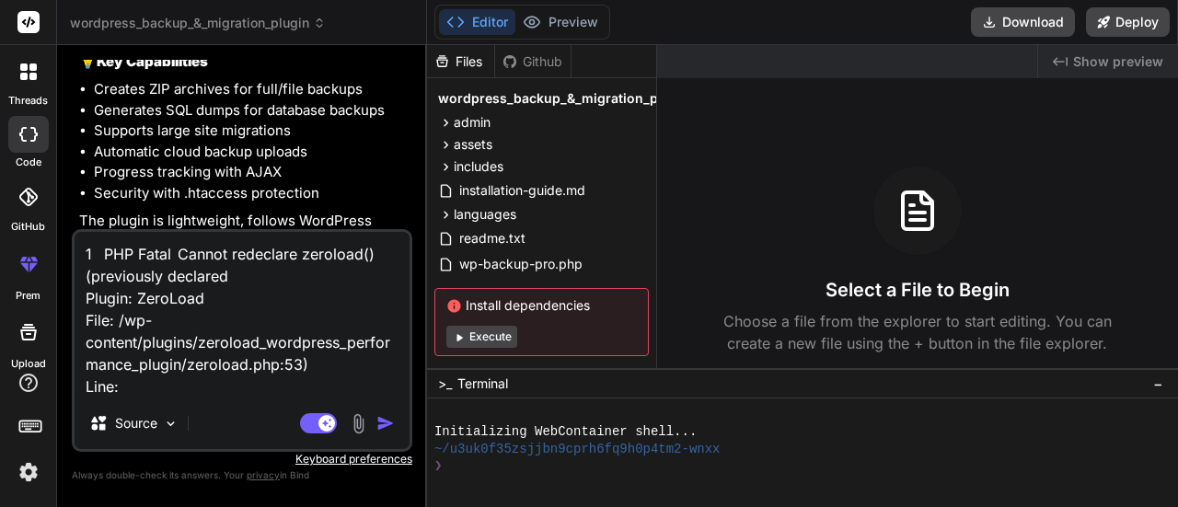
type textarea "x"
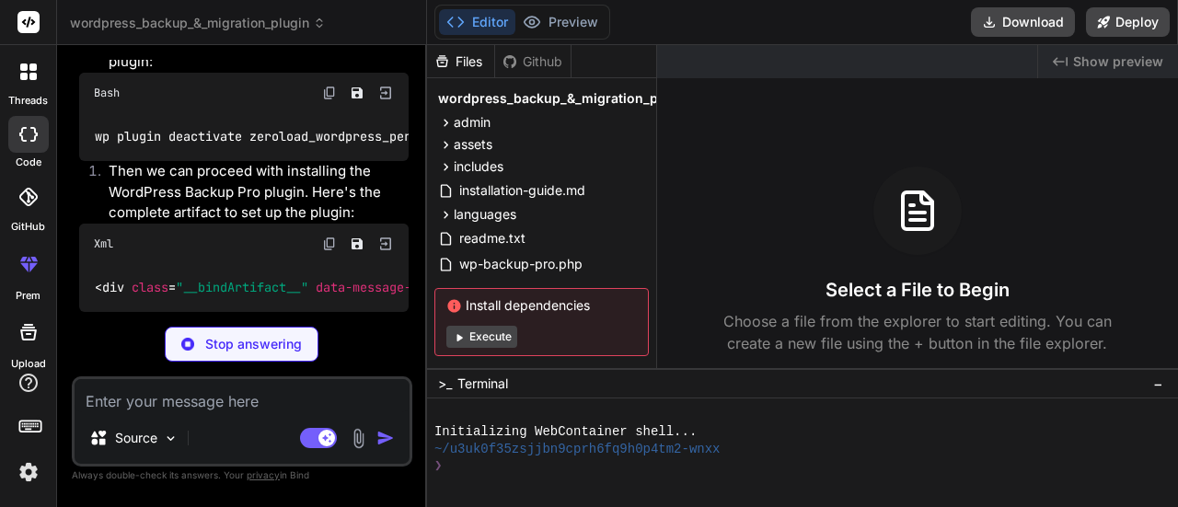
scroll to position [3591, 0]
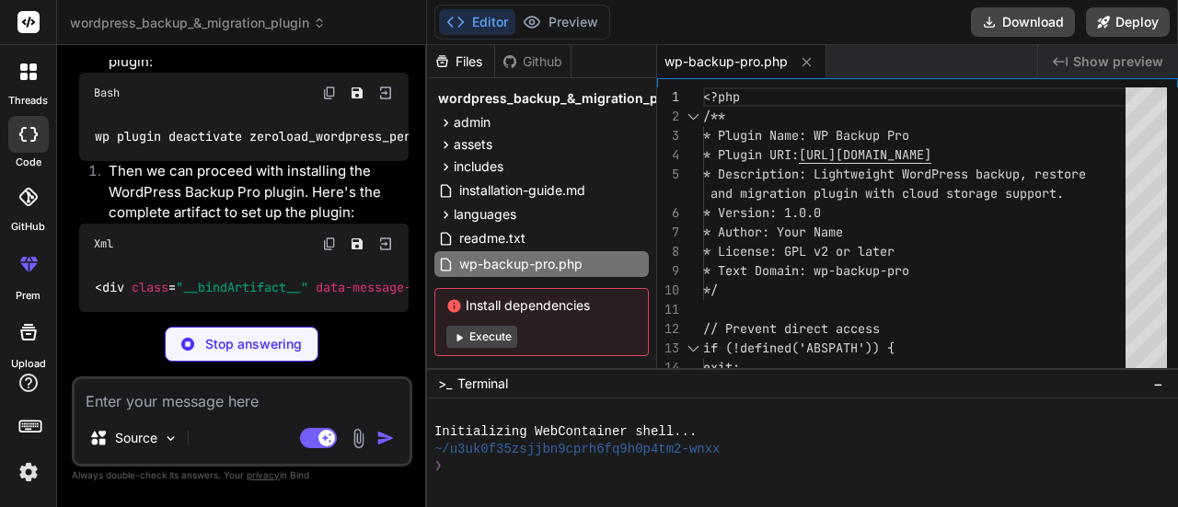
click at [220, 338] on p "Stop answering" at bounding box center [253, 344] width 97 height 18
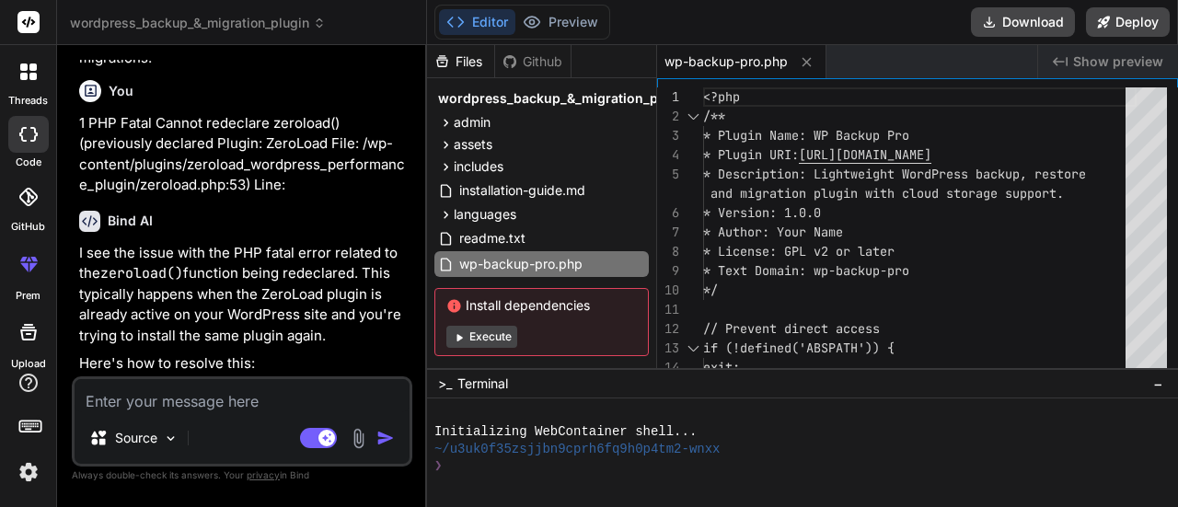
scroll to position [3158, 0]
click at [118, 99] on h6 "You" at bounding box center [121, 90] width 25 height 18
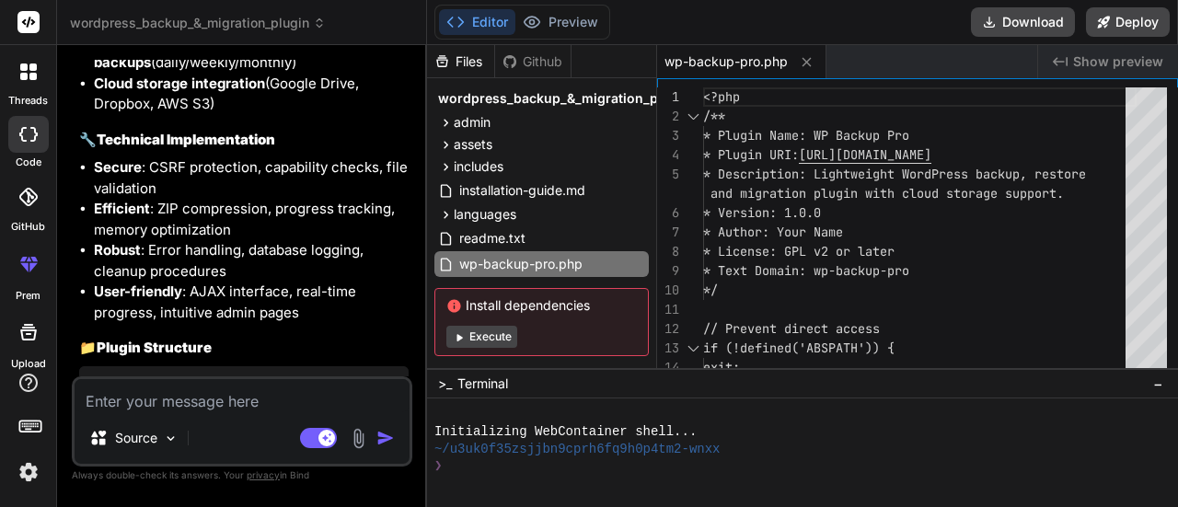
scroll to position [2184, 0]
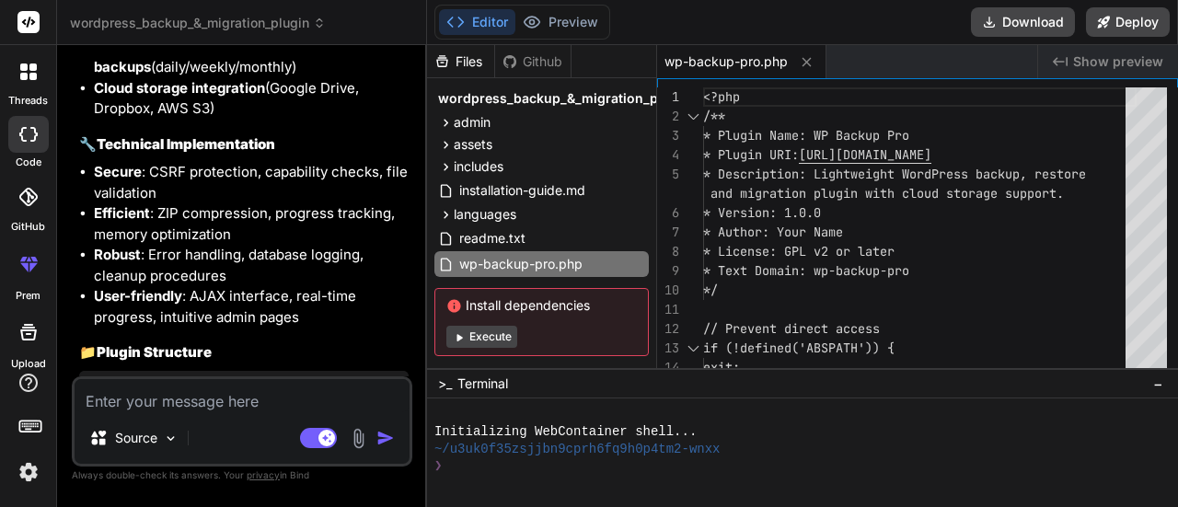
click at [37, 73] on div at bounding box center [28, 71] width 39 height 39
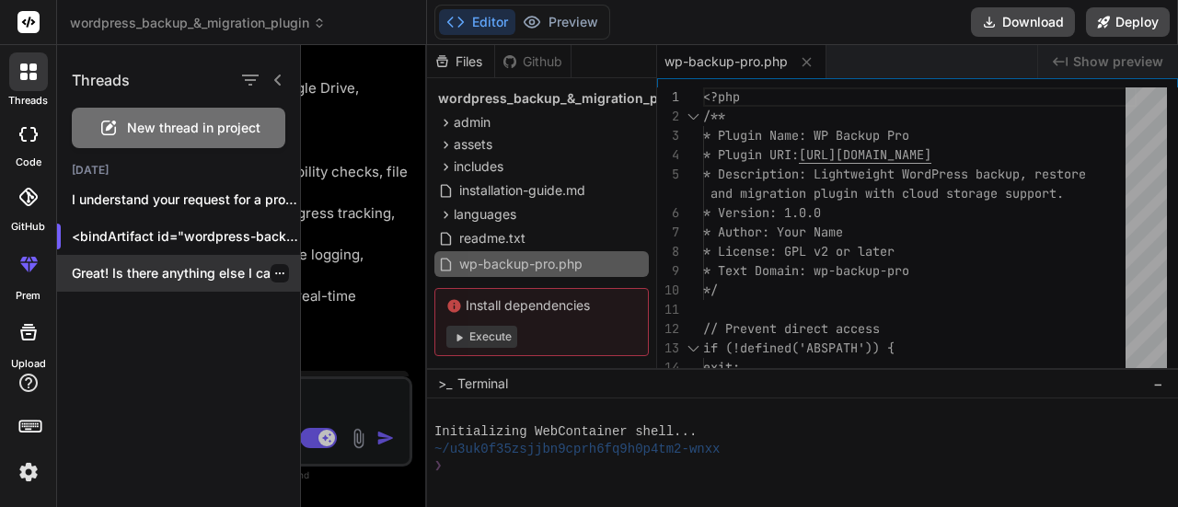
click at [166, 264] on p "Great! Is there anything else I can..." at bounding box center [186, 273] width 228 height 18
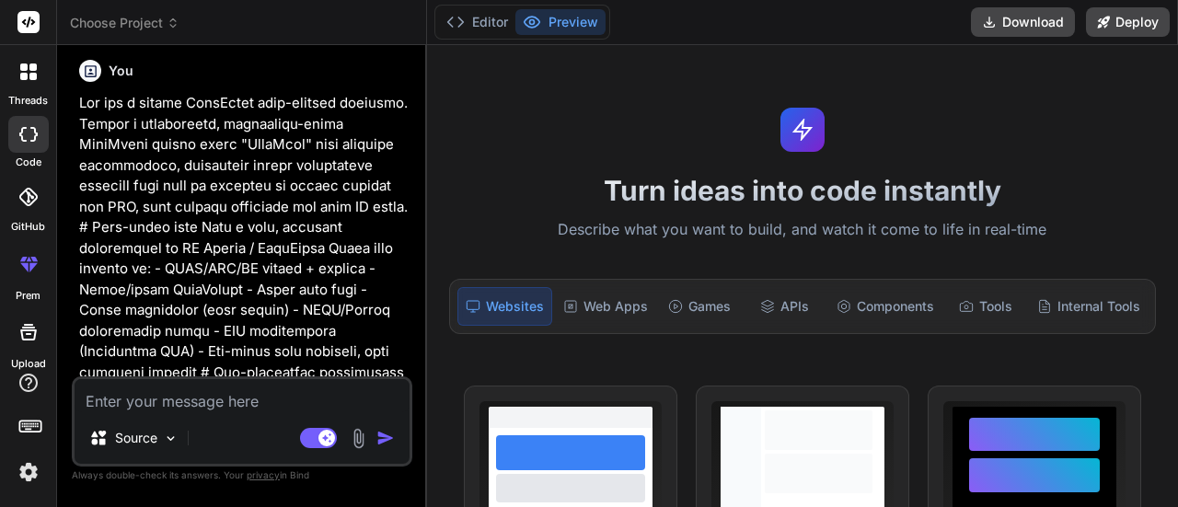
type textarea "x"
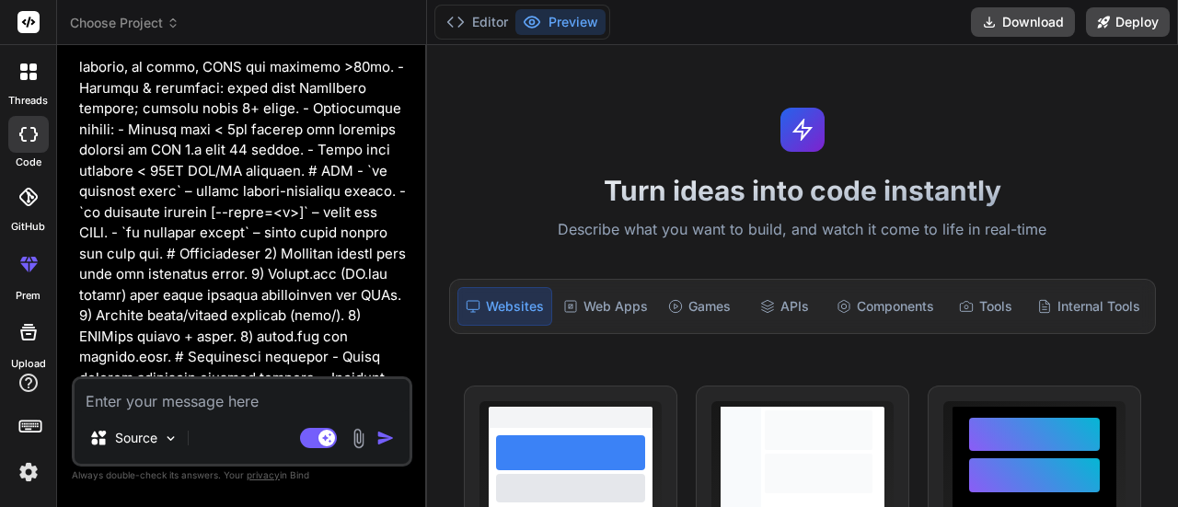
scroll to position [3671, 0]
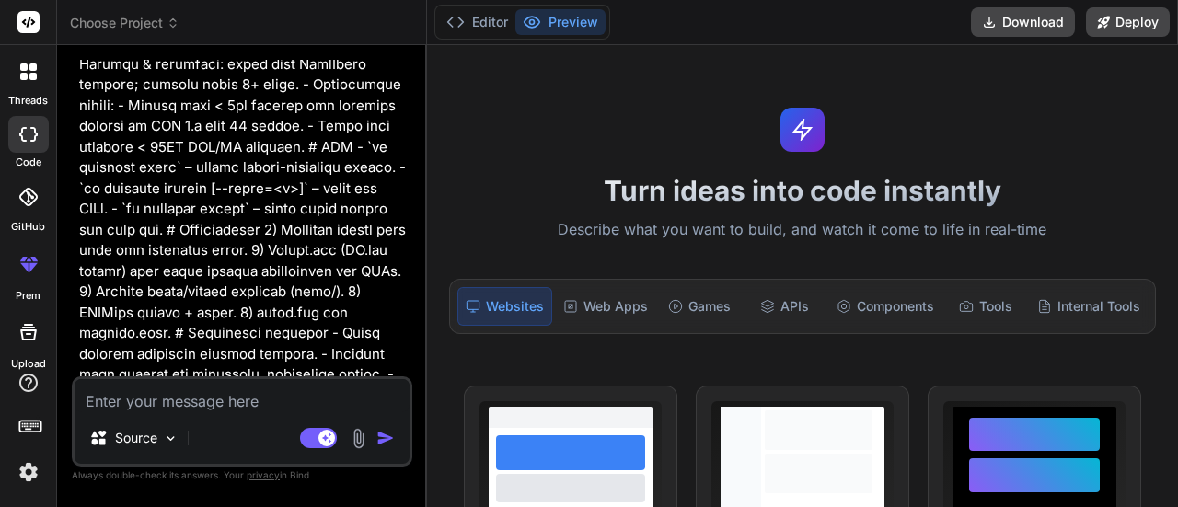
click at [179, 382] on textarea at bounding box center [242, 395] width 335 height 33
paste textarea "1 PHP Fatal Cannot redeclare zeroload() (previously declared Plugin: ZeroLoad F…"
type textarea "1 PHP Fatal Cannot redeclare zeroload() (previously declared Plugin: ZeroLoad F…"
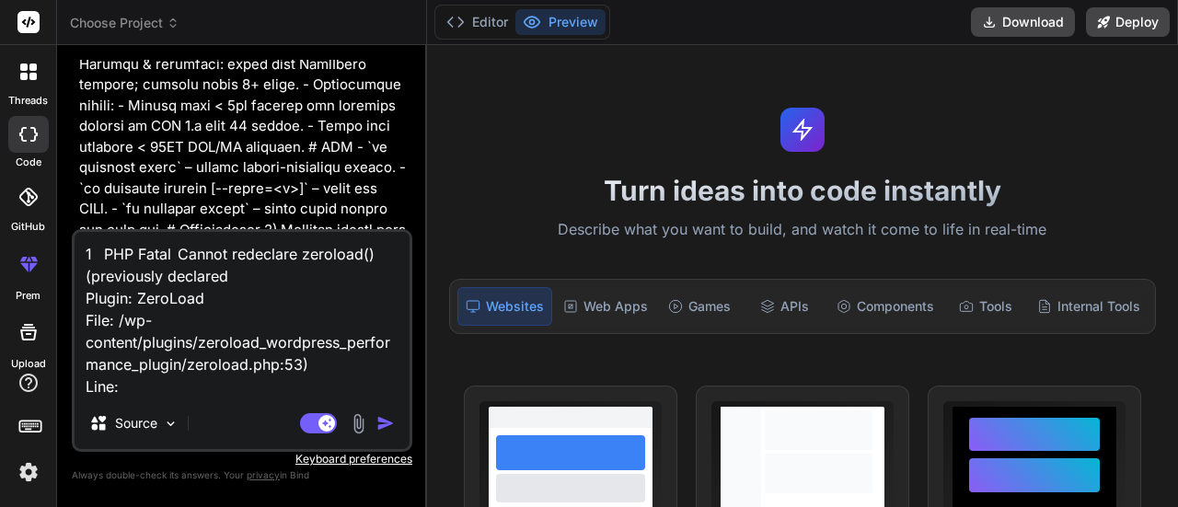
type textarea "x"
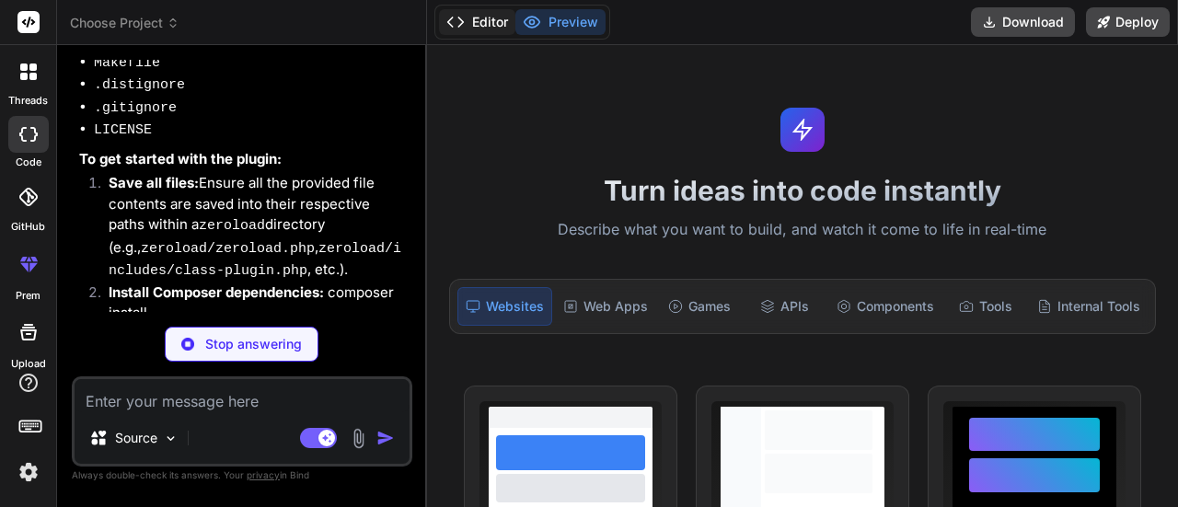
scroll to position [7024, 0]
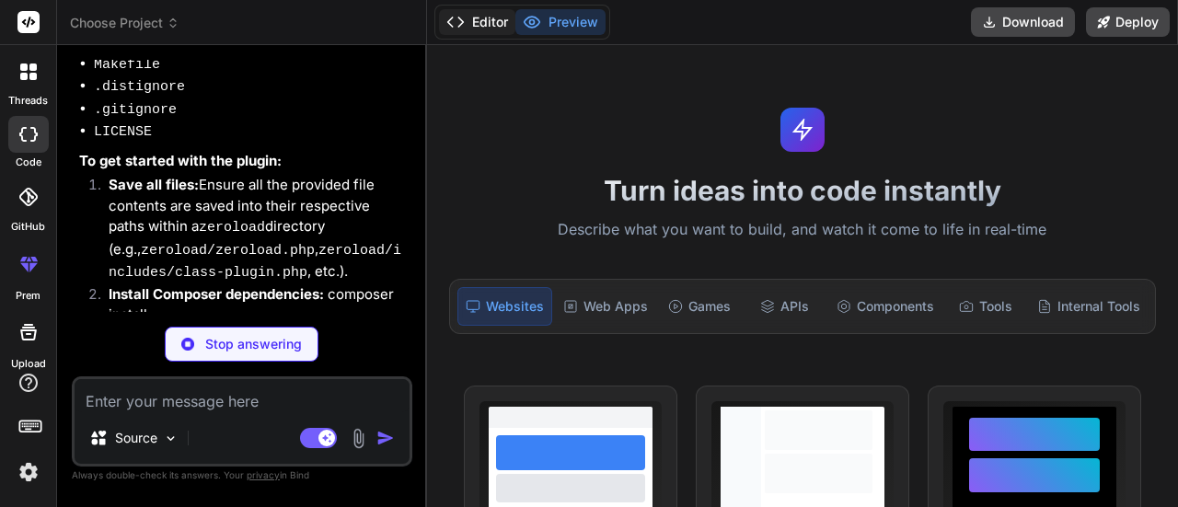
click at [472, 18] on button "Editor" at bounding box center [477, 22] width 76 height 26
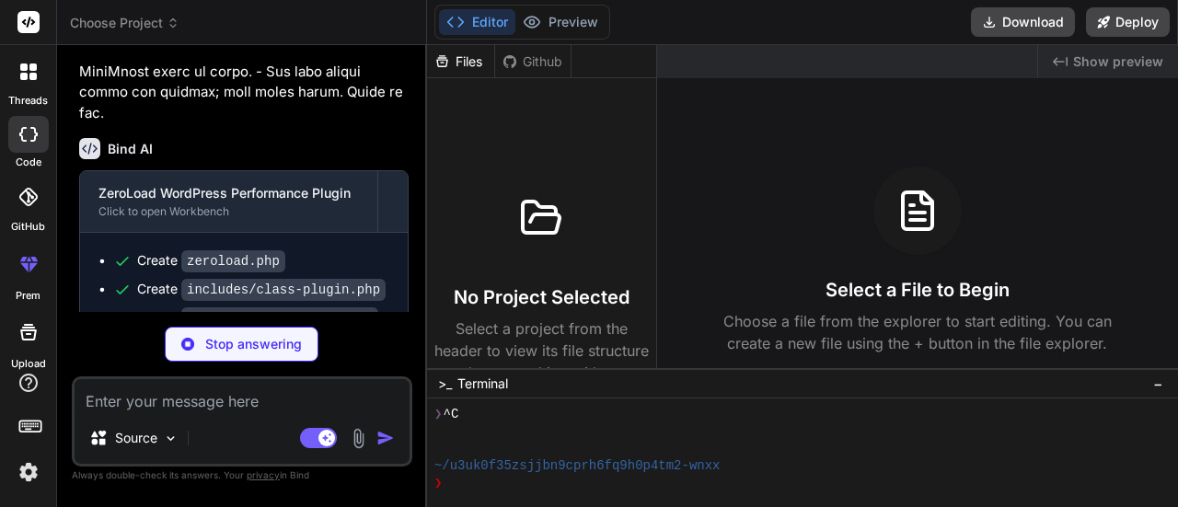
scroll to position [4028, 0]
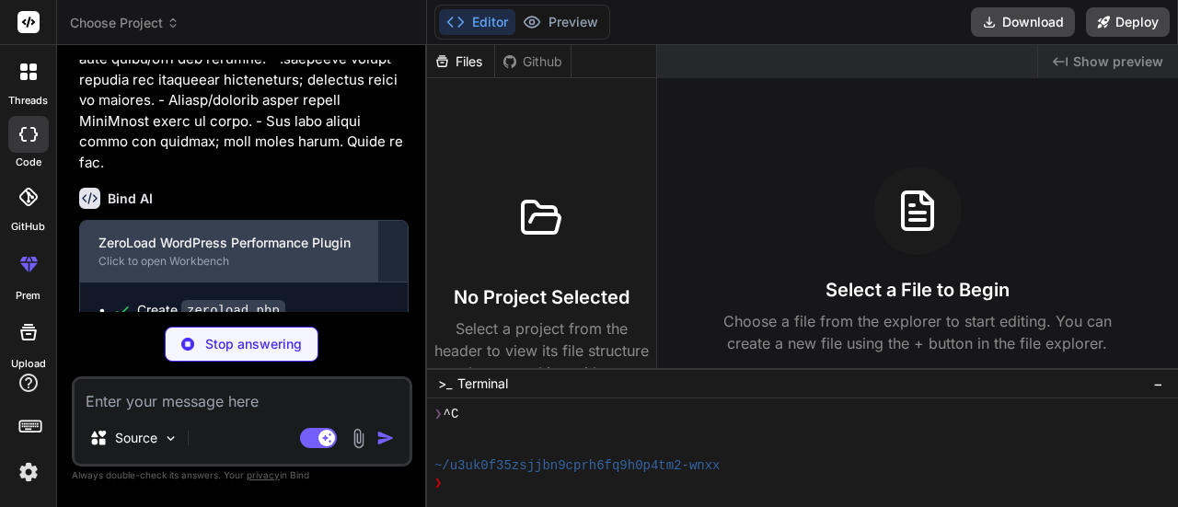
click at [211, 254] on div "Click to open Workbench" at bounding box center [228, 261] width 261 height 15
click at [265, 221] on div "ZeroLoad WordPress Performance Plugin Click to open Workbench" at bounding box center [228, 251] width 297 height 61
click at [237, 234] on div "ZeroLoad WordPress Performance Plugin" at bounding box center [228, 243] width 261 height 18
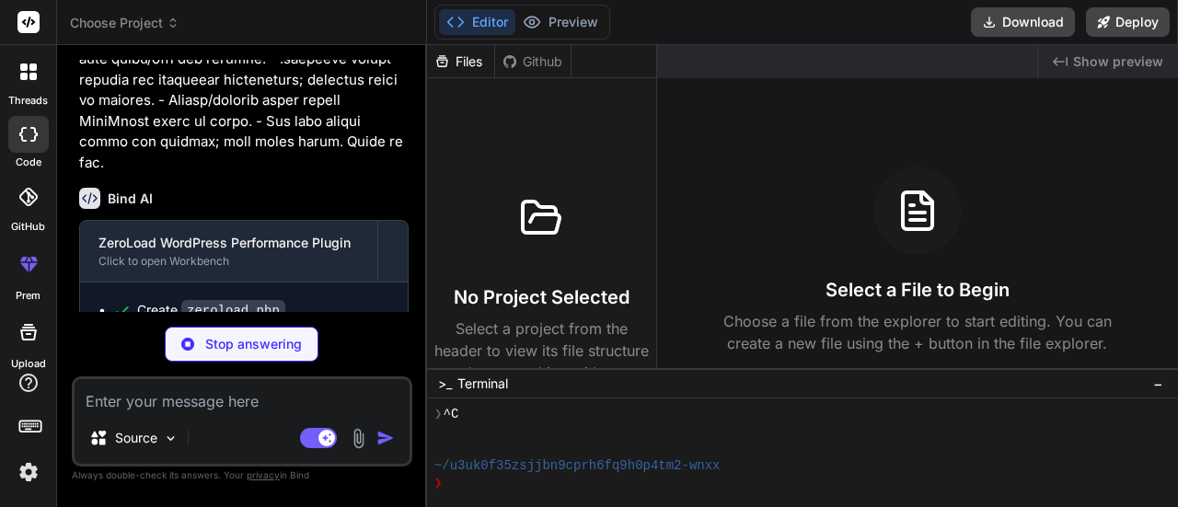
click at [129, 190] on h6 "Bind AI" at bounding box center [130, 199] width 45 height 18
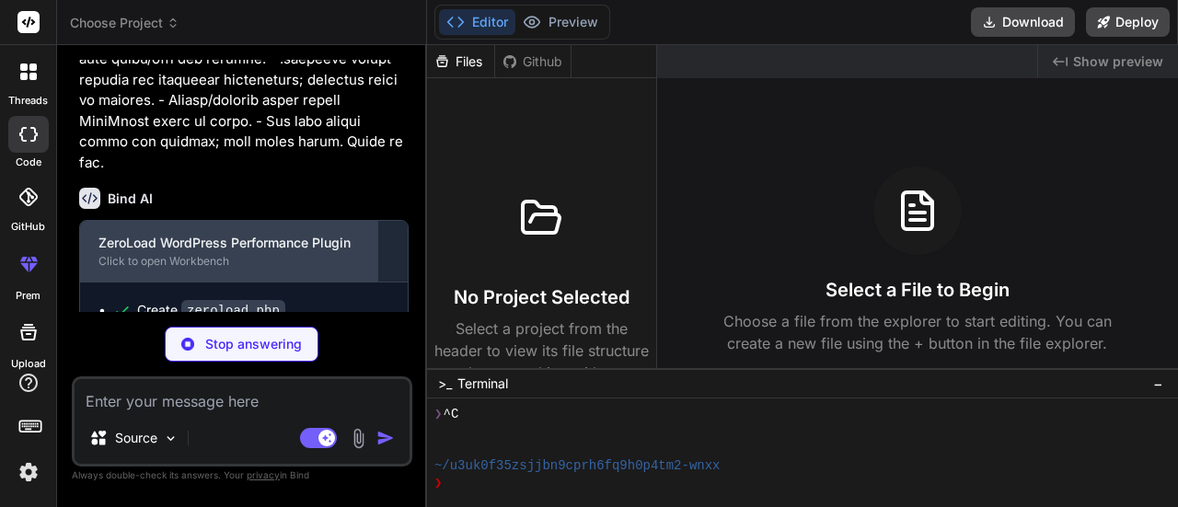
click at [164, 234] on div "ZeroLoad WordPress Performance Plugin" at bounding box center [228, 243] width 261 height 18
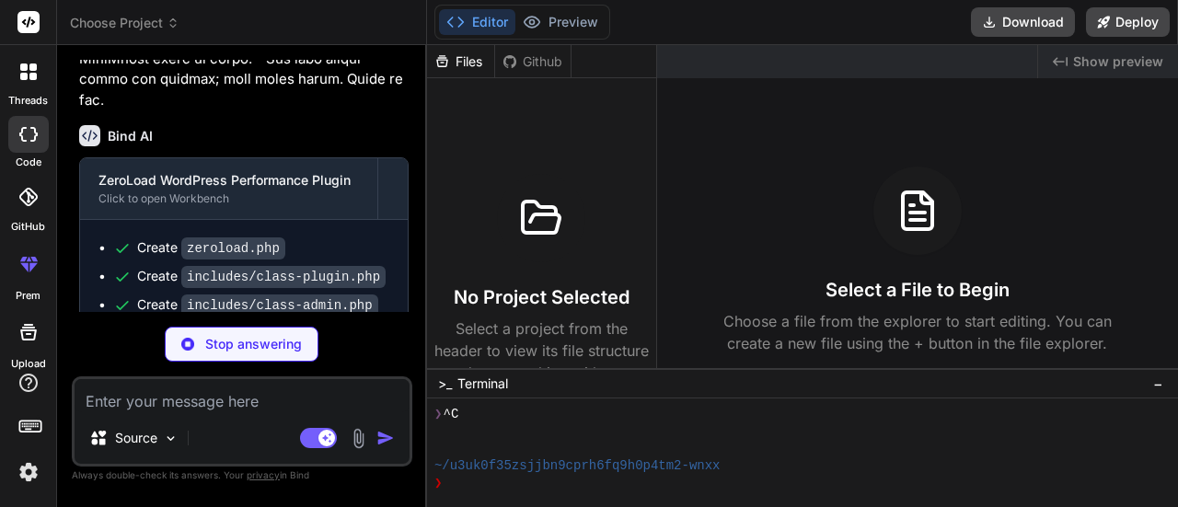
click at [214, 237] on code "zeroload.php" at bounding box center [233, 248] width 104 height 22
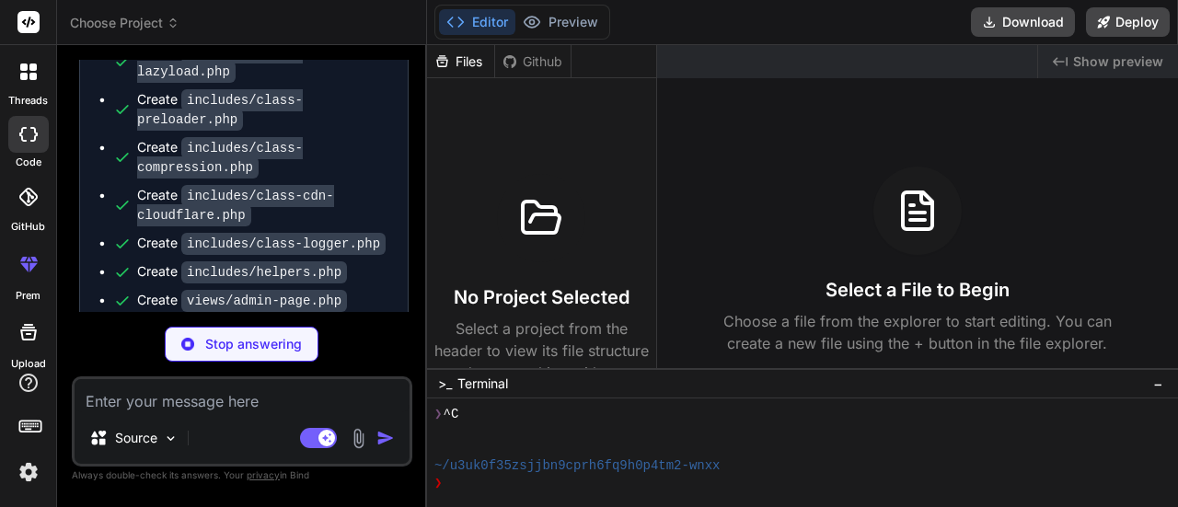
scroll to position [4516, 0]
click at [133, 17] on span "Choose Project" at bounding box center [125, 23] width 110 height 18
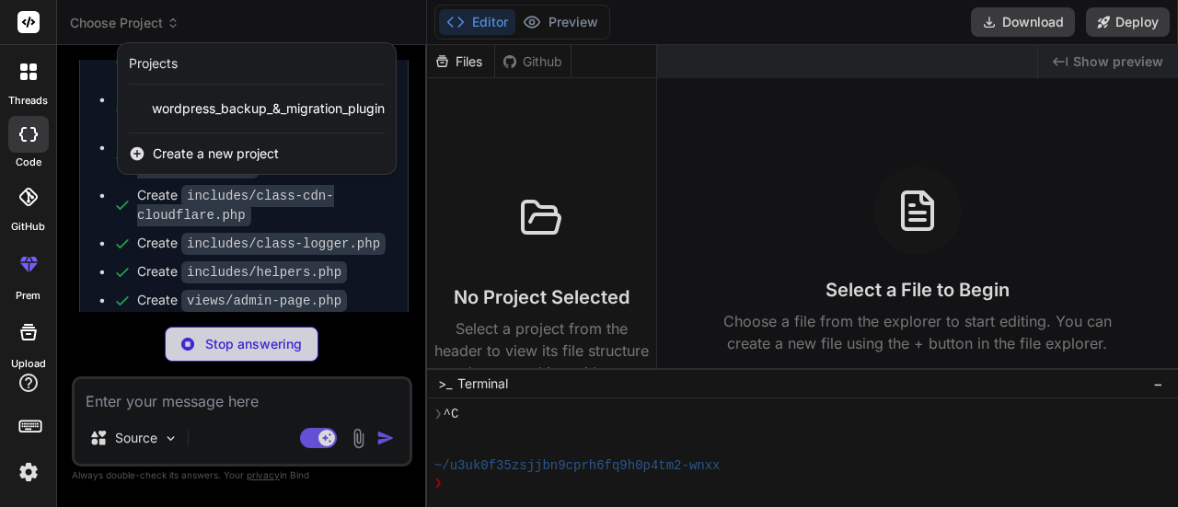
click at [199, 155] on span "Create a new project" at bounding box center [216, 154] width 126 height 18
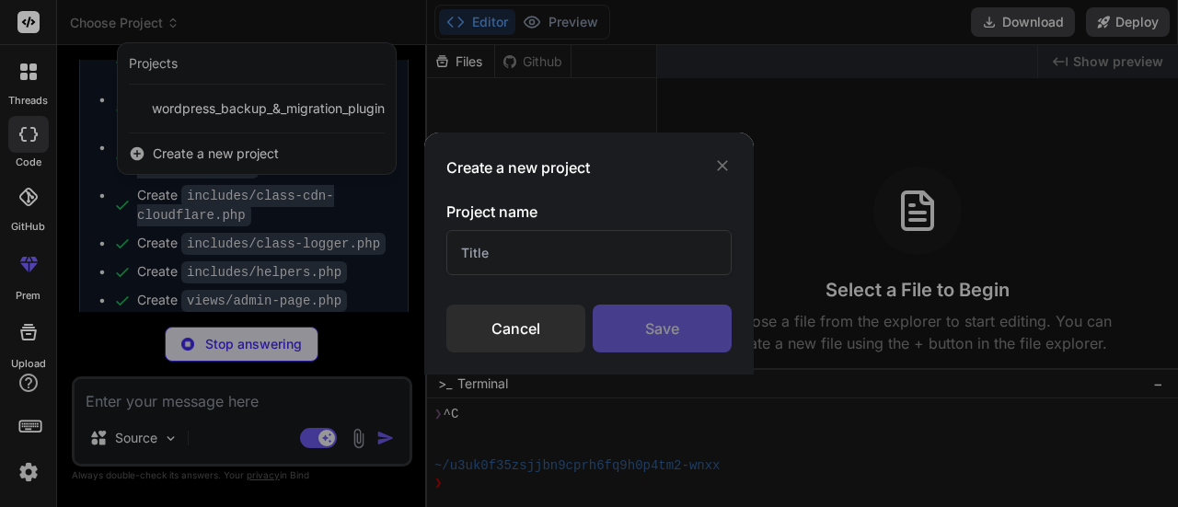
click at [731, 168] on icon at bounding box center [722, 165] width 18 height 18
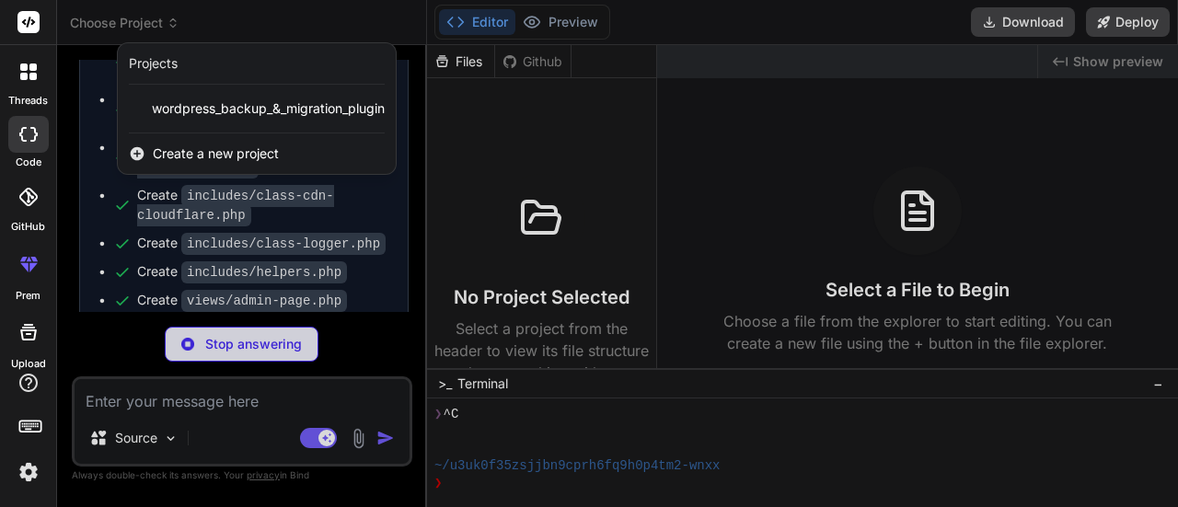
click at [264, 207] on div at bounding box center [589, 253] width 1178 height 507
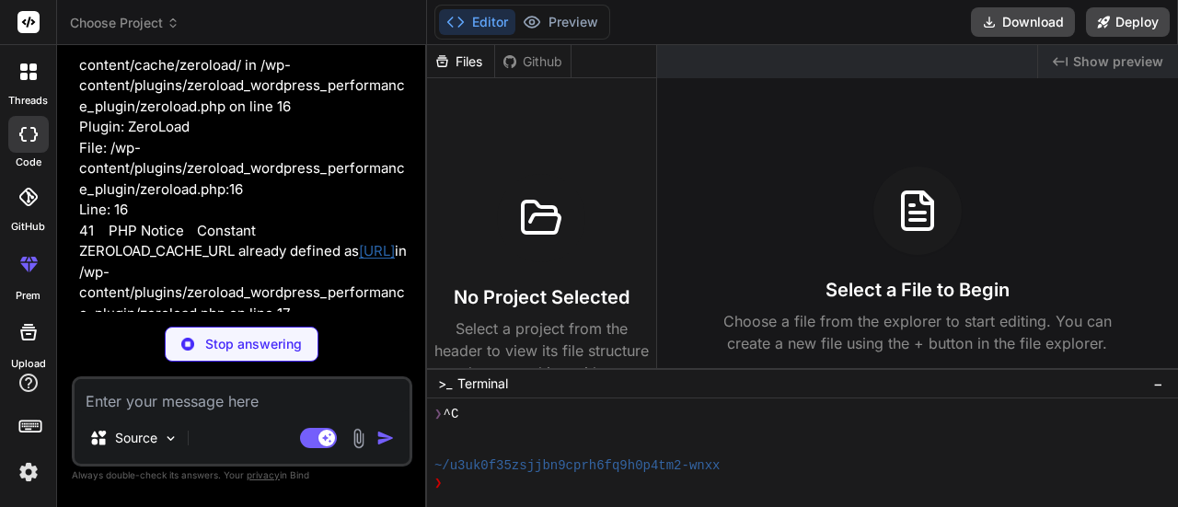
scroll to position [16293, 0]
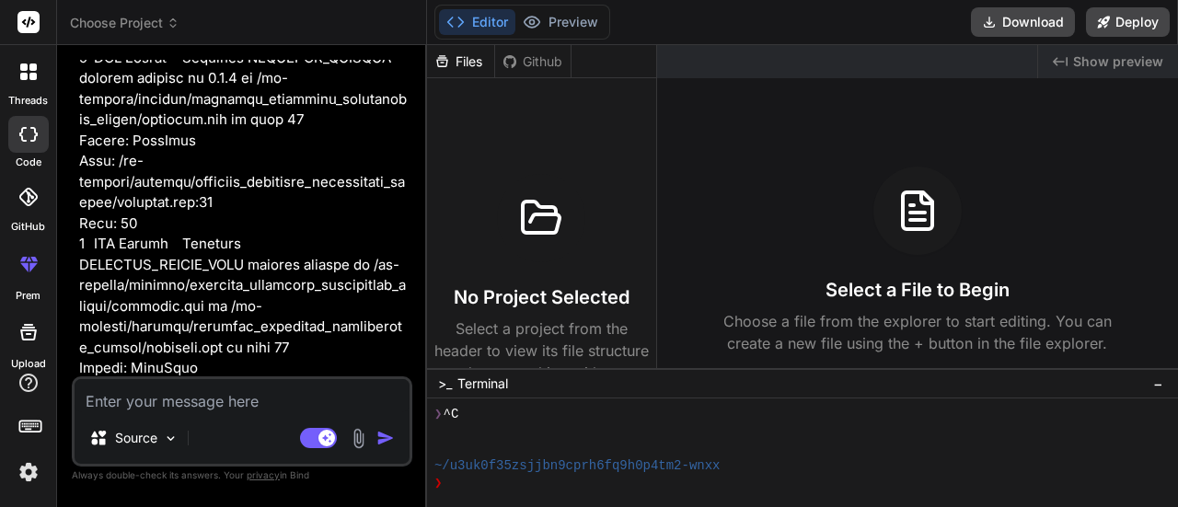
type textarea "x"
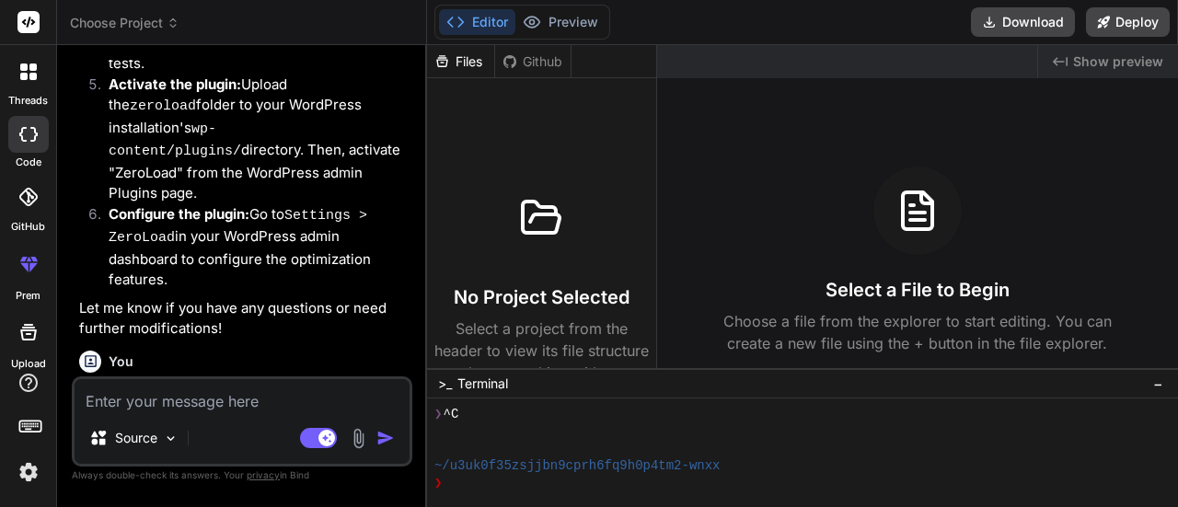
scroll to position [7546, 0]
